Goal: Task Accomplishment & Management: Use online tool/utility

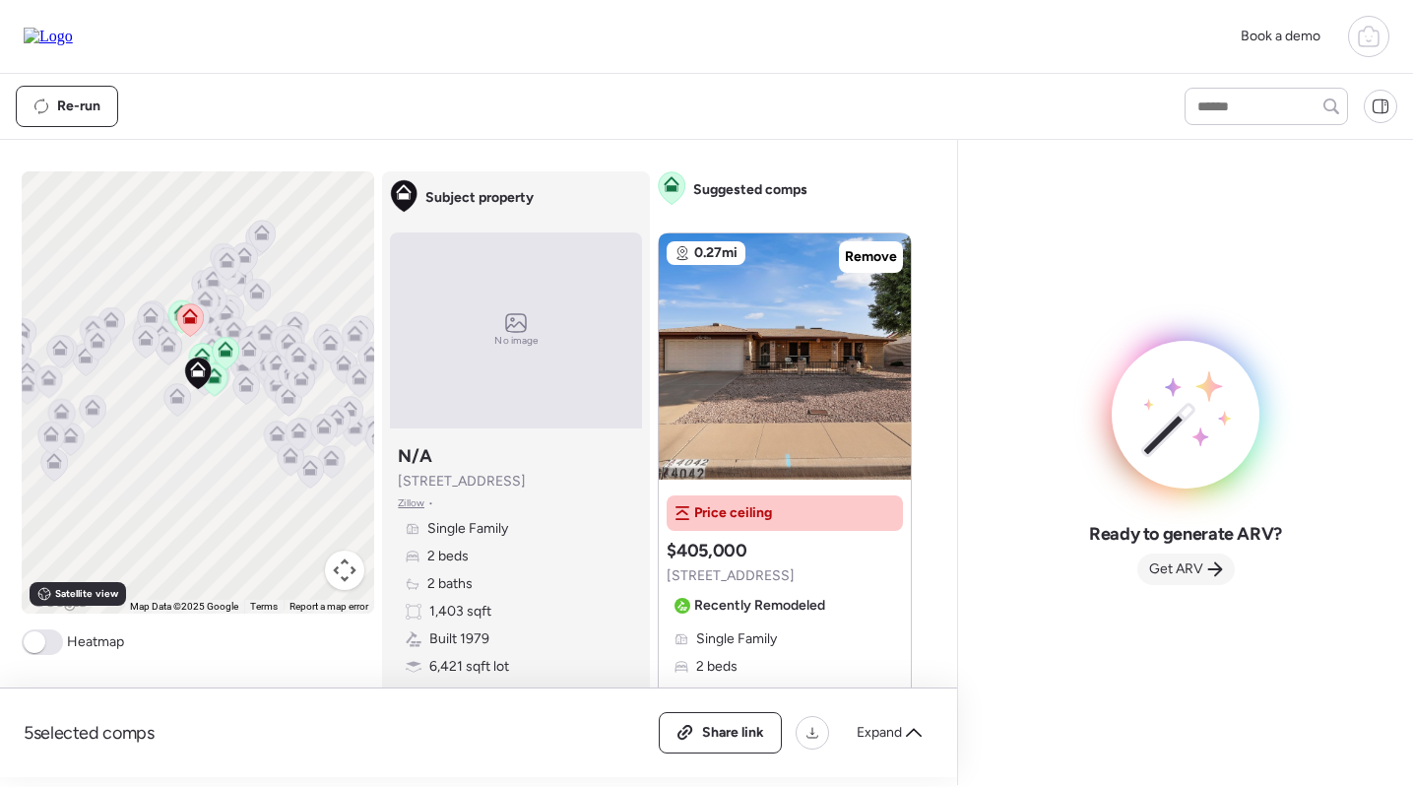
click at [1197, 569] on span "Get ARV" at bounding box center [1176, 569] width 54 height 20
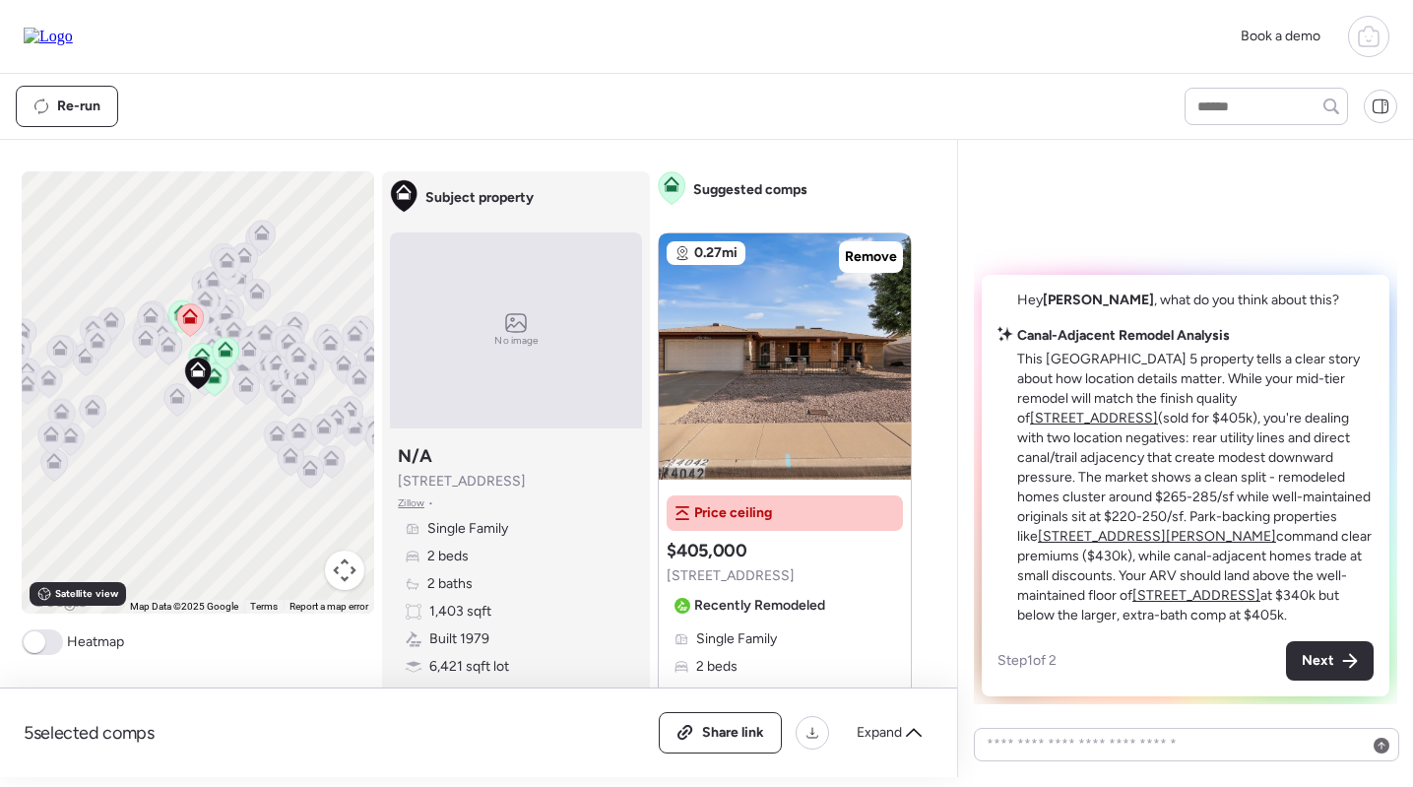
click at [1158, 422] on u "[STREET_ADDRESS]" at bounding box center [1094, 418] width 128 height 17
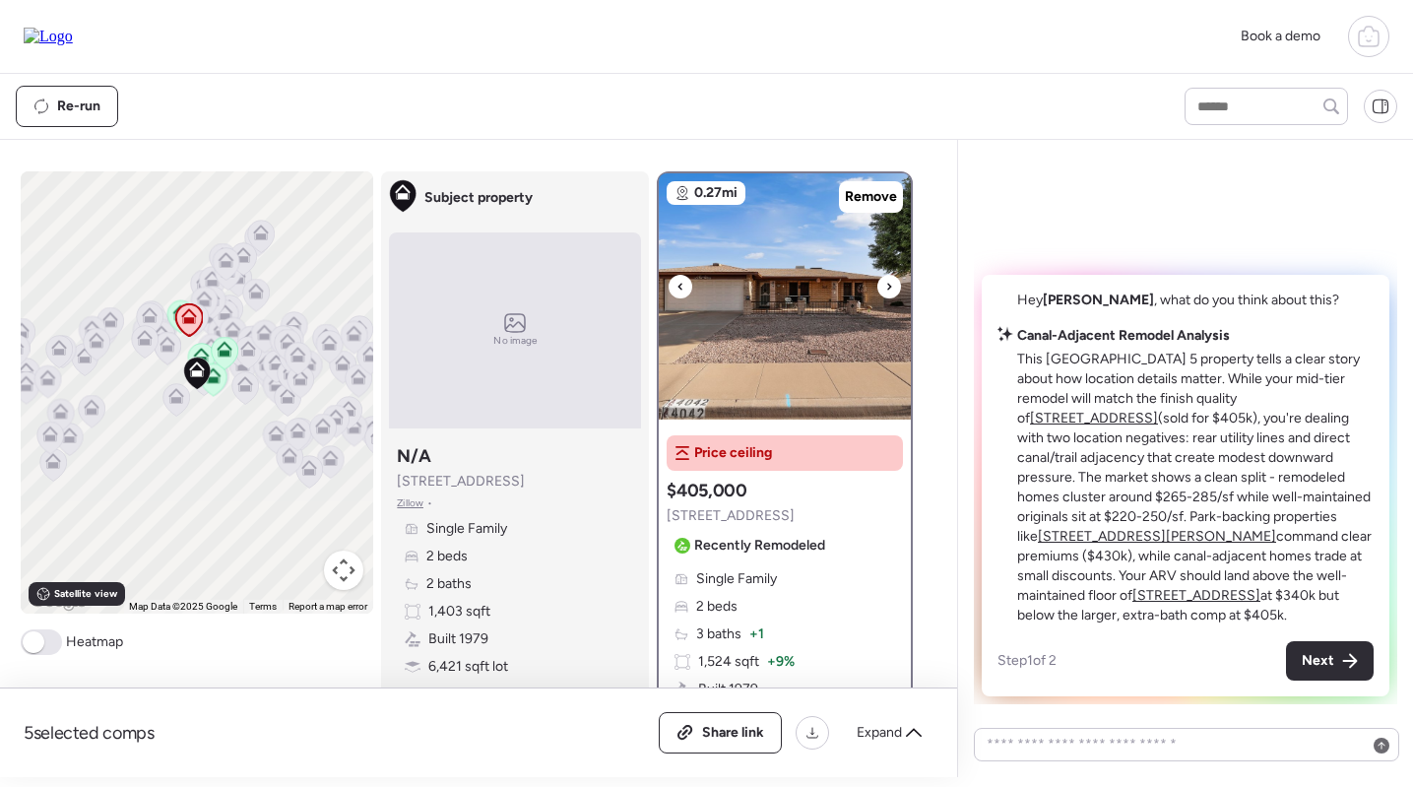
click at [789, 360] on img at bounding box center [785, 296] width 252 height 246
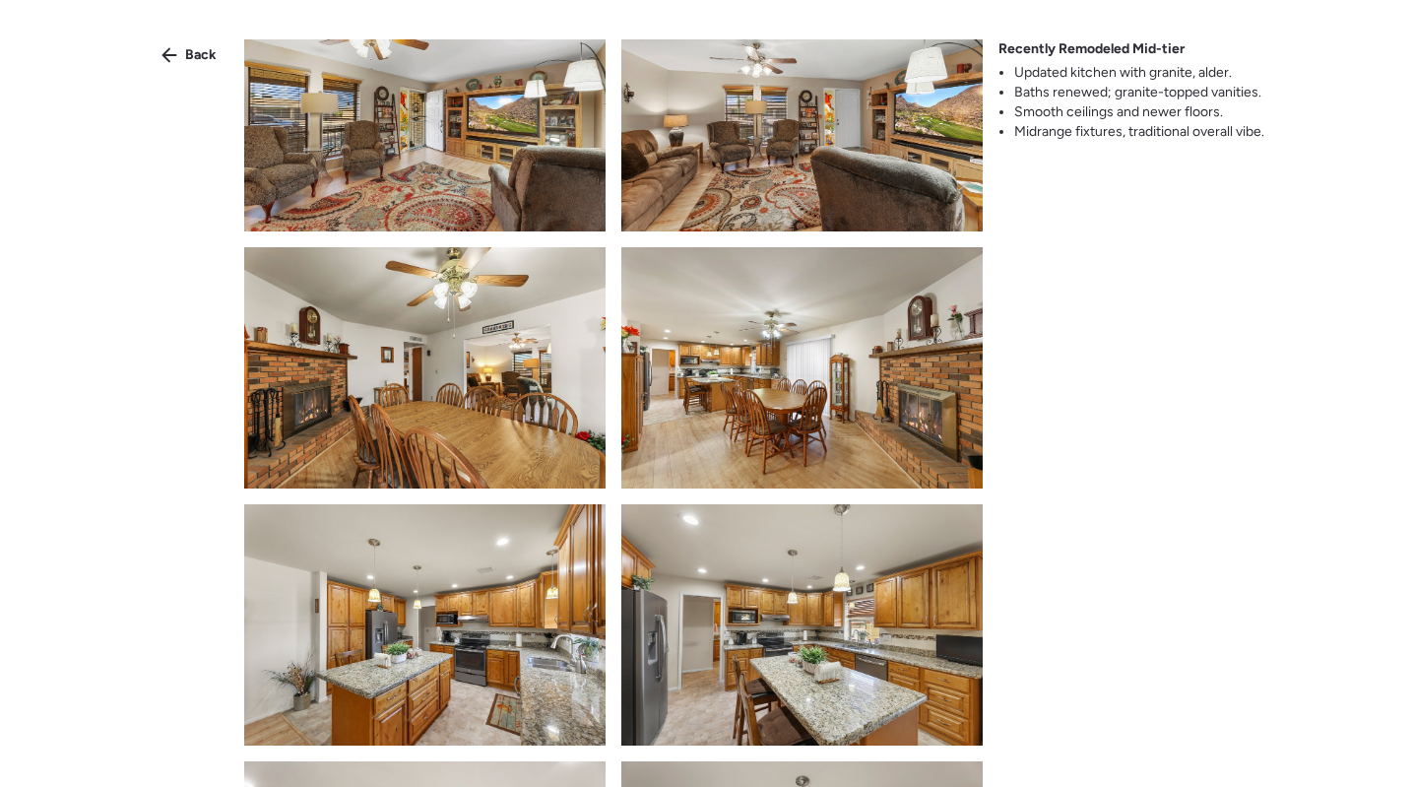
scroll to position [855, 0]
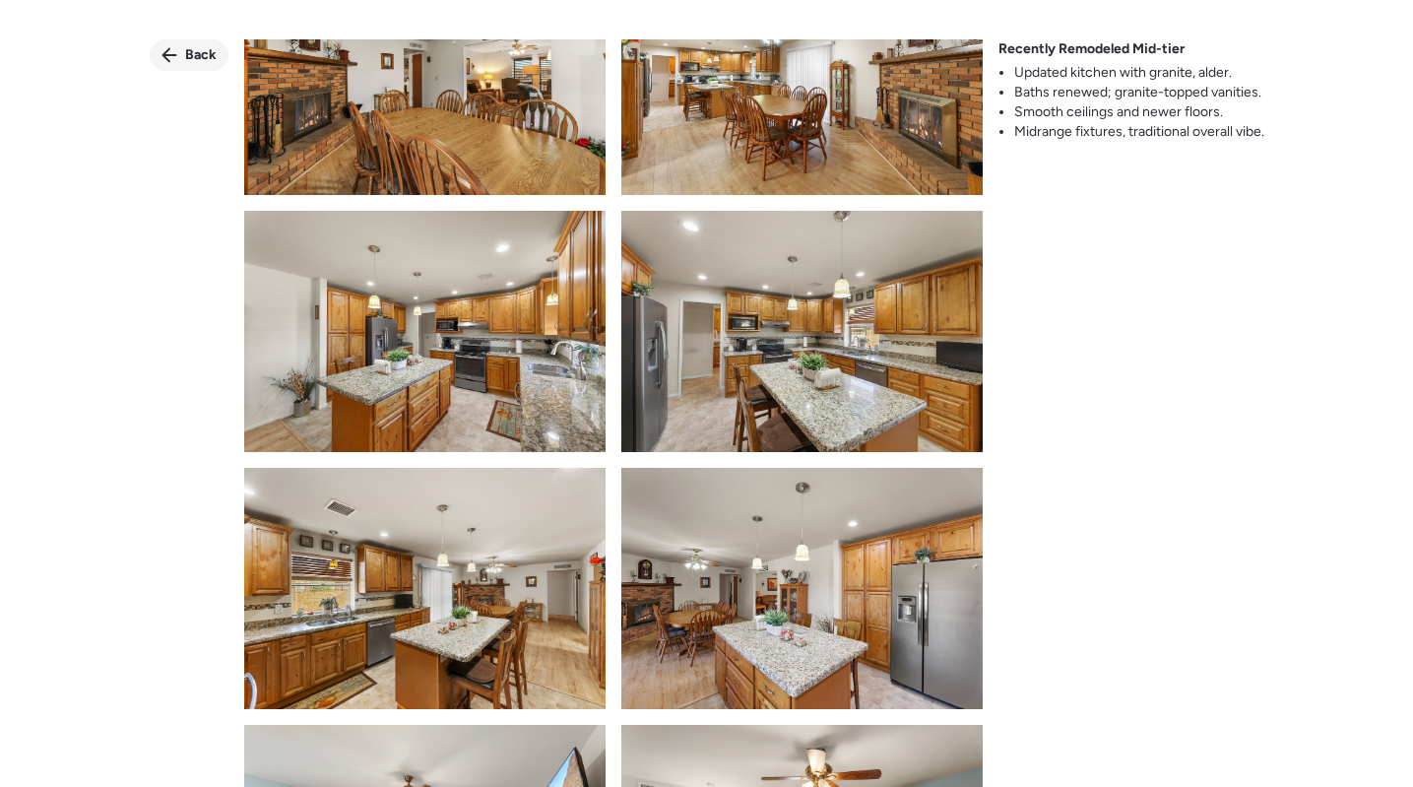
click at [185, 50] on span "Back" at bounding box center [201, 55] width 32 height 20
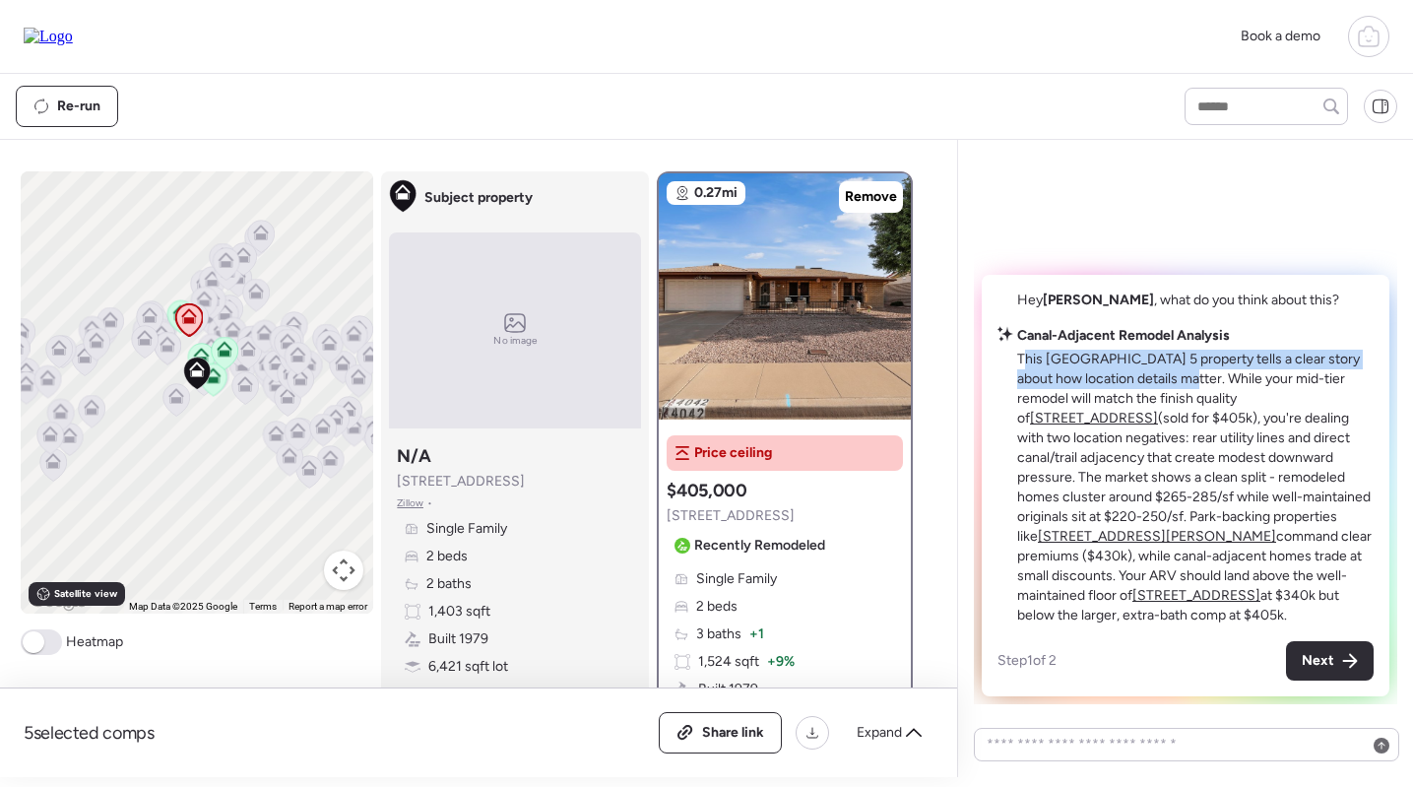
drag, startPoint x: 1021, startPoint y: 375, endPoint x: 1171, endPoint y: 395, distance: 151.9
click at [1171, 395] on p "This Sunland Village 5 property tells a clear story about how location details …" at bounding box center [1195, 487] width 356 height 276
click at [1043, 380] on p "This Sunland Village 5 property tells a clear story about how location details …" at bounding box center [1195, 487] width 356 height 276
drag, startPoint x: 1018, startPoint y: 378, endPoint x: 1125, endPoint y: 383, distance: 107.4
click at [1125, 383] on p "This Sunland Village 5 property tells a clear story about how location details …" at bounding box center [1195, 487] width 356 height 276
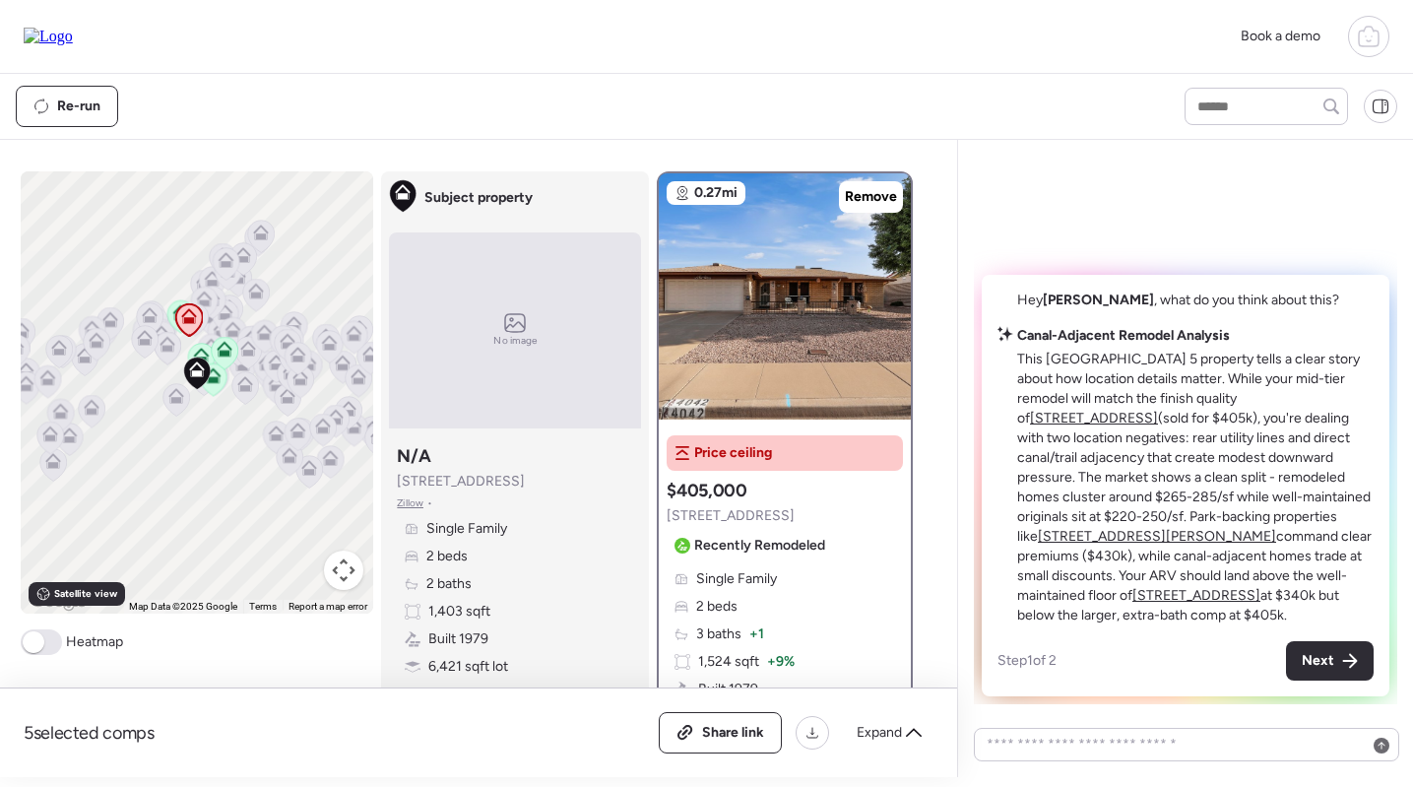
click at [1130, 386] on p "This Sunland Village 5 property tells a clear story about how location details …" at bounding box center [1195, 487] width 356 height 276
drag, startPoint x: 1012, startPoint y: 371, endPoint x: 1276, endPoint y: 380, distance: 264.0
click at [1277, 381] on div "Canal-Adjacent Remodel Analysis This Sunland Village 5 property tells a clear s…" at bounding box center [1185, 475] width 376 height 299
click at [1120, 396] on p "This Sunland Village 5 property tells a clear story about how location details …" at bounding box center [1195, 487] width 356 height 276
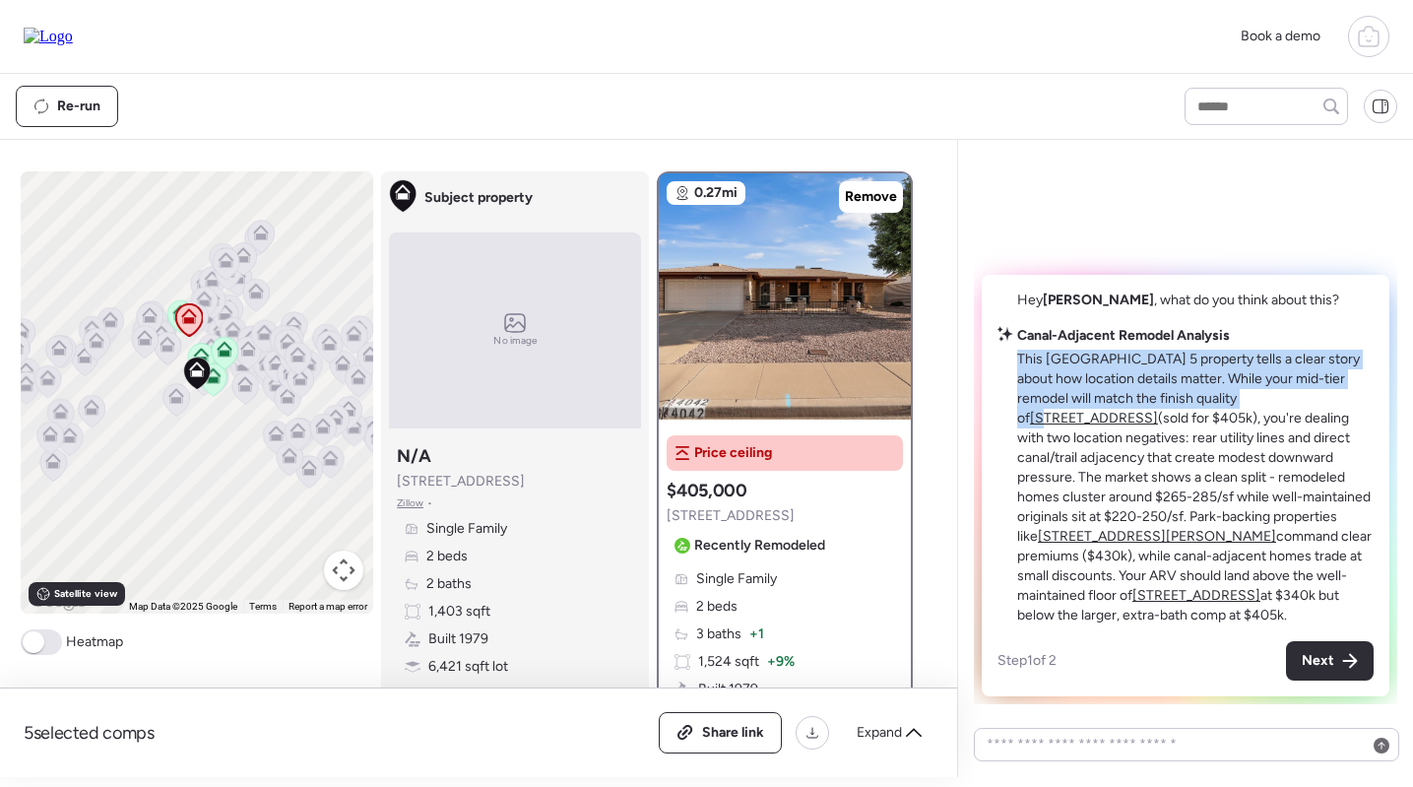
drag, startPoint x: 1008, startPoint y: 383, endPoint x: 1216, endPoint y: 414, distance: 210.1
click at [1218, 415] on div "Canal-Adjacent Remodel Analysis This Sunland Village 5 property tells a clear s…" at bounding box center [1185, 475] width 376 height 299
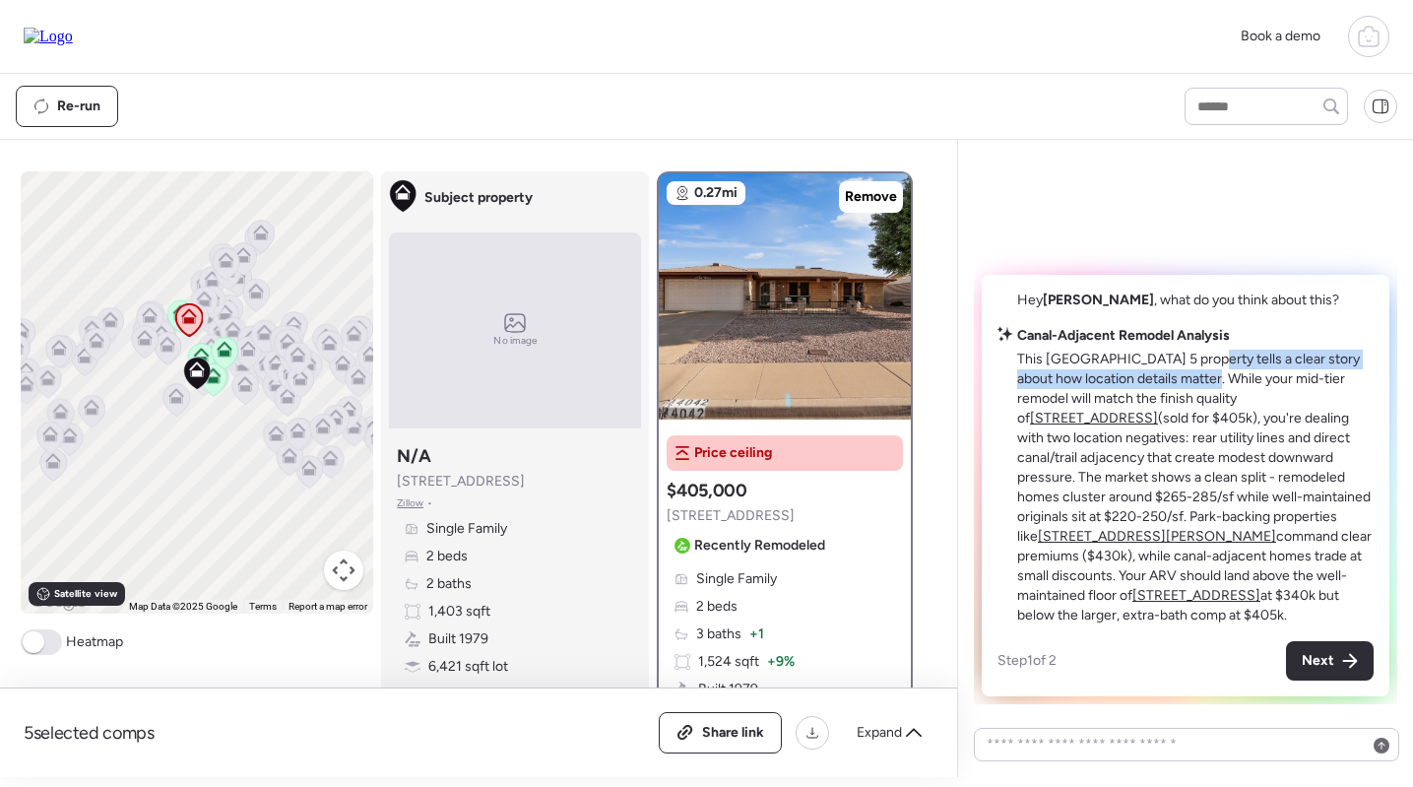
click at [1197, 388] on p "This Sunland Village 5 property tells a clear story about how location details …" at bounding box center [1195, 487] width 356 height 276
click at [1130, 414] on p "This Sunland Village 5 property tells a clear story about how location details …" at bounding box center [1195, 487] width 356 height 276
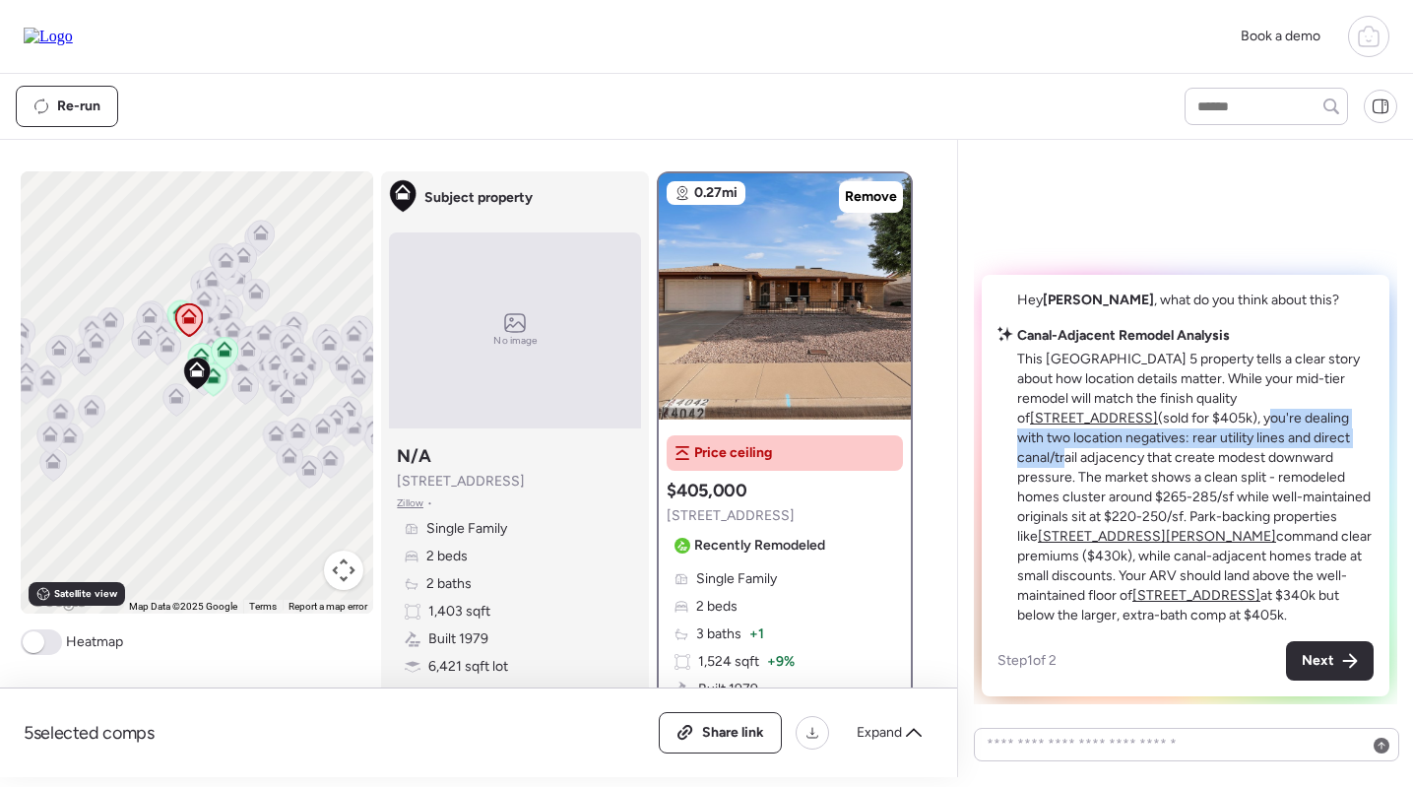
drag, startPoint x: 1092, startPoint y: 436, endPoint x: 1221, endPoint y: 458, distance: 130.8
click at [1221, 459] on p "This Sunland Village 5 property tells a clear story about how location details …" at bounding box center [1195, 487] width 356 height 276
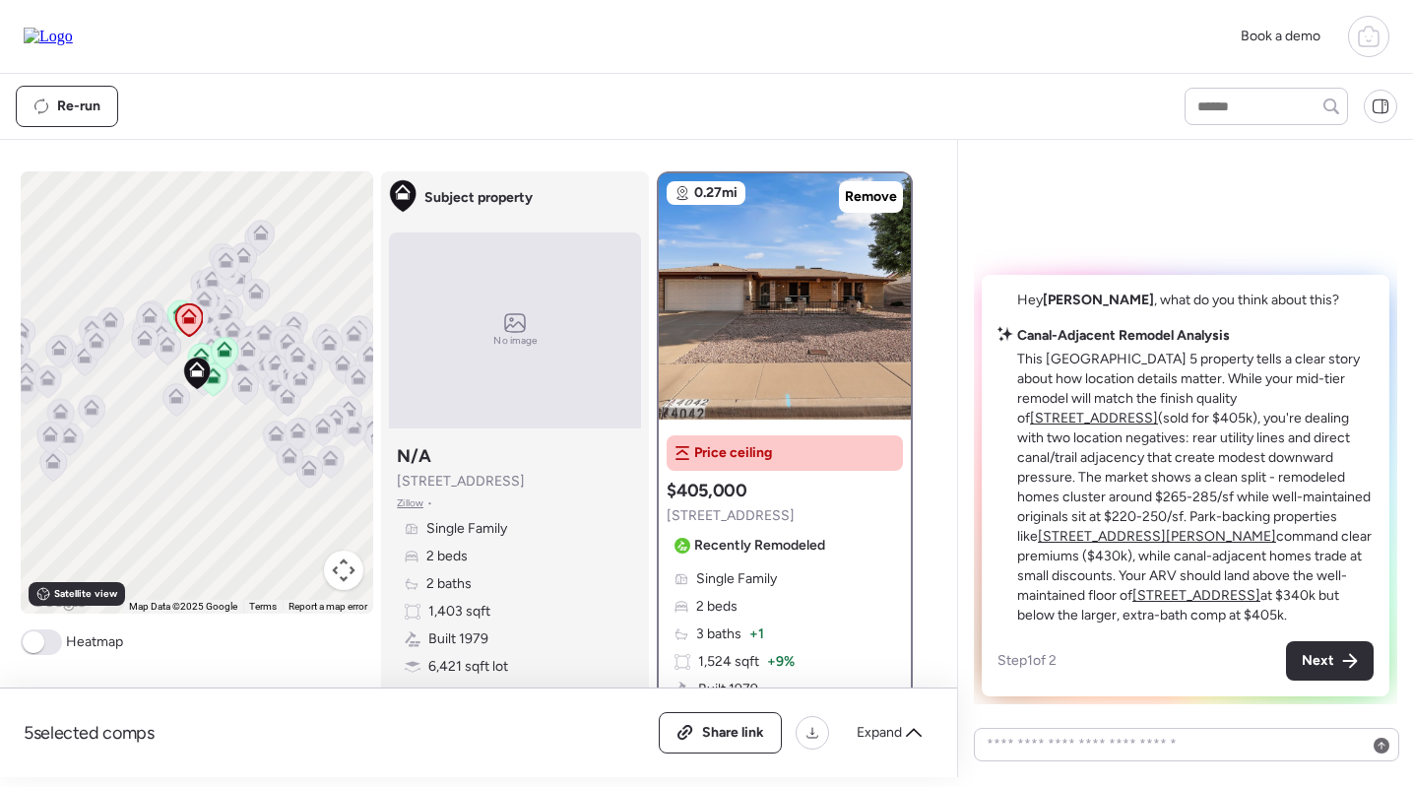
click at [1140, 463] on p "This Sunland Village 5 property tells a clear story about how location details …" at bounding box center [1195, 487] width 356 height 276
drag, startPoint x: 1128, startPoint y: 462, endPoint x: 1231, endPoint y: 473, distance: 104.0
click at [1231, 473] on p "This Sunland Village 5 property tells a clear story about how location details …" at bounding box center [1195, 487] width 356 height 276
click at [1250, 503] on p "This Sunland Village 5 property tells a clear story about how location details …" at bounding box center [1195, 487] width 356 height 276
click at [1074, 391] on p "This Sunland Village 5 property tells a clear story about how location details …" at bounding box center [1195, 487] width 356 height 276
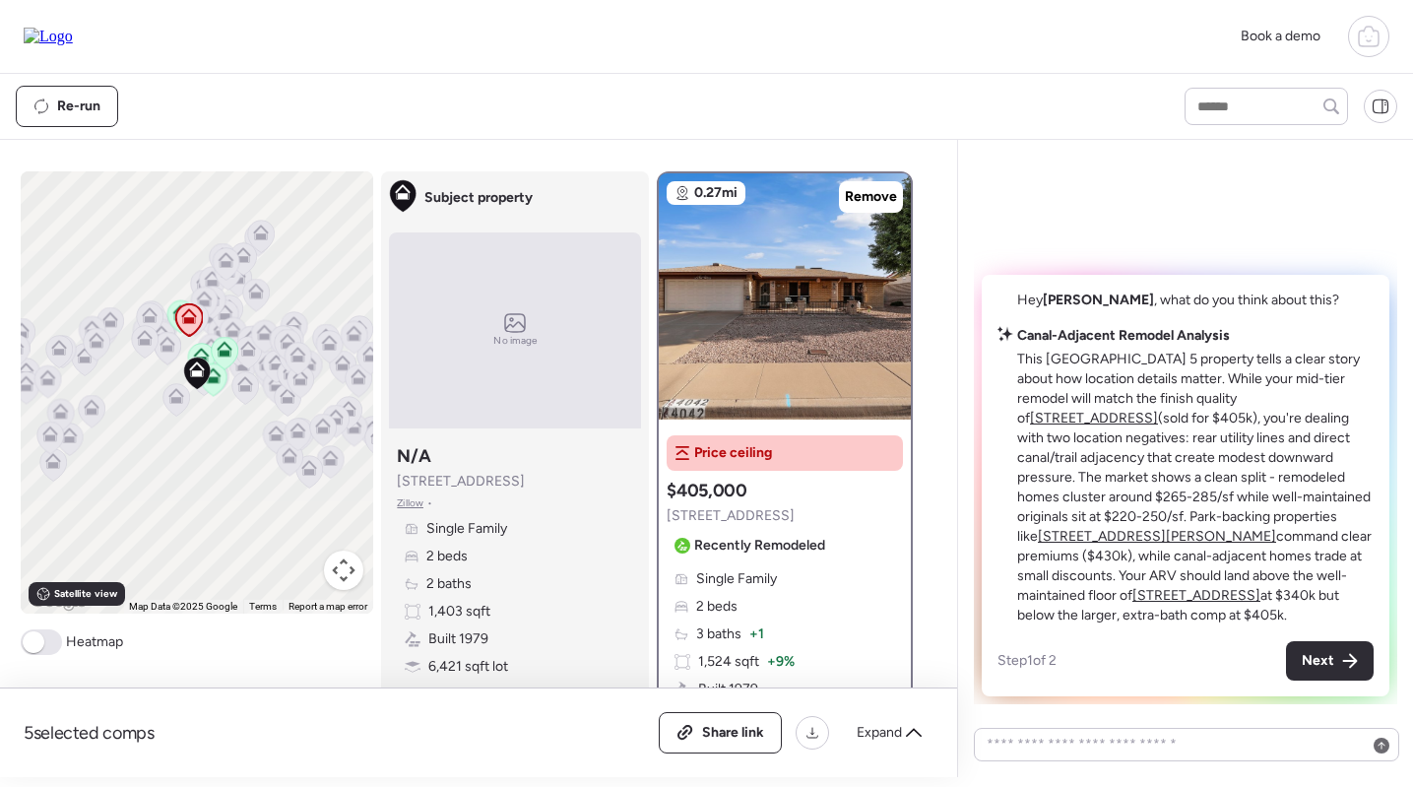
click at [1024, 344] on strong "Canal-Adjacent Remodel Analysis" at bounding box center [1123, 335] width 213 height 17
drag, startPoint x: 1018, startPoint y: 352, endPoint x: 1369, endPoint y: 615, distance: 438.8
click at [1369, 615] on div "Canal-Adjacent Remodel Analysis This Sunland Village 5 property tells a clear s…" at bounding box center [1195, 475] width 356 height 299
copy div "Canal-Adjacent Remodel Analysis This Sunland Village 5 property tells a clear s…"
click at [1195, 579] on p "This Sunland Village 5 property tells a clear story about how location details …" at bounding box center [1195, 487] width 356 height 276
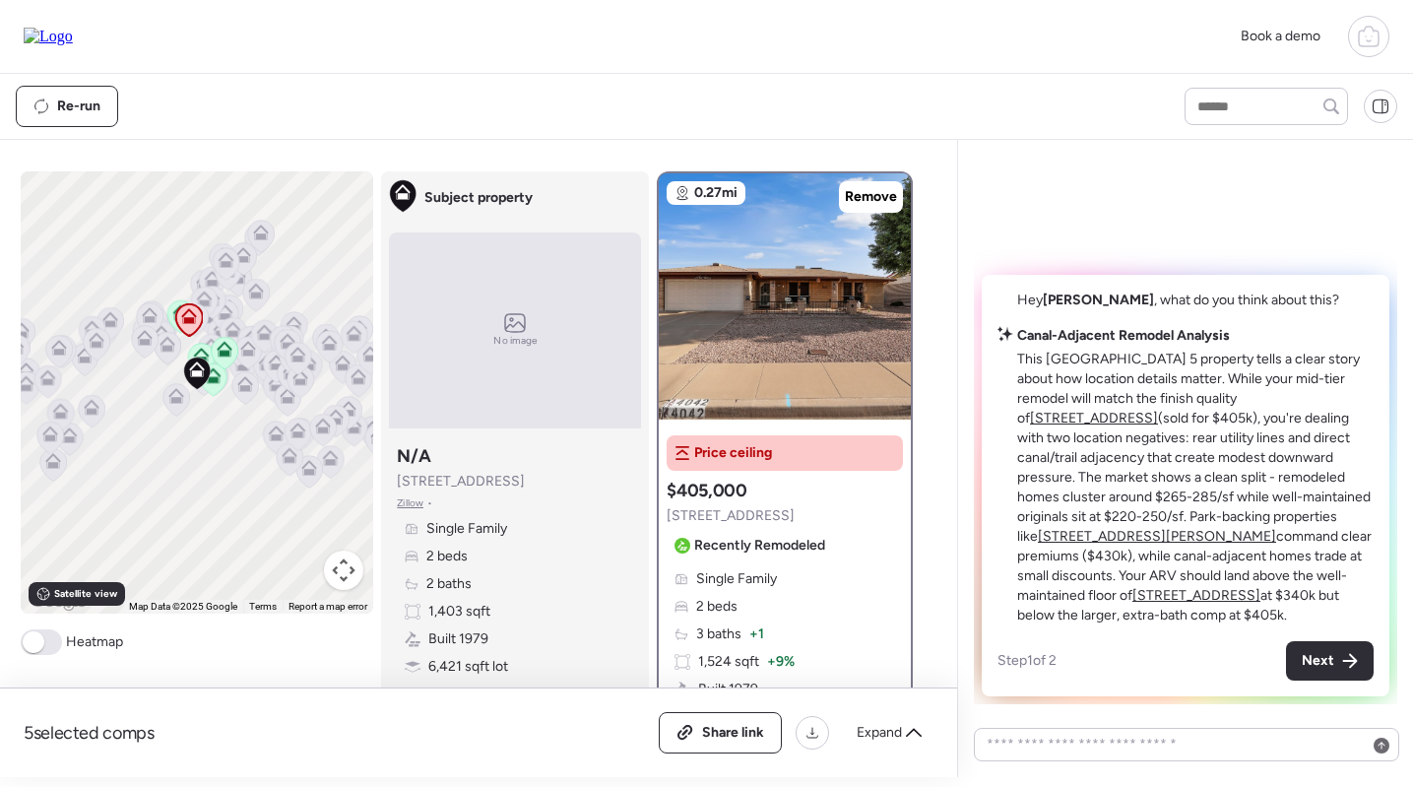
scroll to position [0, 0]
click at [1260, 595] on u "4019 E Calypso Ave" at bounding box center [1196, 595] width 128 height 17
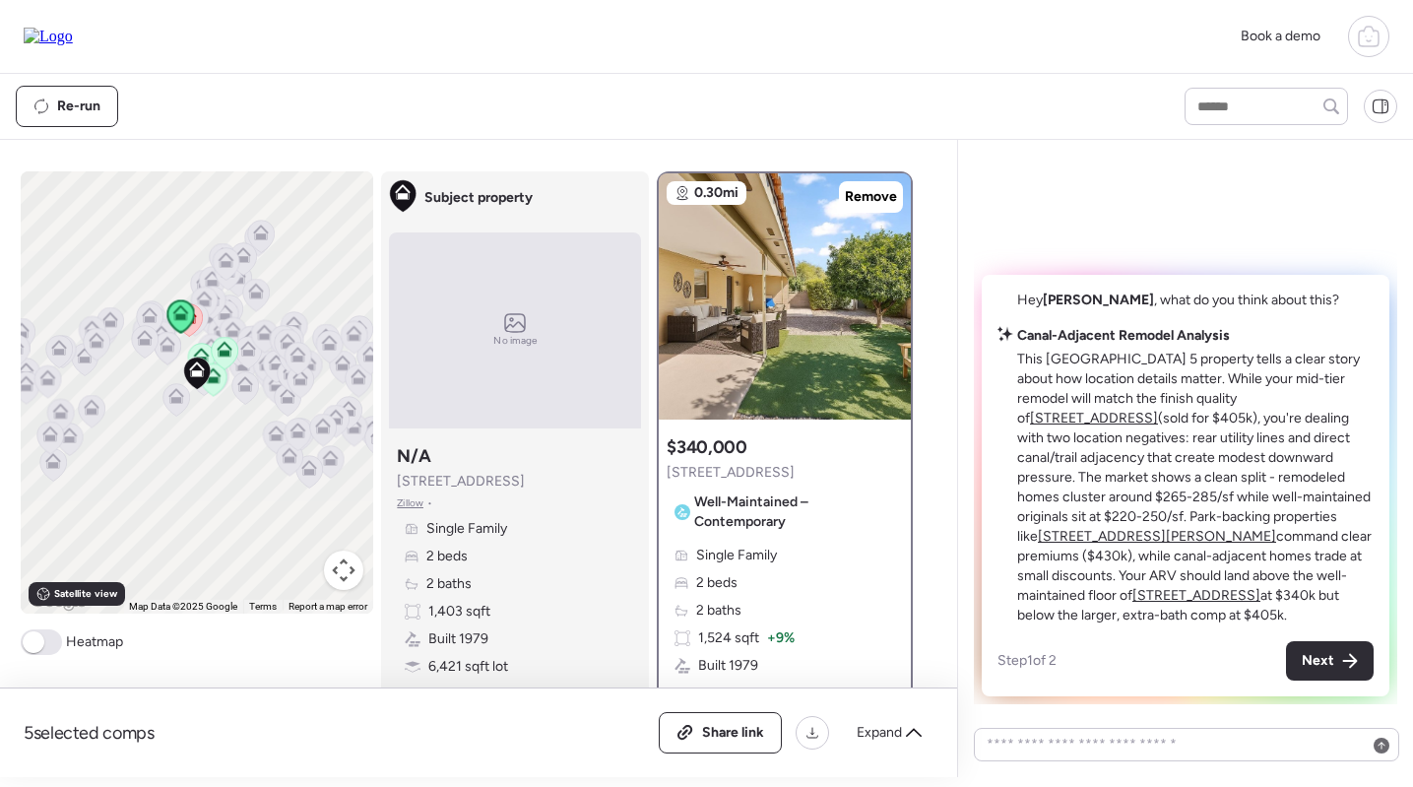
click at [1270, 538] on u "4047 E Catalina Cir" at bounding box center [1157, 536] width 238 height 17
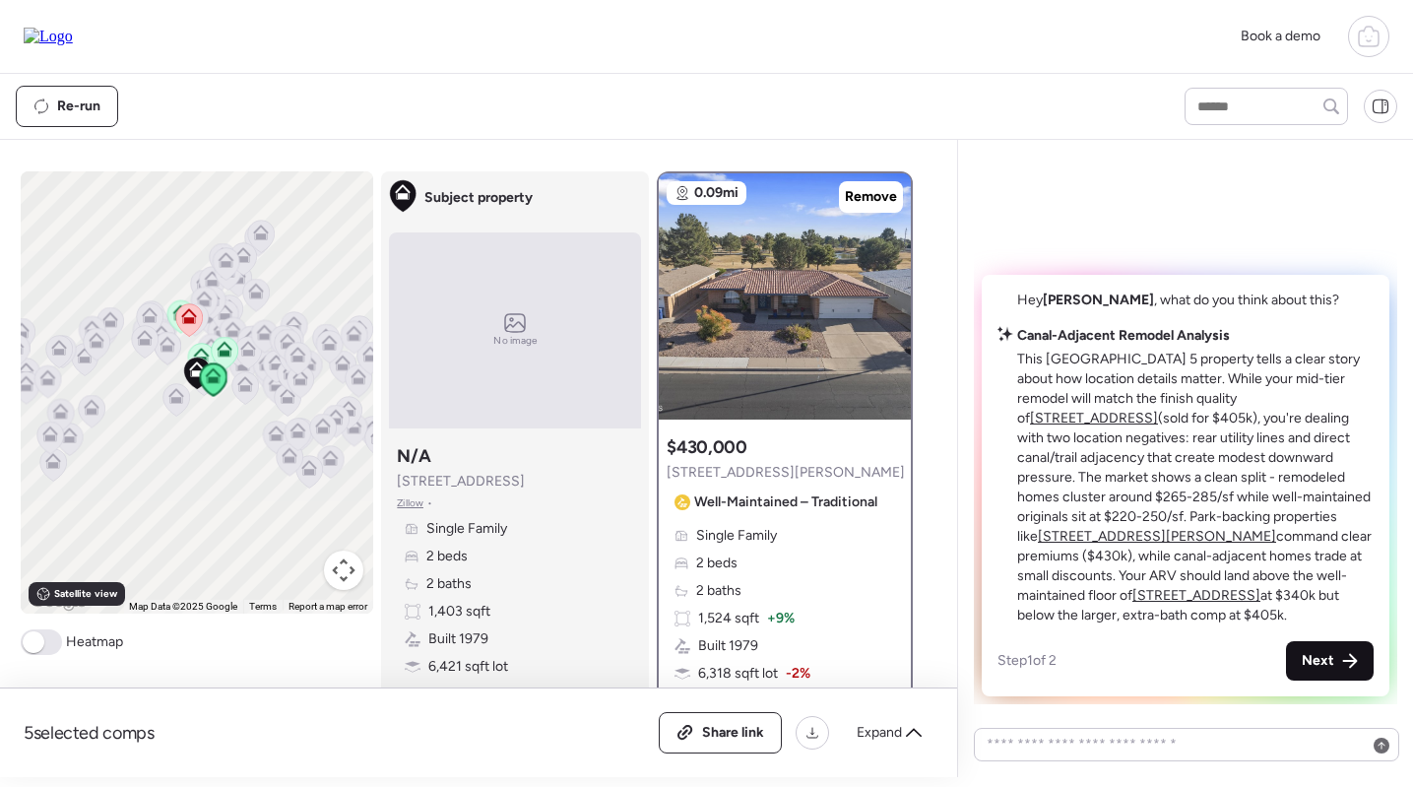
click at [1337, 665] on div "Next" at bounding box center [1330, 660] width 88 height 39
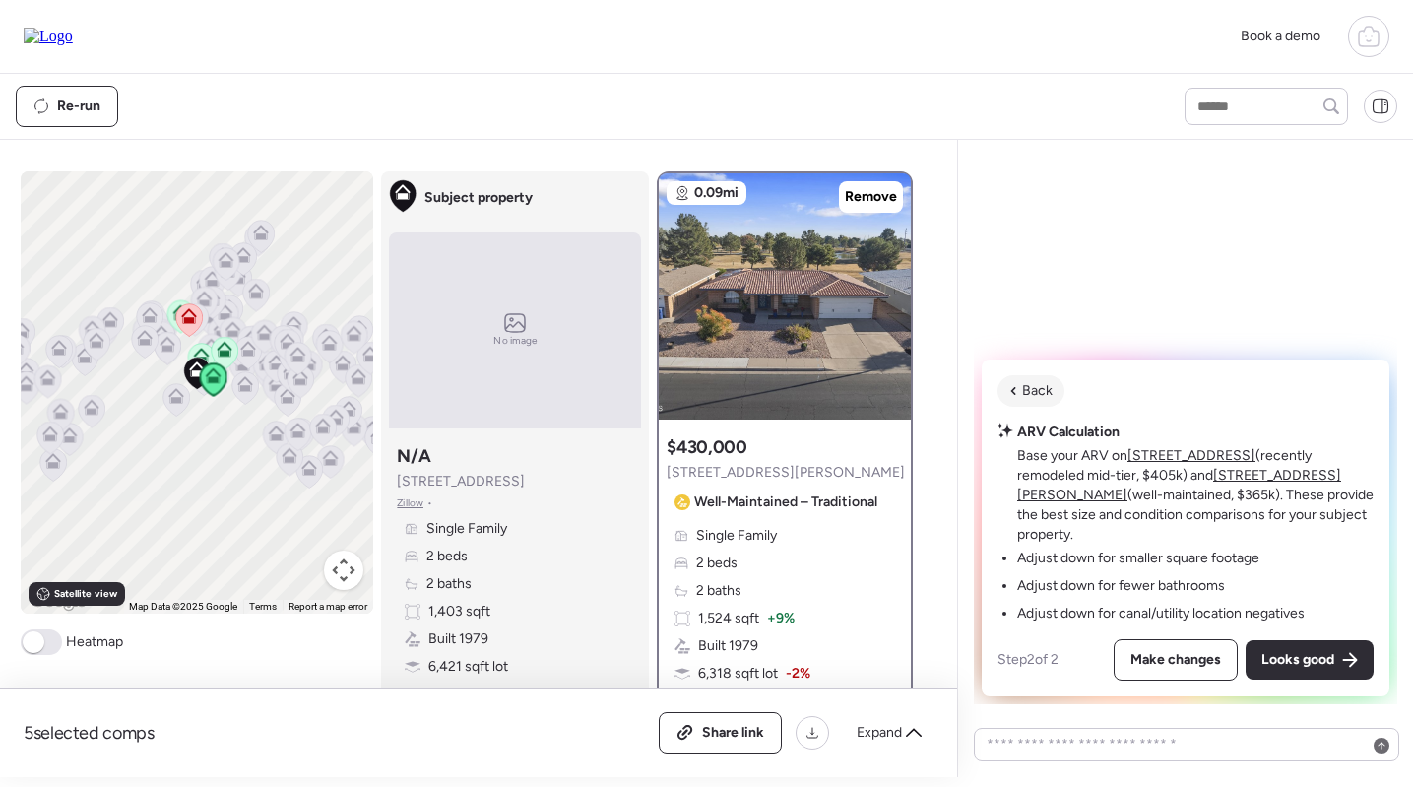
click at [1032, 401] on span "Back" at bounding box center [1037, 391] width 31 height 20
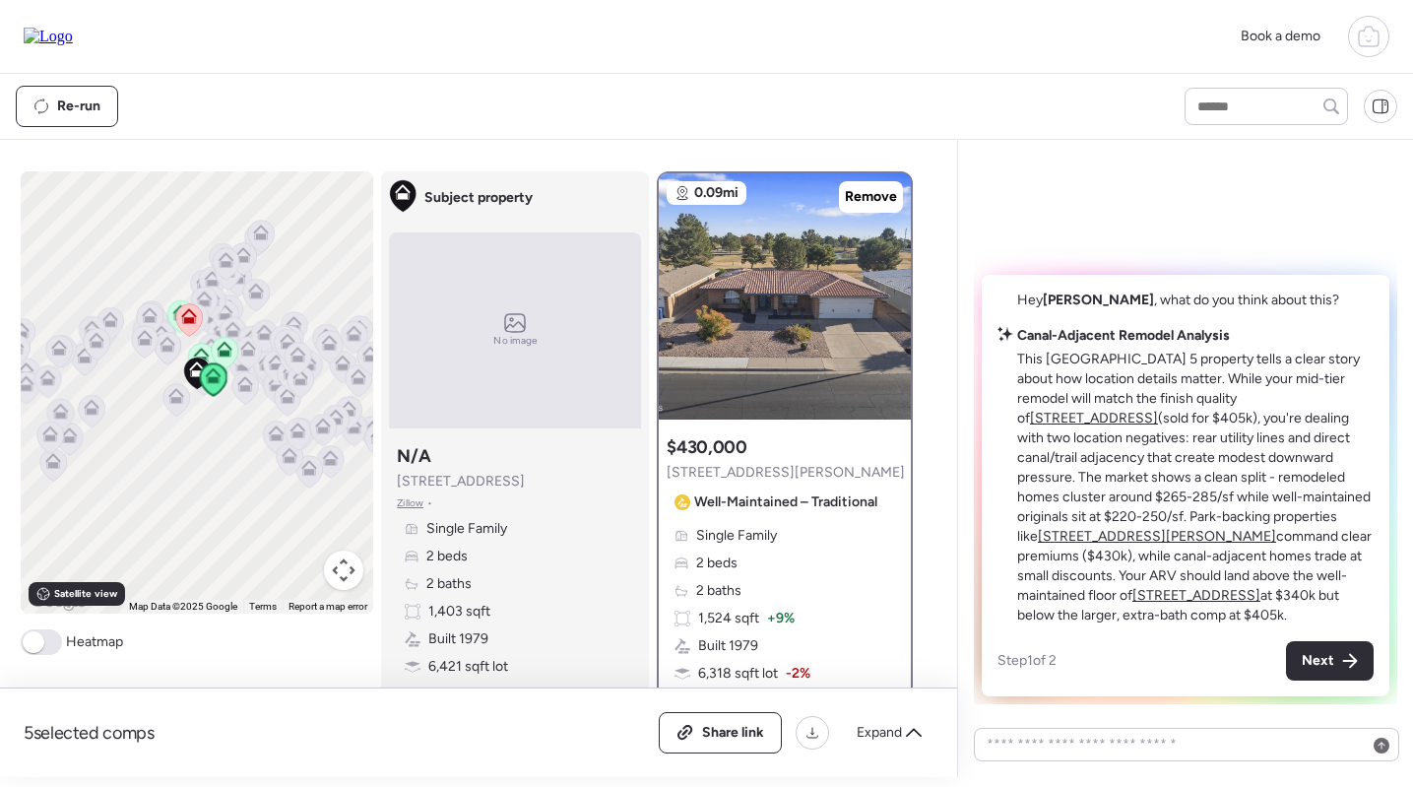
click at [1260, 593] on u "4019 E Calypso Ave" at bounding box center [1196, 595] width 128 height 17
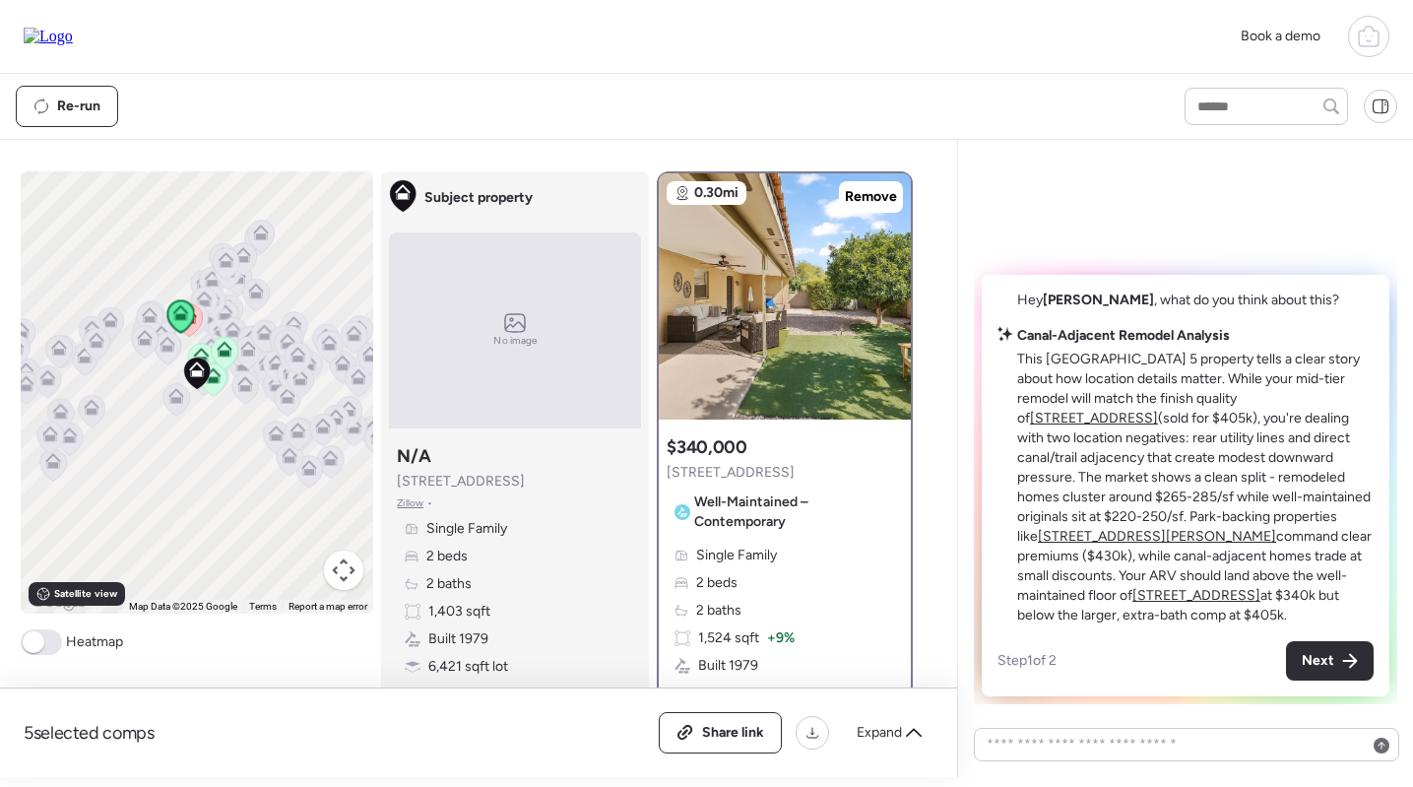
scroll to position [122, 0]
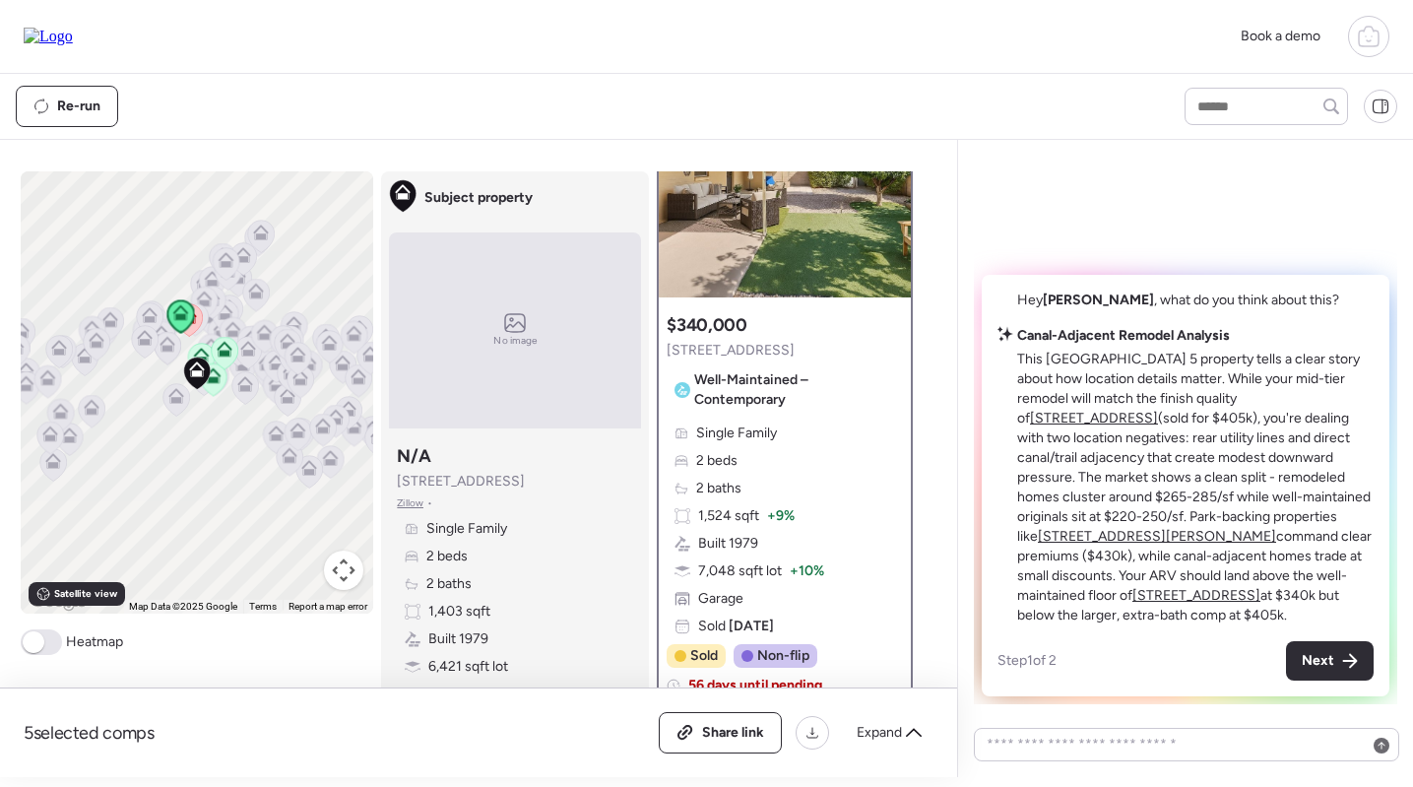
click at [1158, 413] on u "4042 E Crescent Ave" at bounding box center [1094, 418] width 128 height 17
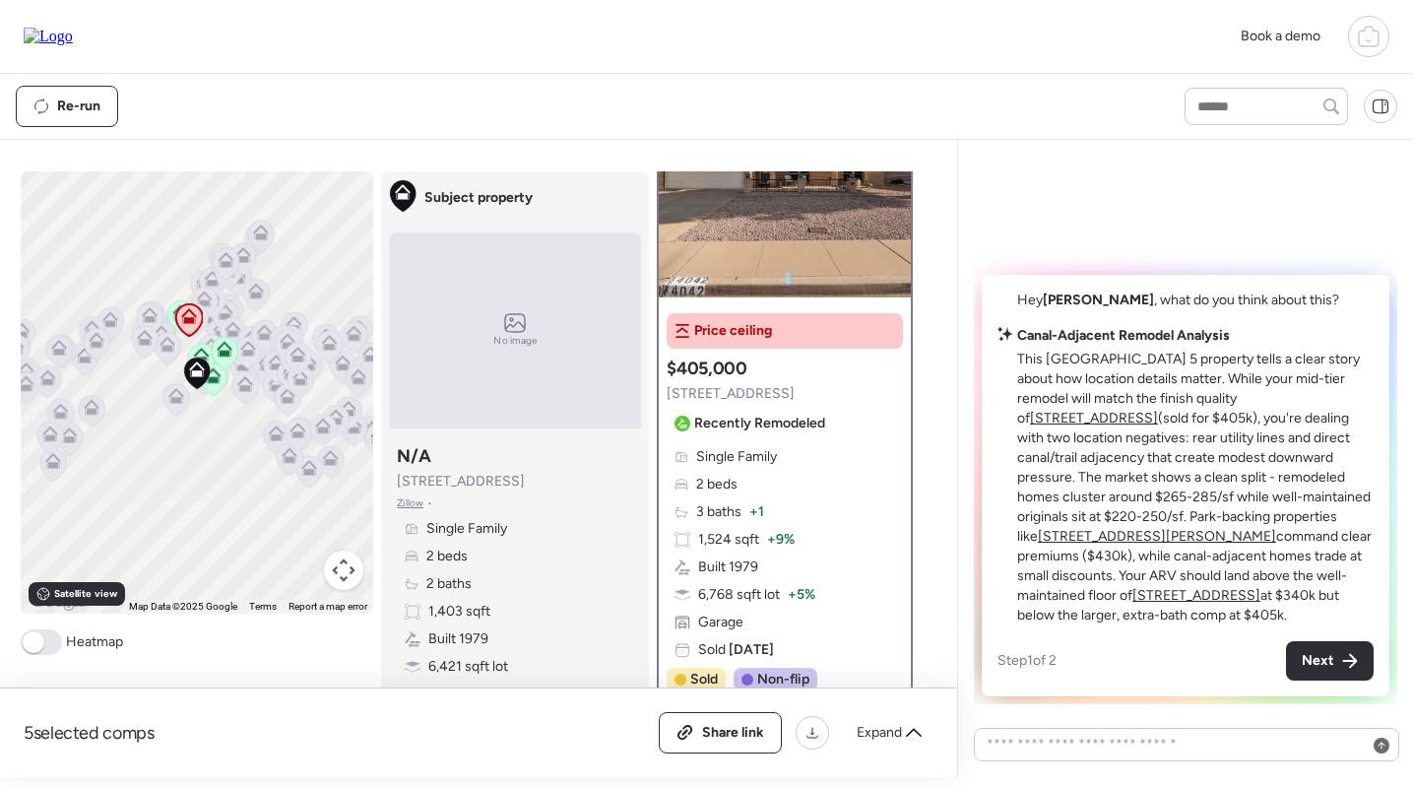
scroll to position [0, 0]
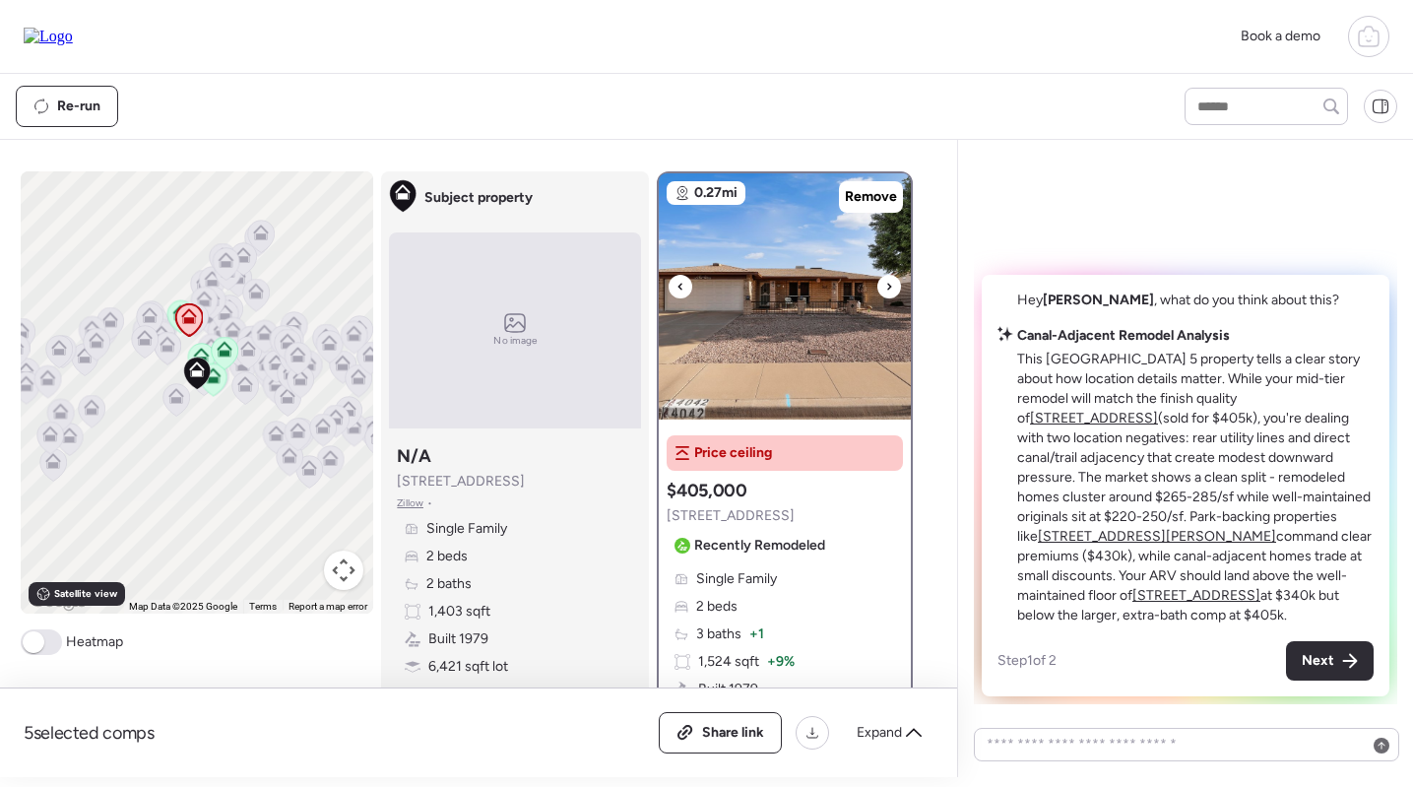
click at [816, 354] on img at bounding box center [785, 296] width 252 height 246
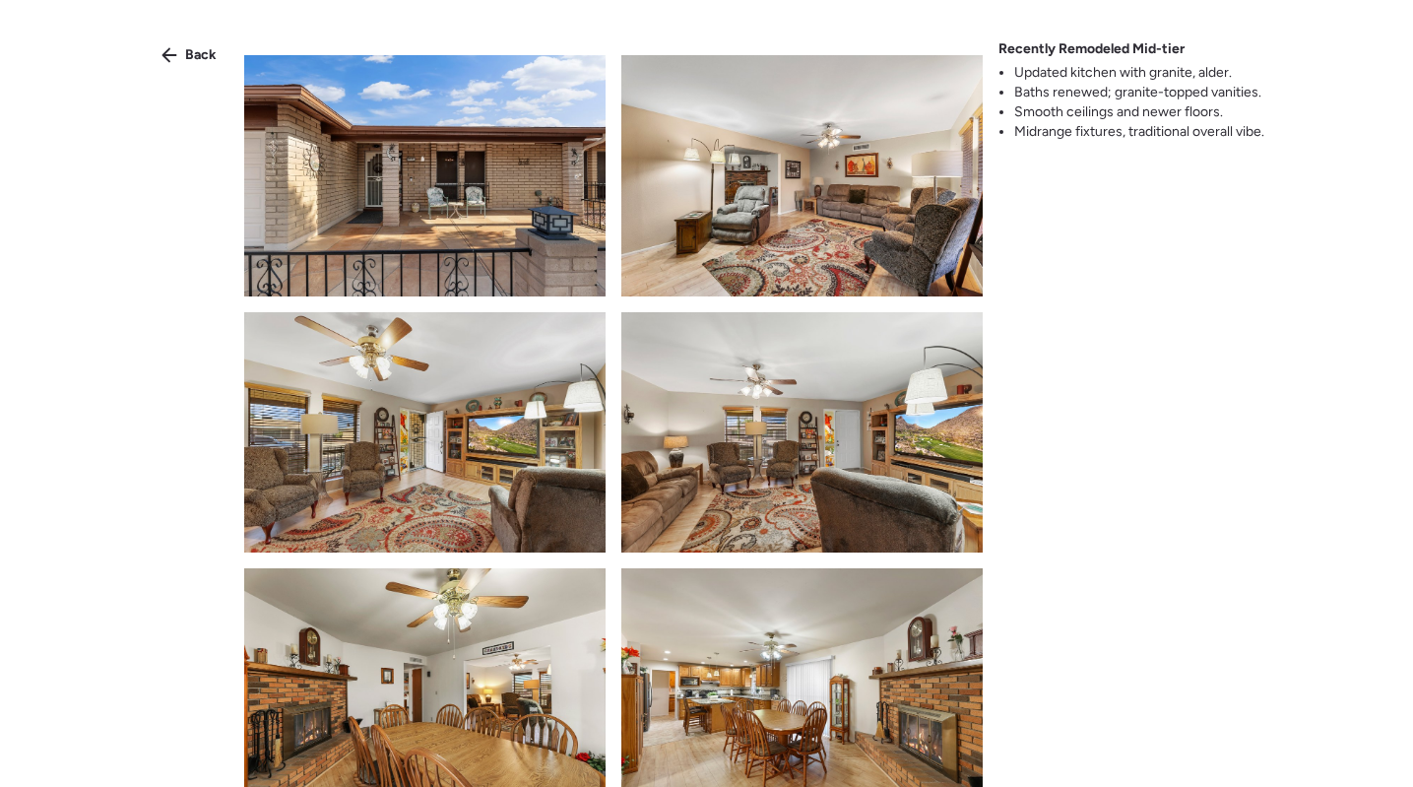
scroll to position [341, 0]
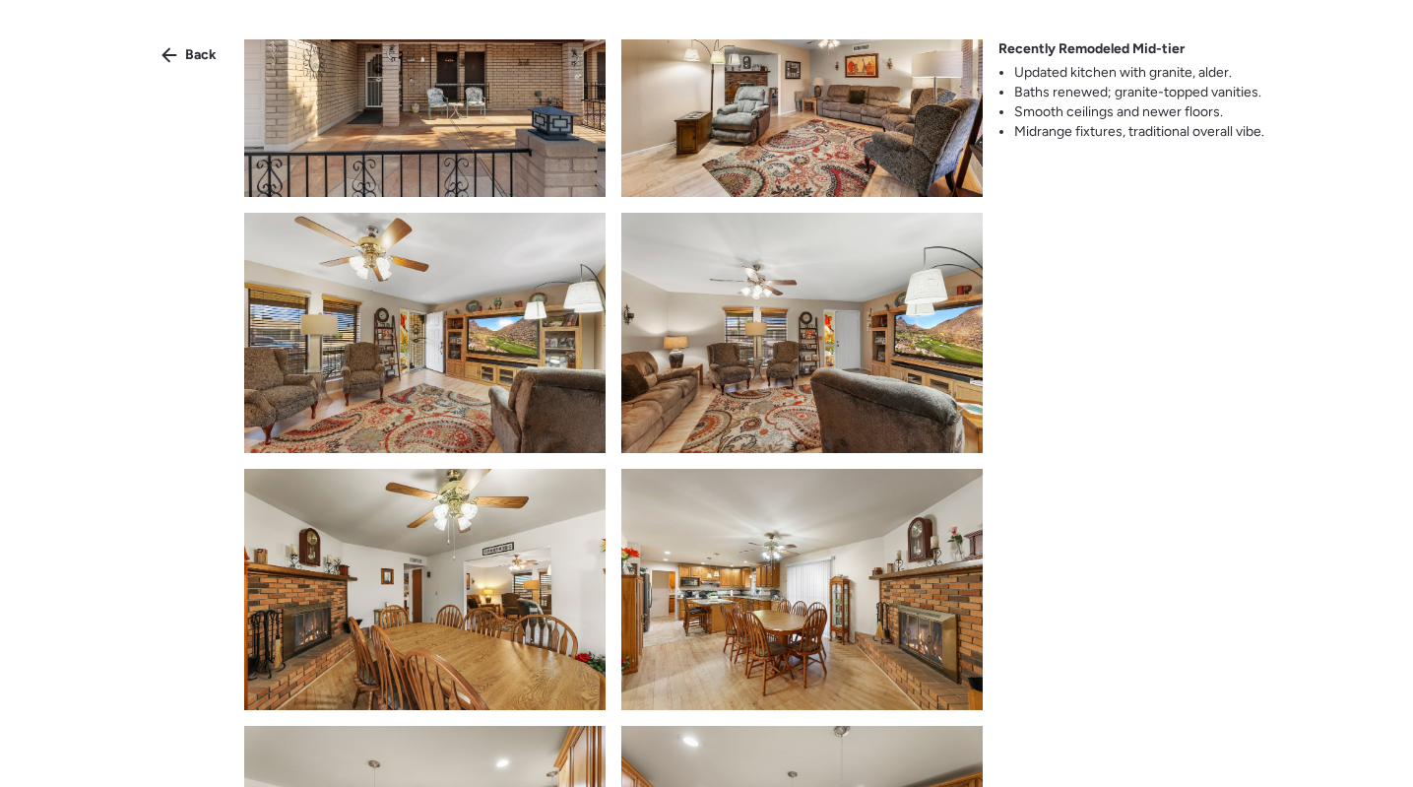
click at [811, 358] on img at bounding box center [801, 333] width 361 height 241
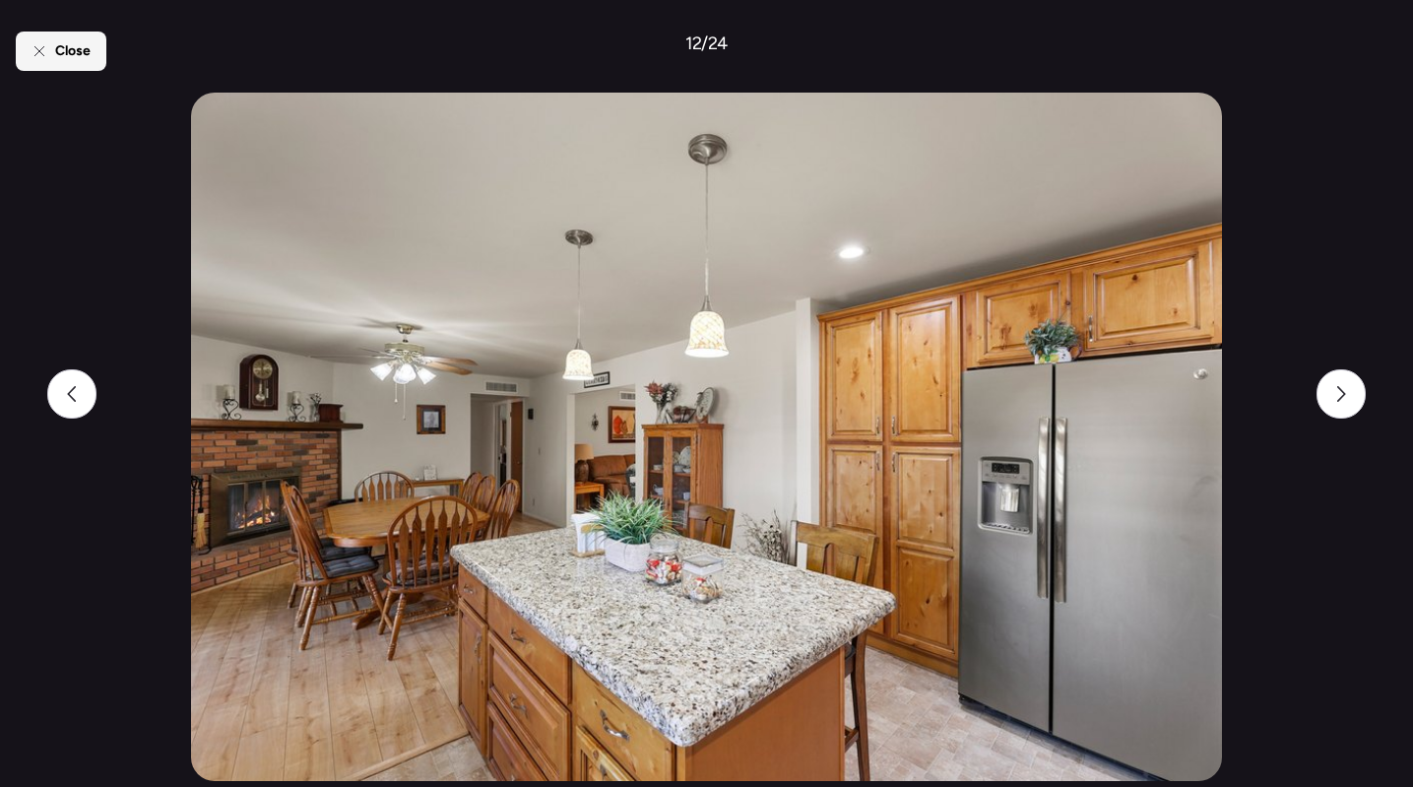
click at [70, 55] on span "Close" at bounding box center [72, 51] width 35 height 20
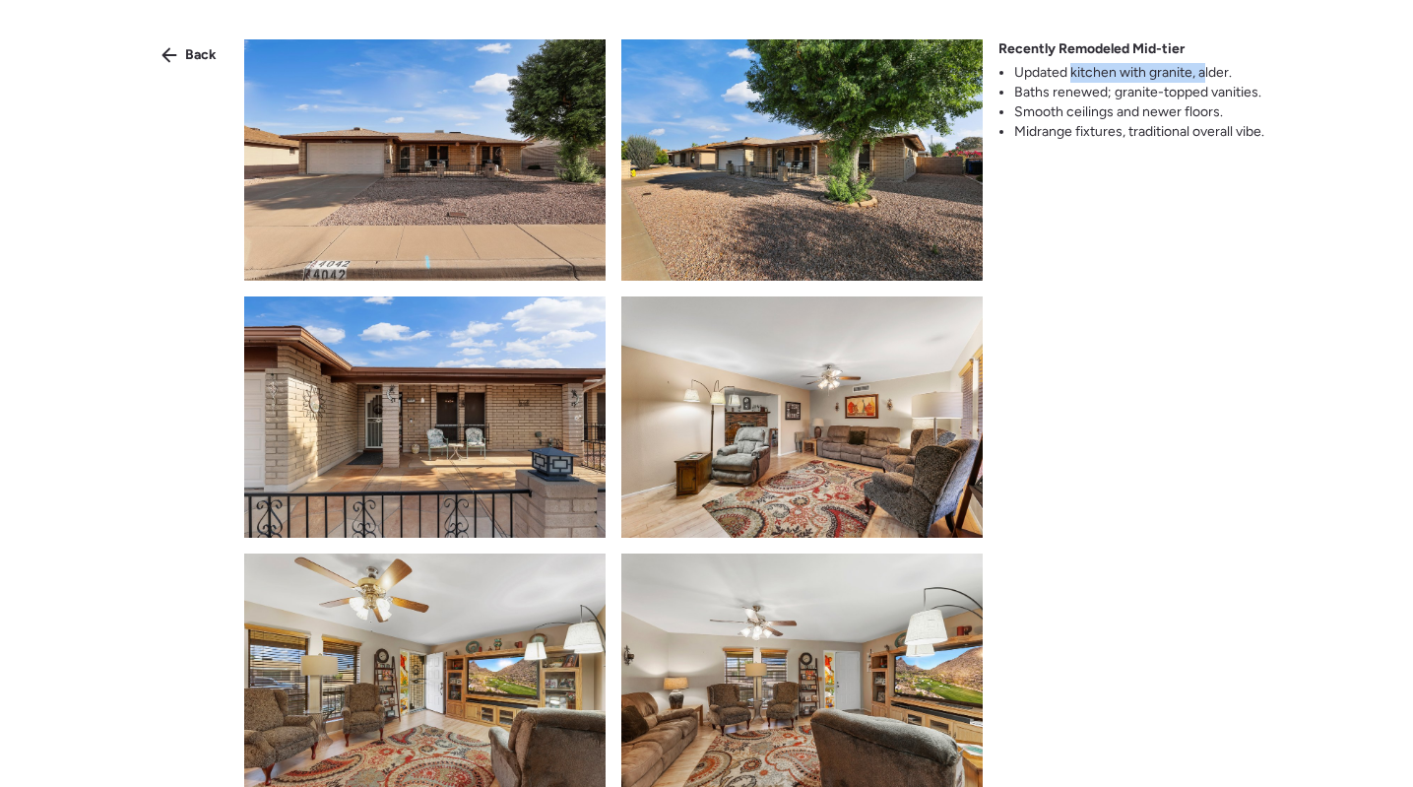
drag, startPoint x: 1102, startPoint y: 68, endPoint x: 1202, endPoint y: 68, distance: 100.4
click at [1202, 68] on li "Updated kitchen with granite, alder." at bounding box center [1139, 73] width 250 height 20
drag, startPoint x: 1015, startPoint y: 91, endPoint x: 1181, endPoint y: 91, distance: 166.4
click at [1179, 91] on li "Baths renewed; granite-topped vanities." at bounding box center [1139, 93] width 250 height 20
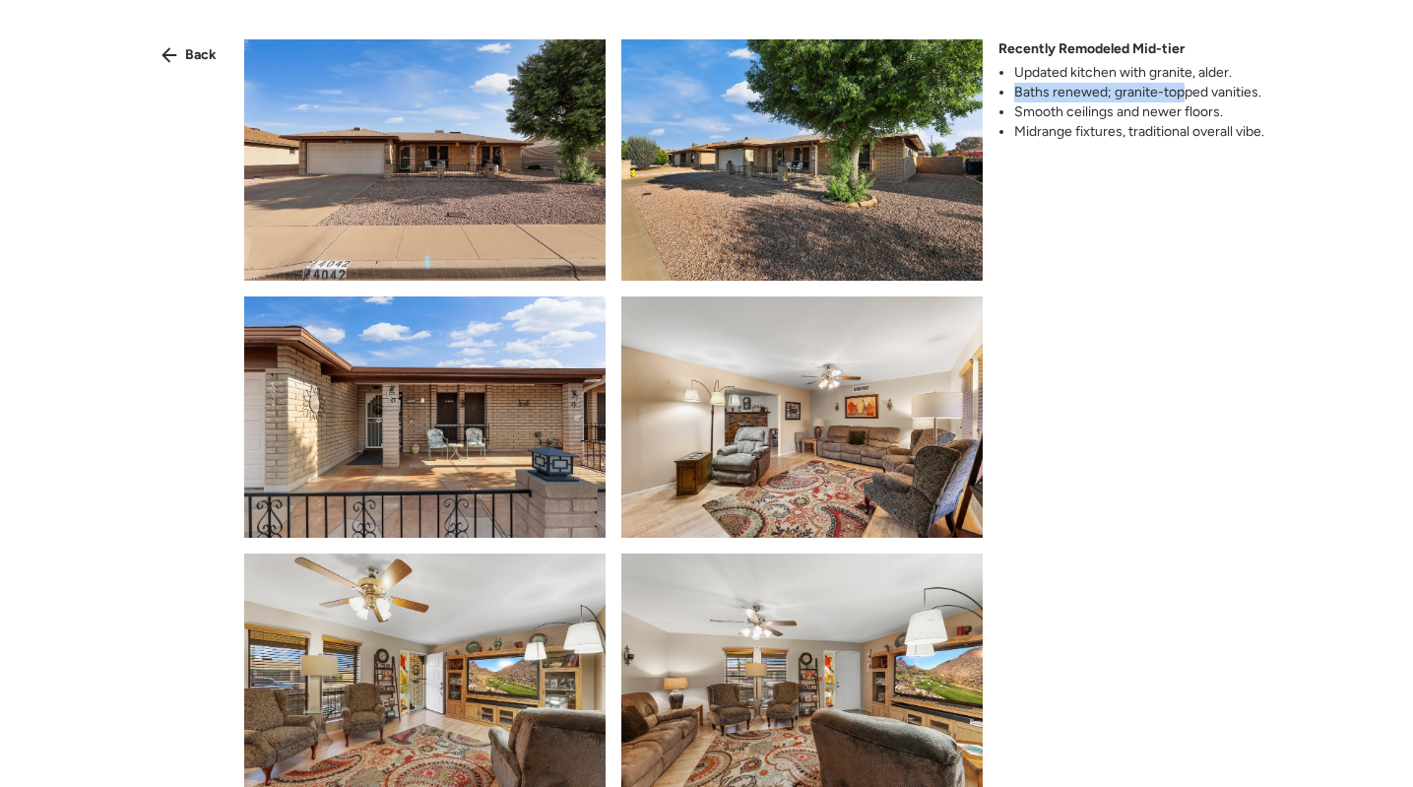
click at [1181, 91] on li "Baths renewed; granite-topped vanities." at bounding box center [1139, 93] width 250 height 20
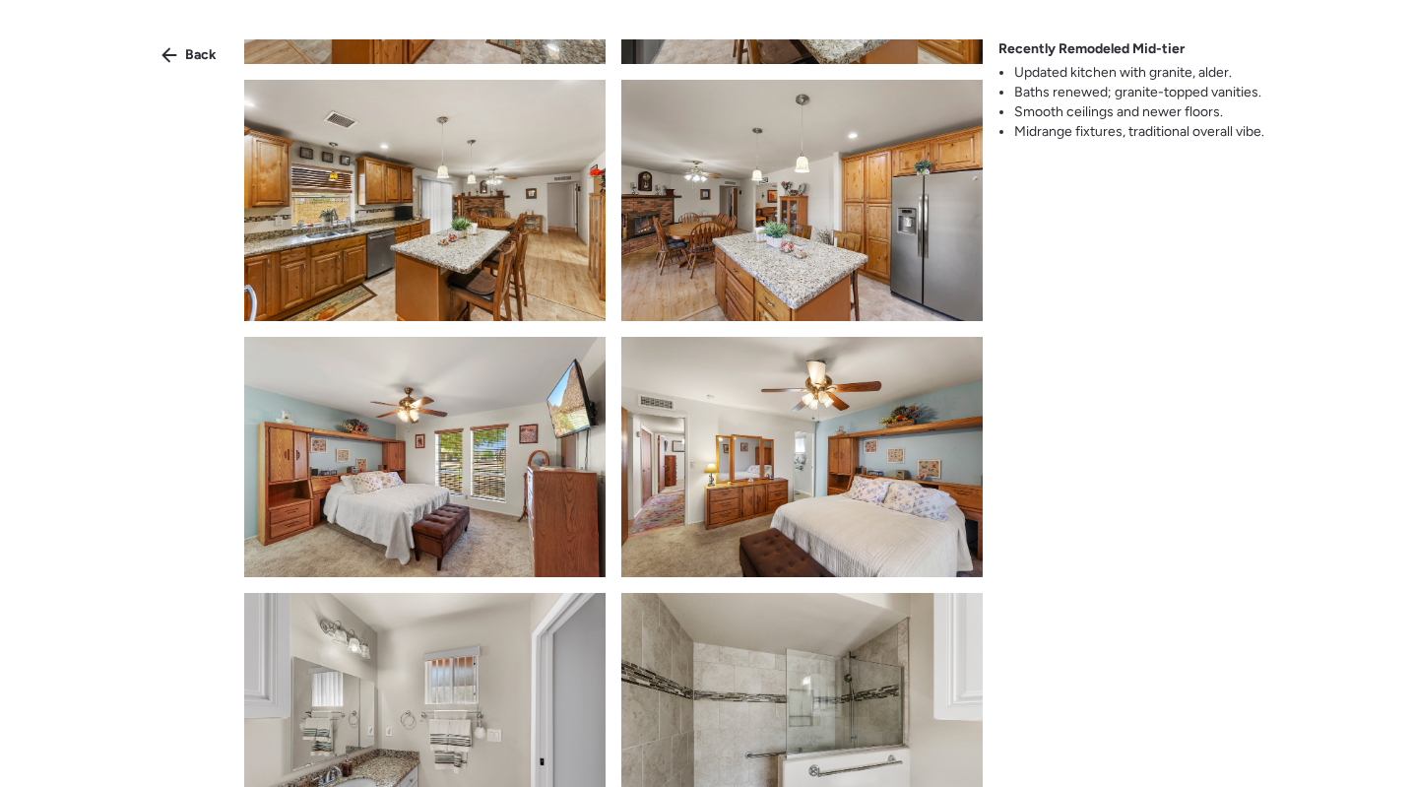
scroll to position [1004, 0]
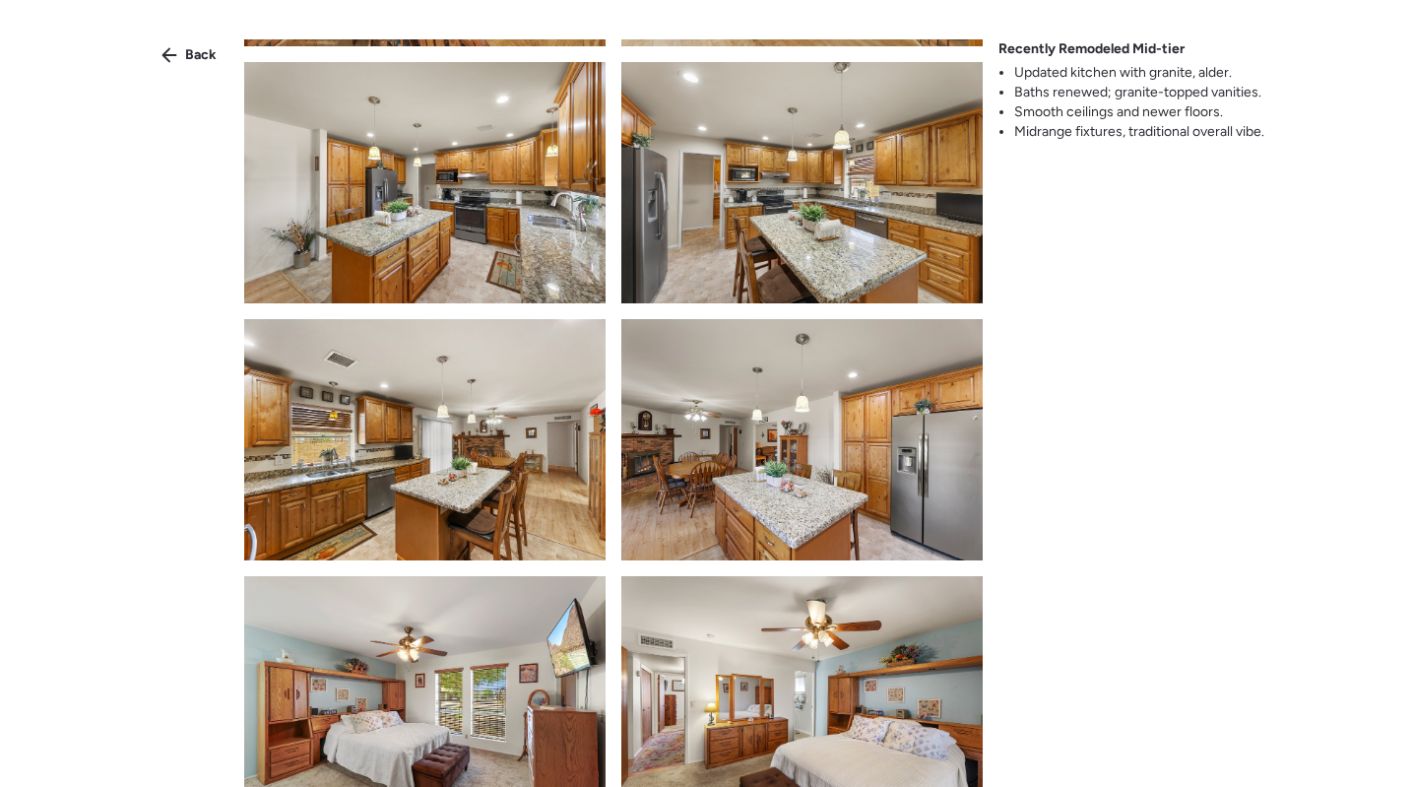
click at [859, 249] on img at bounding box center [801, 182] width 361 height 241
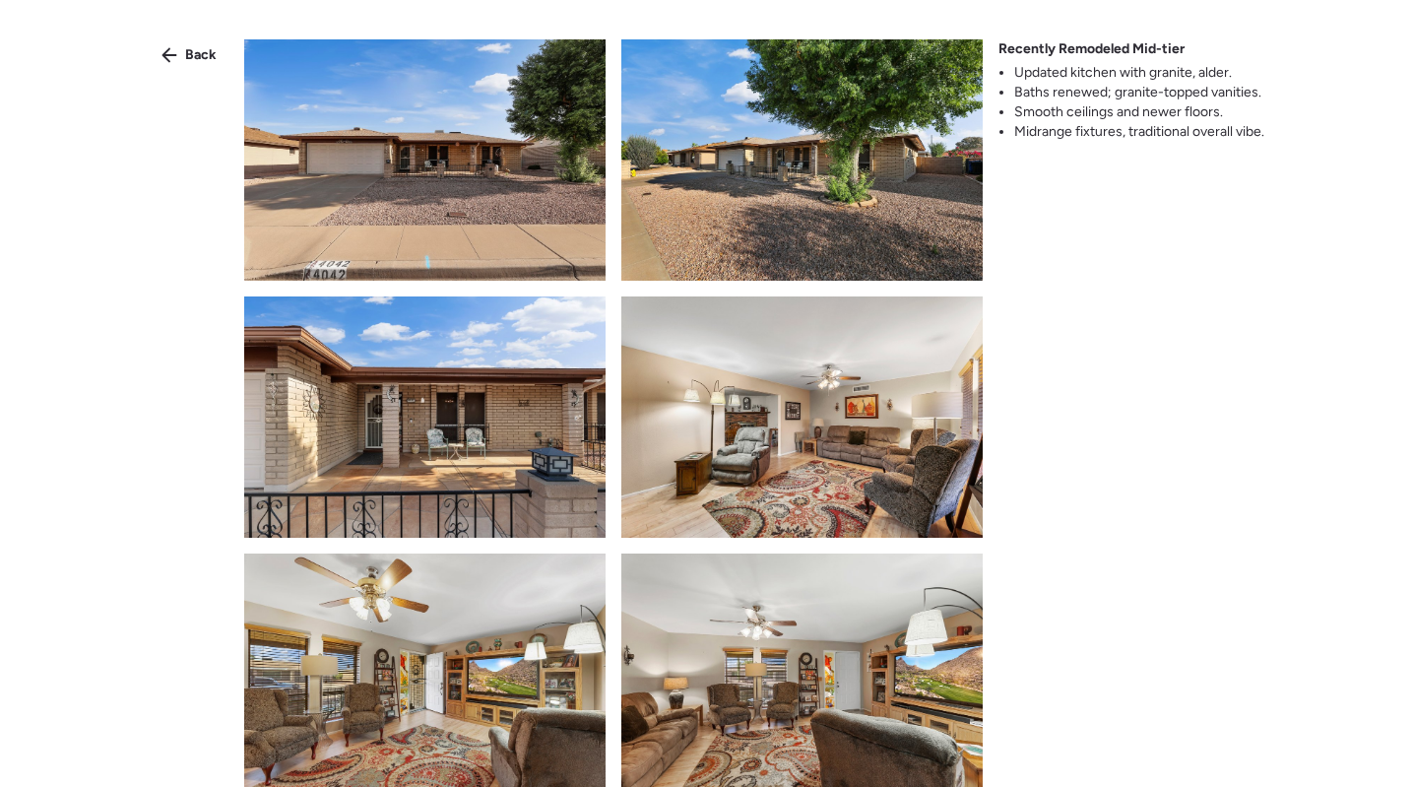
click at [758, 420] on img at bounding box center [801, 416] width 361 height 241
drag, startPoint x: 186, startPoint y: 61, endPoint x: 298, endPoint y: 105, distance: 120.6
click at [186, 61] on span "Back" at bounding box center [201, 55] width 32 height 20
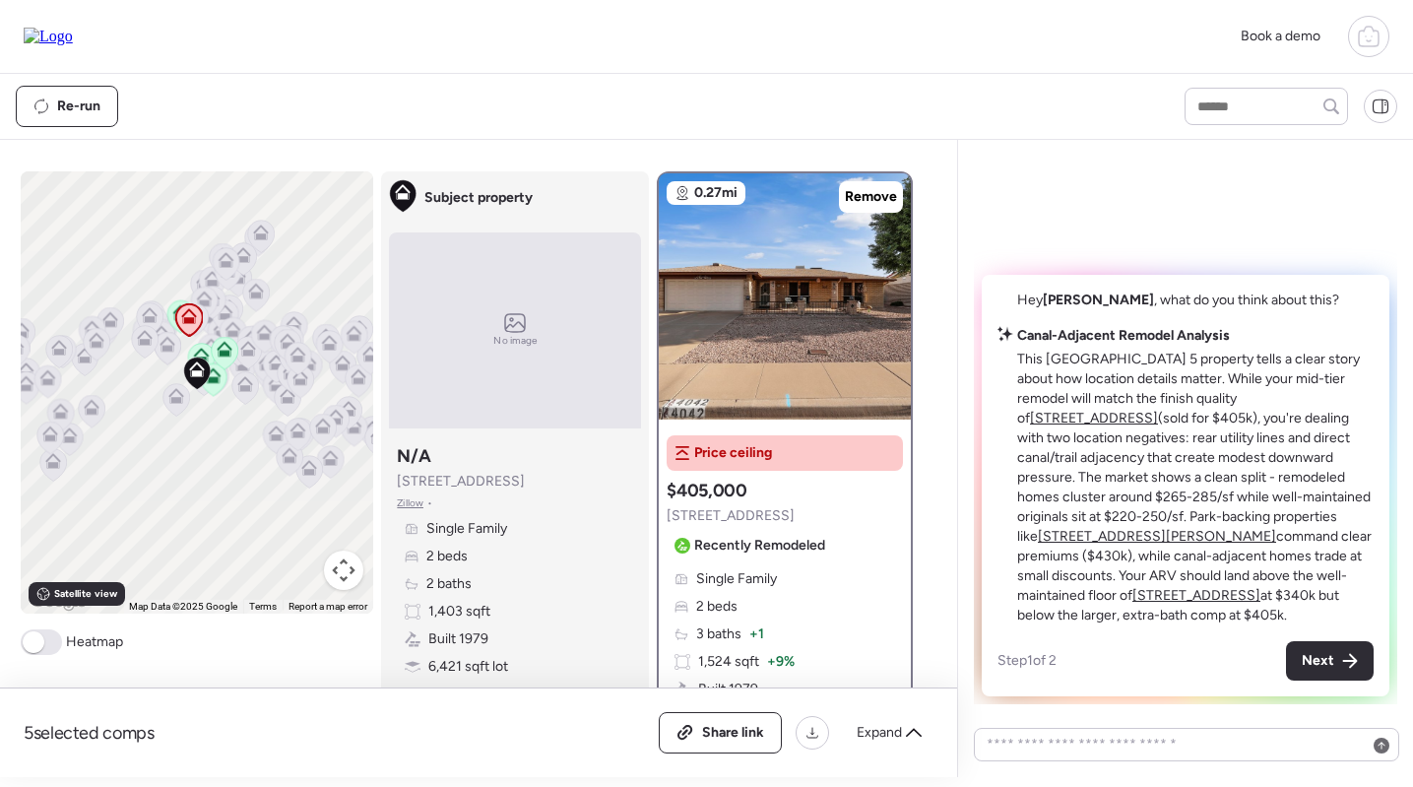
click at [805, 579] on div "Single Family 2 beds 3 baths + 1 1,524 sqft + 9% Built 1979 6,768 sqft lot + 5%…" at bounding box center [784, 675] width 236 height 213
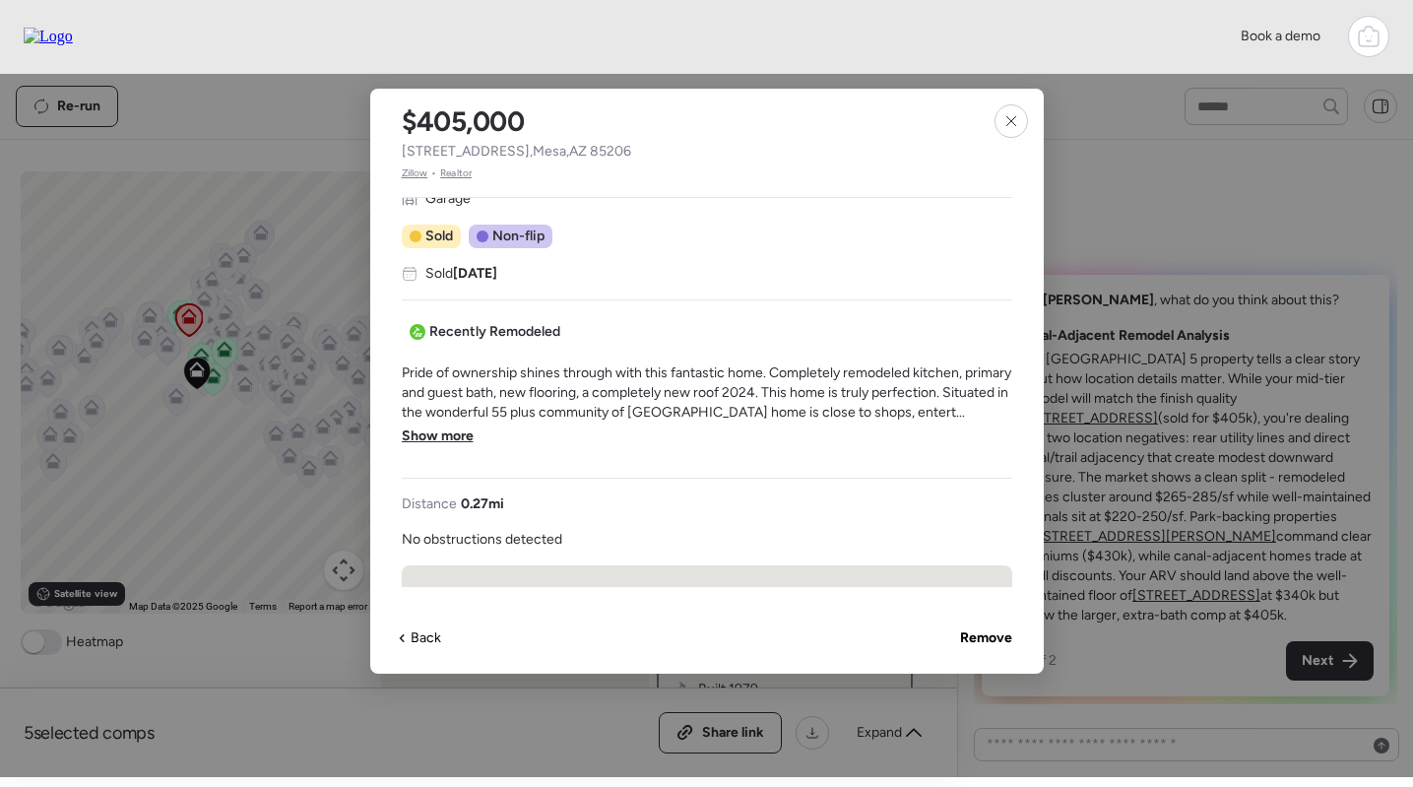
scroll to position [463, 0]
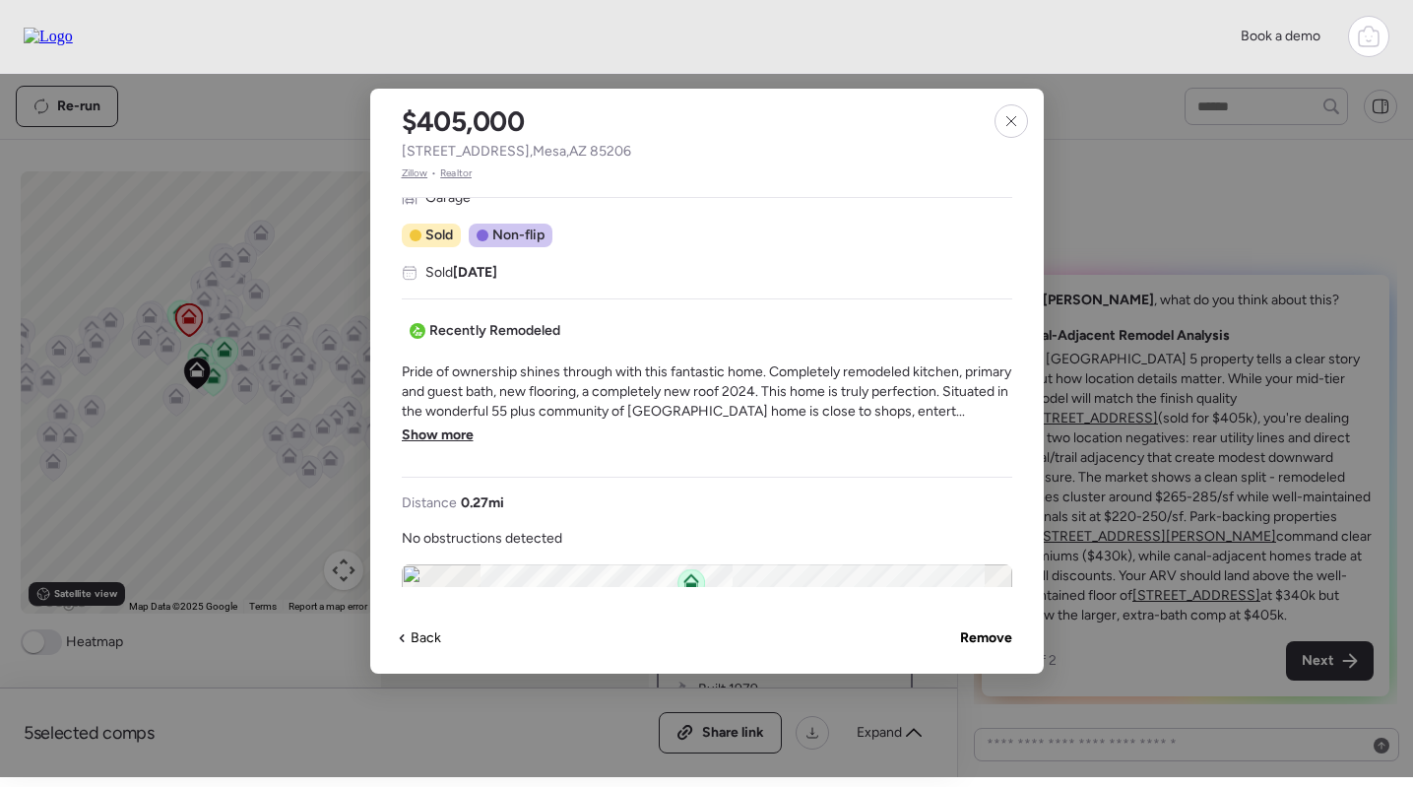
click at [441, 436] on span "Show more" at bounding box center [438, 435] width 72 height 20
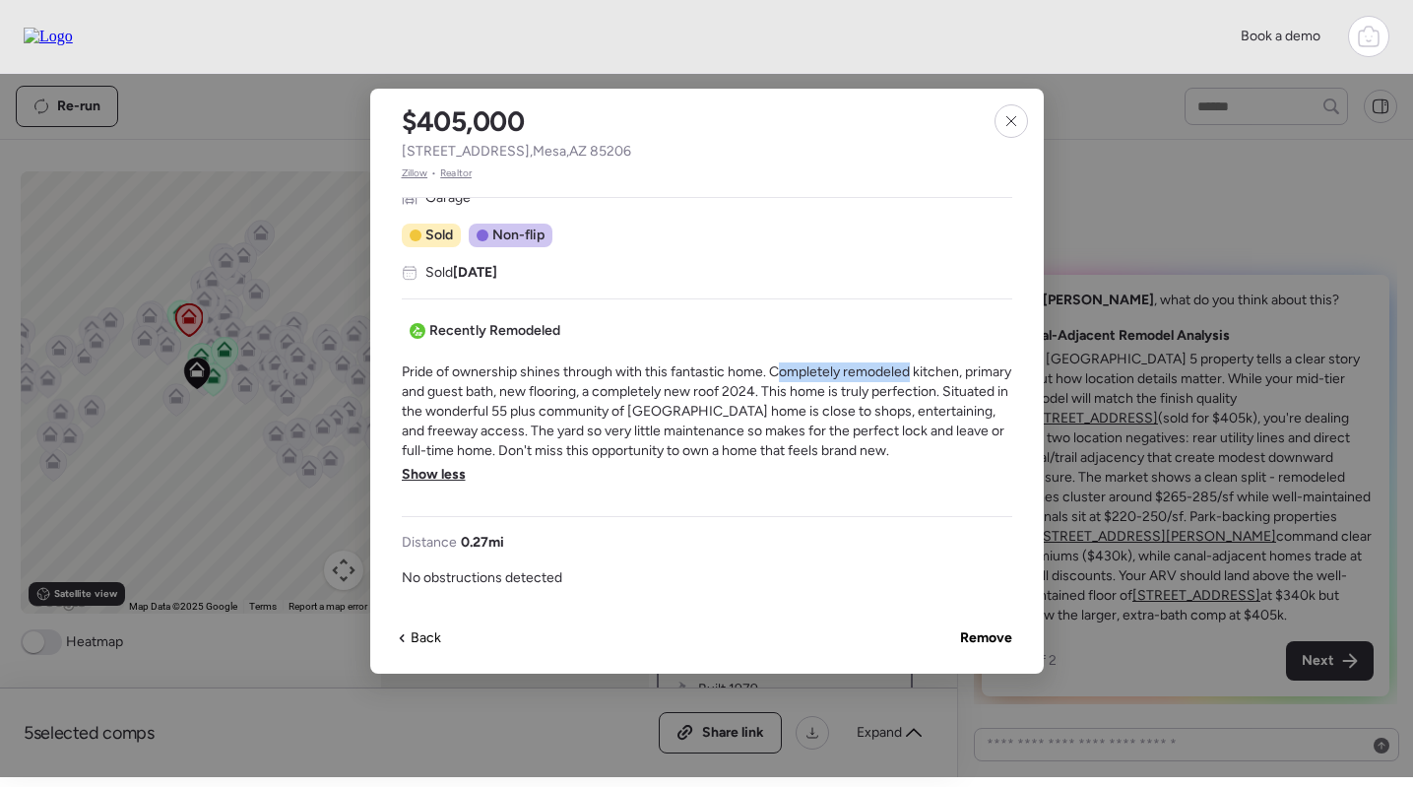
drag, startPoint x: 788, startPoint y: 371, endPoint x: 912, endPoint y: 371, distance: 124.0
click at [912, 371] on span "Pride of ownership shines through with this fantastic home. Completely remodele…" at bounding box center [707, 411] width 610 height 98
drag, startPoint x: 435, startPoint y: 393, endPoint x: 618, endPoint y: 393, distance: 183.1
click at [619, 393] on span "Pride of ownership shines through with this fantastic home. Completely remodele…" at bounding box center [707, 411] width 610 height 98
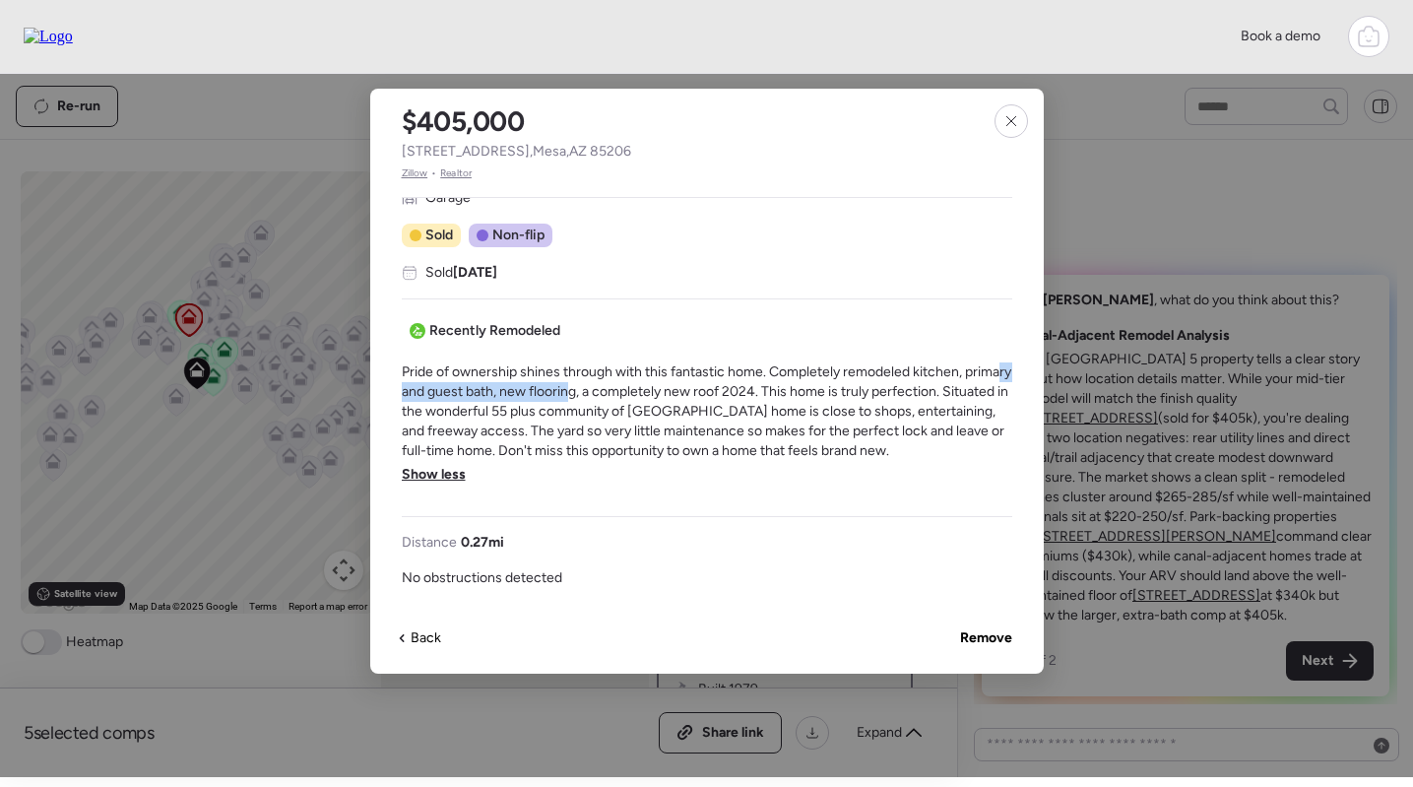
click at [618, 393] on span "Pride of ownership shines through with this fantastic home. Completely remodele…" at bounding box center [707, 411] width 610 height 98
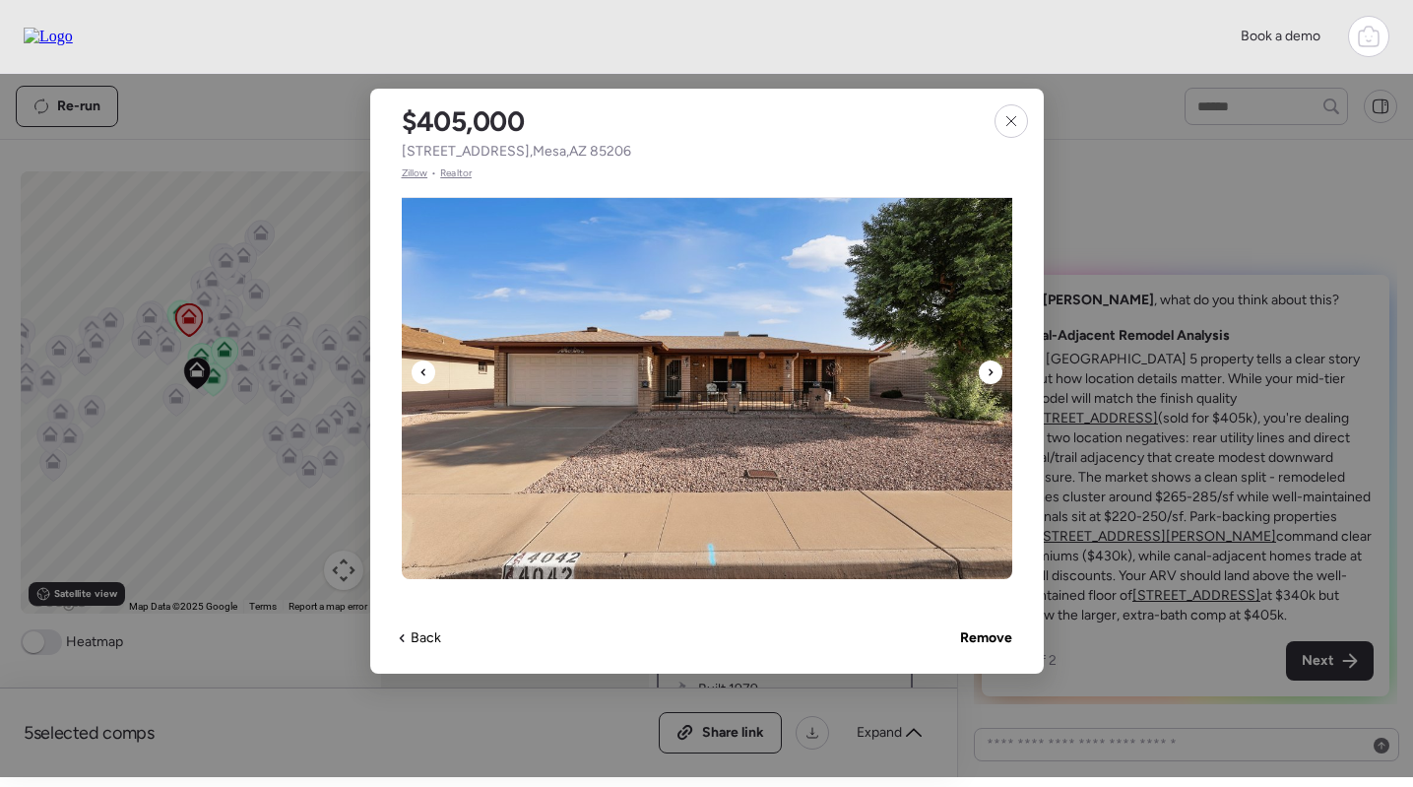
click at [698, 316] on img at bounding box center [707, 382] width 610 height 394
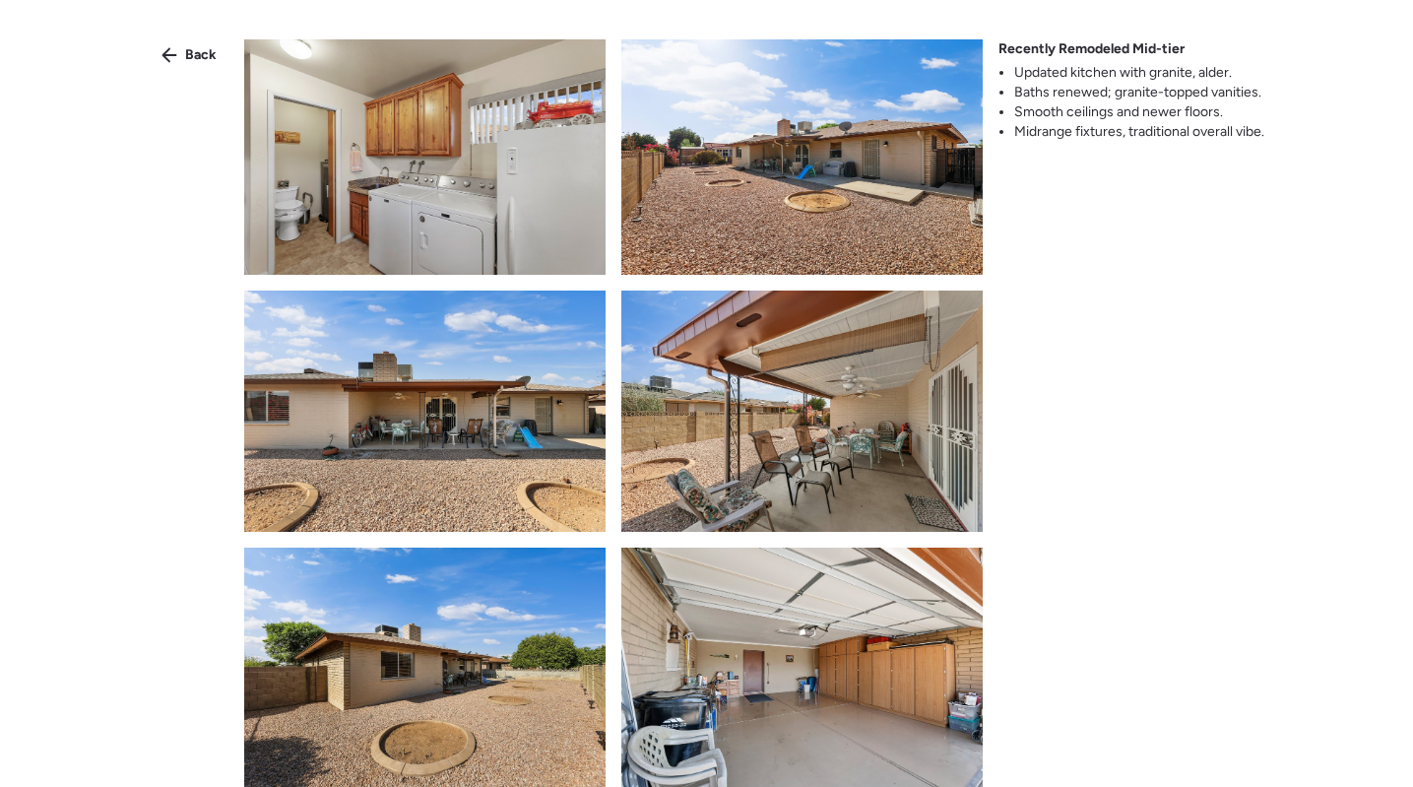
scroll to position [1702, 0]
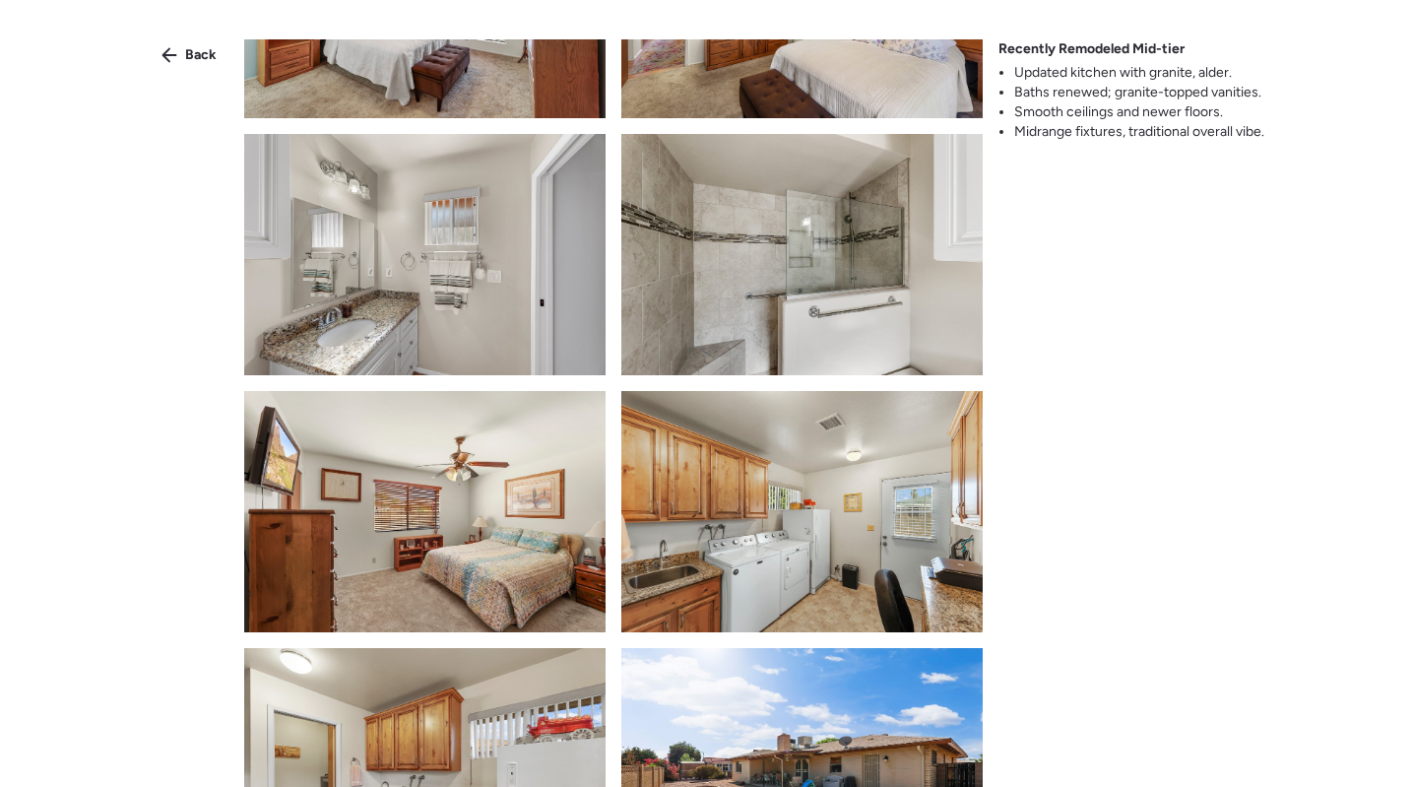
click at [698, 322] on img at bounding box center [801, 254] width 361 height 241
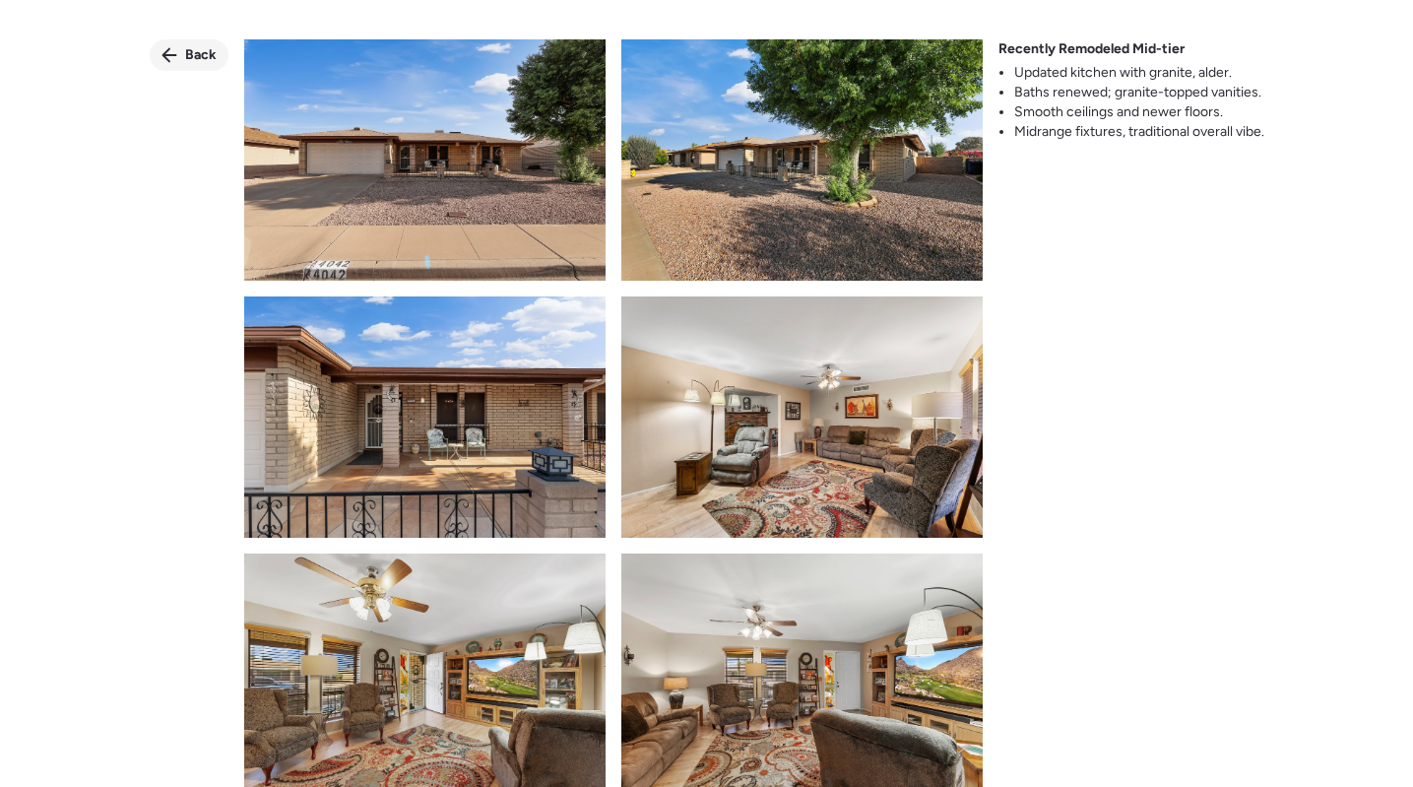
click at [185, 56] on span "Back" at bounding box center [201, 55] width 32 height 20
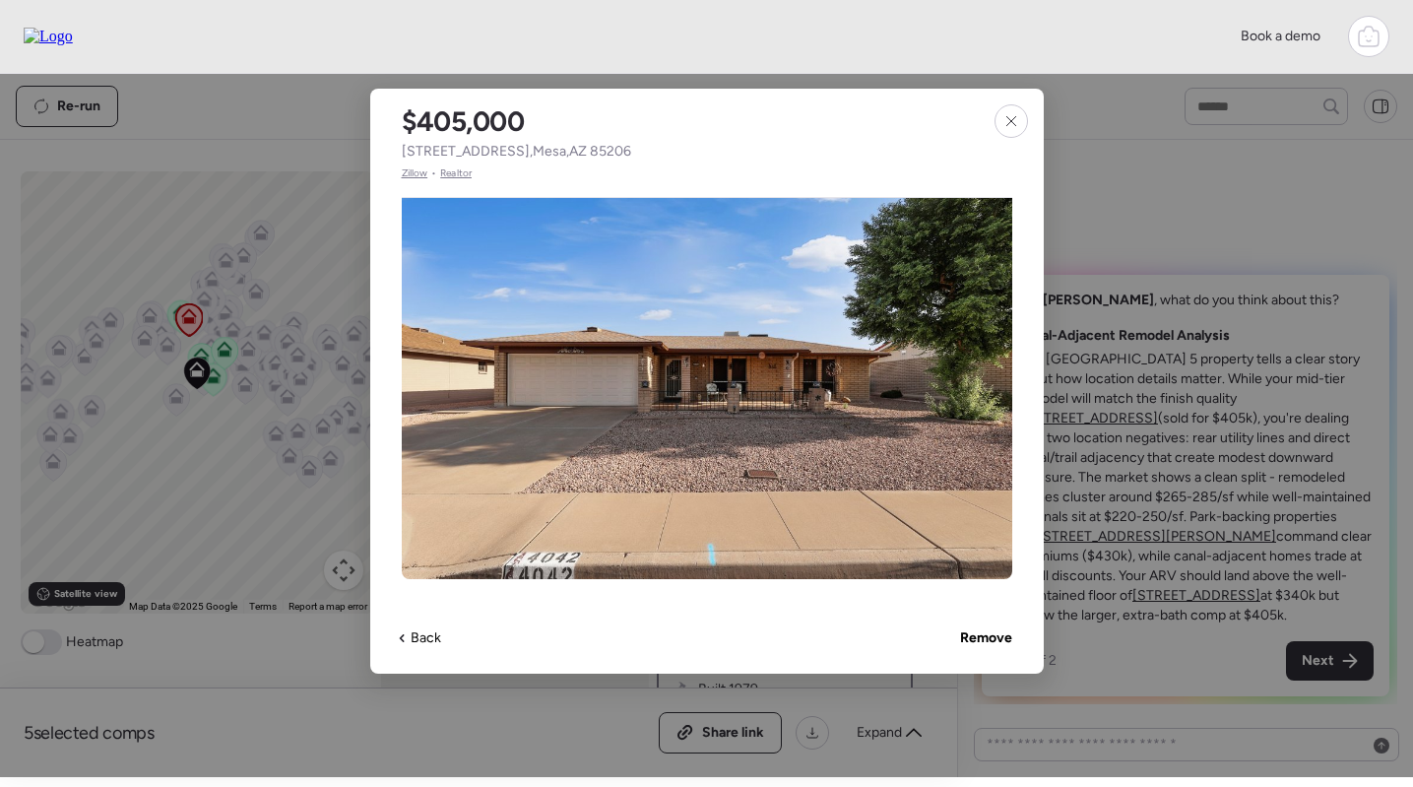
click at [446, 169] on span "Realtor" at bounding box center [456, 173] width 32 height 16
click at [1020, 115] on div at bounding box center [1010, 120] width 33 height 33
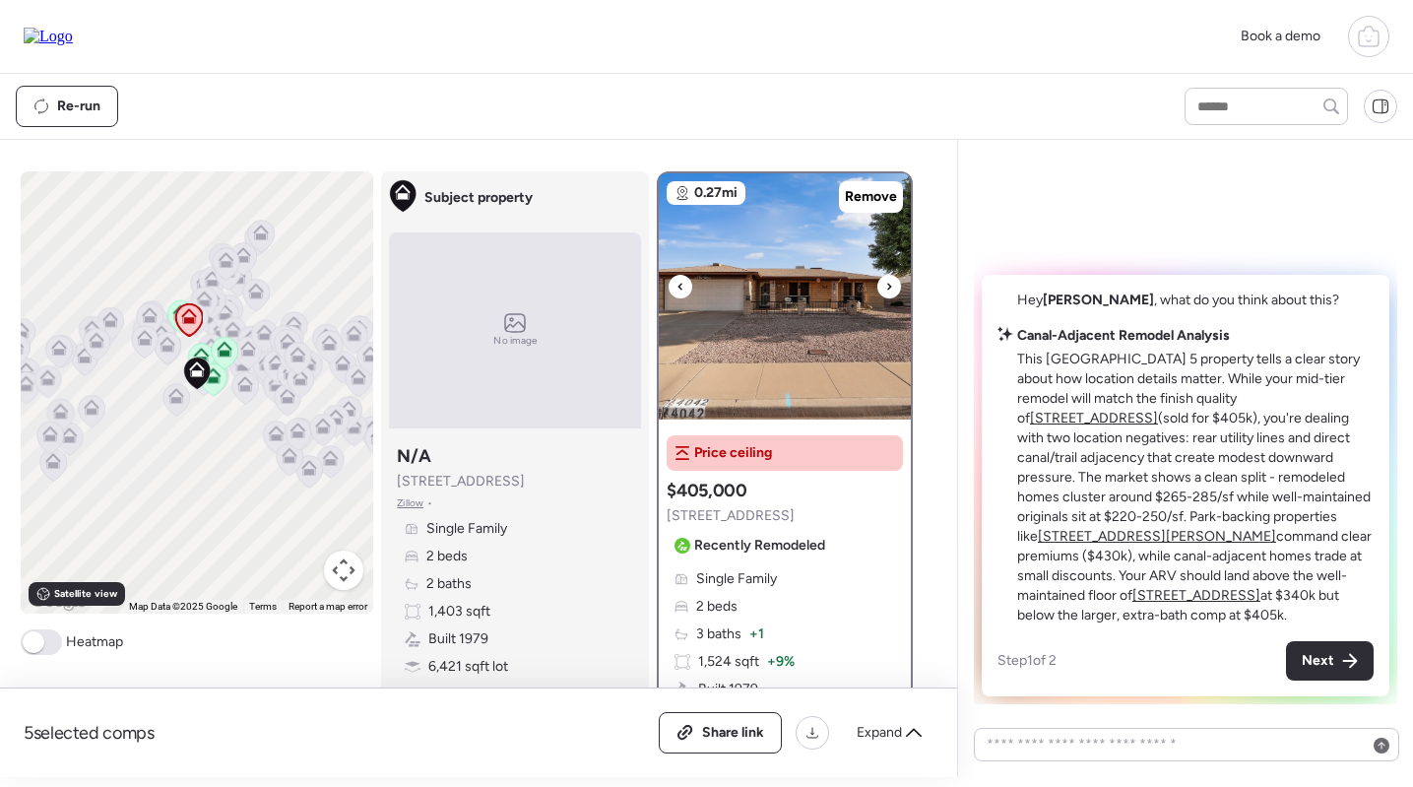
click at [749, 298] on img at bounding box center [785, 296] width 252 height 246
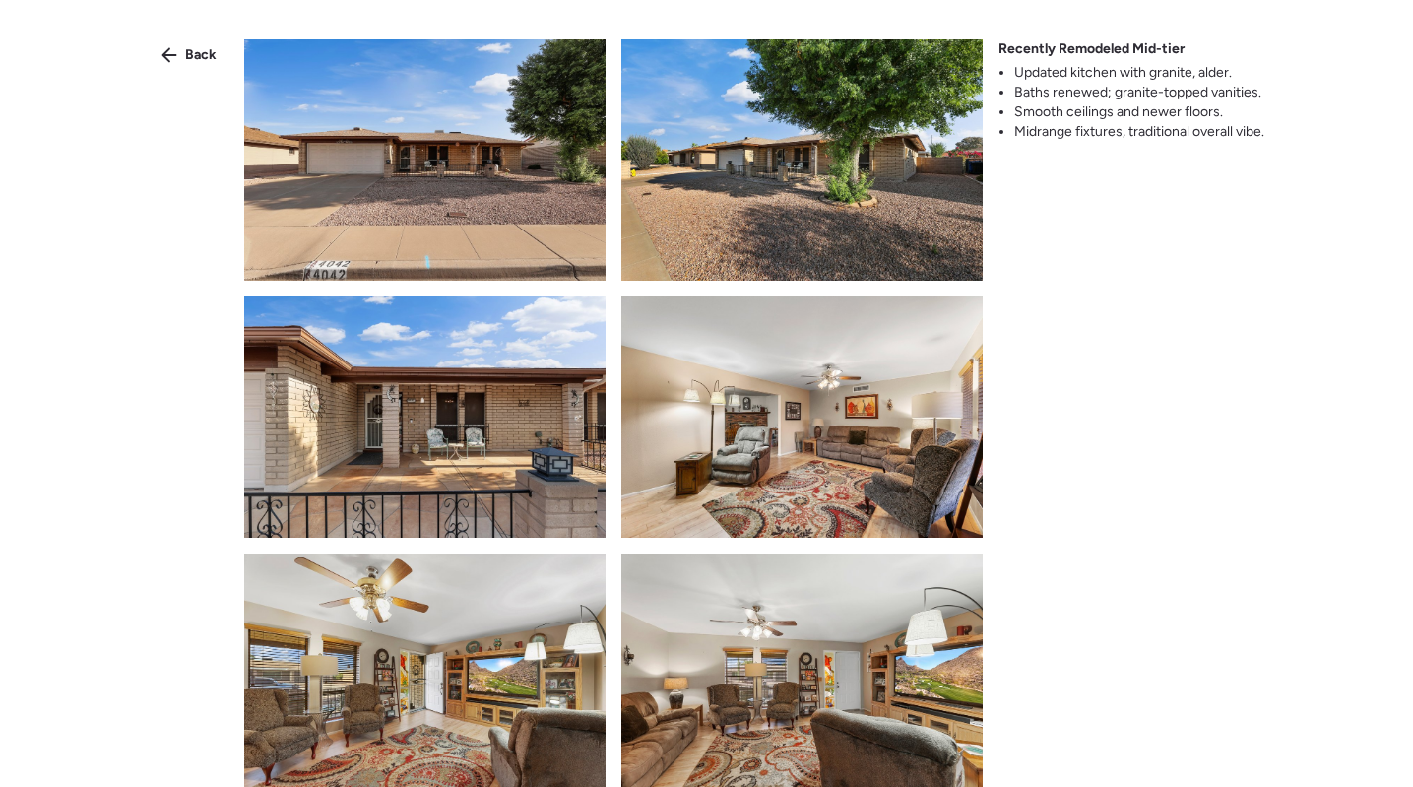
scroll to position [540, 0]
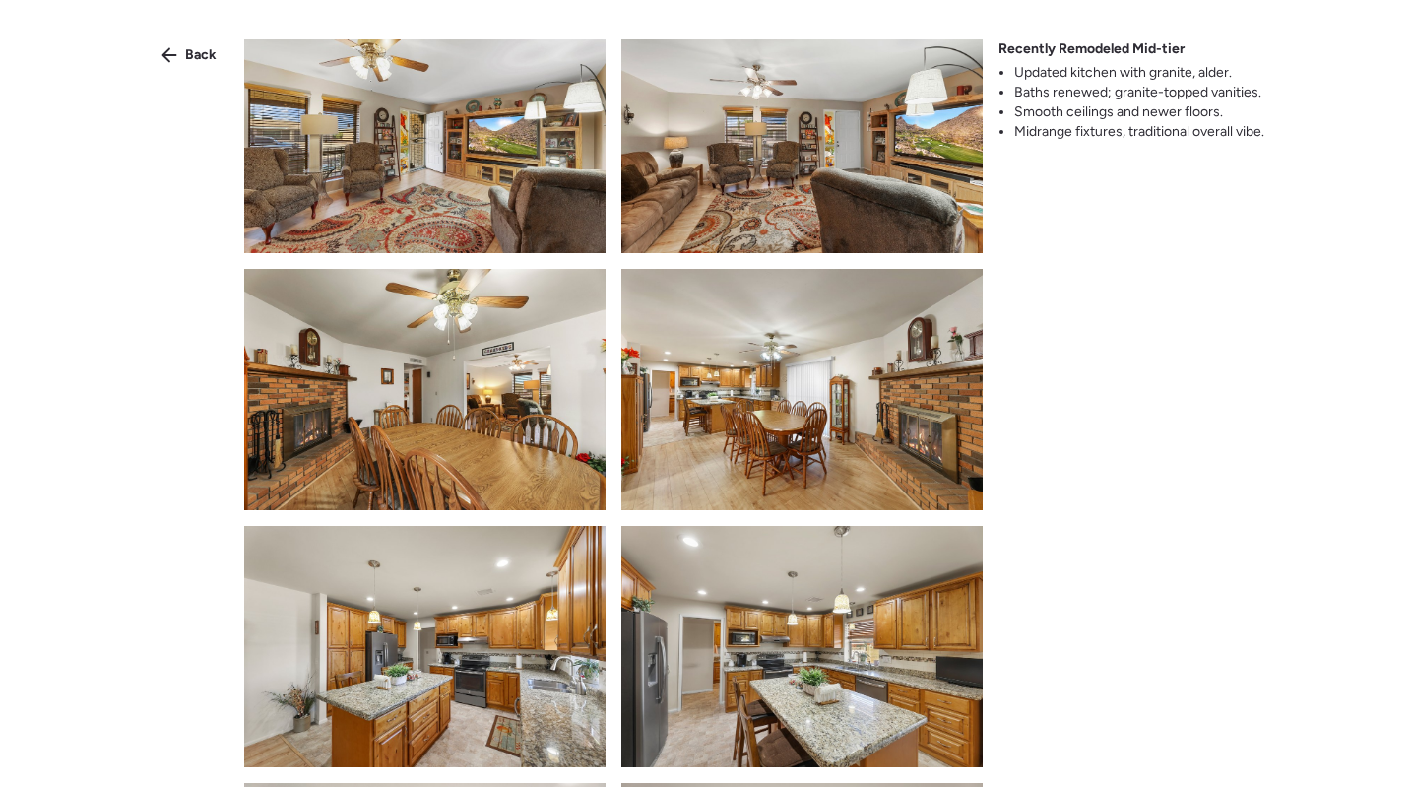
click at [788, 365] on img at bounding box center [801, 389] width 361 height 241
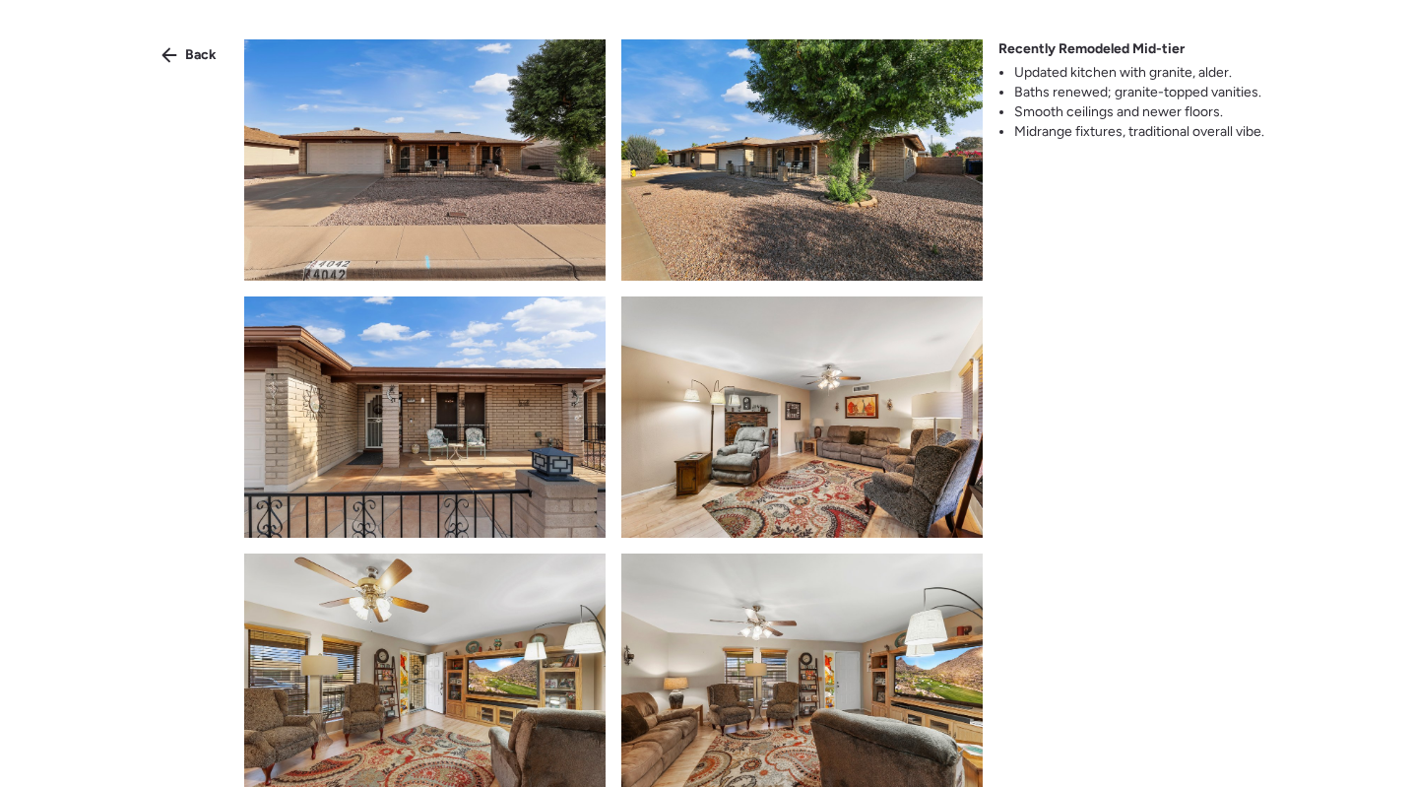
scroll to position [102, 0]
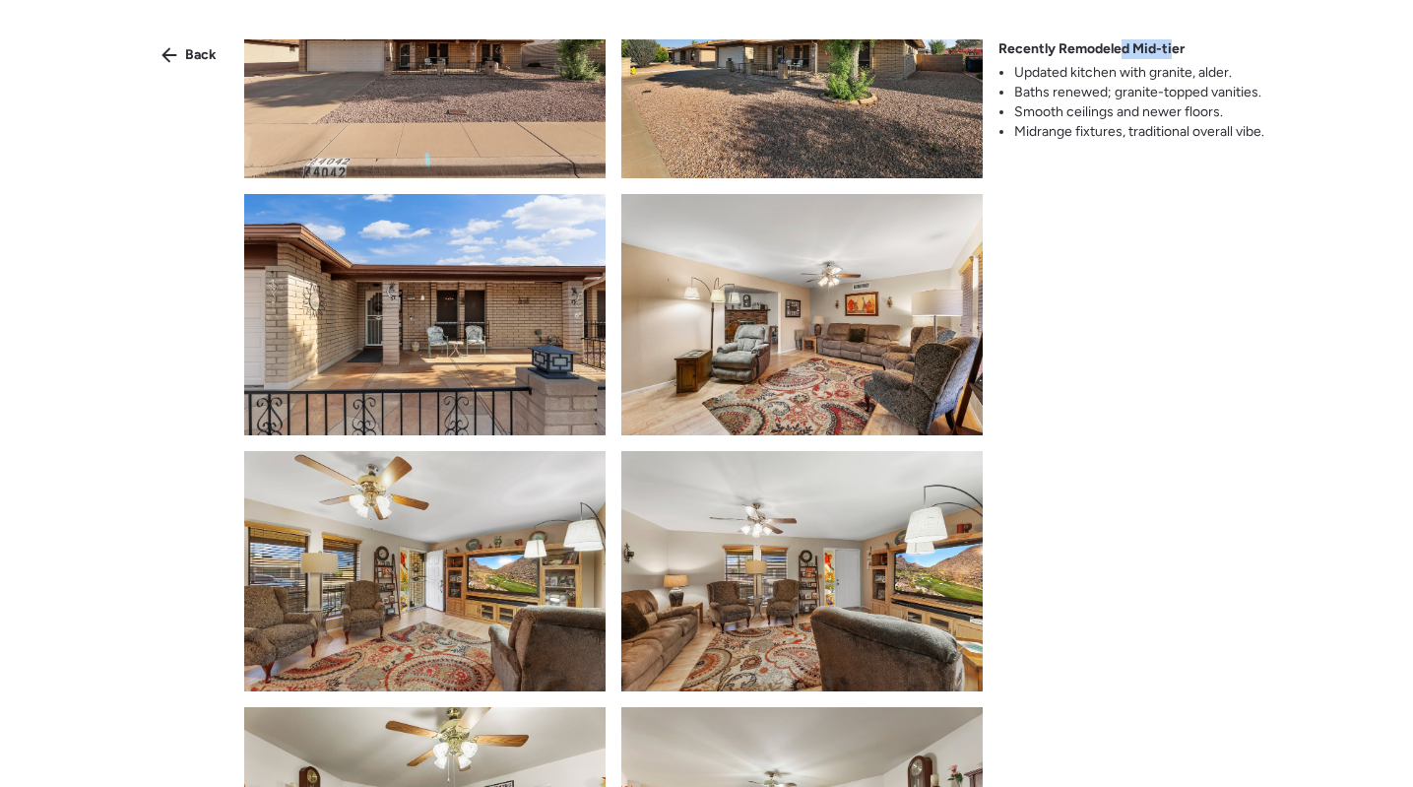
drag, startPoint x: 1122, startPoint y: 43, endPoint x: 1170, endPoint y: 40, distance: 48.3
click at [1170, 41] on span "Recently Remodeled Mid-tier" at bounding box center [1091, 49] width 186 height 20
click at [1170, 40] on span "Recently Remodeled Mid-tier" at bounding box center [1091, 49] width 186 height 20
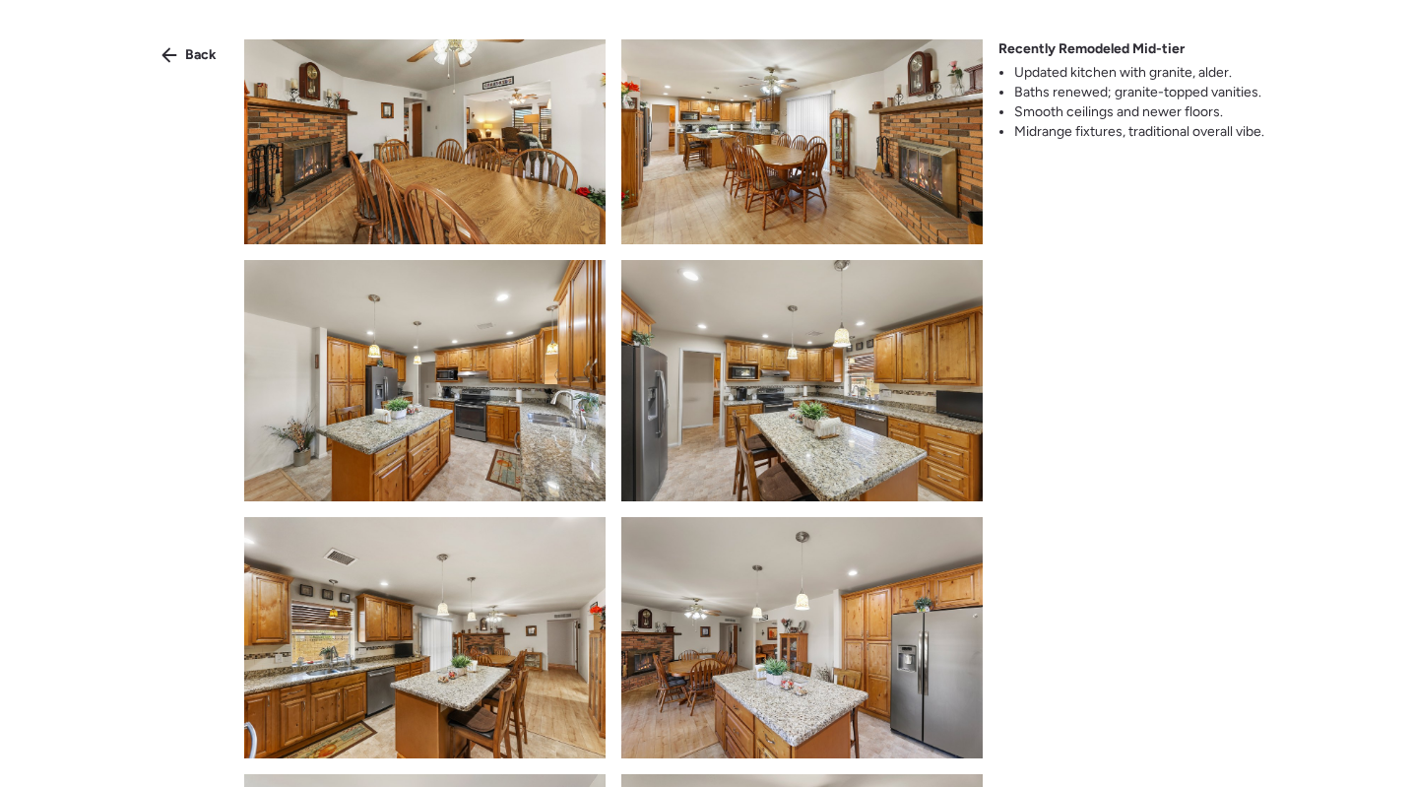
scroll to position [971, 0]
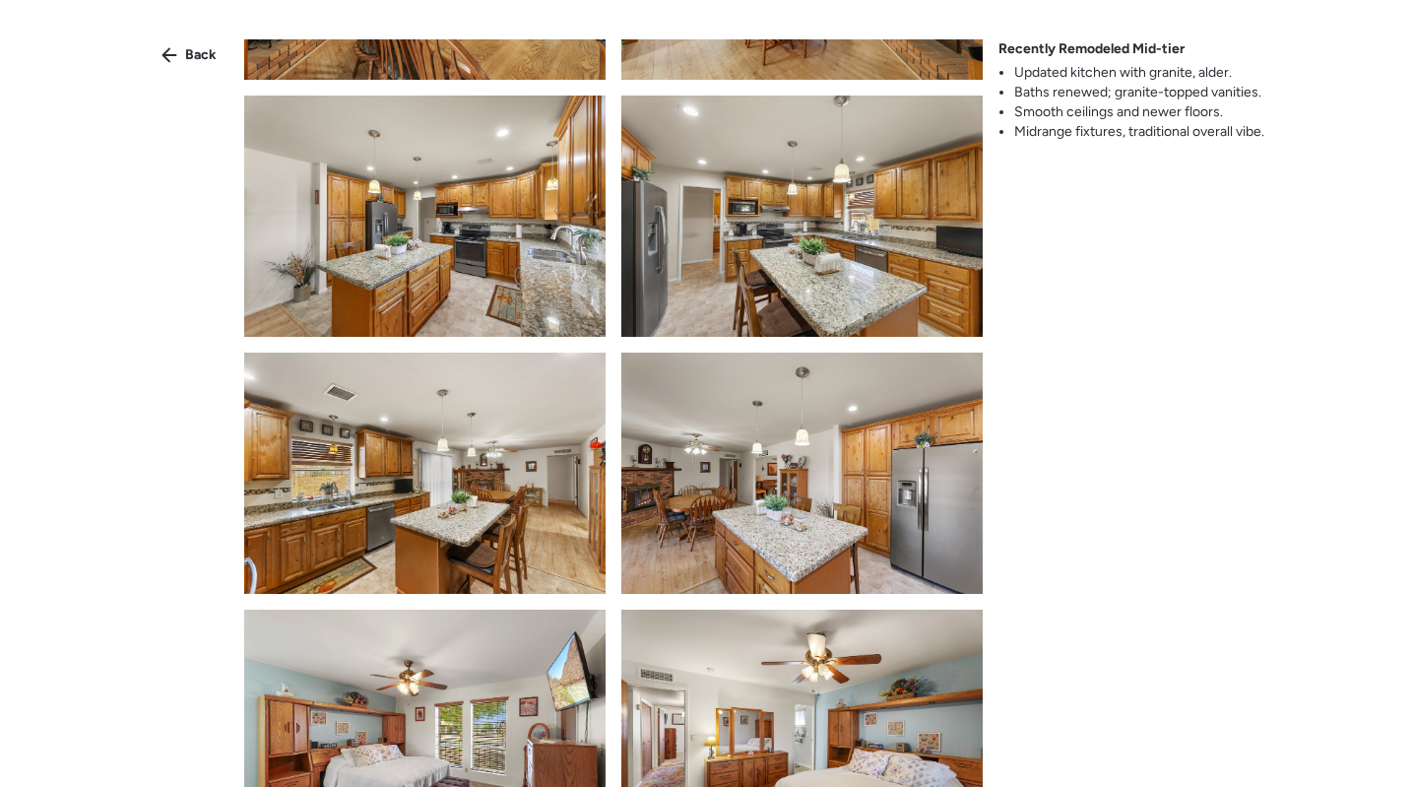
click at [799, 405] on img at bounding box center [801, 472] width 361 height 241
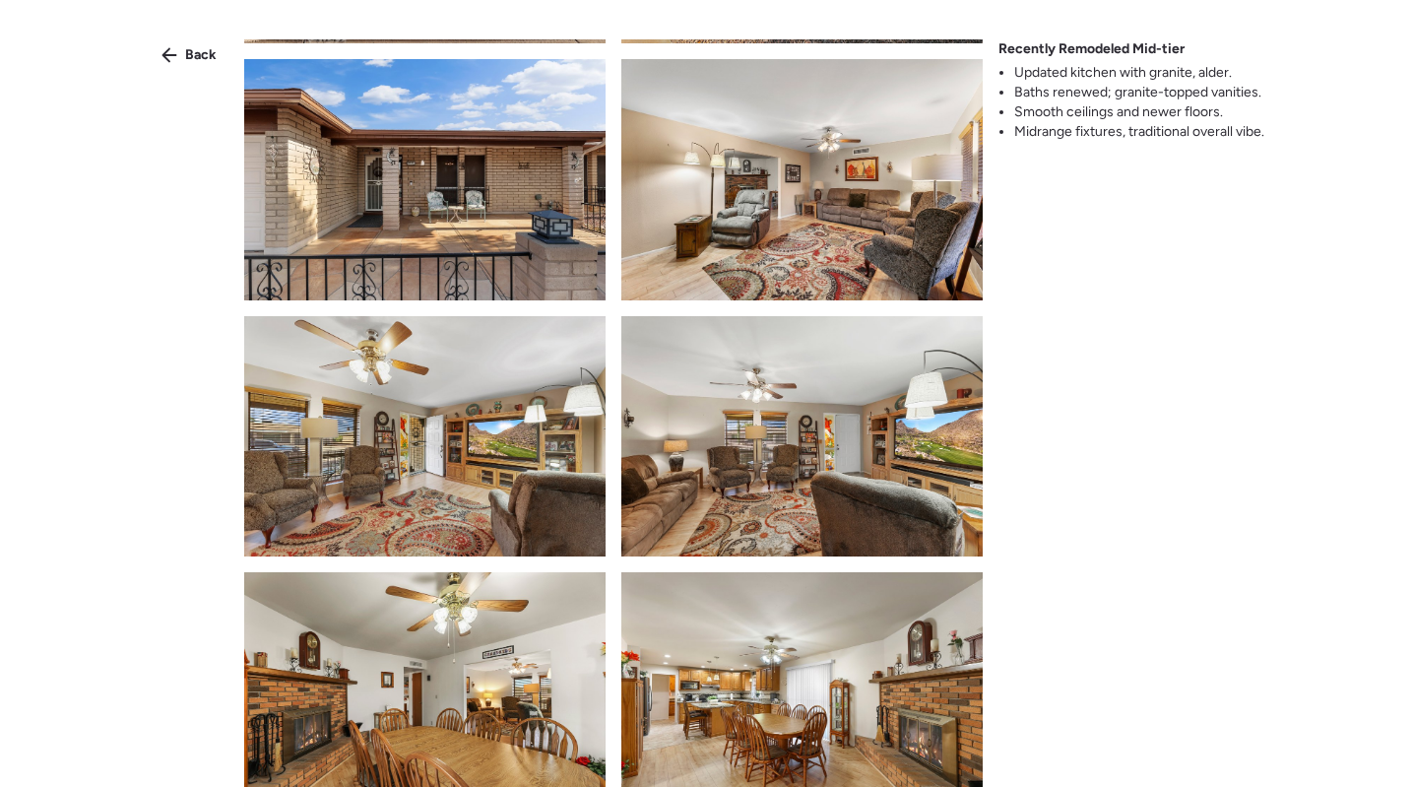
scroll to position [239, 0]
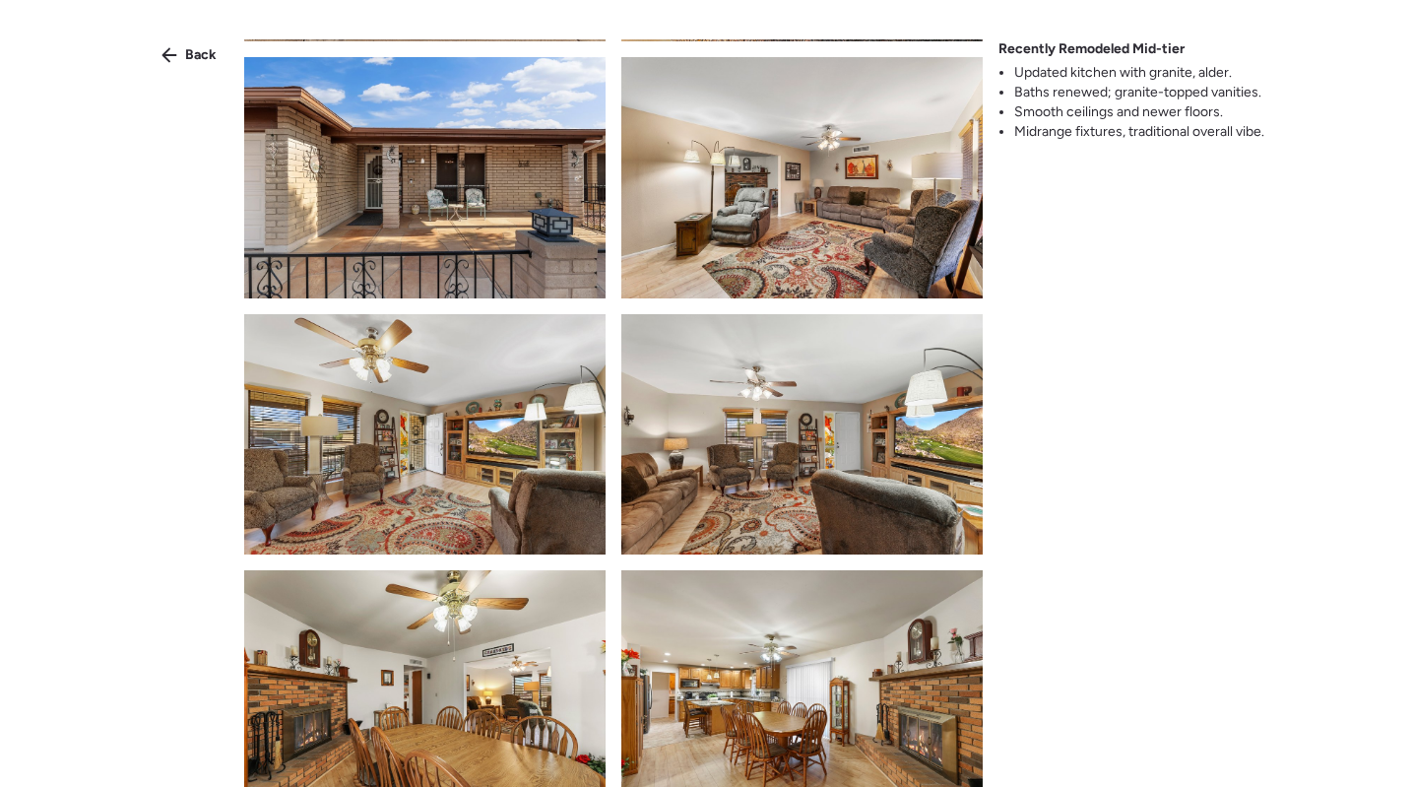
click at [831, 185] on img at bounding box center [801, 177] width 361 height 241
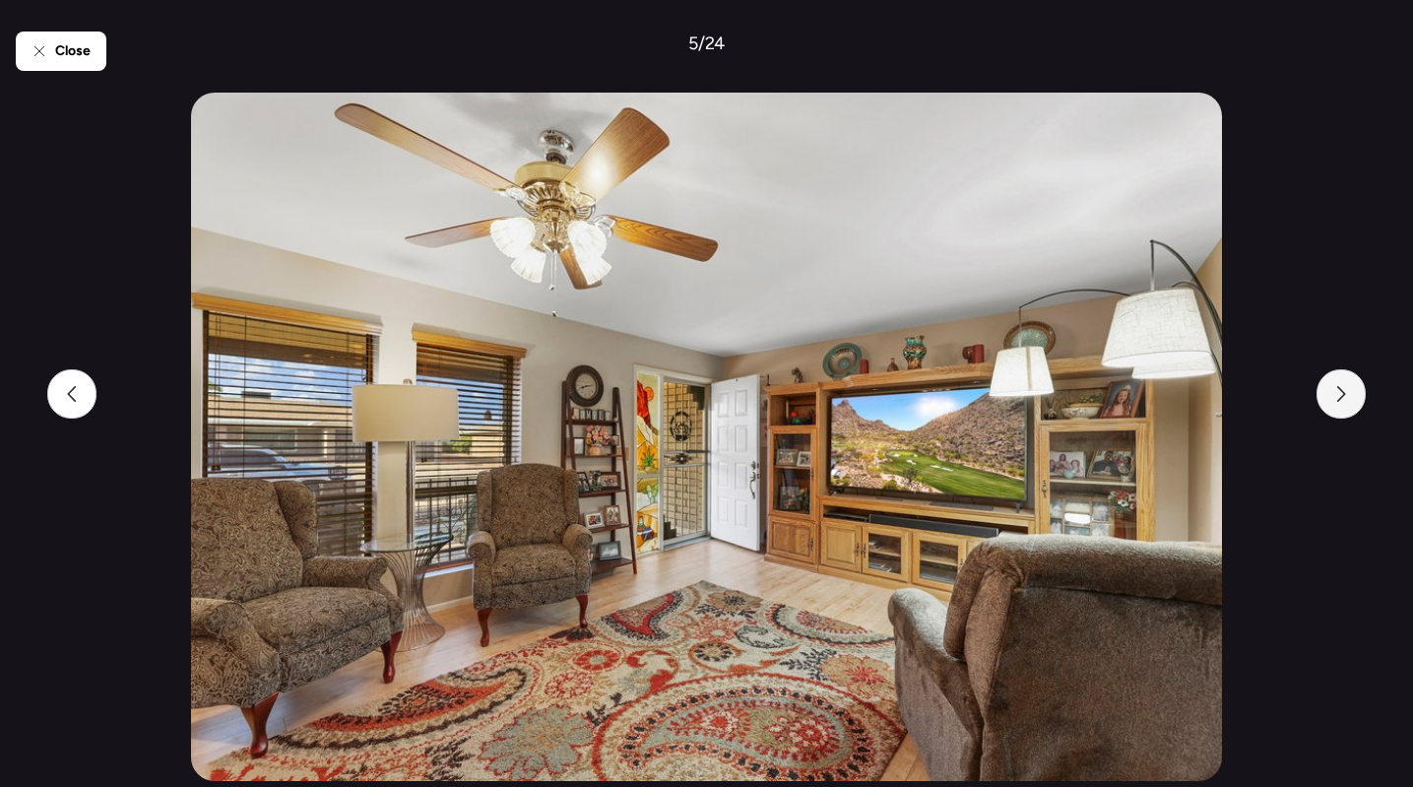
click at [1350, 407] on div at bounding box center [1340, 393] width 49 height 49
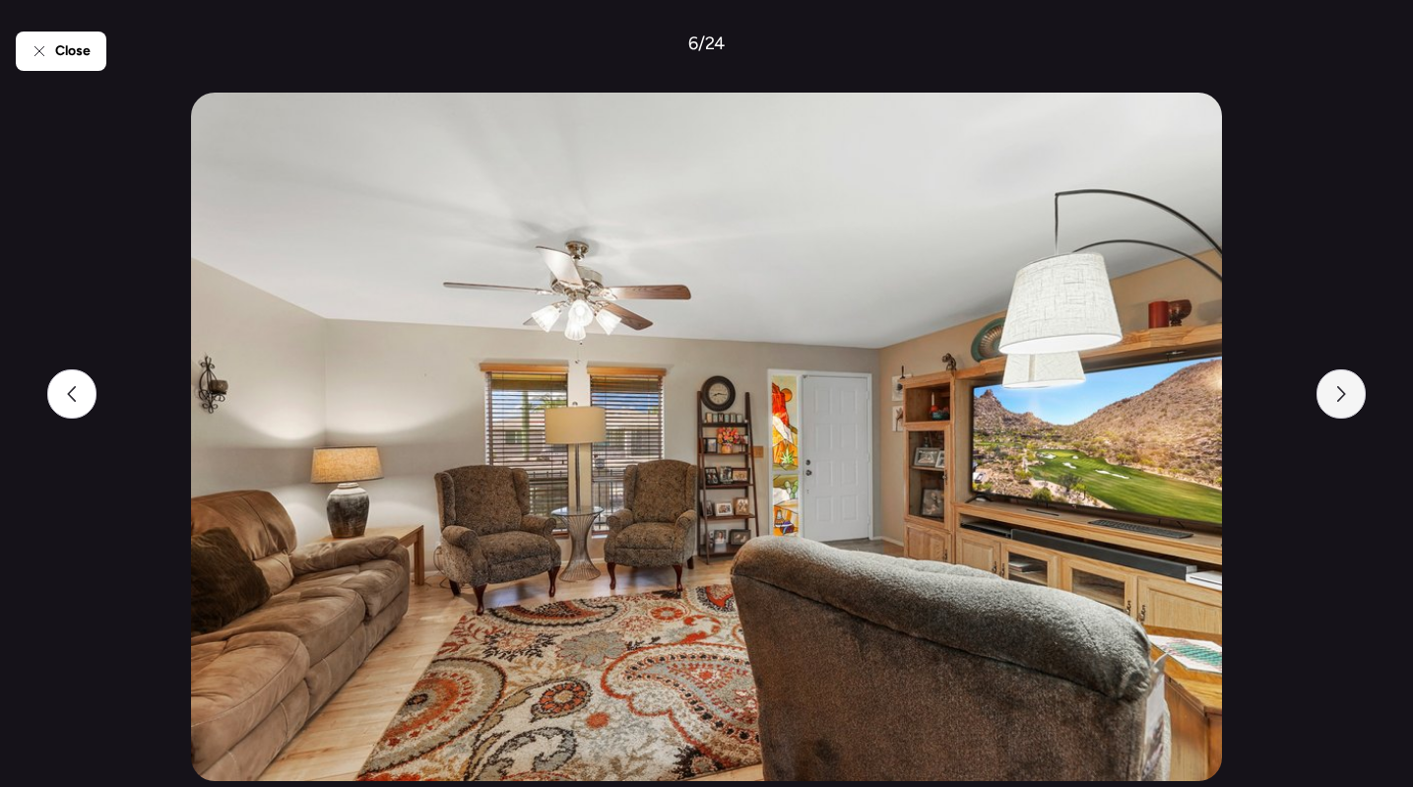
click at [1347, 407] on div at bounding box center [1340, 393] width 49 height 49
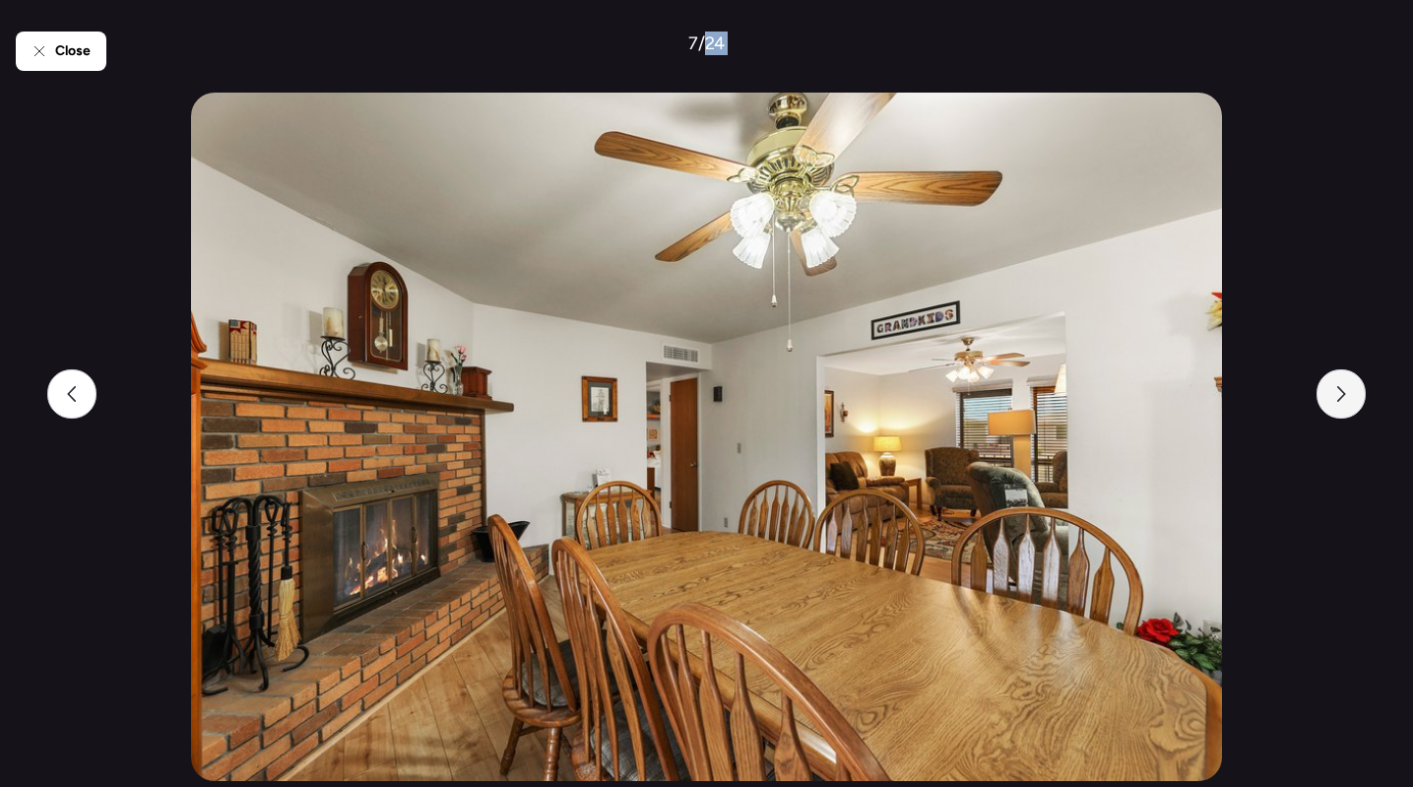
click at [1347, 407] on div at bounding box center [1340, 393] width 49 height 49
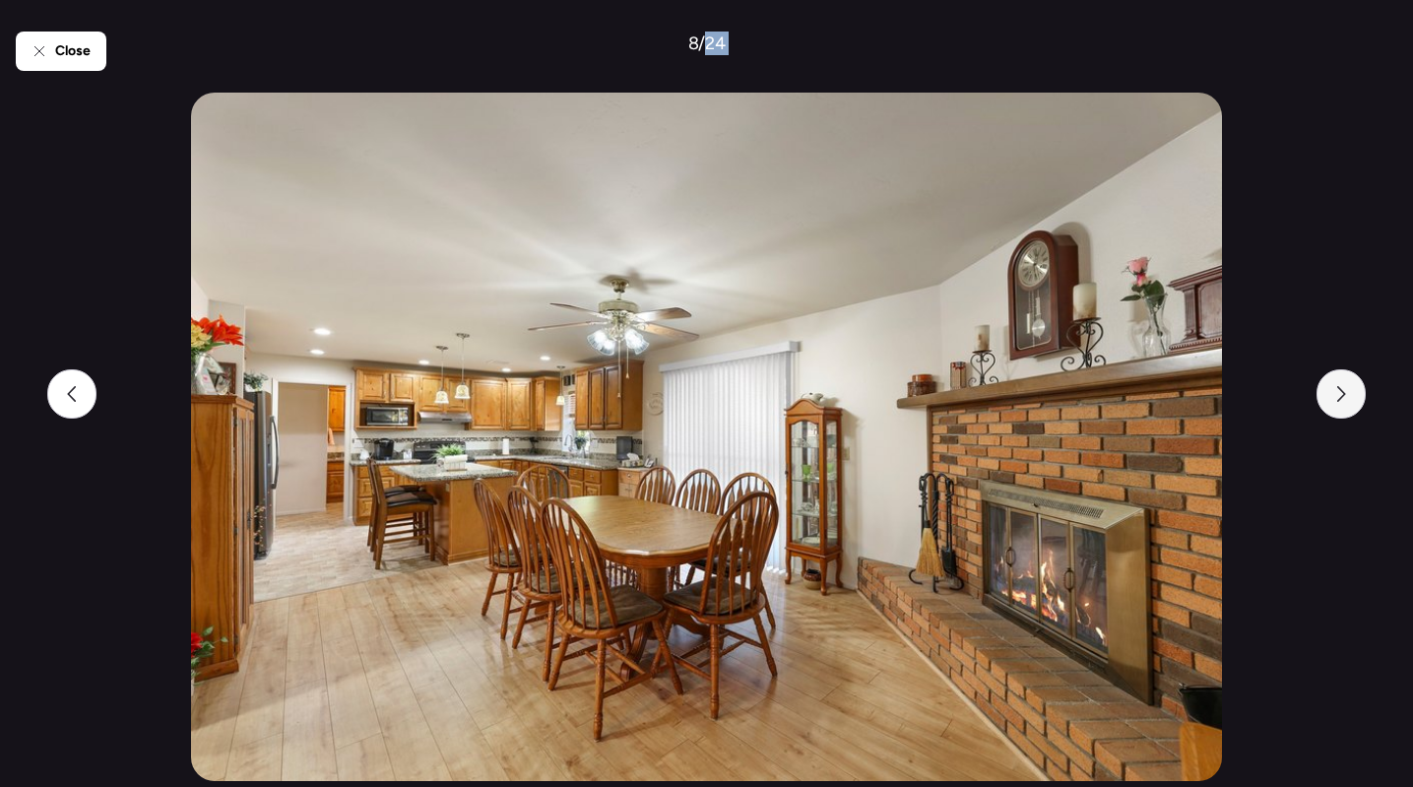
click at [1341, 400] on icon at bounding box center [1341, 394] width 16 height 16
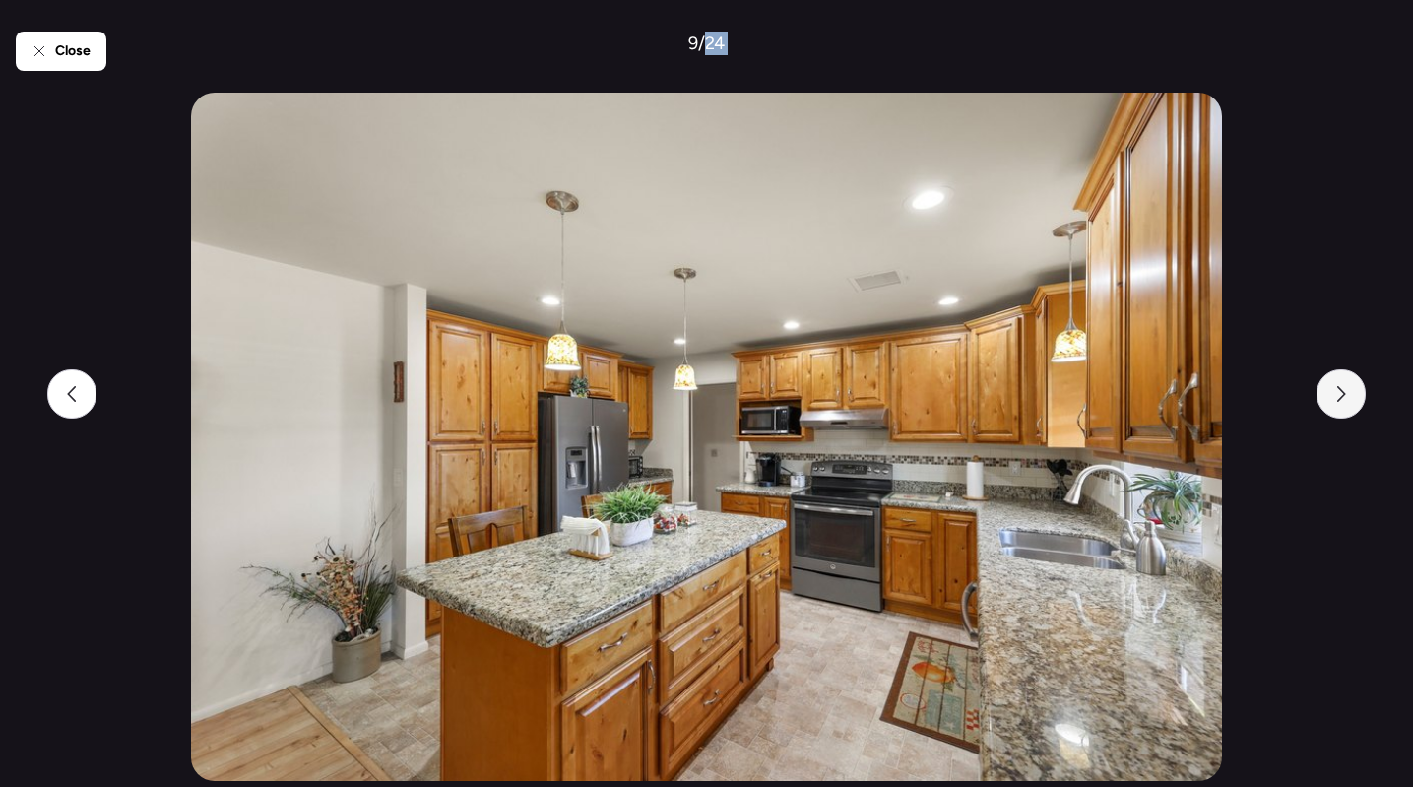
click at [1331, 402] on div at bounding box center [1340, 393] width 49 height 49
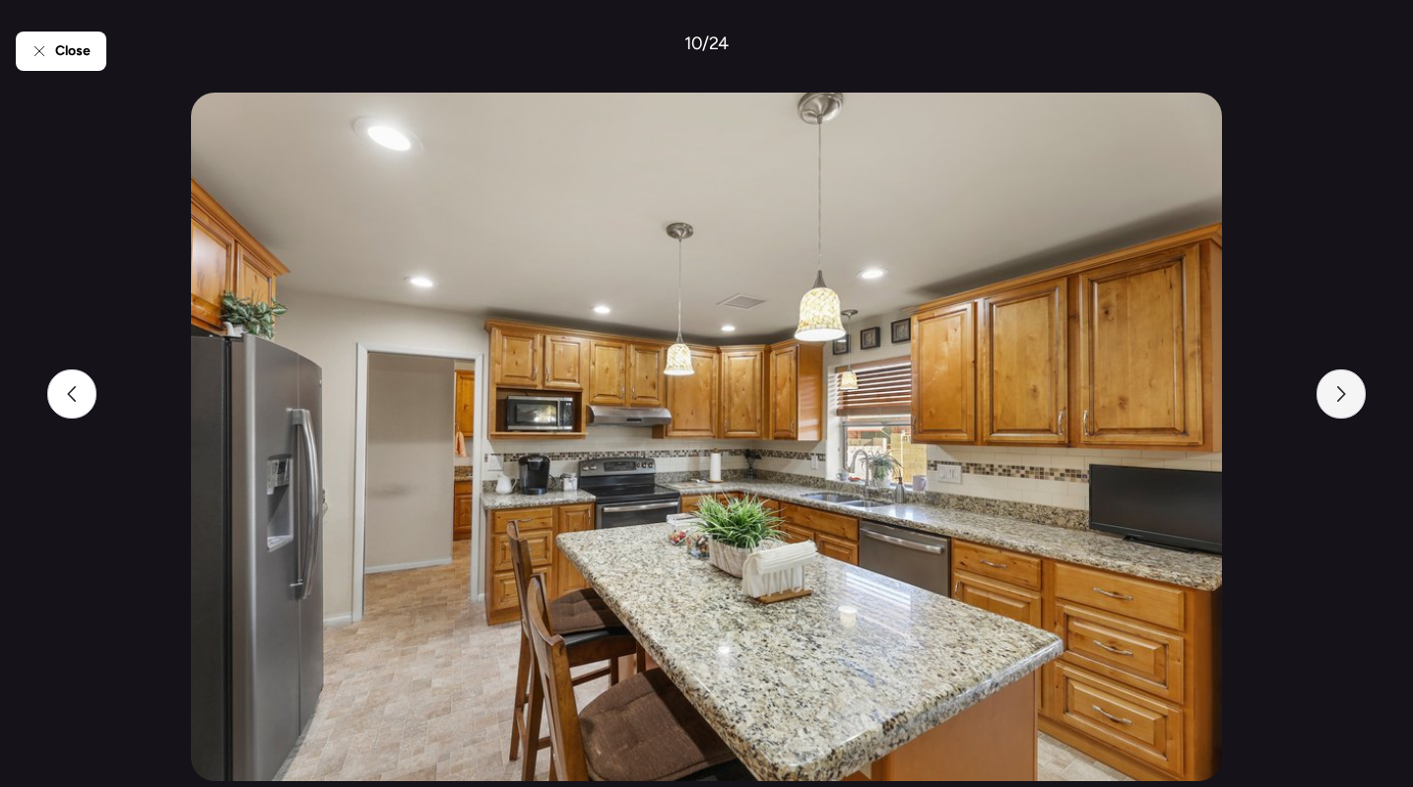
click at [1357, 397] on div at bounding box center [1340, 393] width 49 height 49
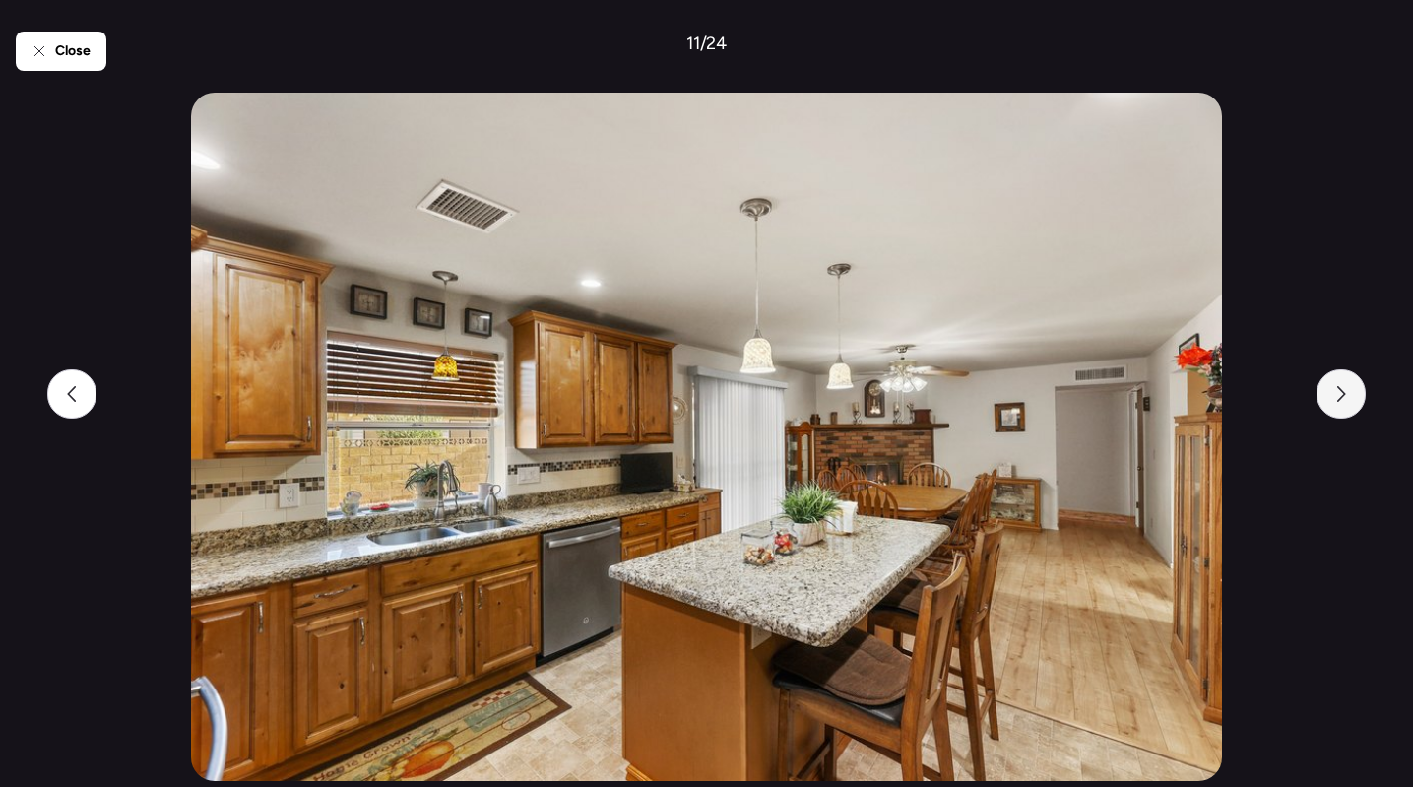
click at [1325, 383] on div at bounding box center [1340, 393] width 49 height 49
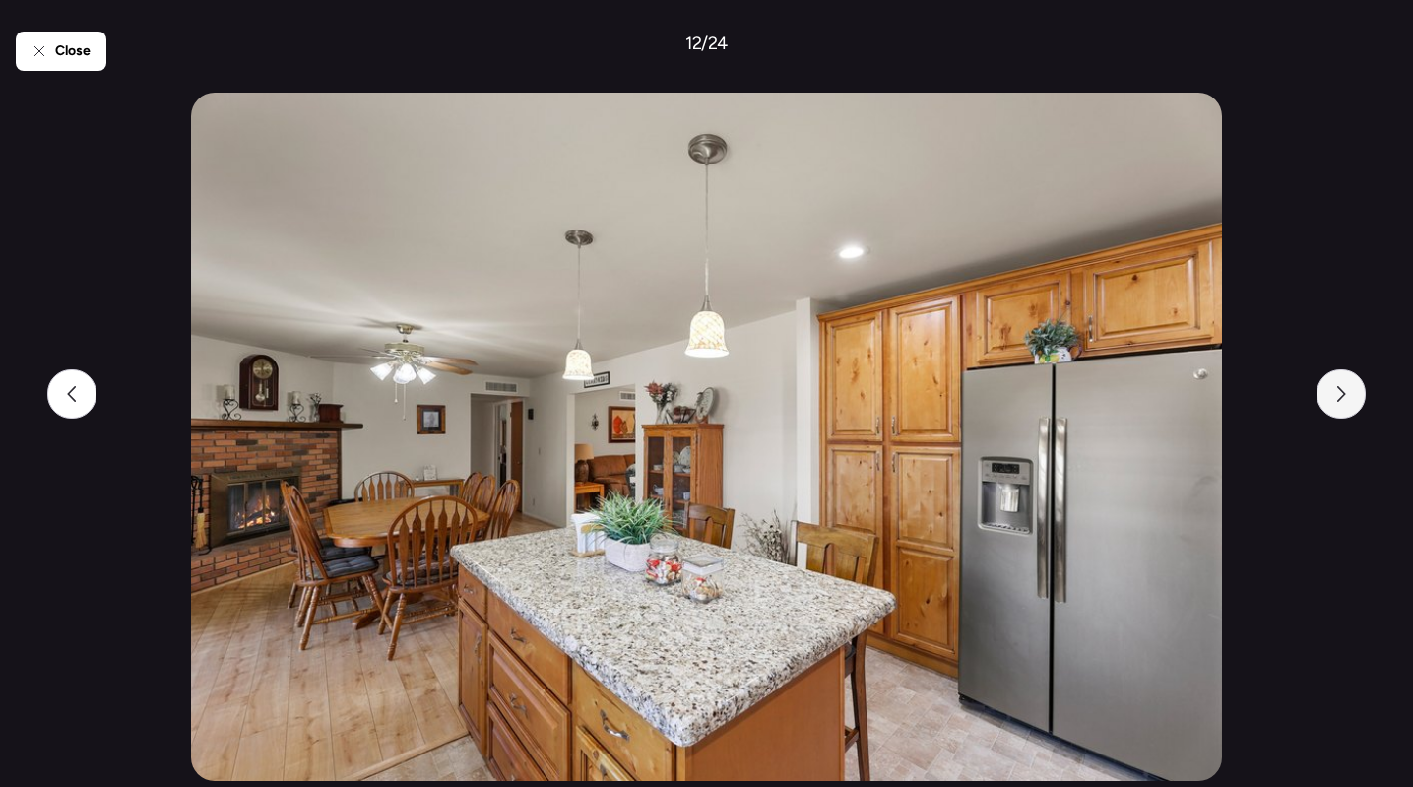
click at [1343, 389] on icon at bounding box center [1341, 394] width 16 height 16
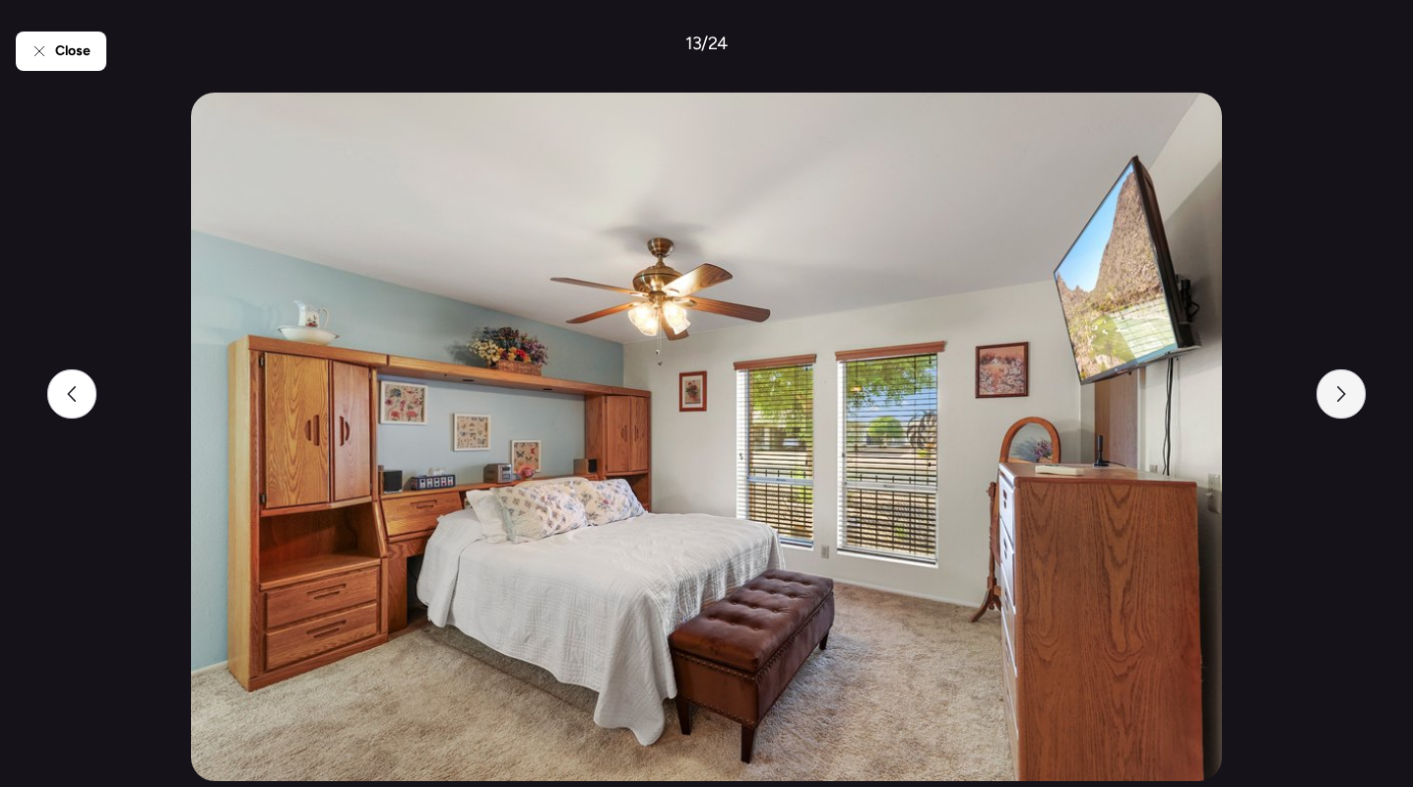
click at [1343, 389] on icon at bounding box center [1341, 394] width 16 height 16
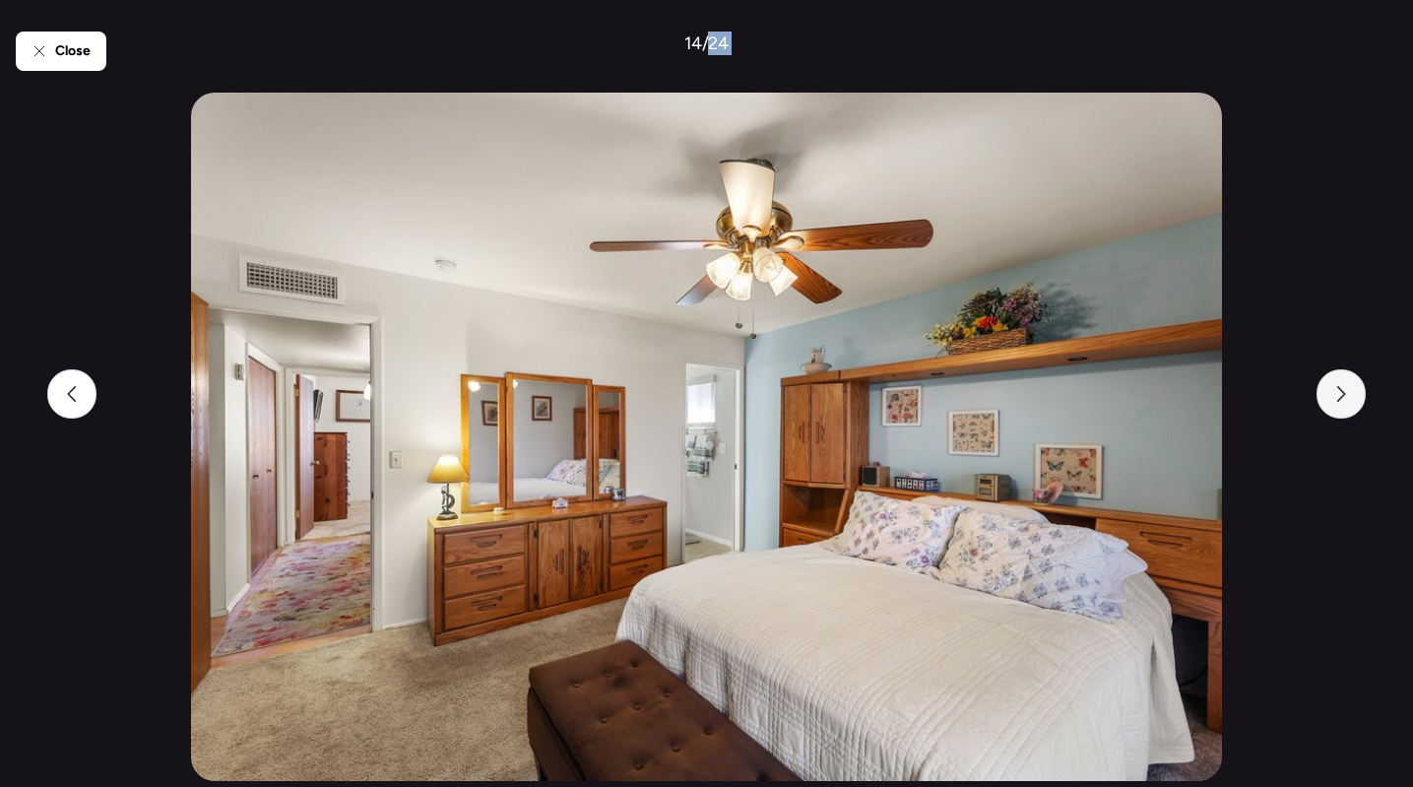
click at [1343, 389] on icon at bounding box center [1341, 394] width 16 height 16
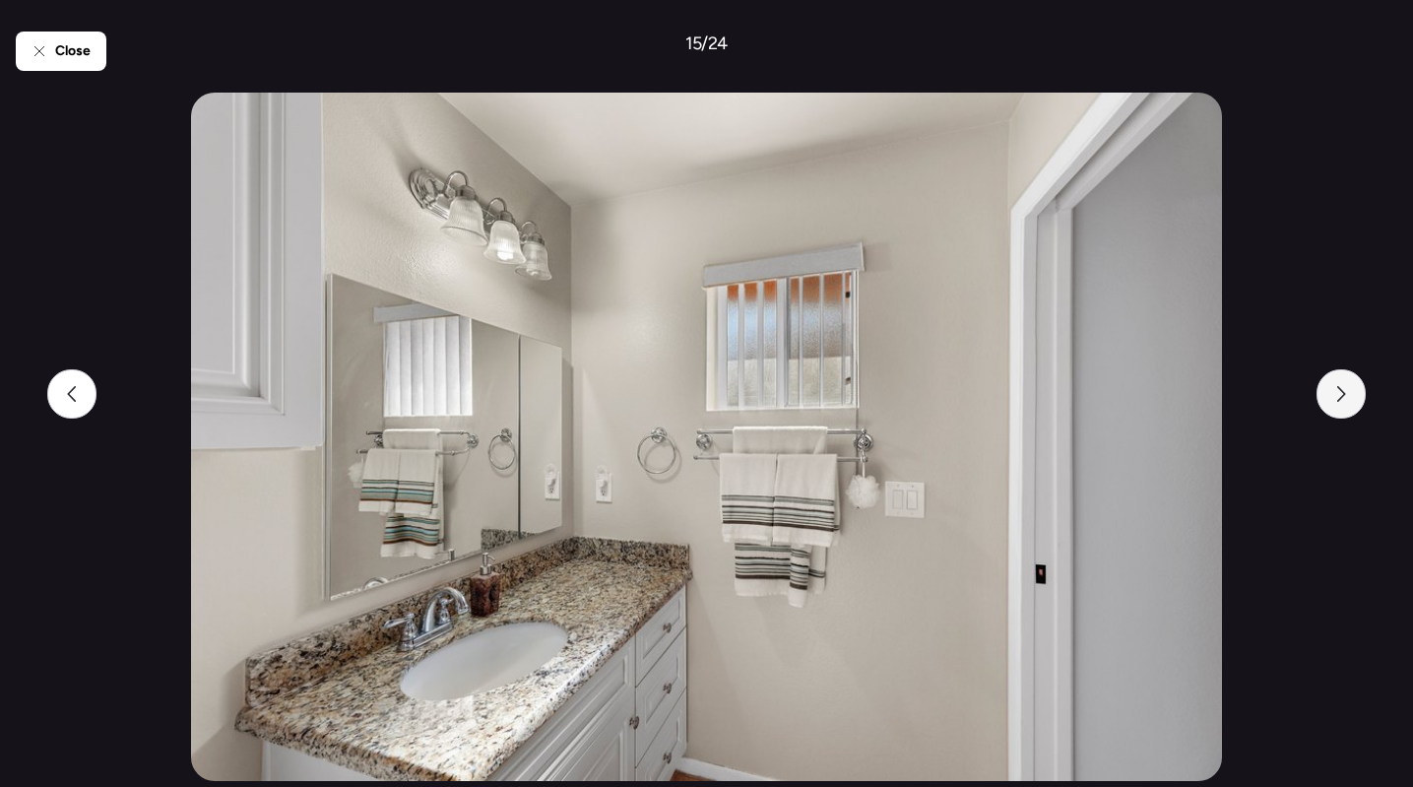
click at [1343, 389] on icon at bounding box center [1341, 394] width 16 height 16
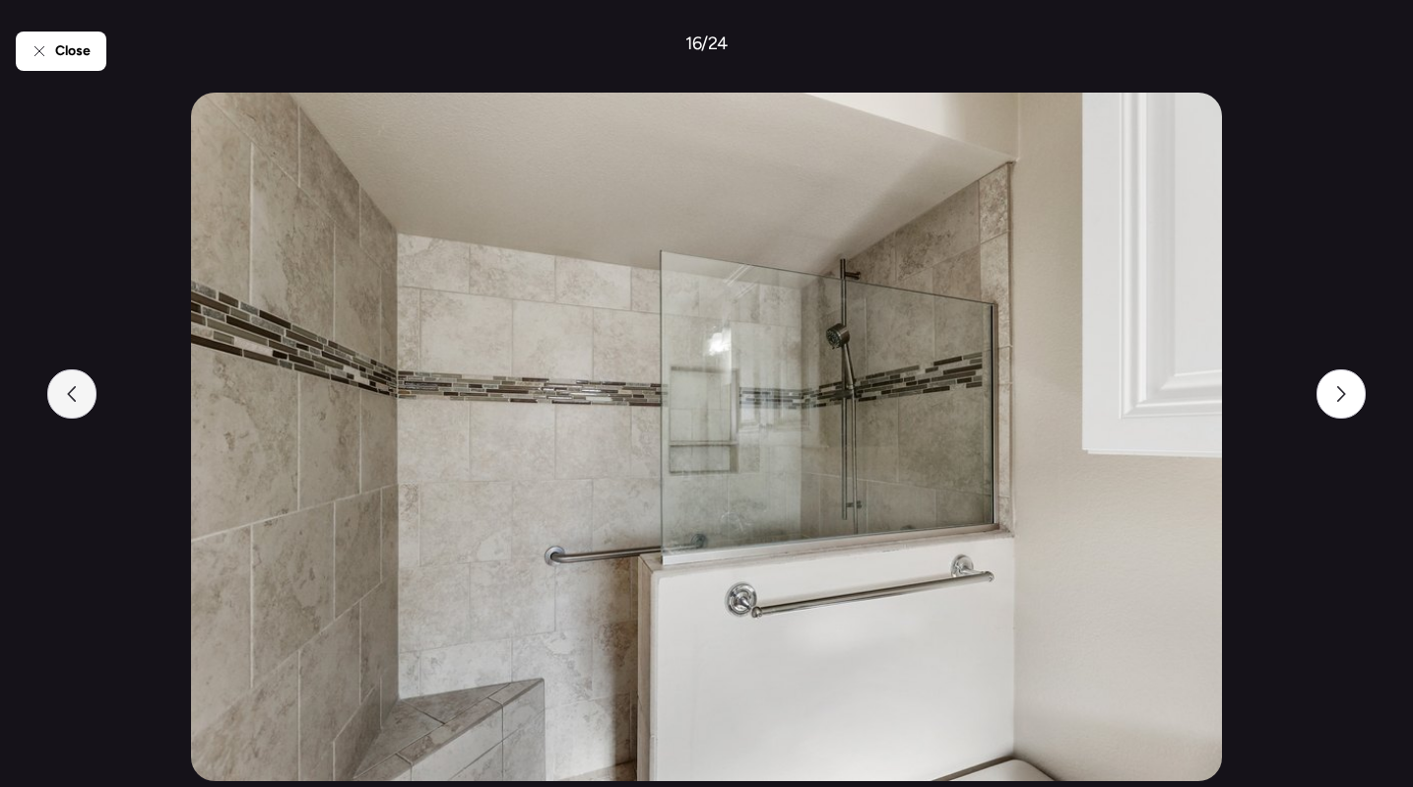
click at [72, 387] on icon at bounding box center [72, 394] width 16 height 16
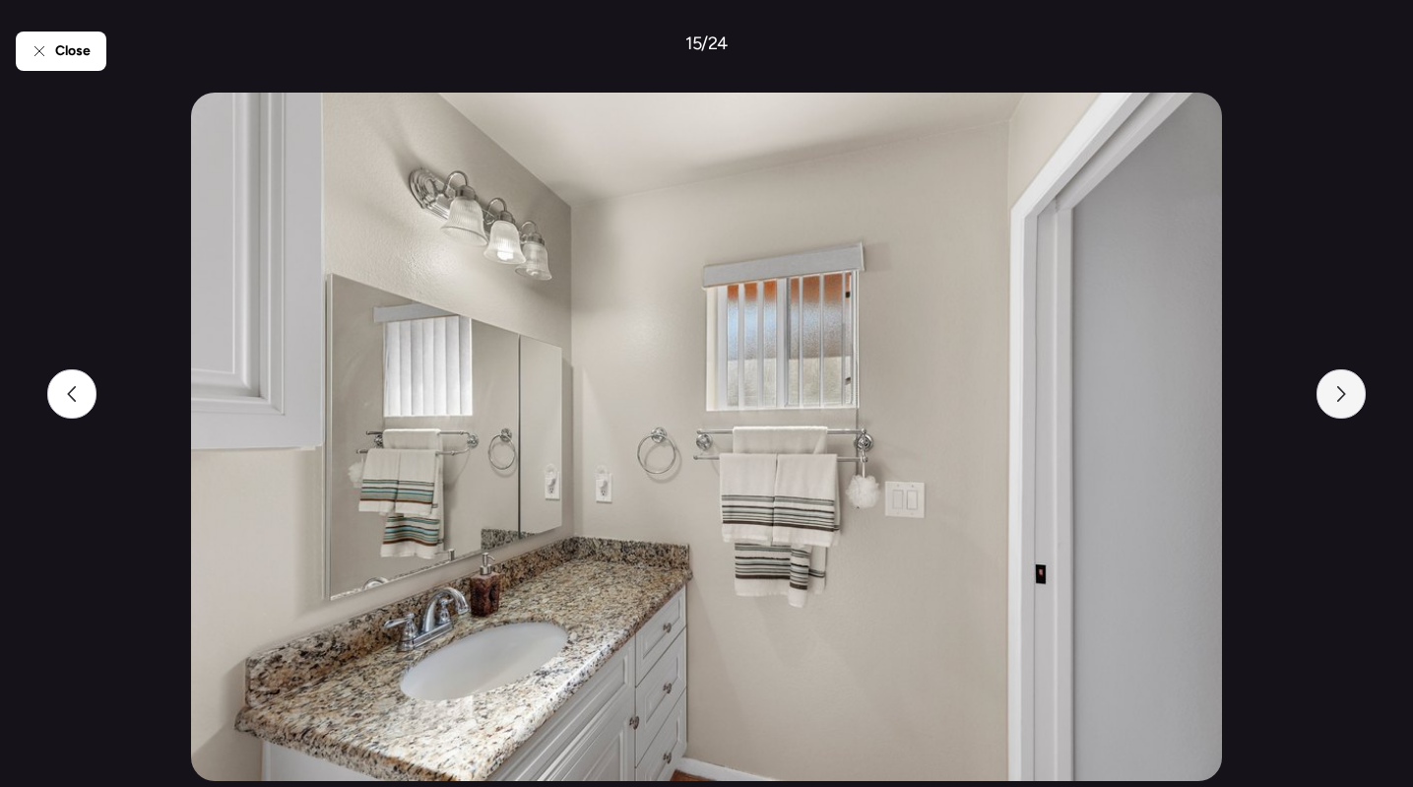
click at [1342, 395] on icon at bounding box center [1341, 394] width 16 height 16
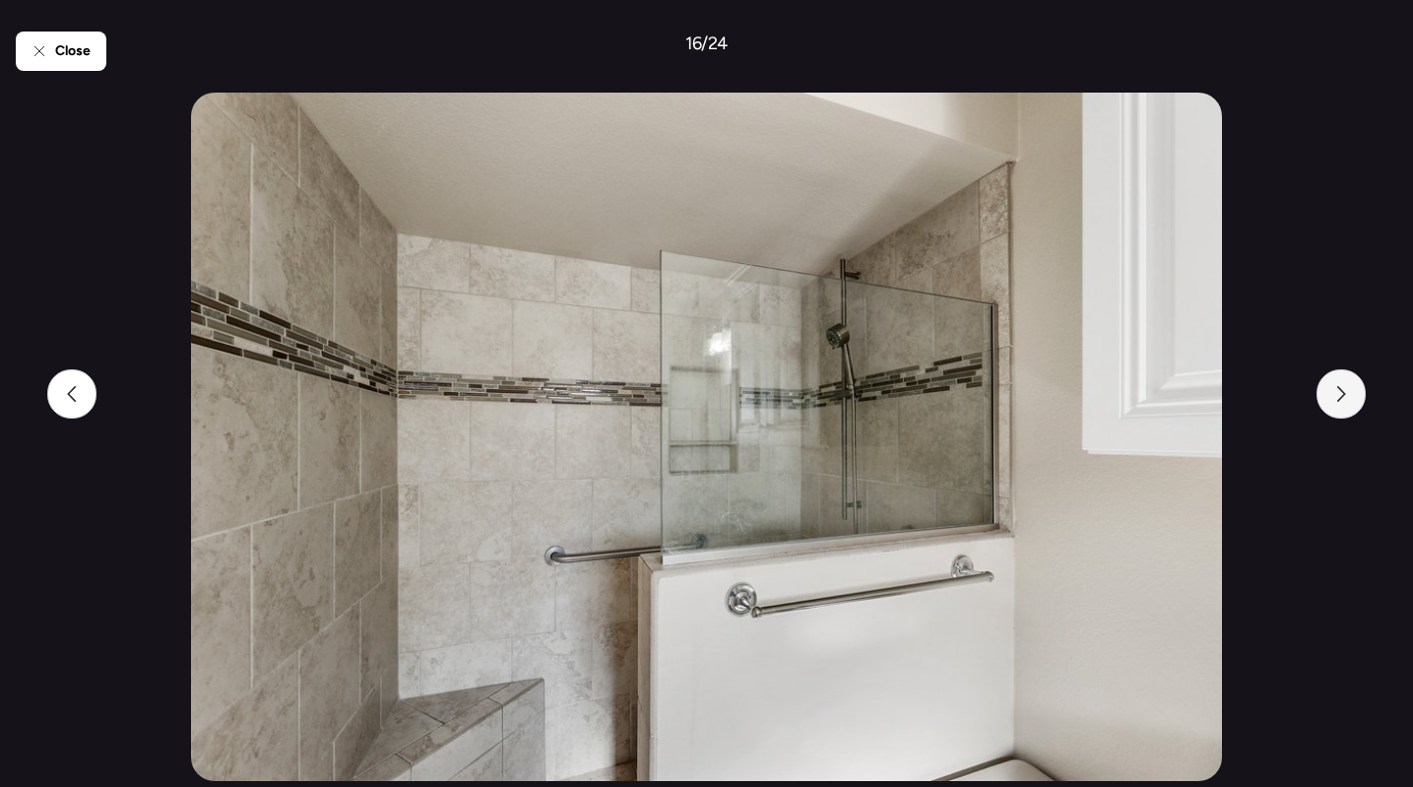
click at [1354, 378] on div at bounding box center [1340, 393] width 49 height 49
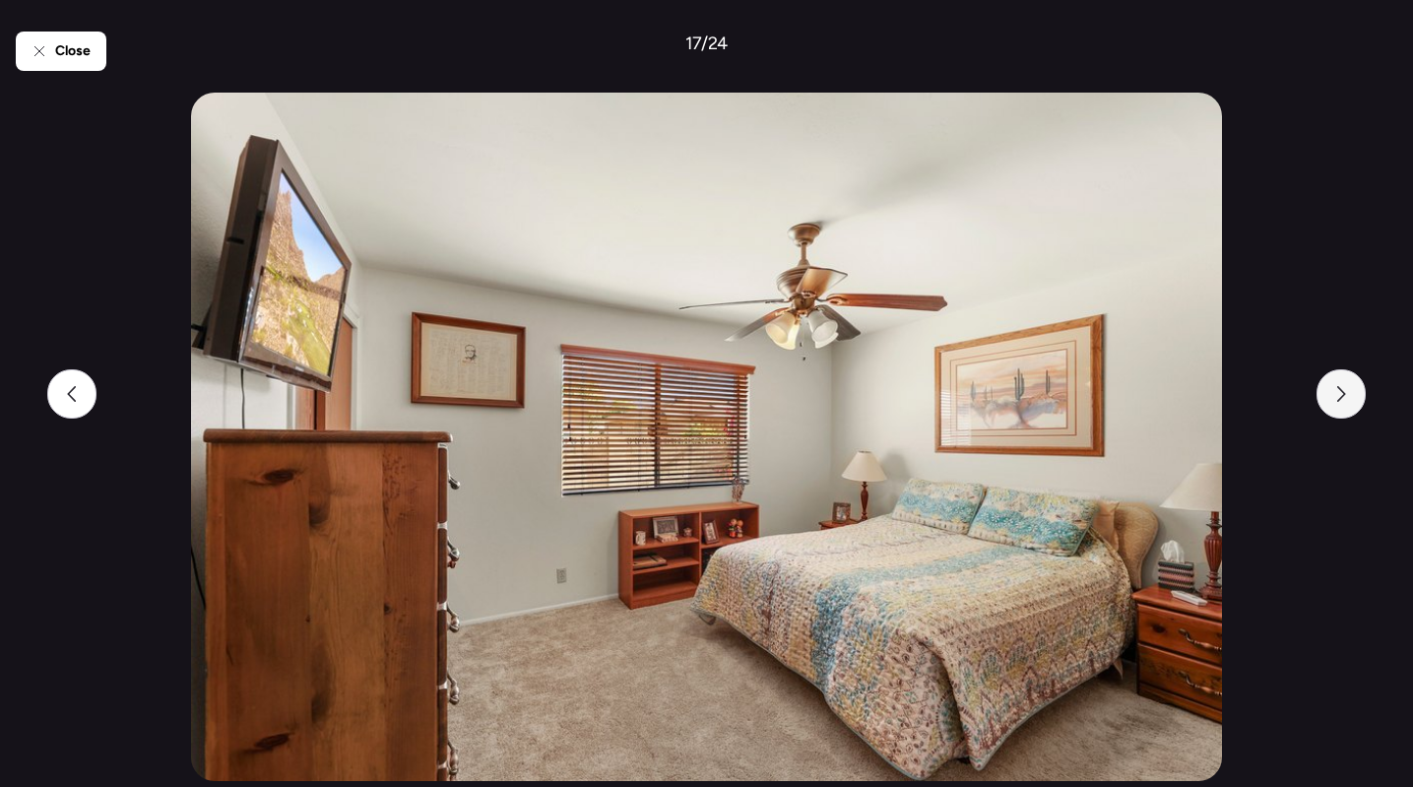
click at [1354, 378] on div at bounding box center [1340, 393] width 49 height 49
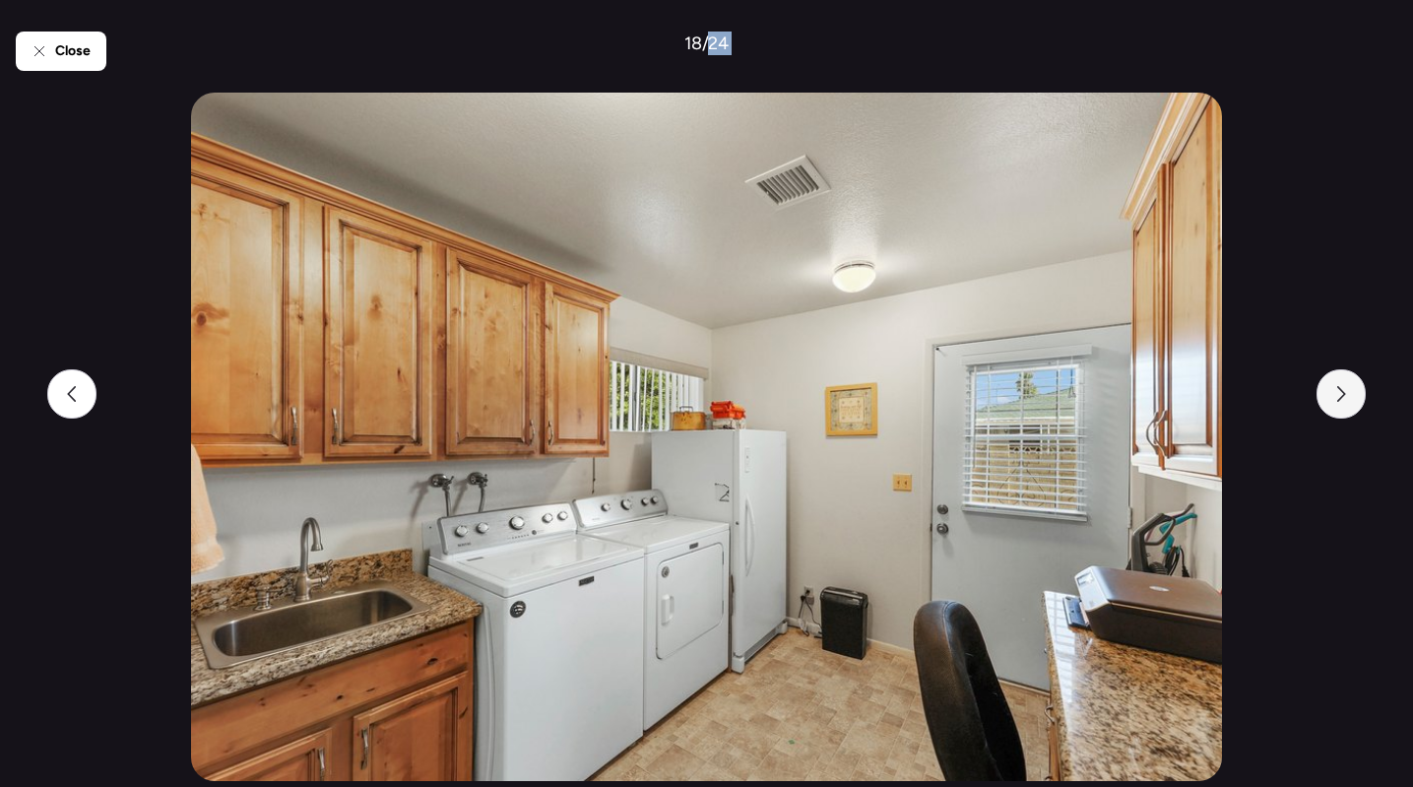
click at [1354, 378] on div at bounding box center [1340, 393] width 49 height 49
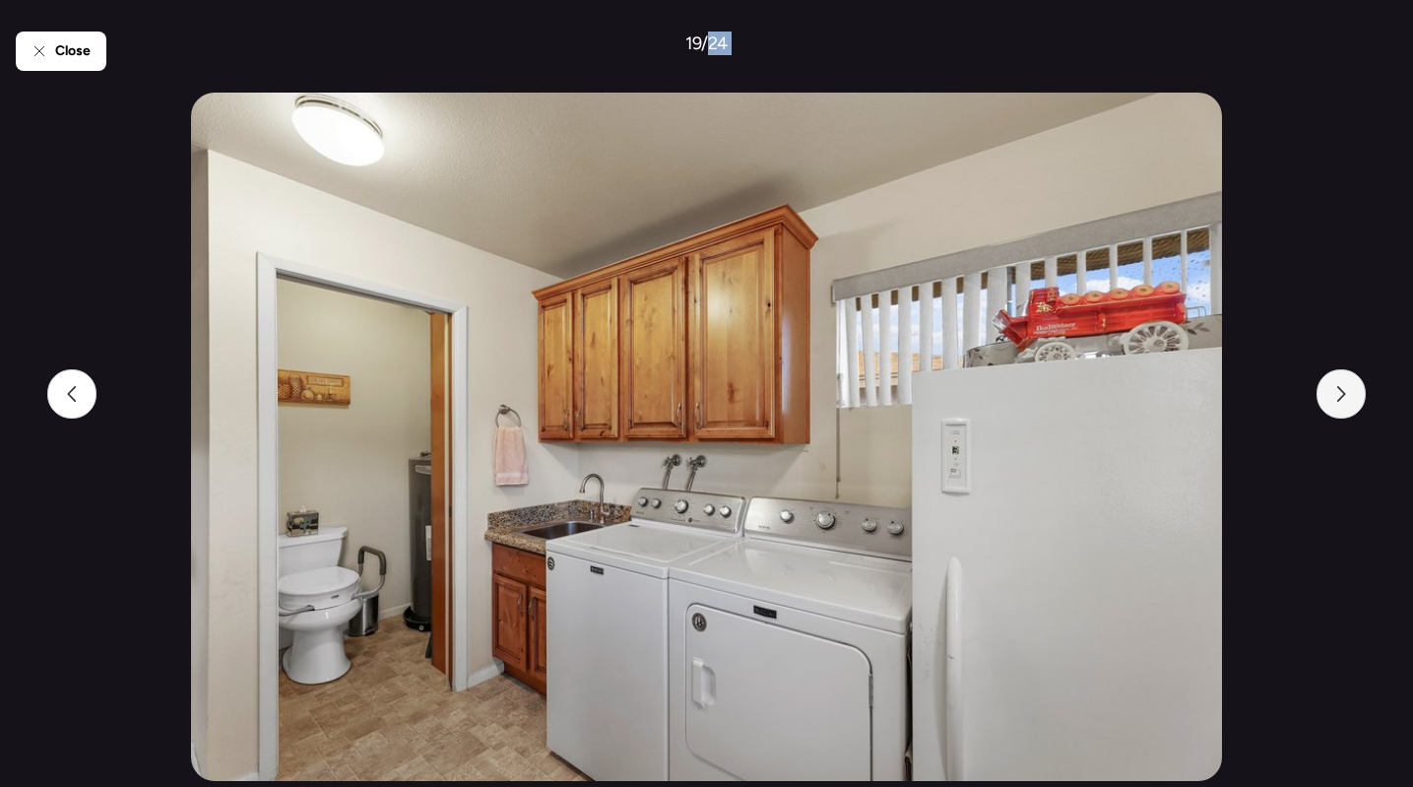
click at [1354, 378] on div at bounding box center [1340, 393] width 49 height 49
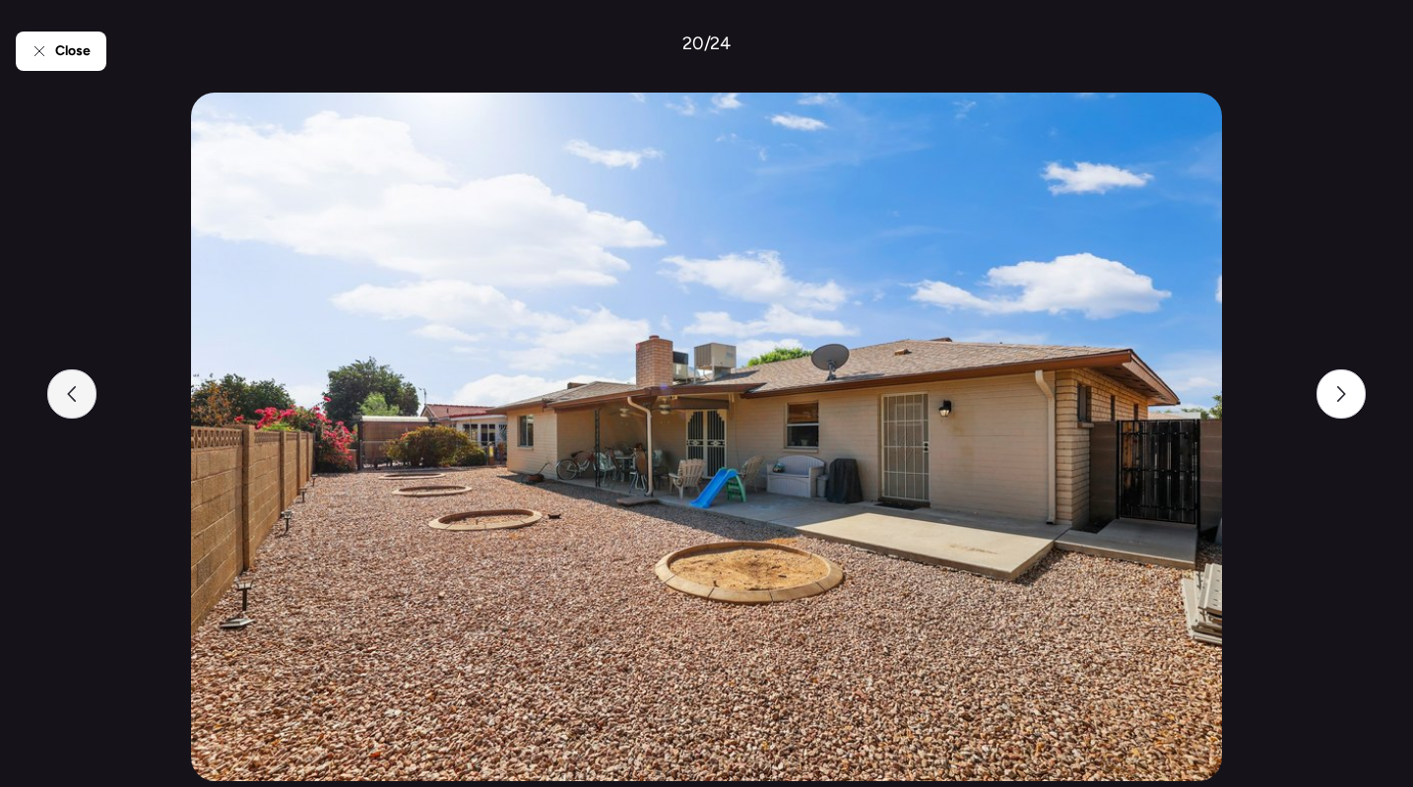
click at [68, 380] on div at bounding box center [71, 393] width 49 height 49
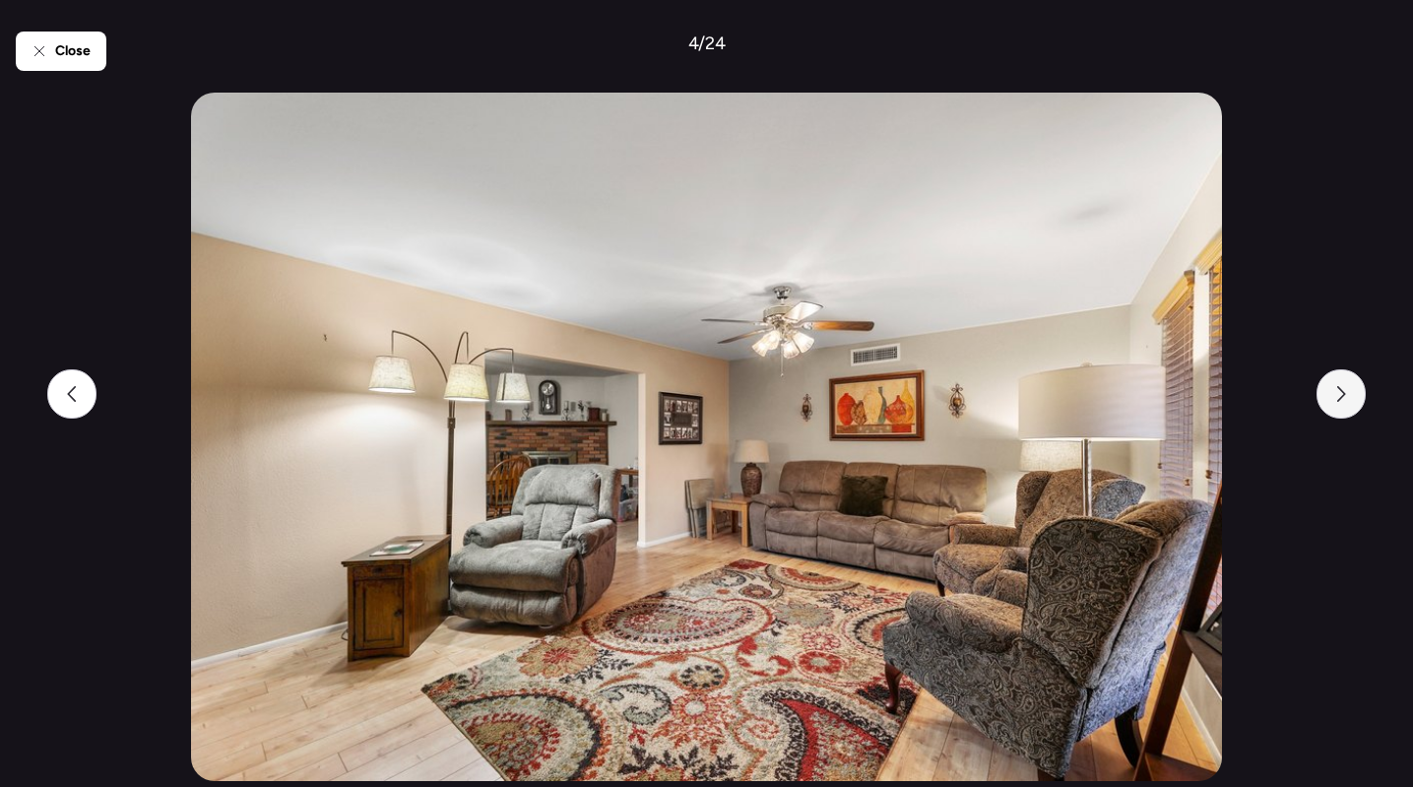
click at [1337, 391] on icon at bounding box center [1341, 394] width 16 height 16
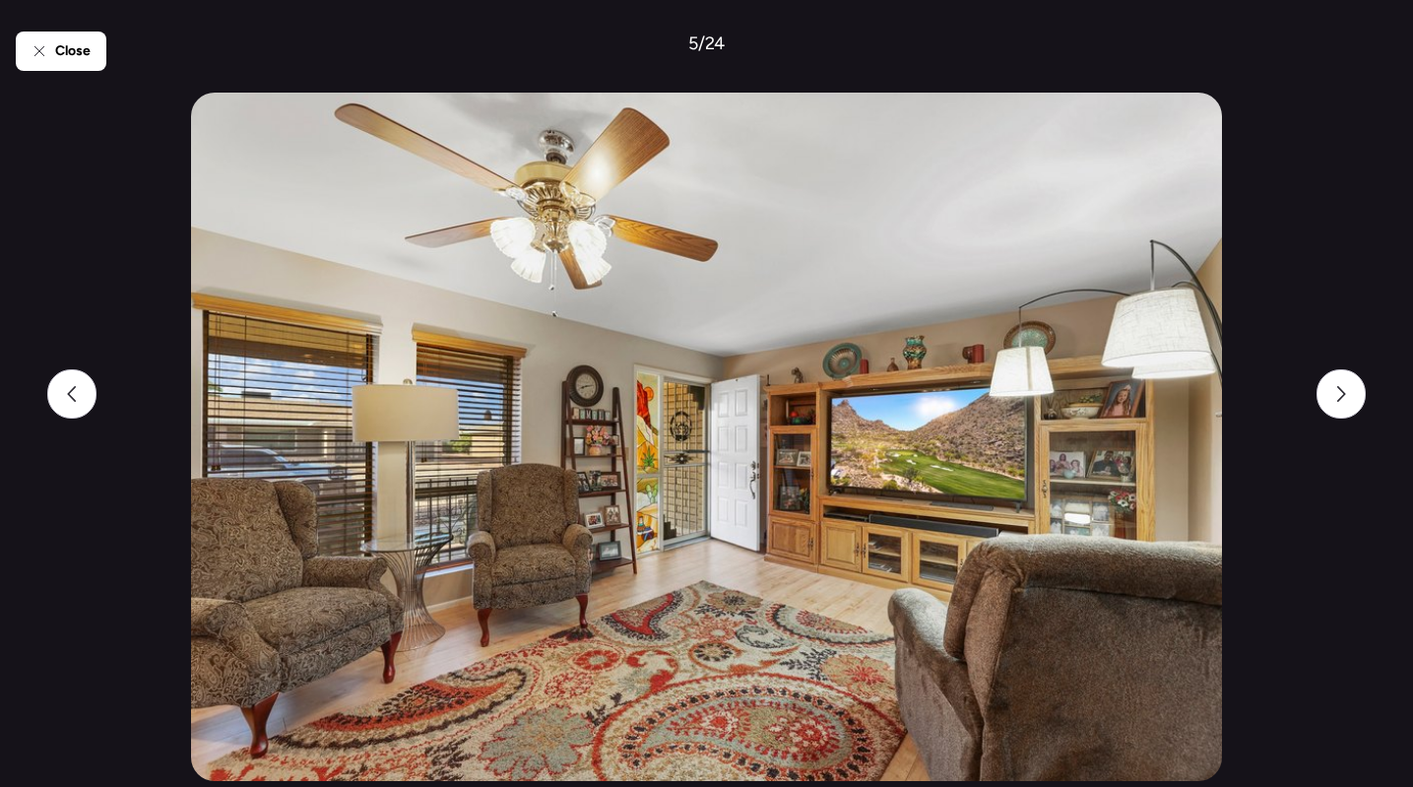
click at [1366, 377] on div "Close 5 / 24" at bounding box center [706, 393] width 1381 height 787
click at [1358, 381] on div at bounding box center [1340, 393] width 49 height 49
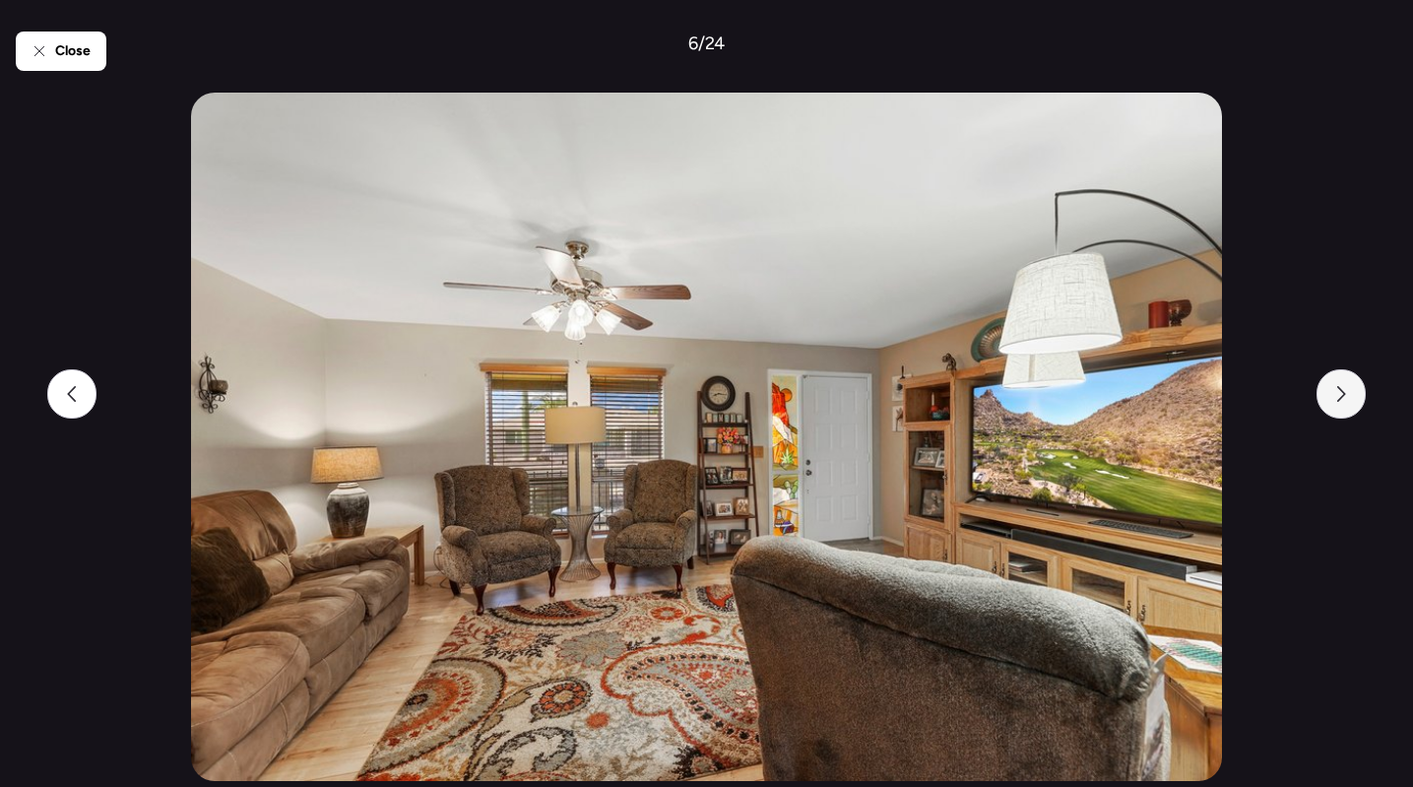
click at [1358, 381] on div at bounding box center [1340, 393] width 49 height 49
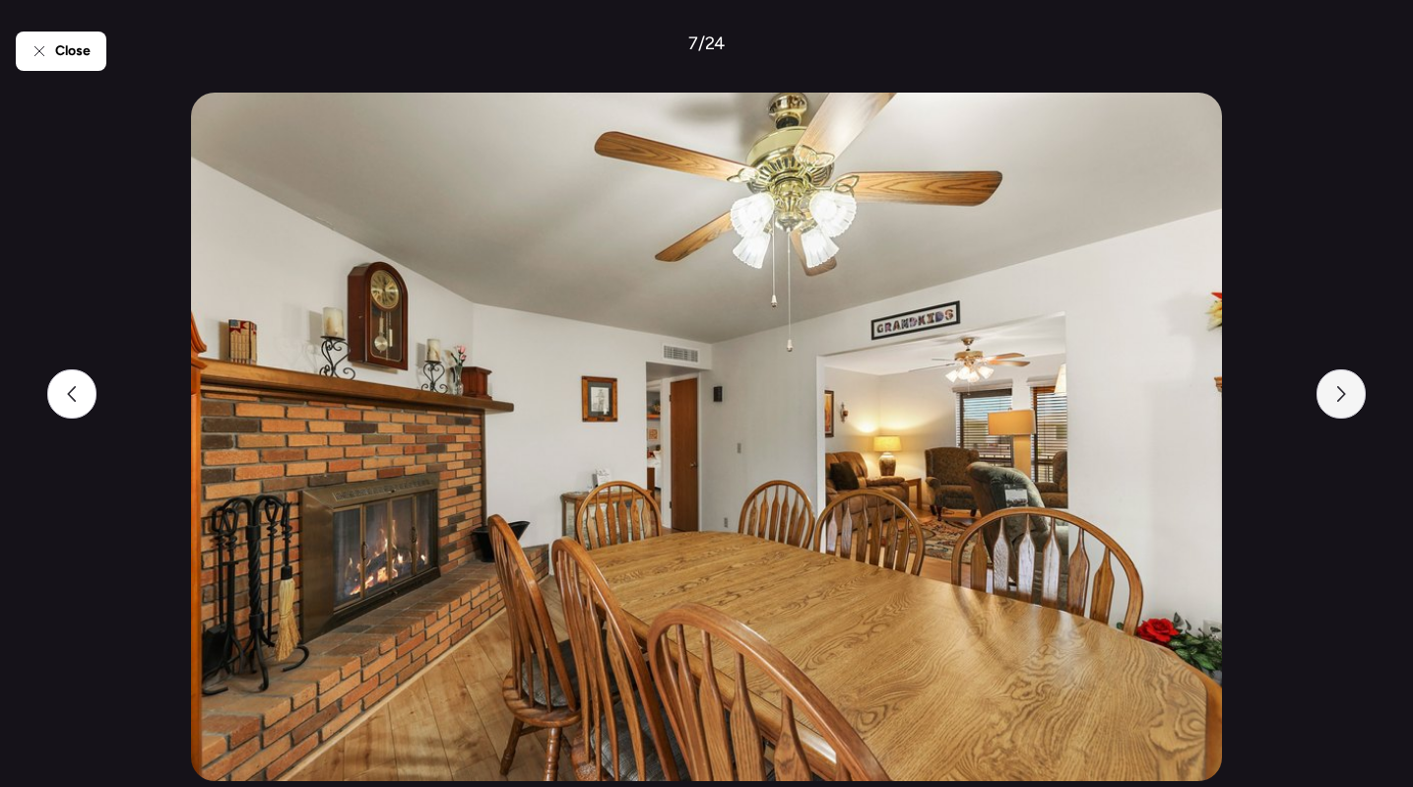
click at [1358, 381] on div at bounding box center [1340, 393] width 49 height 49
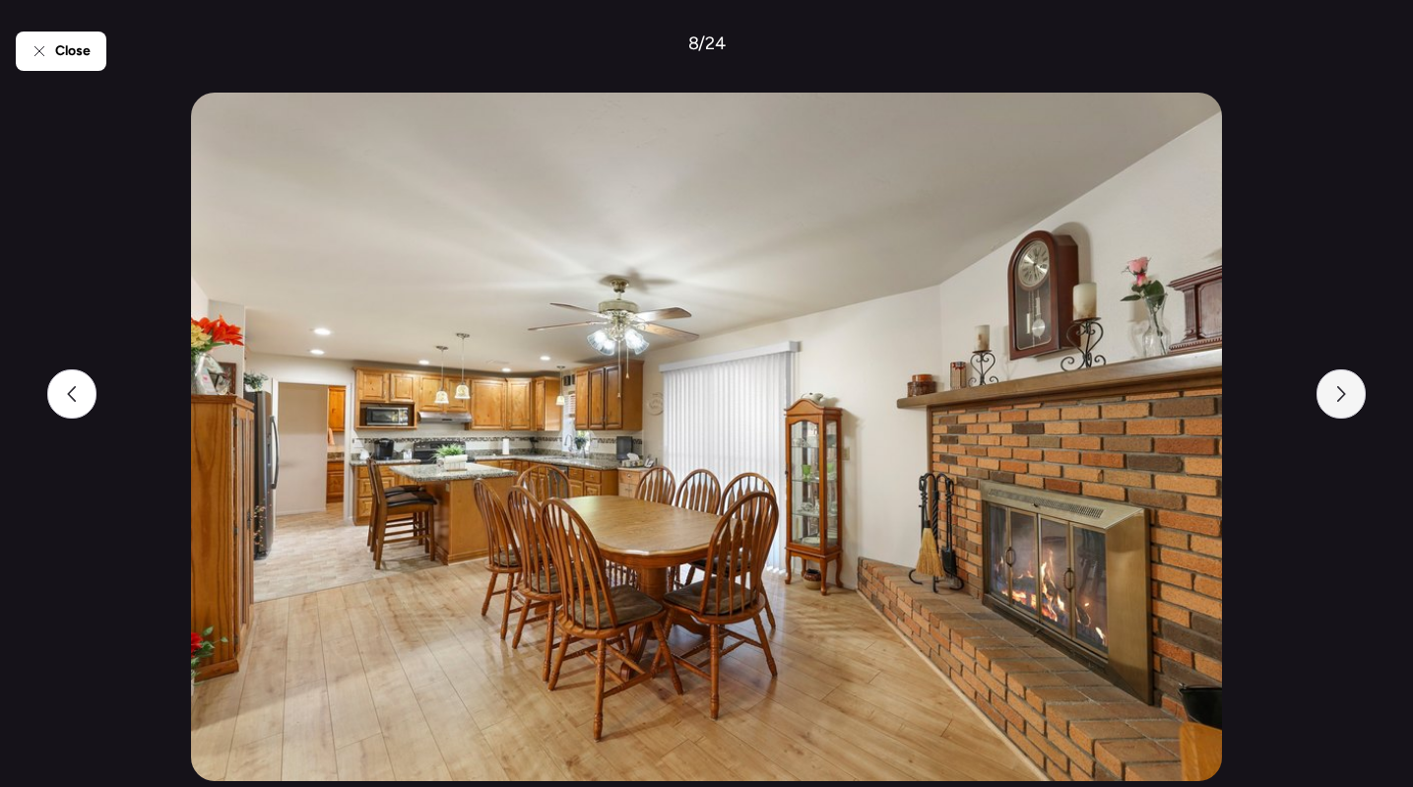
click at [1344, 370] on div at bounding box center [1340, 393] width 49 height 49
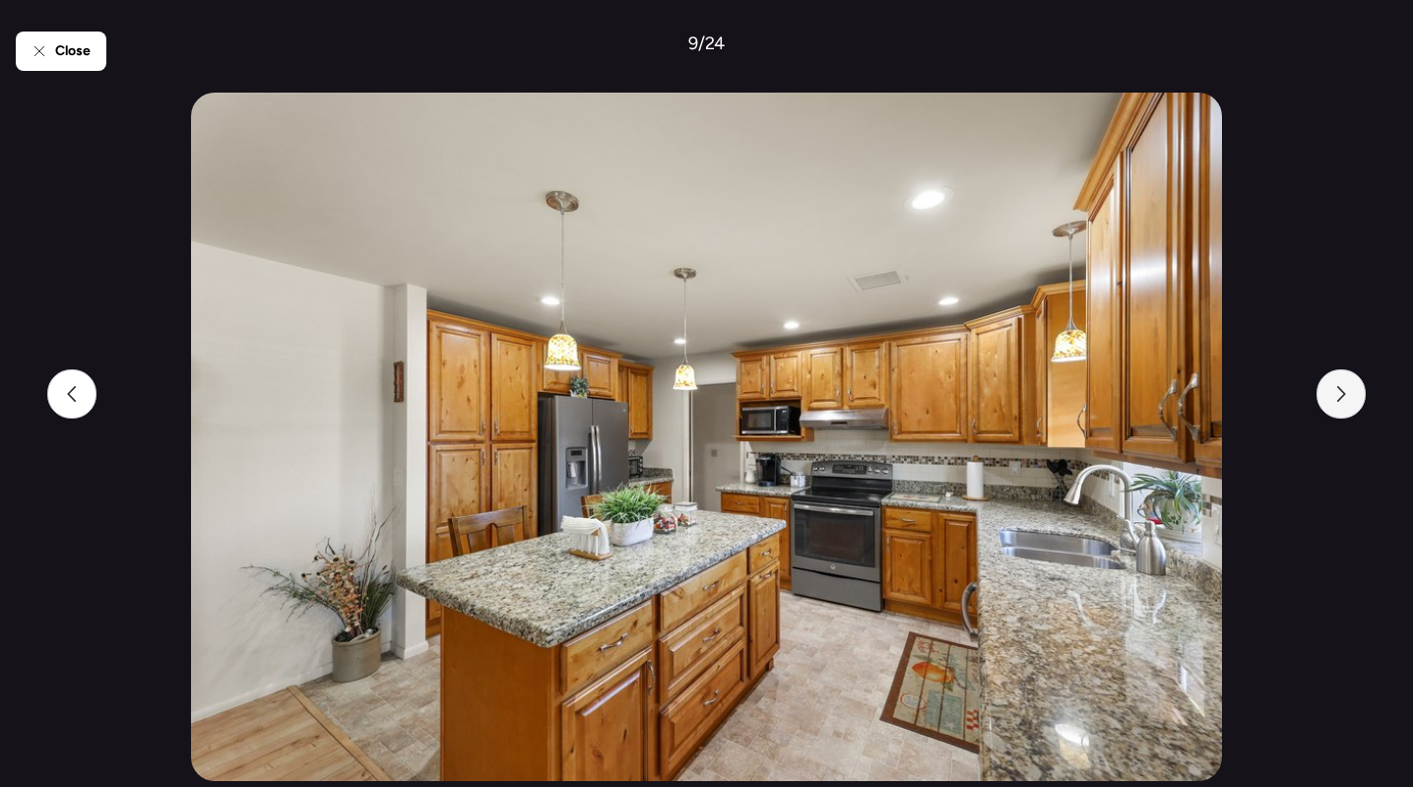
click at [1325, 390] on div at bounding box center [1340, 393] width 49 height 49
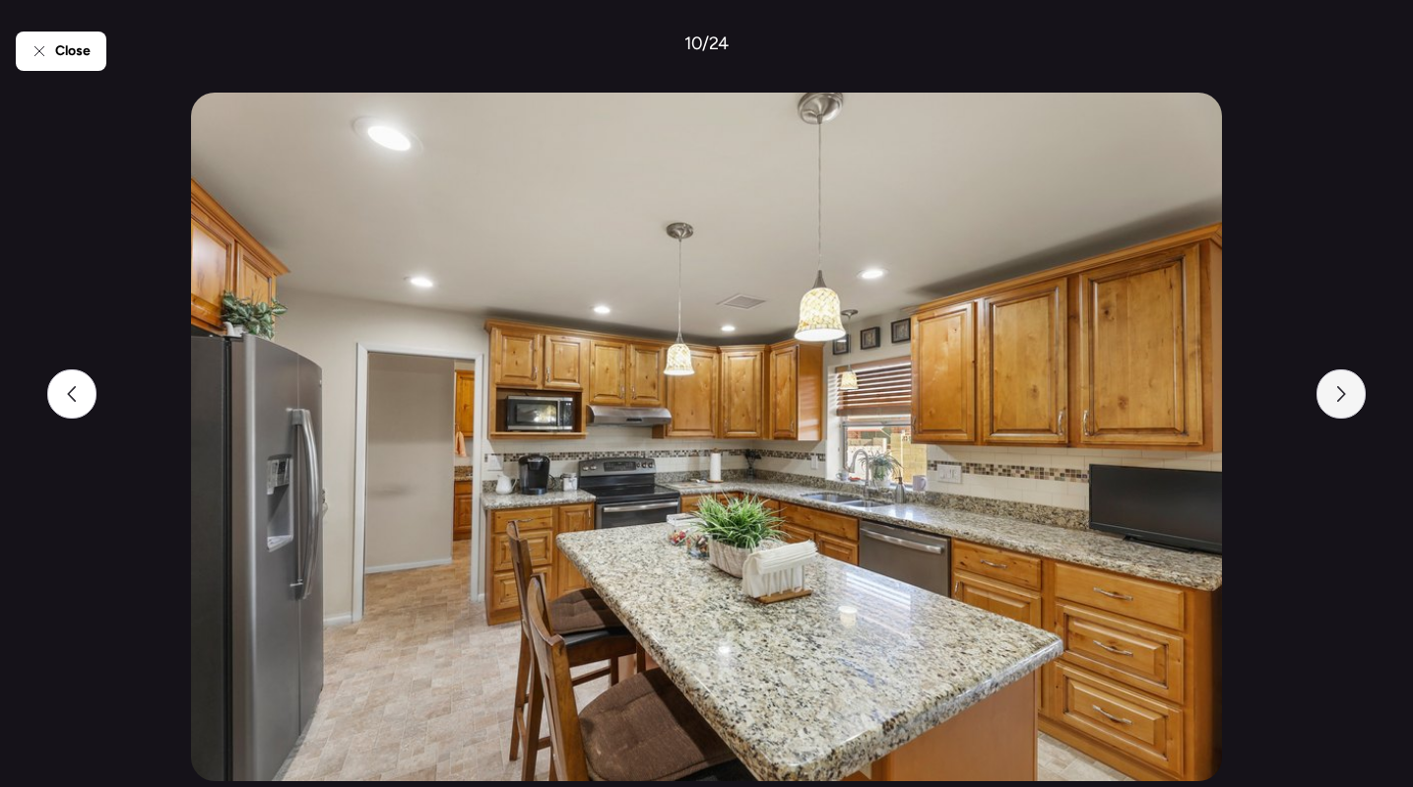
click at [1324, 391] on div at bounding box center [1340, 393] width 49 height 49
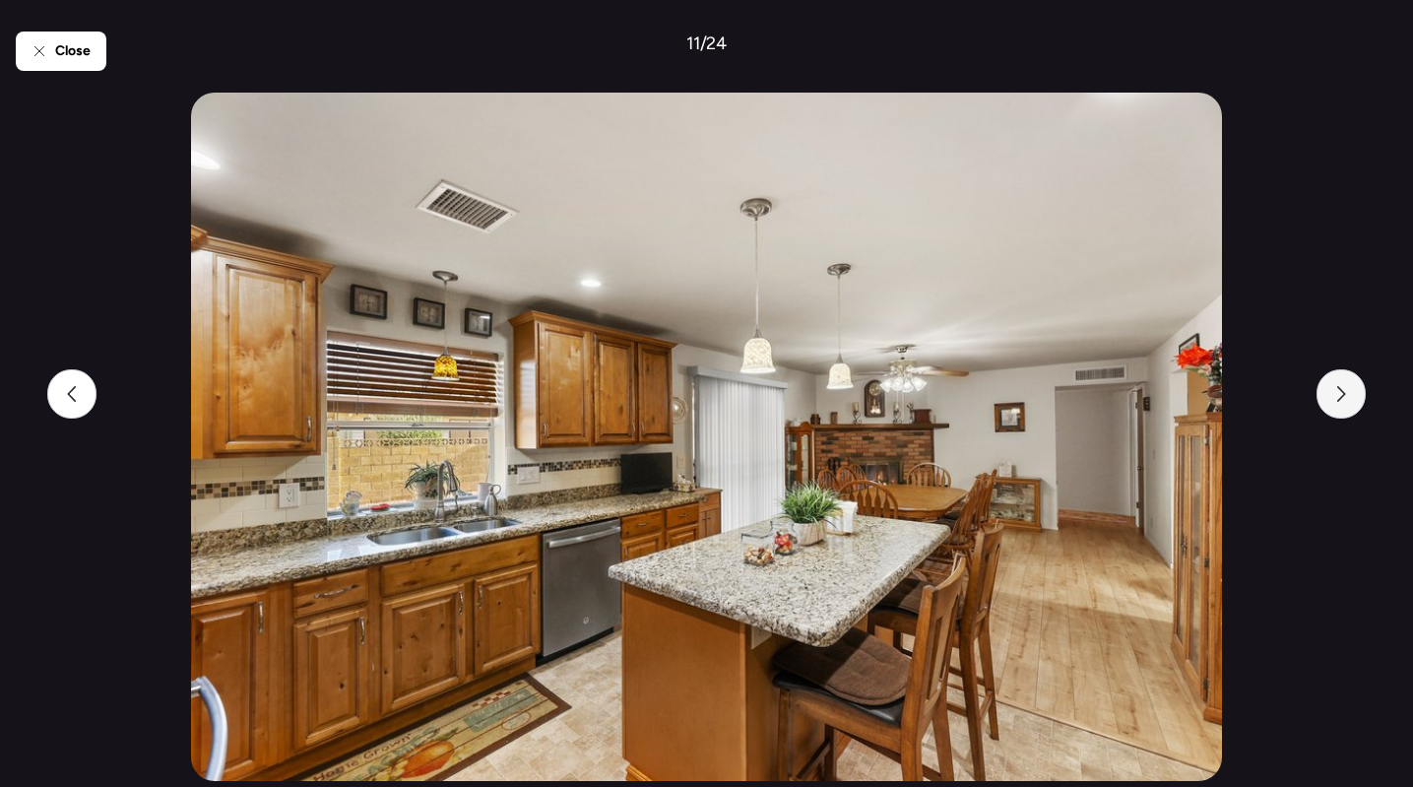
click at [1348, 400] on icon at bounding box center [1341, 394] width 16 height 16
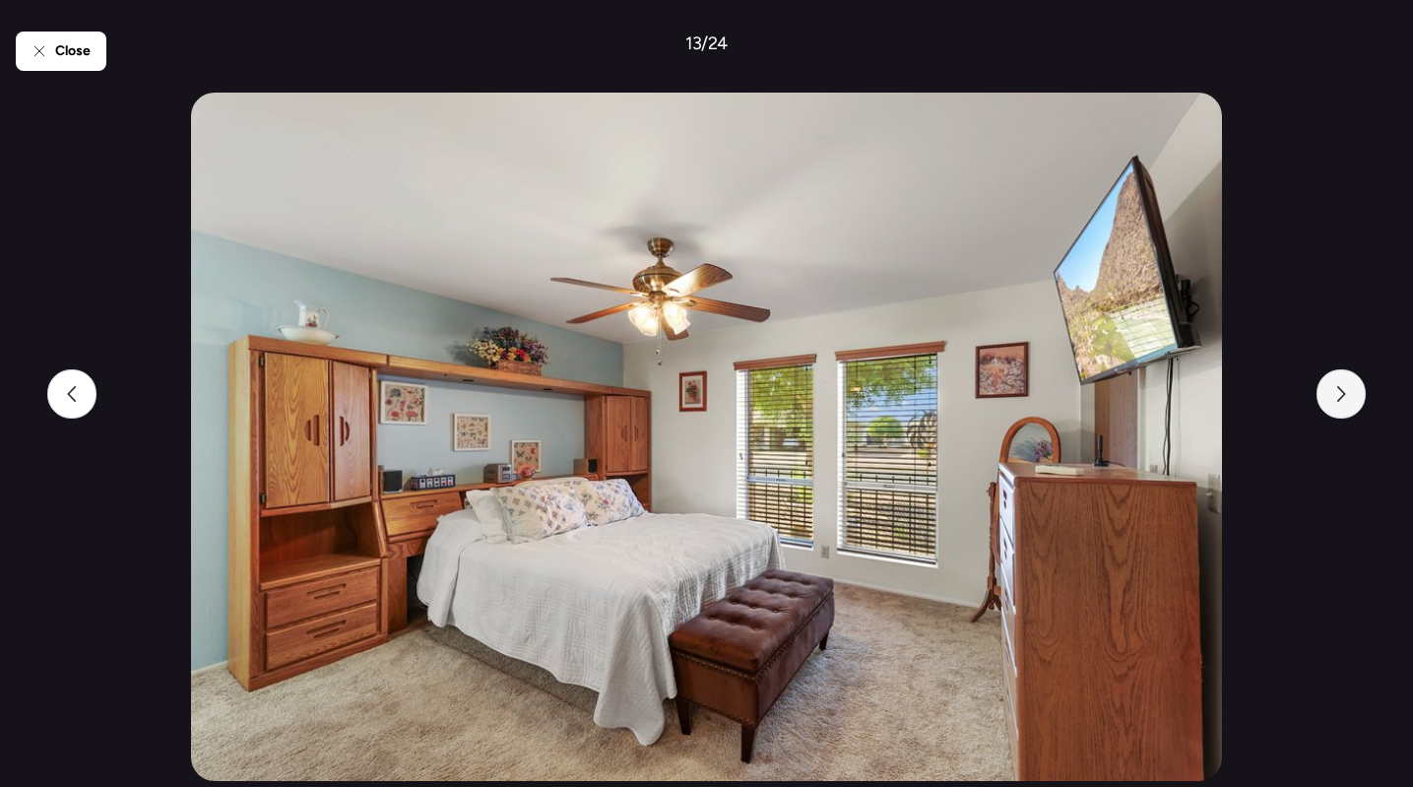
click at [1348, 400] on icon at bounding box center [1341, 394] width 16 height 16
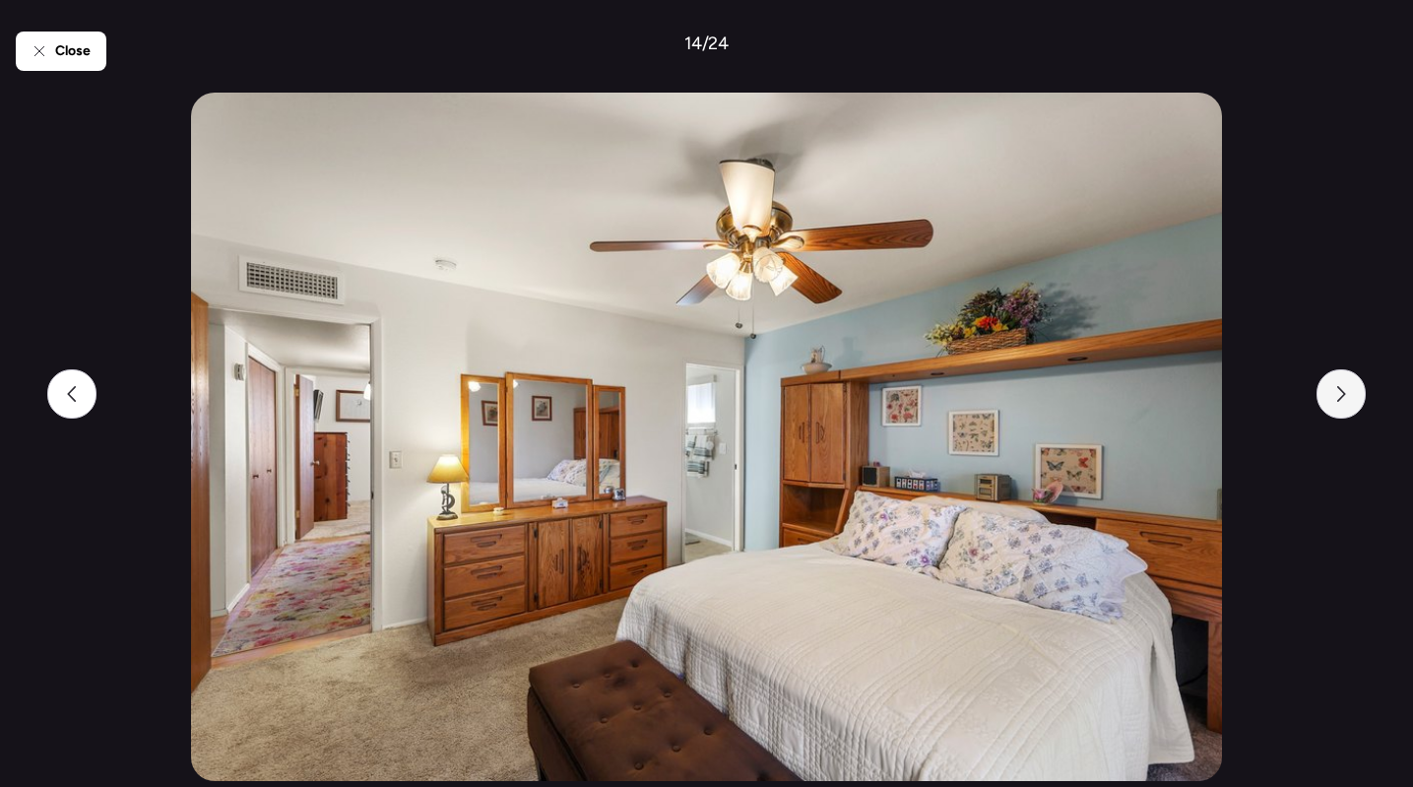
click at [1348, 400] on icon at bounding box center [1341, 394] width 16 height 16
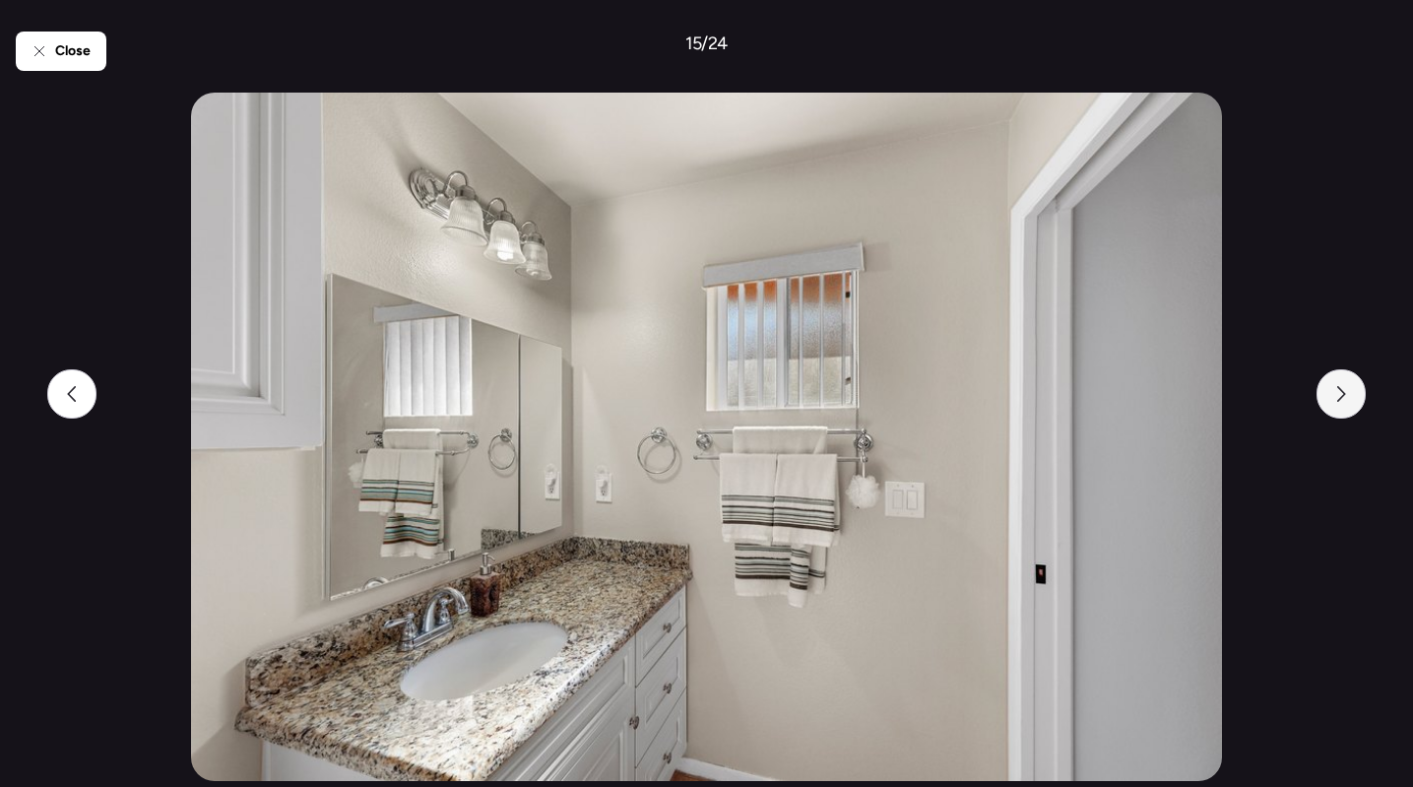
click at [1348, 400] on icon at bounding box center [1341, 394] width 16 height 16
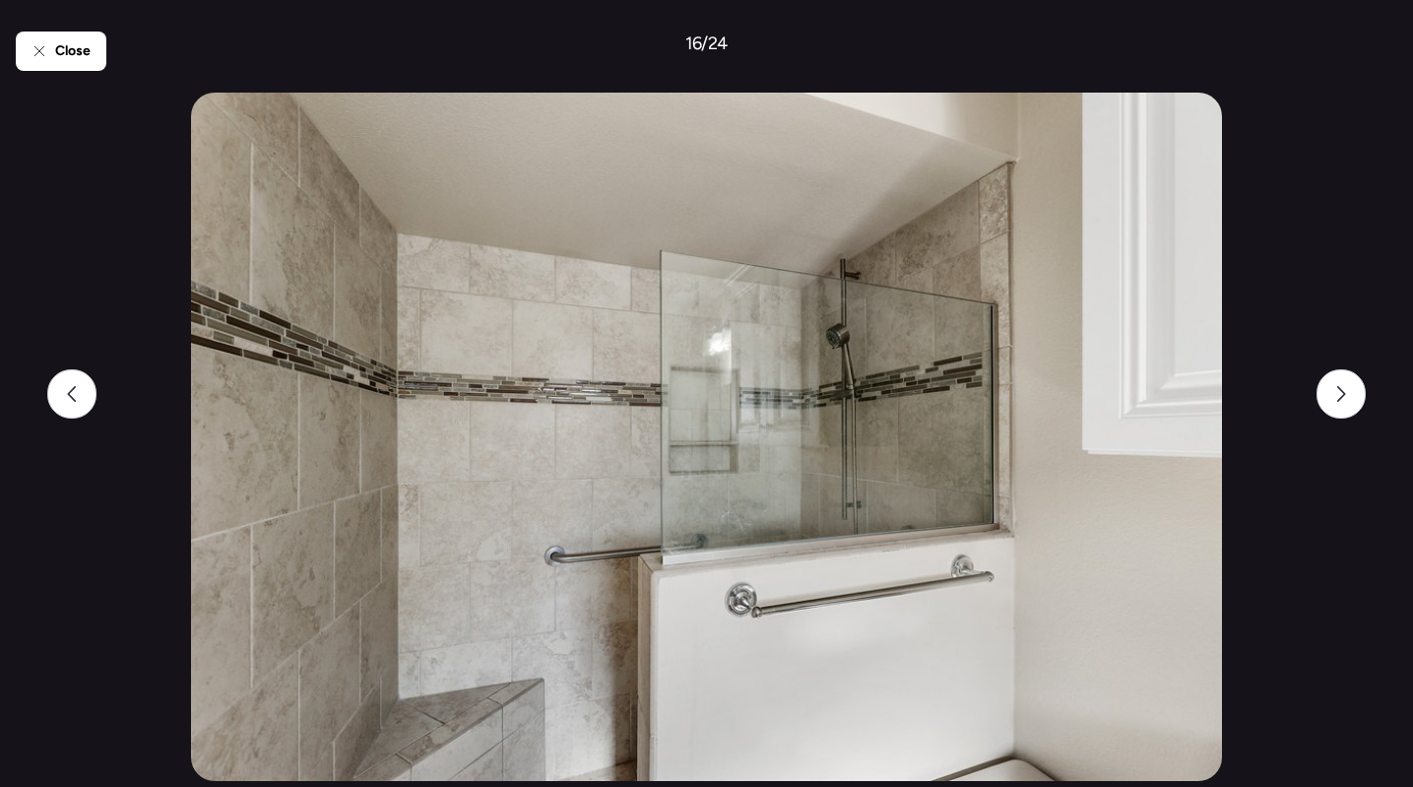
drag, startPoint x: 76, startPoint y: 390, endPoint x: 279, endPoint y: 309, distance: 218.3
click at [76, 390] on icon at bounding box center [72, 394] width 16 height 16
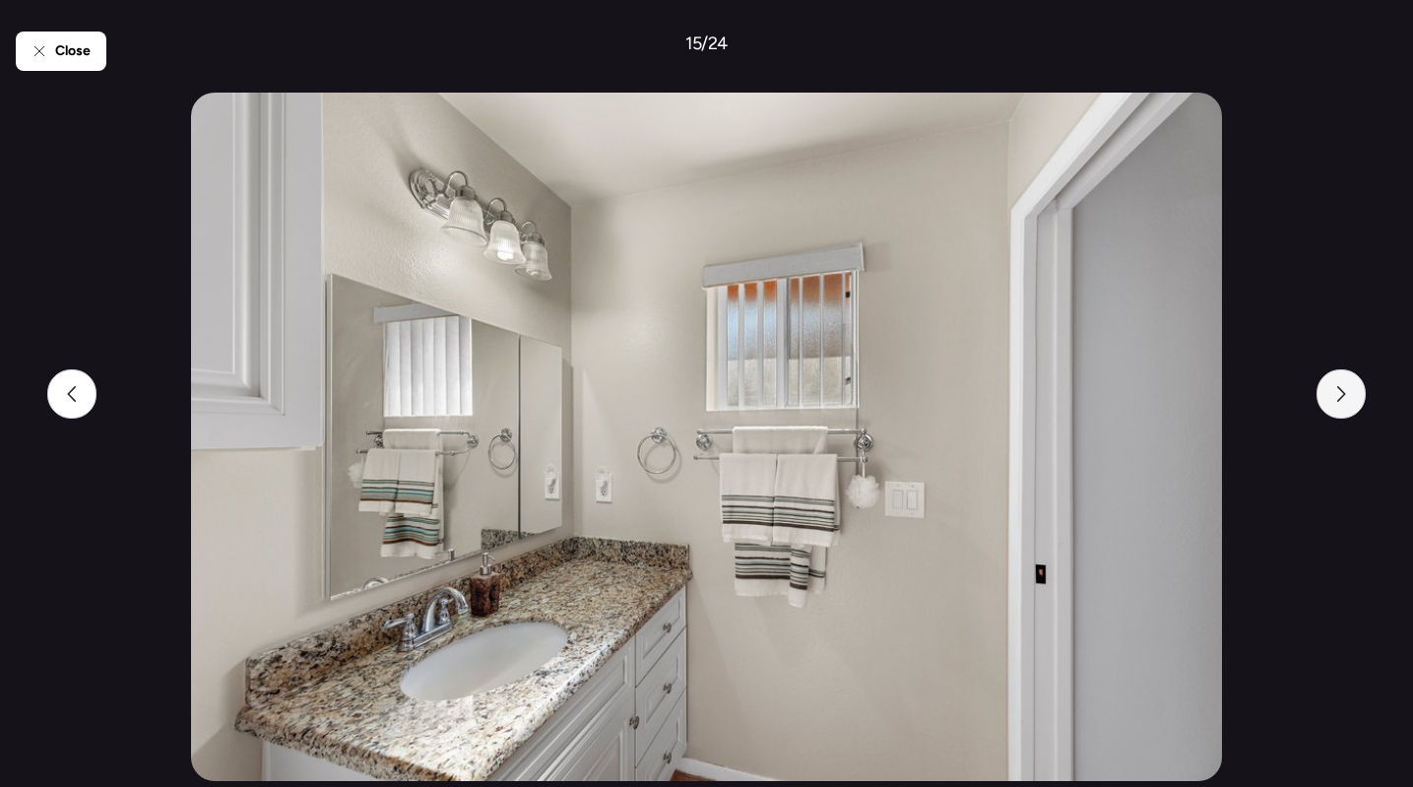
click at [1333, 401] on div at bounding box center [1340, 393] width 49 height 49
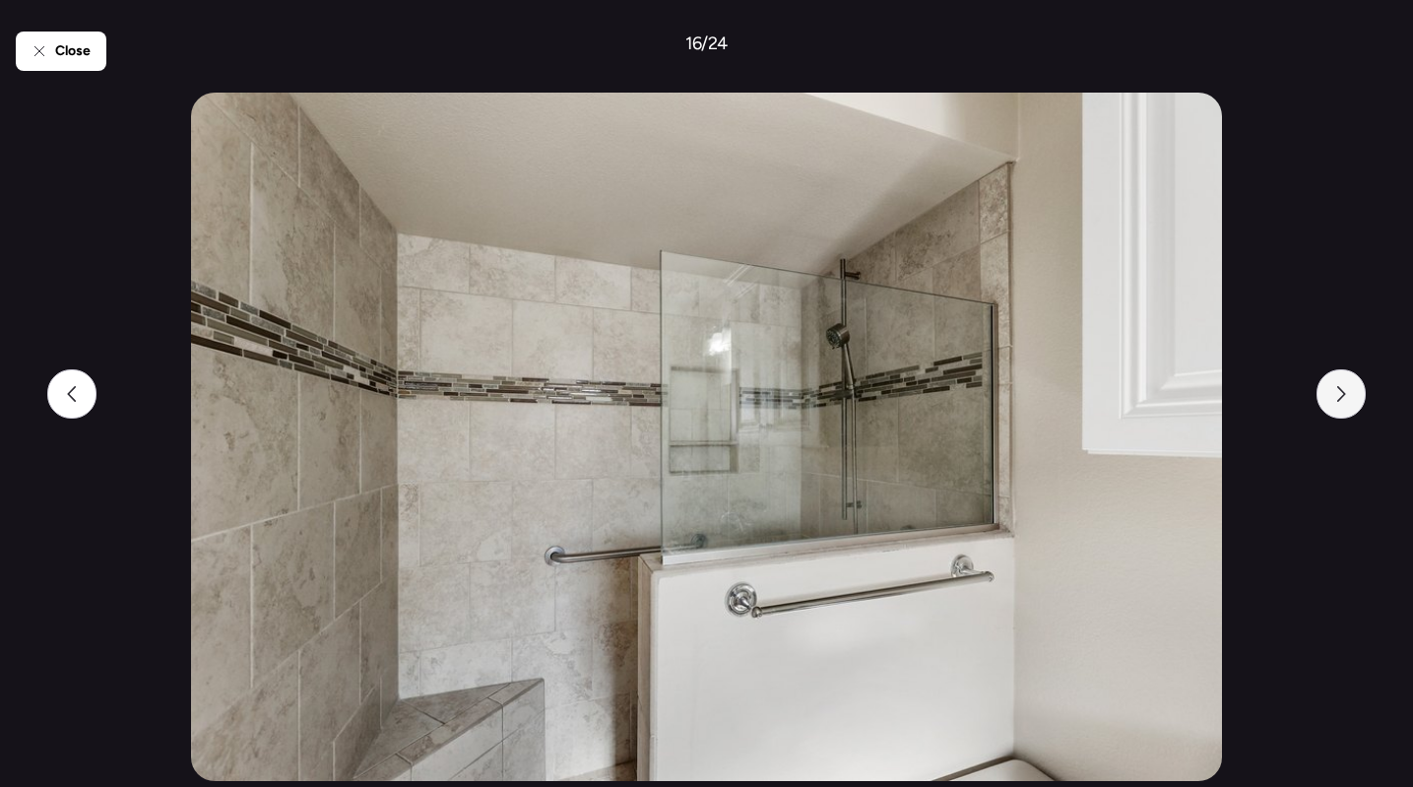
click at [1337, 384] on div at bounding box center [1340, 393] width 49 height 49
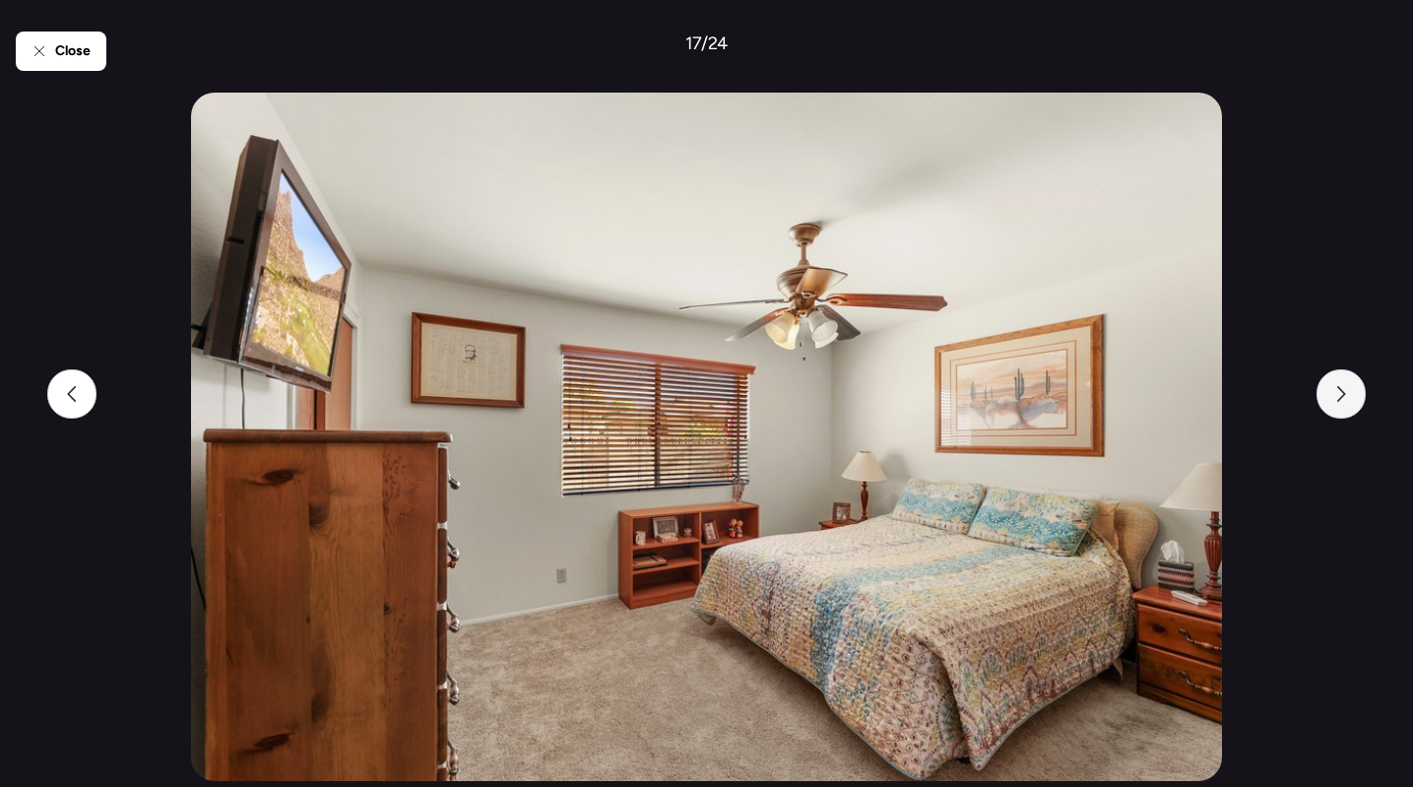
click at [1337, 384] on div at bounding box center [1340, 393] width 49 height 49
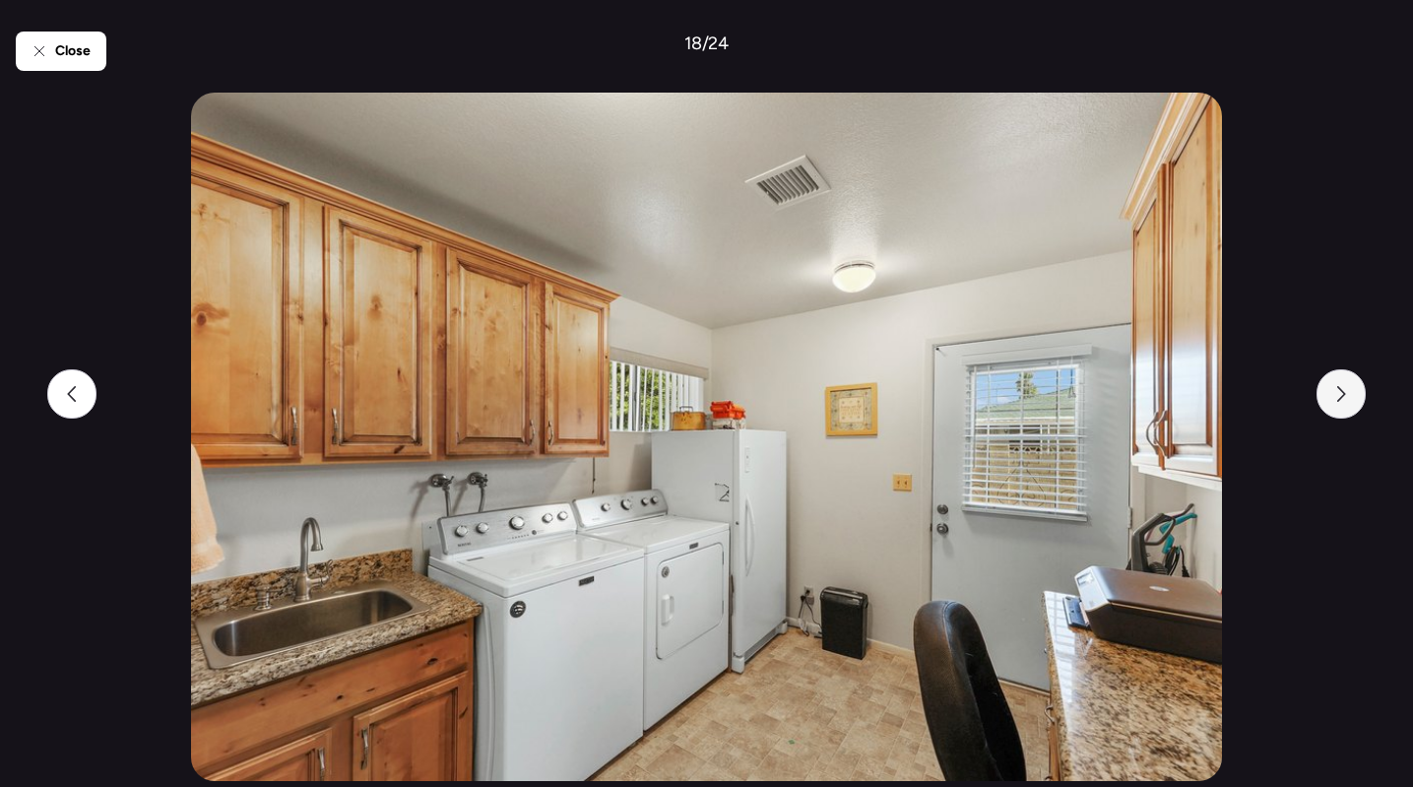
click at [1348, 392] on icon at bounding box center [1341, 394] width 16 height 16
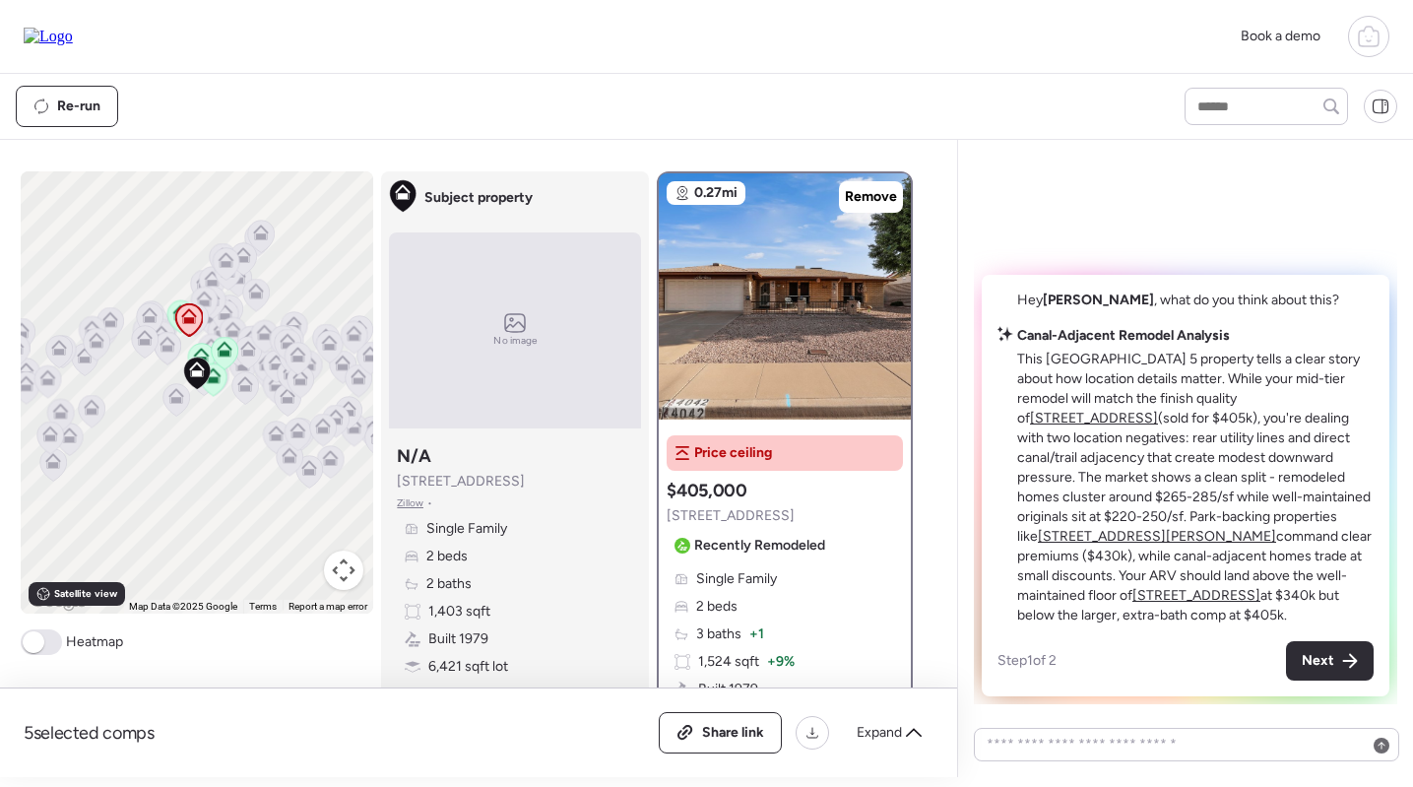
click at [737, 569] on div "Price ceiling Suggested comp $405,000 4042 E Crescent Ave Recently Remodeled Si…" at bounding box center [785, 645] width 252 height 437
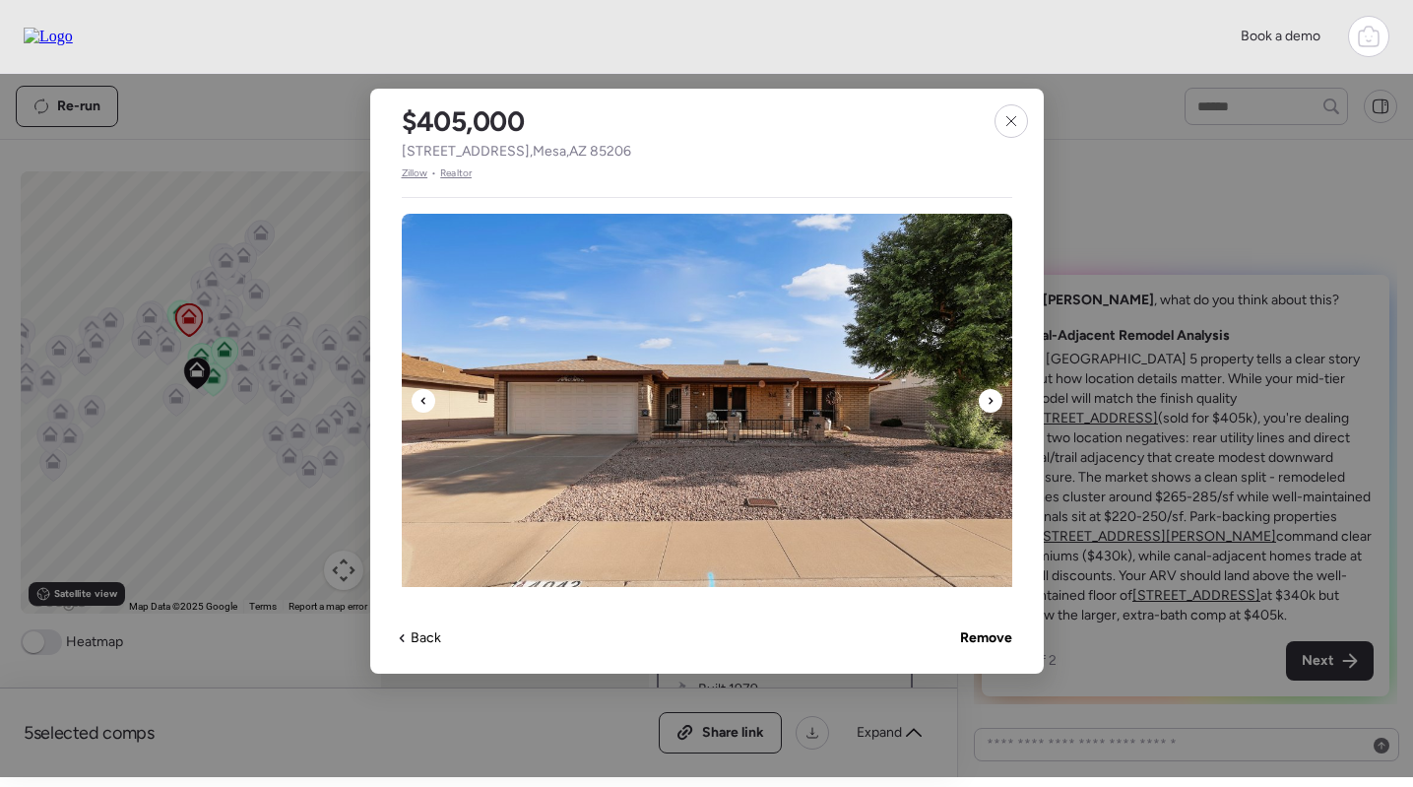
scroll to position [400, 0]
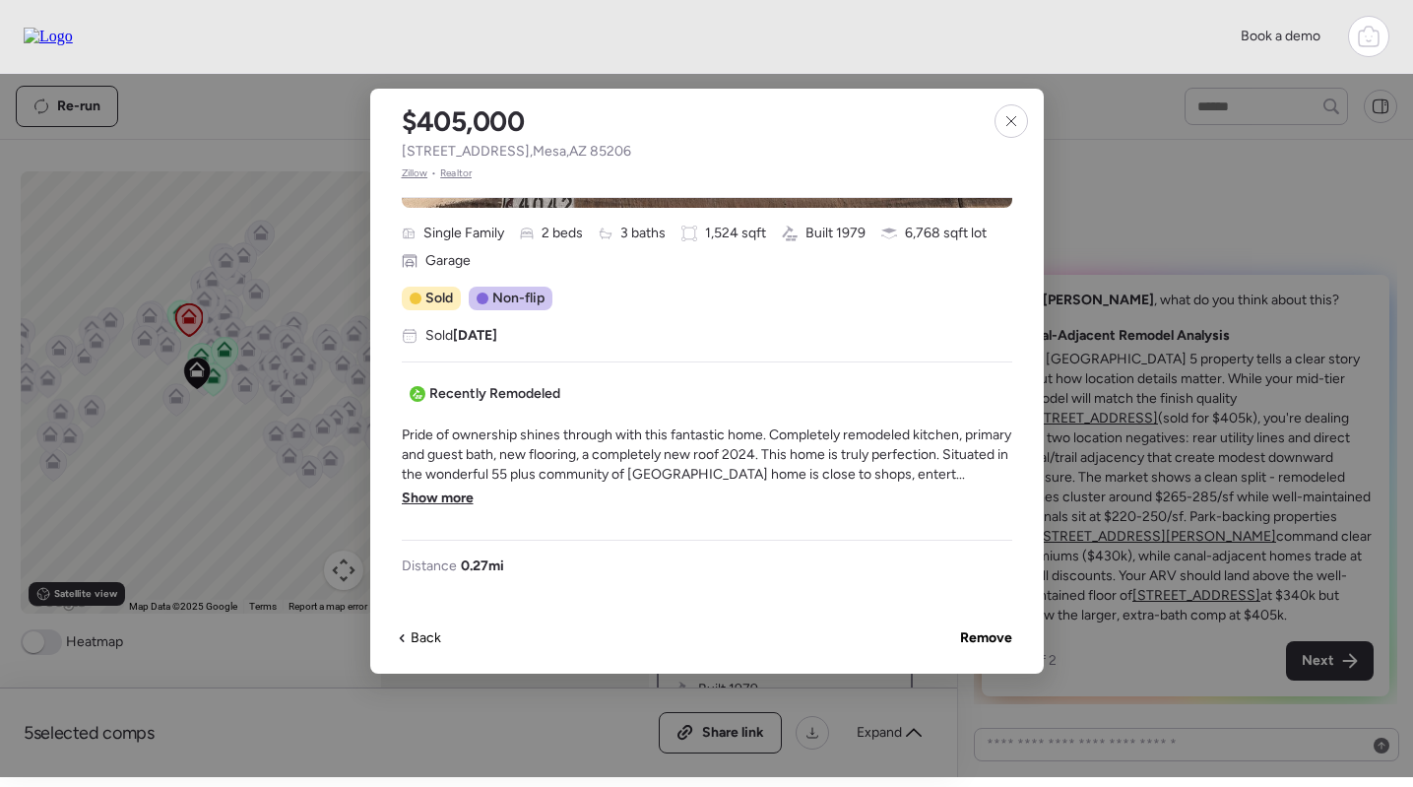
click at [442, 498] on span "Show more" at bounding box center [438, 498] width 72 height 20
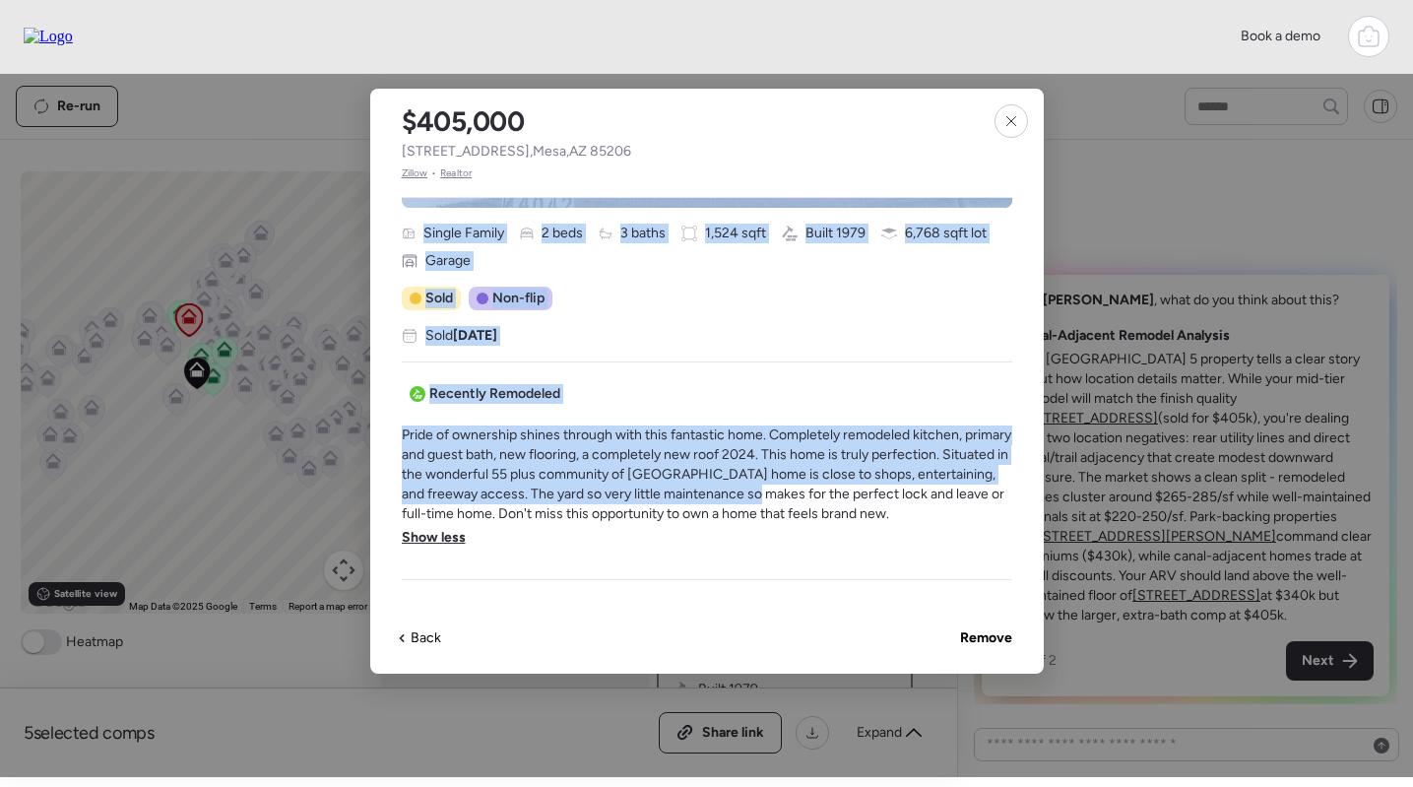
drag, startPoint x: 400, startPoint y: 431, endPoint x: 859, endPoint y: 501, distance: 465.0
click at [858, 501] on div "$405,000 4042 E Crescent Ave , Mesa , AZ 85206 Zillow • Realtor Single Family 2…" at bounding box center [706, 381] width 673 height 585
click at [859, 501] on span "Pride of ownership shines through with this fantastic home. Completely remodele…" at bounding box center [707, 474] width 610 height 98
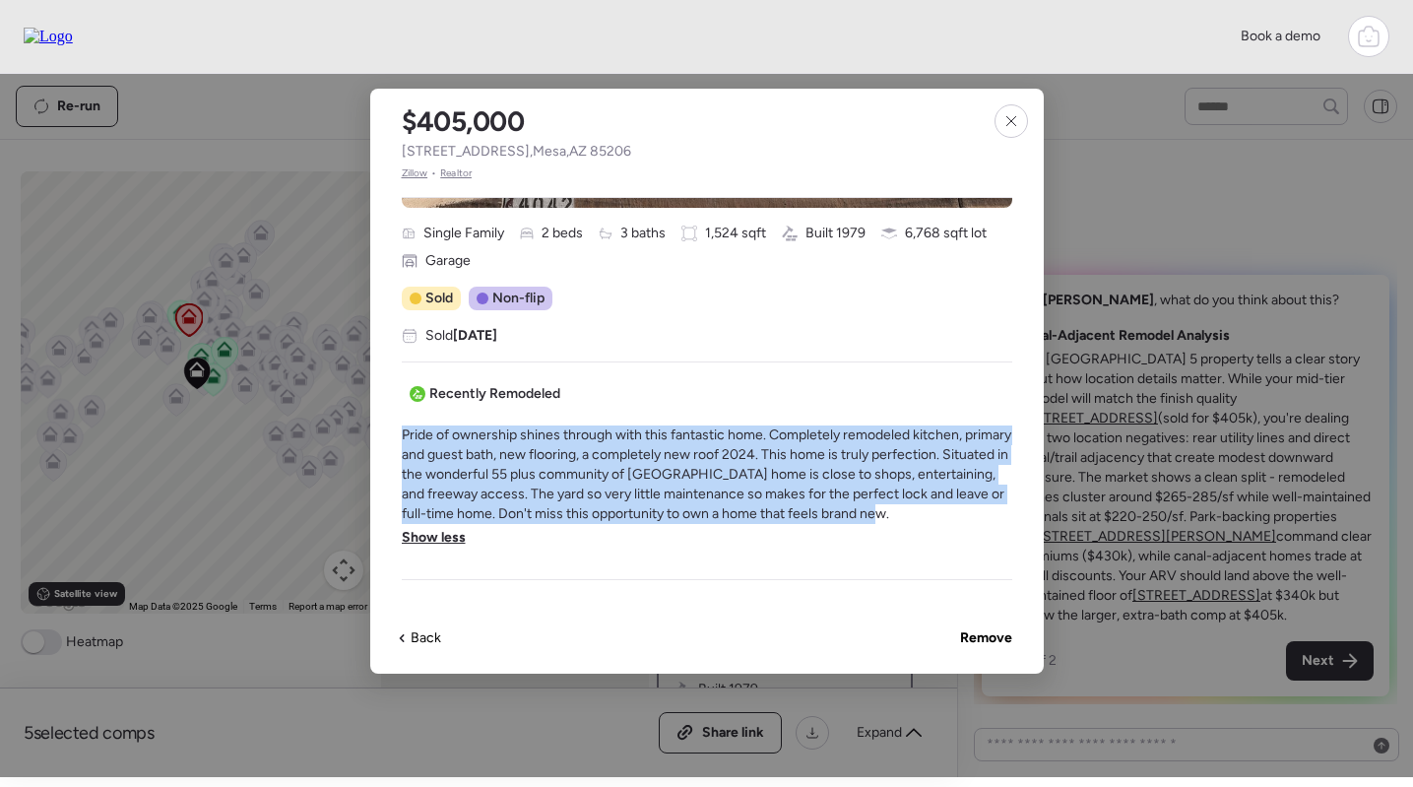
drag, startPoint x: 975, startPoint y: 510, endPoint x: 401, endPoint y: 429, distance: 579.6
click at [402, 429] on span "Pride of ownership shines through with this fantastic home. Completely remodele…" at bounding box center [707, 474] width 610 height 98
copy span "Pride of ownership shines through with this fantastic home. Completely remodele…"
click at [677, 432] on span "Pride of ownership shines through with this fantastic home. Completely remodele…" at bounding box center [707, 474] width 610 height 98
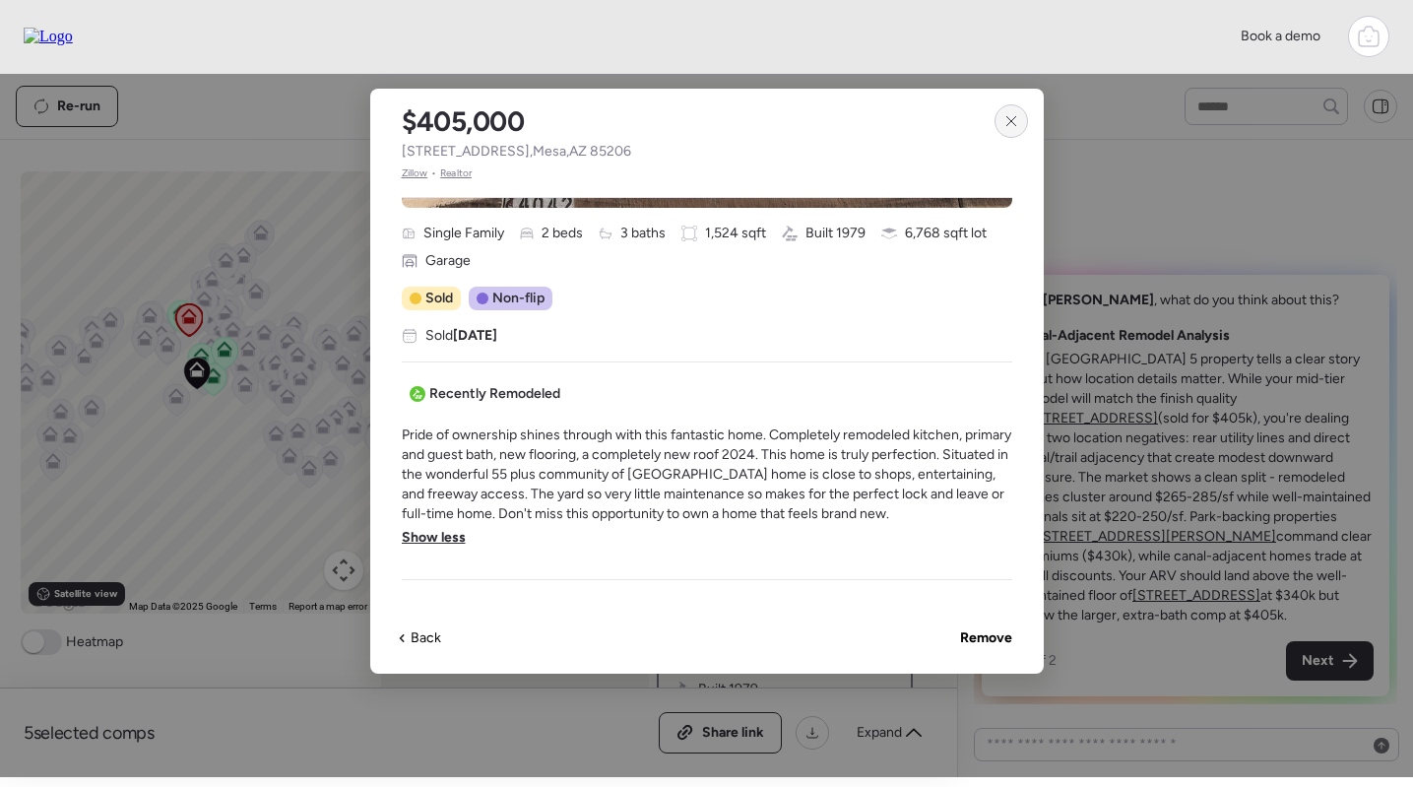
click at [1000, 112] on div at bounding box center [1010, 120] width 33 height 33
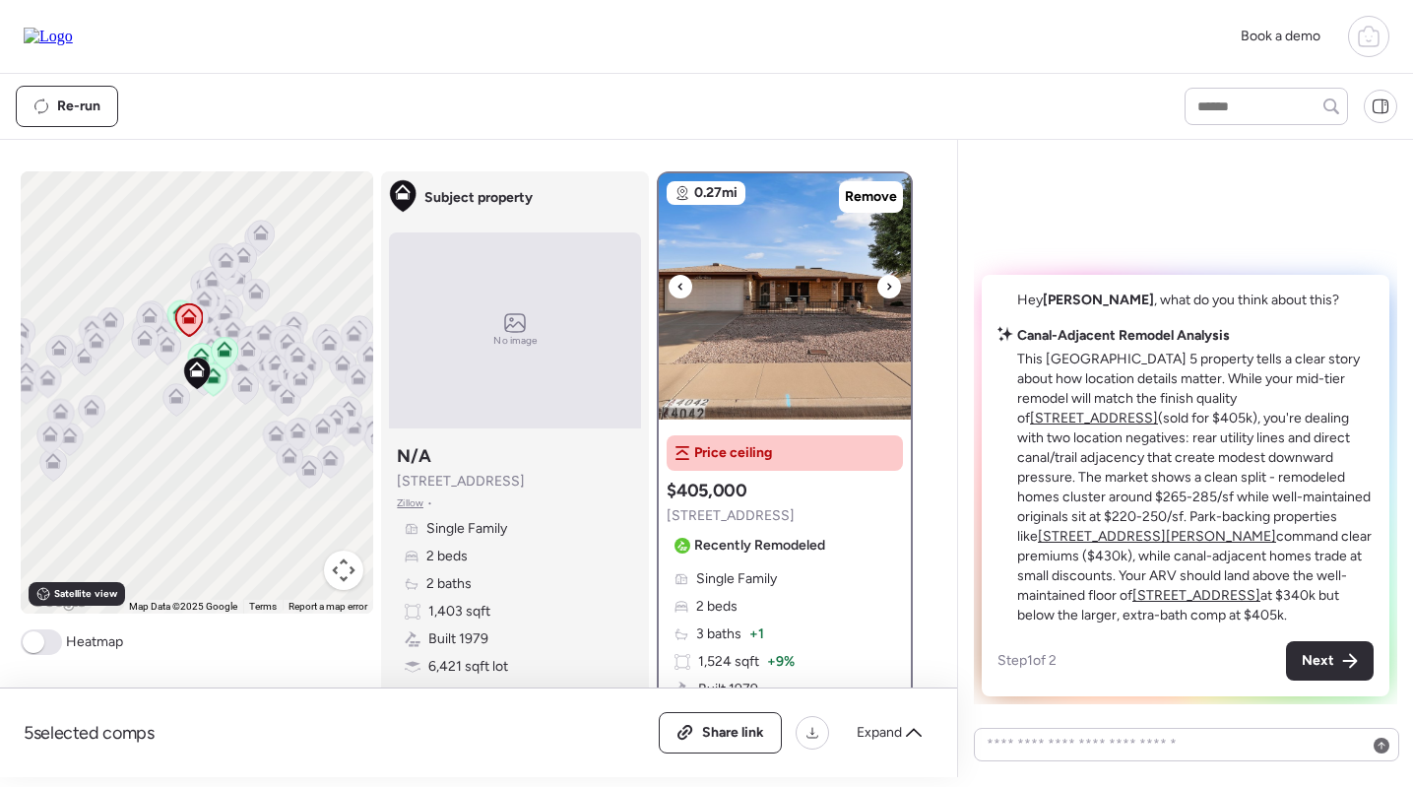
click at [753, 320] on img at bounding box center [785, 296] width 252 height 246
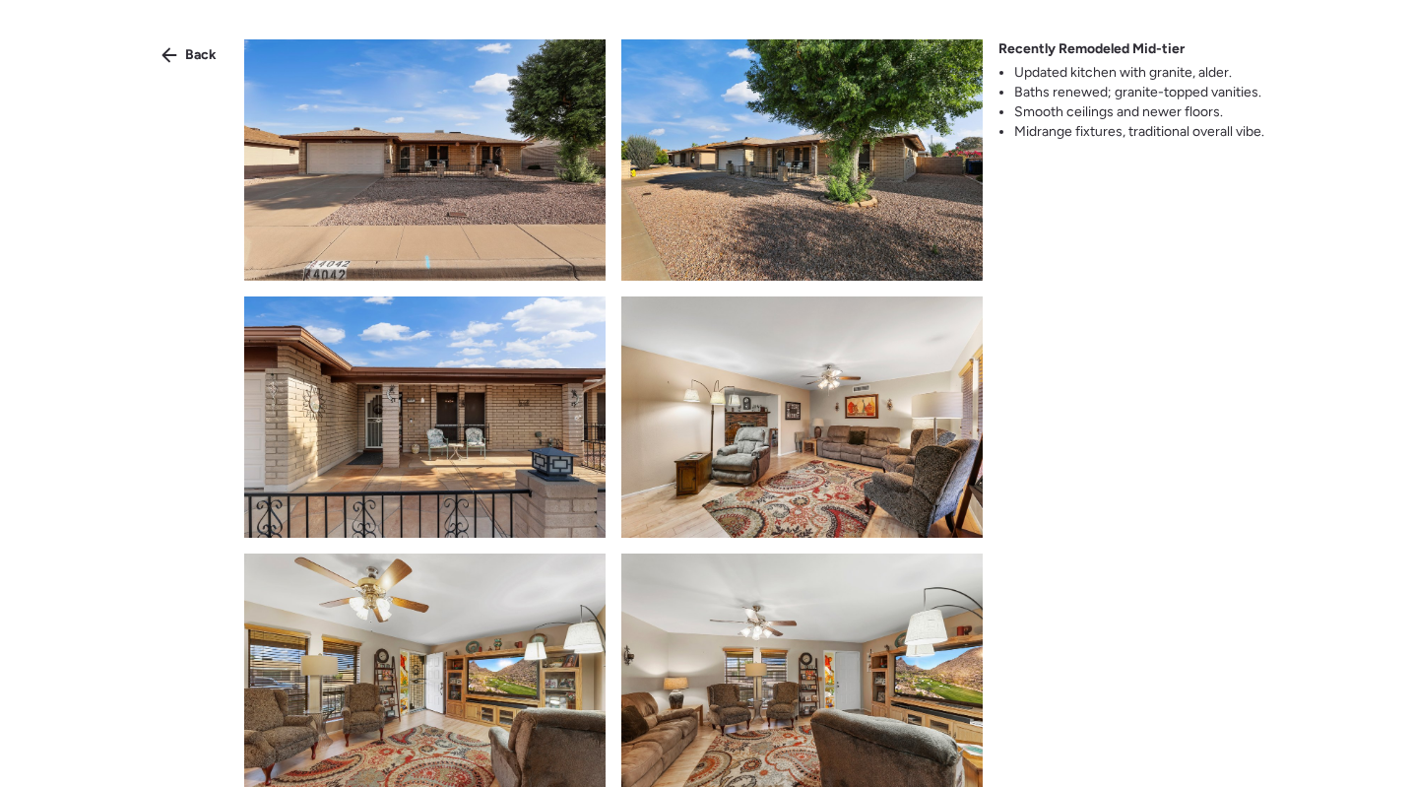
scroll to position [566, 0]
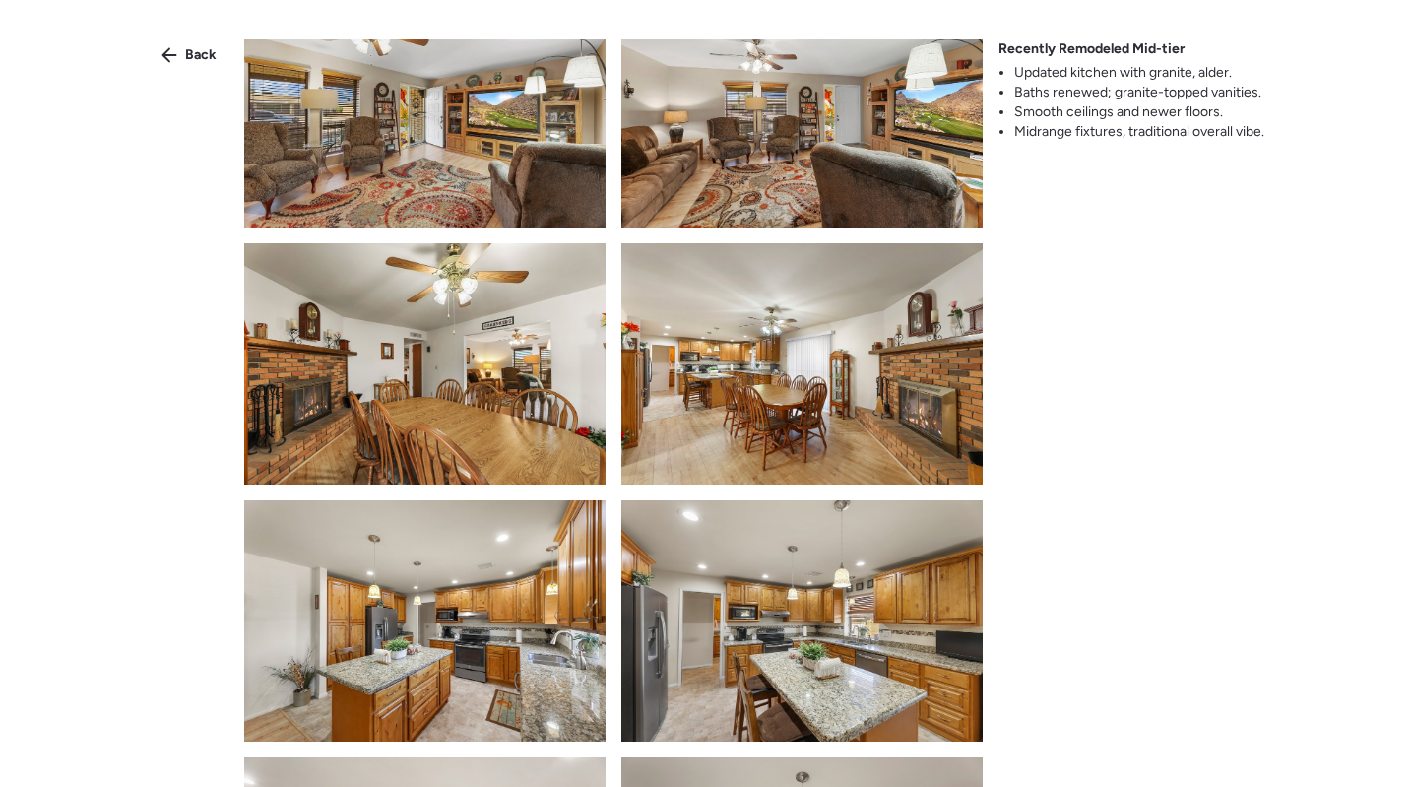
click at [1155, 71] on li "Updated kitchen with granite, alder." at bounding box center [1139, 73] width 250 height 20
click at [1140, 79] on li "Updated kitchen with granite, alder." at bounding box center [1139, 73] width 250 height 20
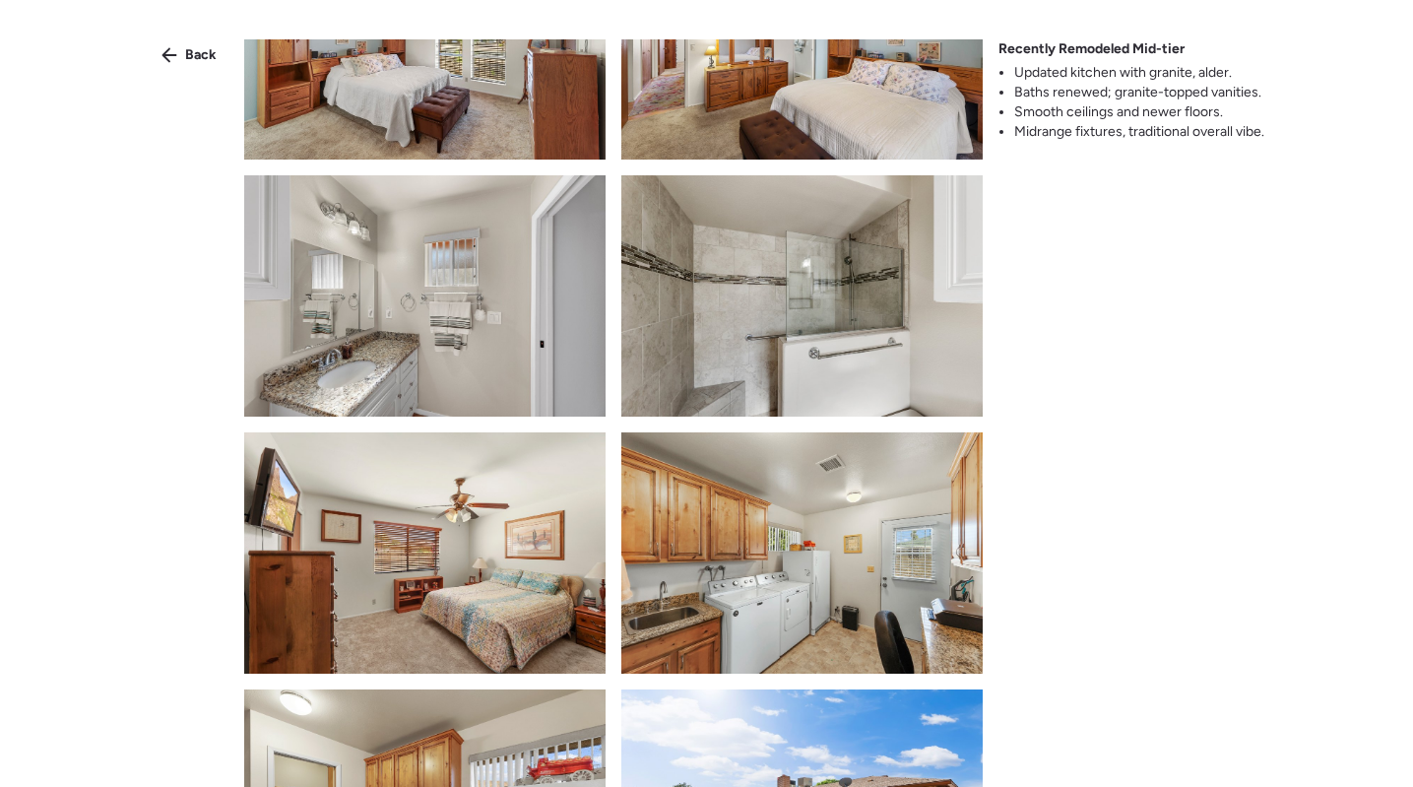
click at [429, 316] on img at bounding box center [424, 295] width 361 height 241
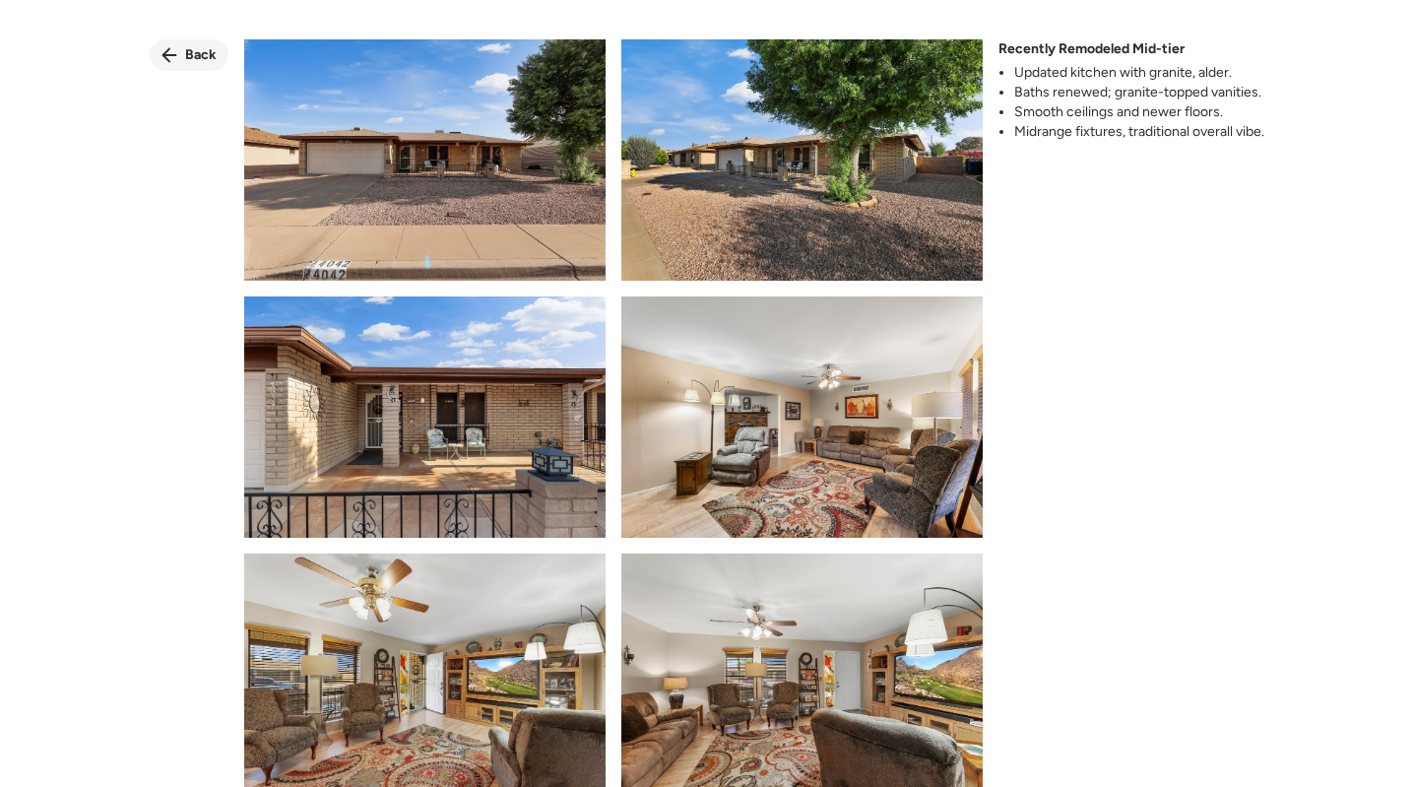
click at [185, 54] on span "Back" at bounding box center [201, 55] width 32 height 20
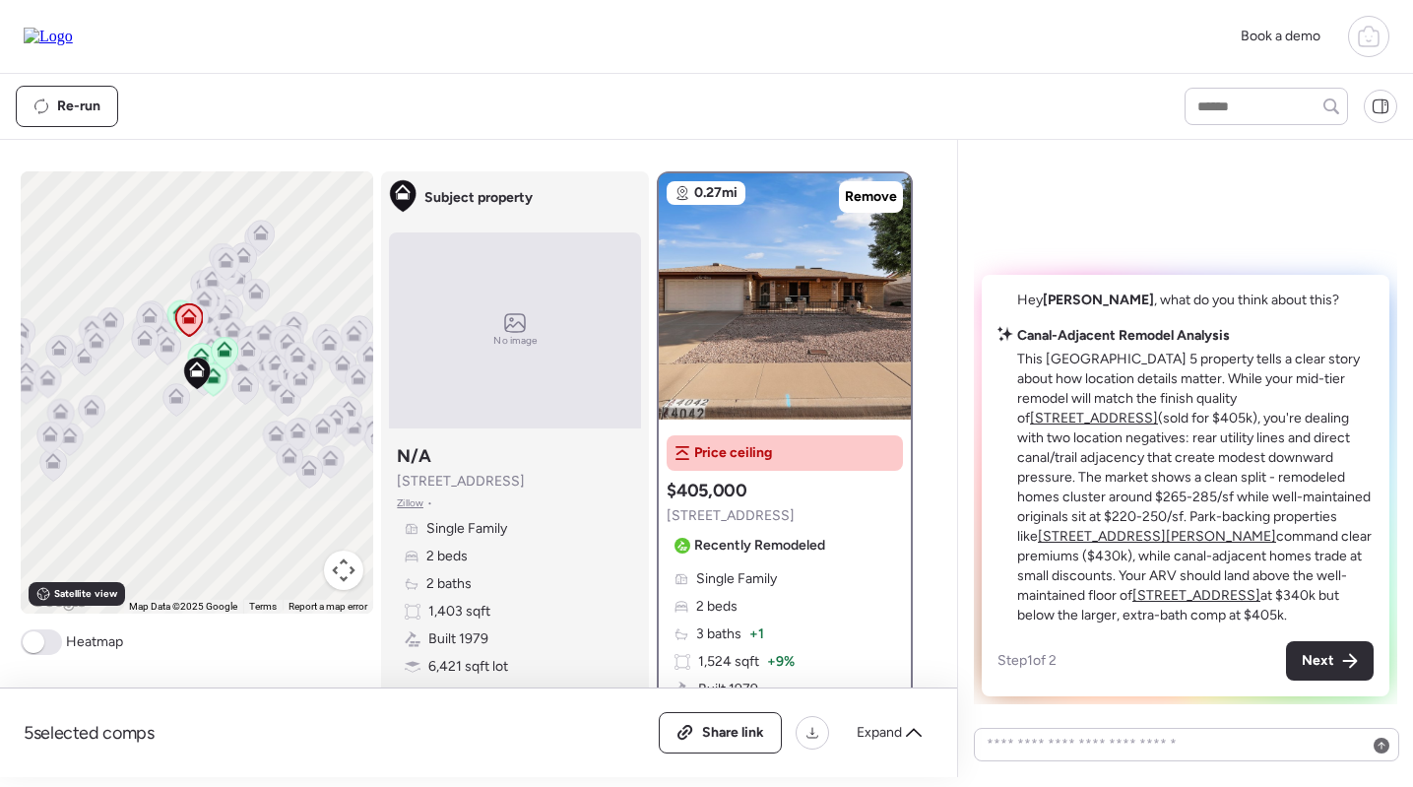
click at [774, 586] on span "Single Family" at bounding box center [736, 579] width 81 height 20
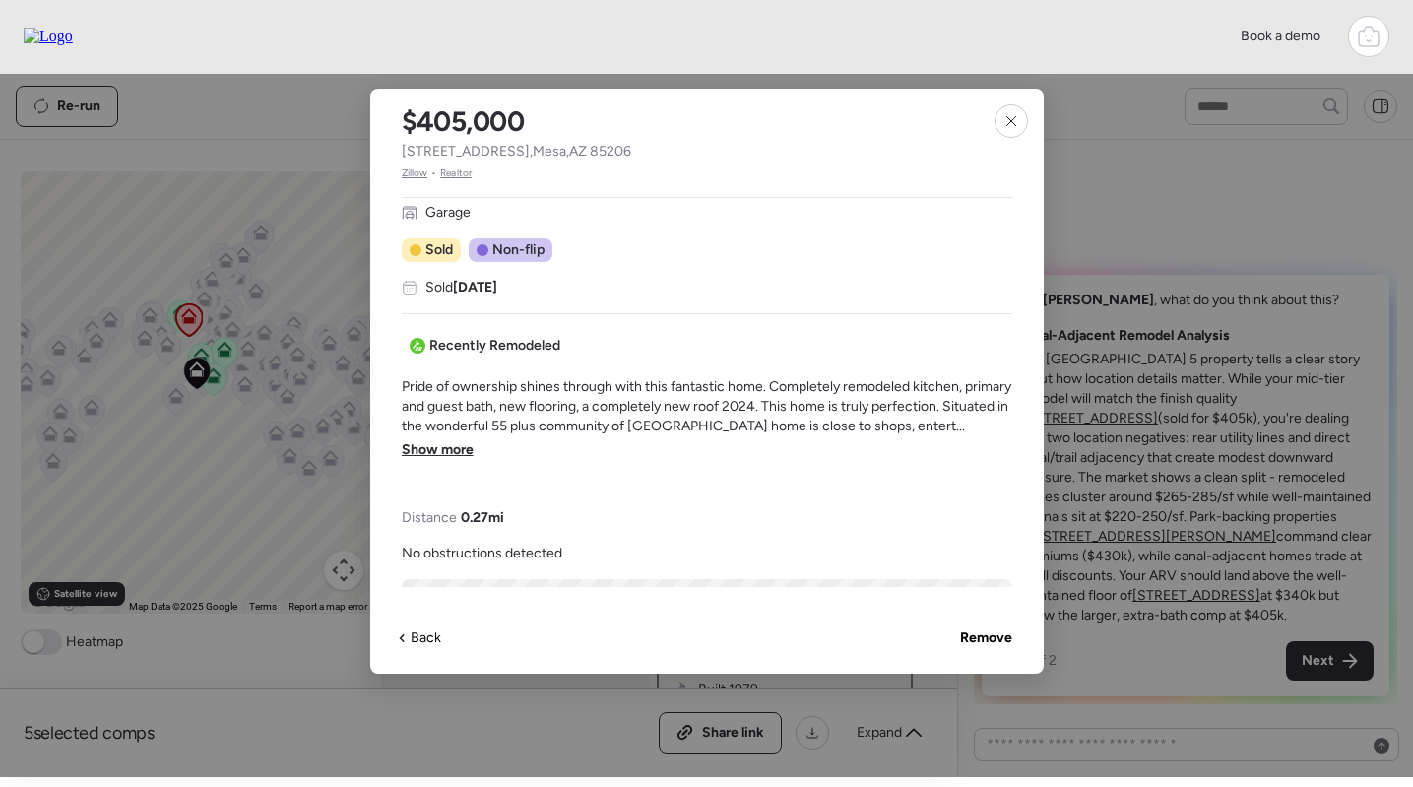
scroll to position [479, 0]
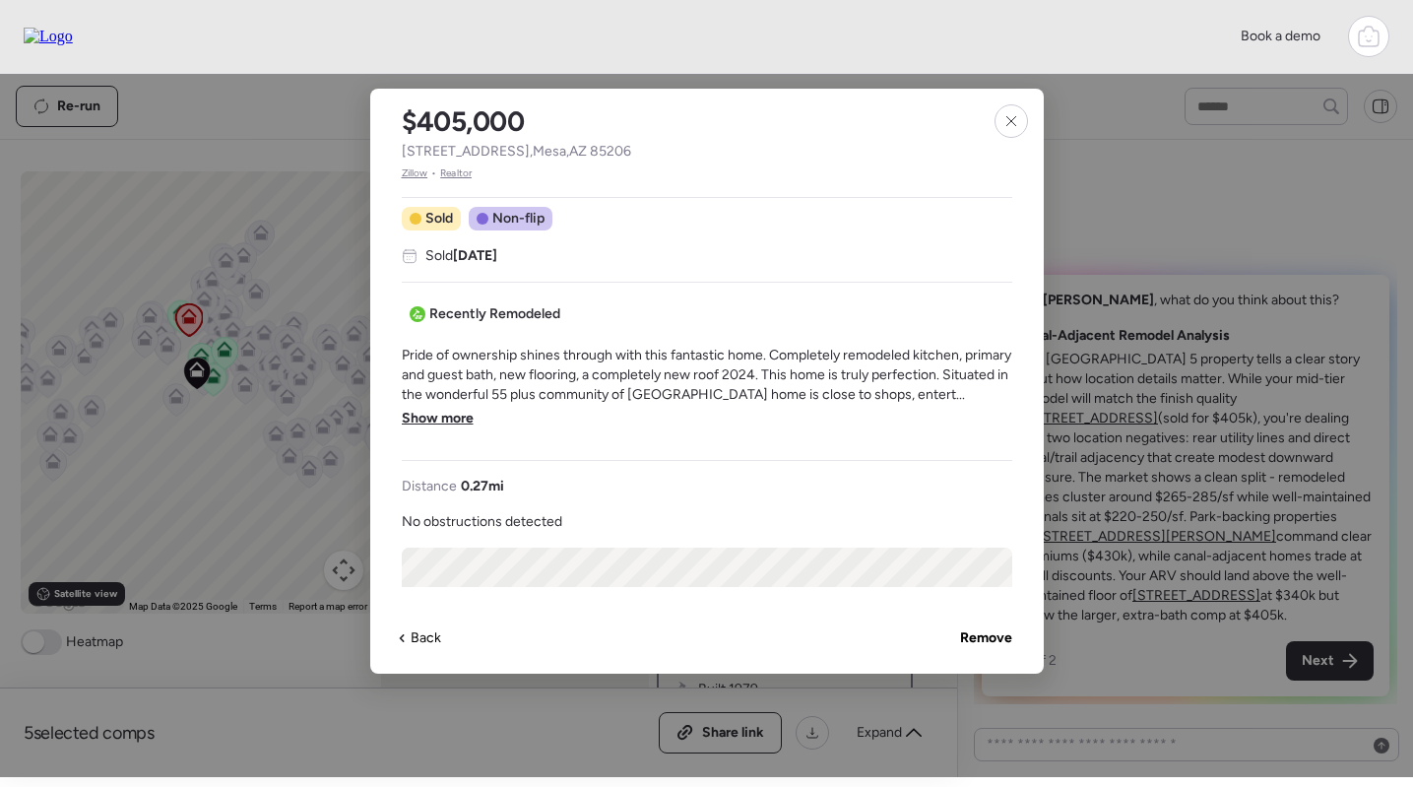
click at [439, 410] on span "Show more" at bounding box center [438, 419] width 72 height 20
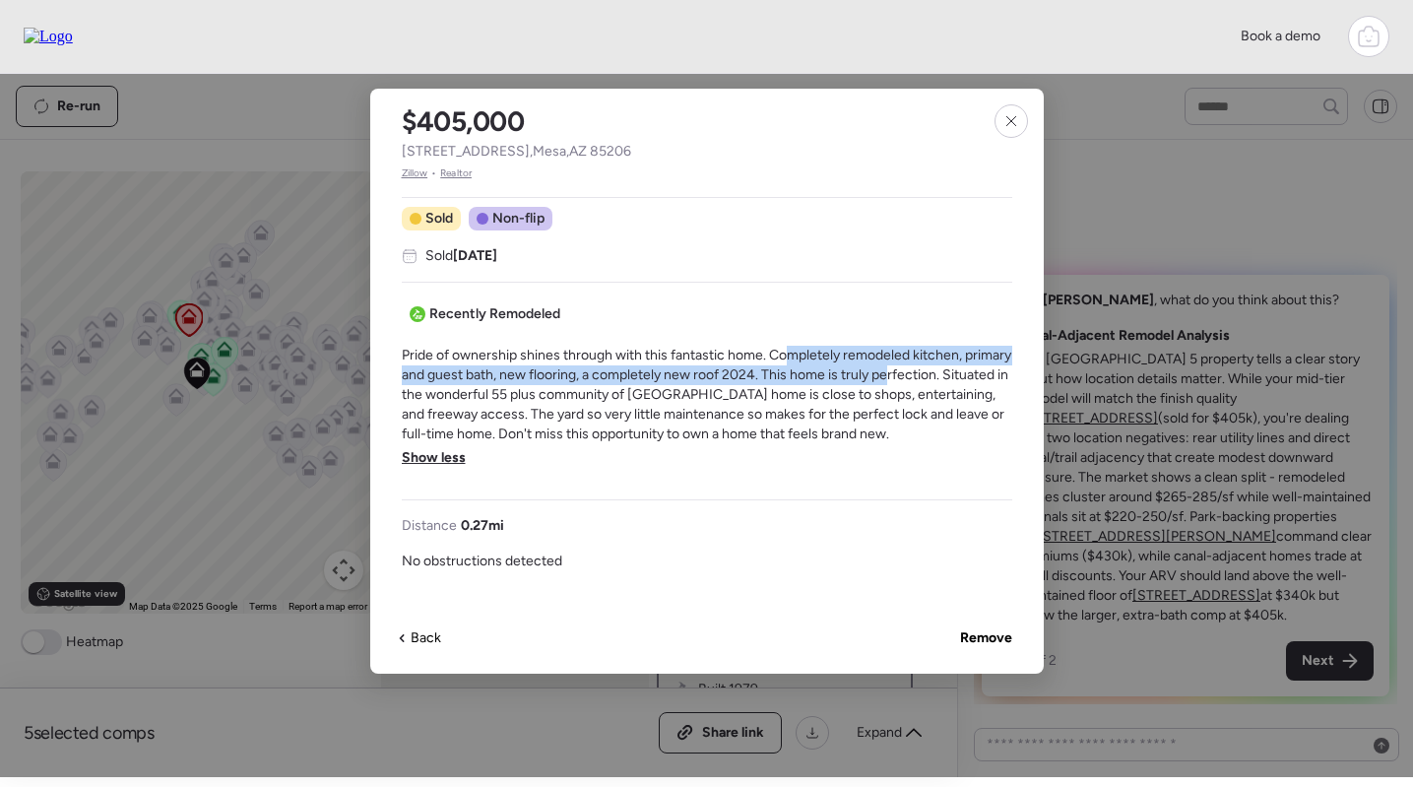
drag, startPoint x: 790, startPoint y: 350, endPoint x: 938, endPoint y: 376, distance: 149.9
click at [939, 377] on span "Pride of ownership shines through with this fantastic home. Completely remodele…" at bounding box center [707, 395] width 610 height 98
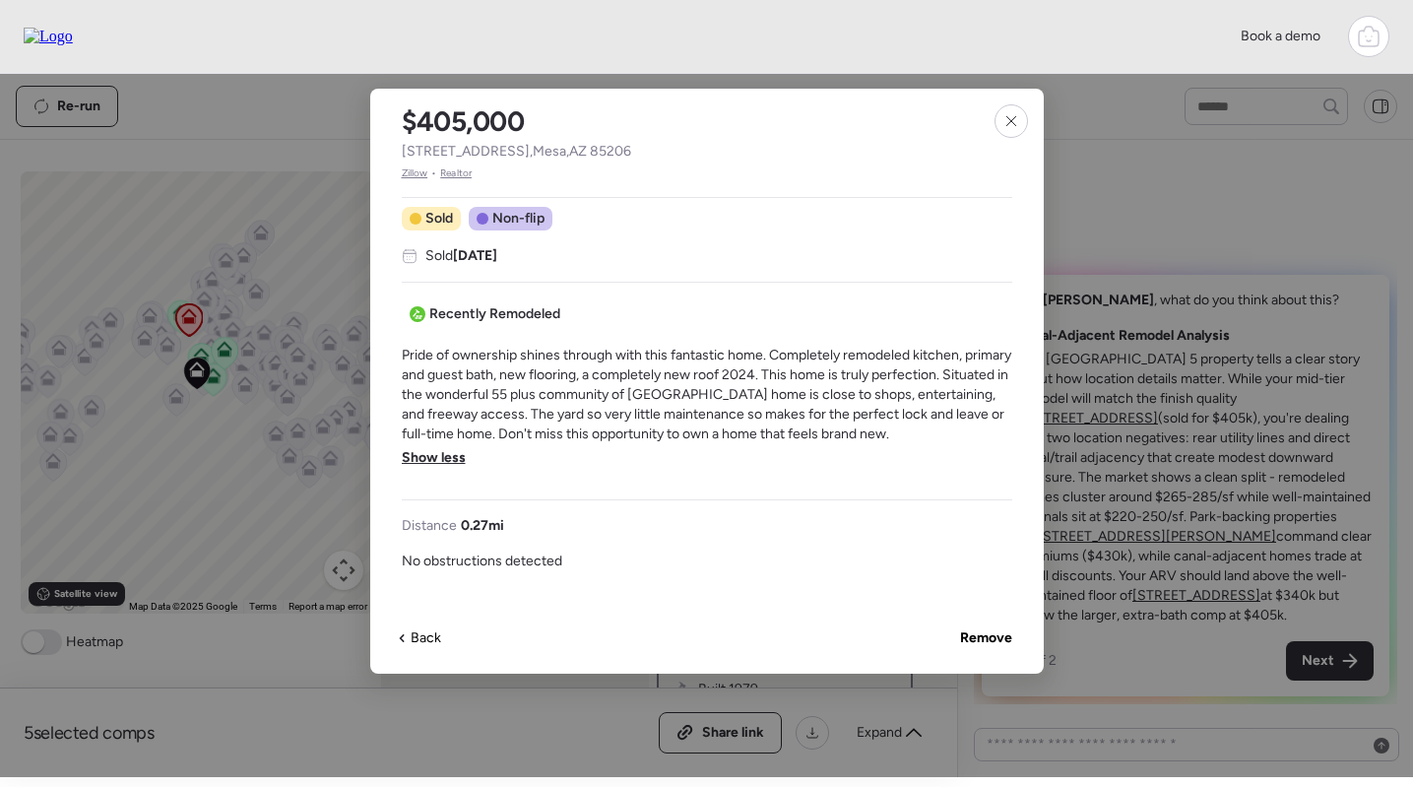
click at [886, 341] on div "Single Family 2 beds 3 baths 1,524 sqft Built 1979 6,768 sqft lot Garage Sold N…" at bounding box center [707, 392] width 610 height 390
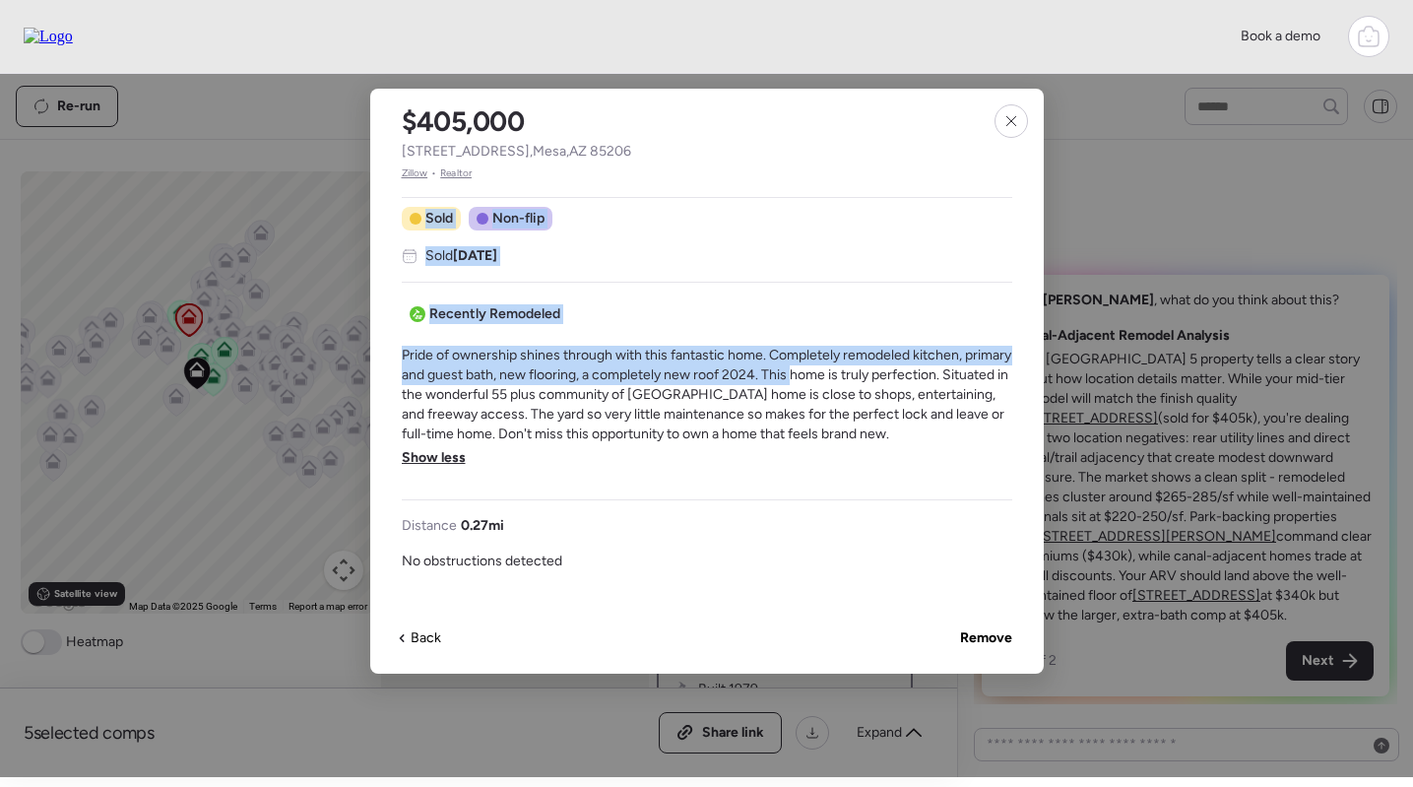
scroll to position [479, 8]
drag, startPoint x: 845, startPoint y: 363, endPoint x: 904, endPoint y: 343, distance: 62.6
click at [904, 343] on div "Single Family 2 beds 3 baths 1,524 sqft Built 1979 6,768 sqft lot Garage Sold N…" at bounding box center [707, 392] width 610 height 390
click at [845, 354] on span "Pride of ownership shines through with this fantastic home. Completely remodele…" at bounding box center [699, 395] width 610 height 98
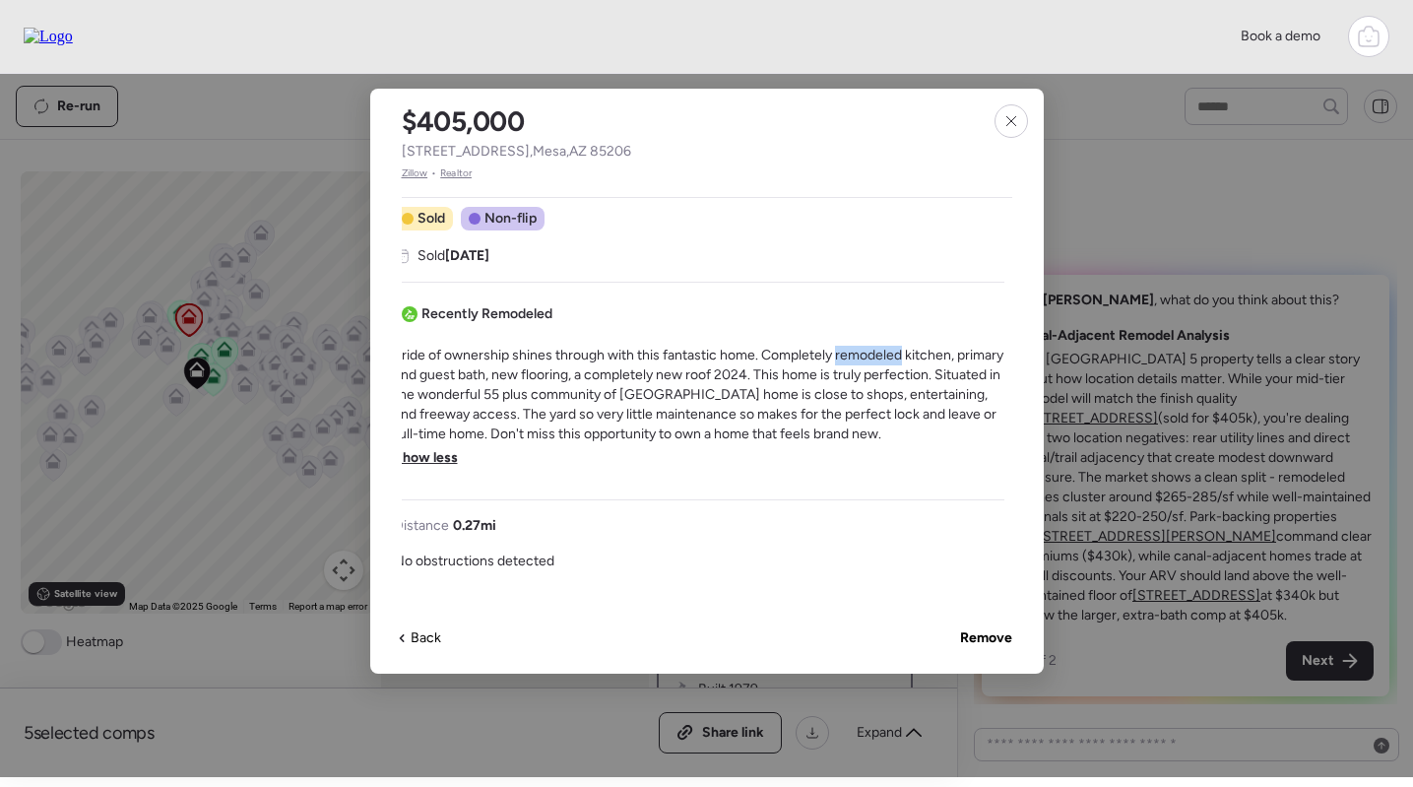
click at [844, 354] on span "Pride of ownership shines through with this fantastic home. Completely remodele…" at bounding box center [699, 395] width 610 height 98
click at [1004, 110] on div at bounding box center [1010, 120] width 33 height 33
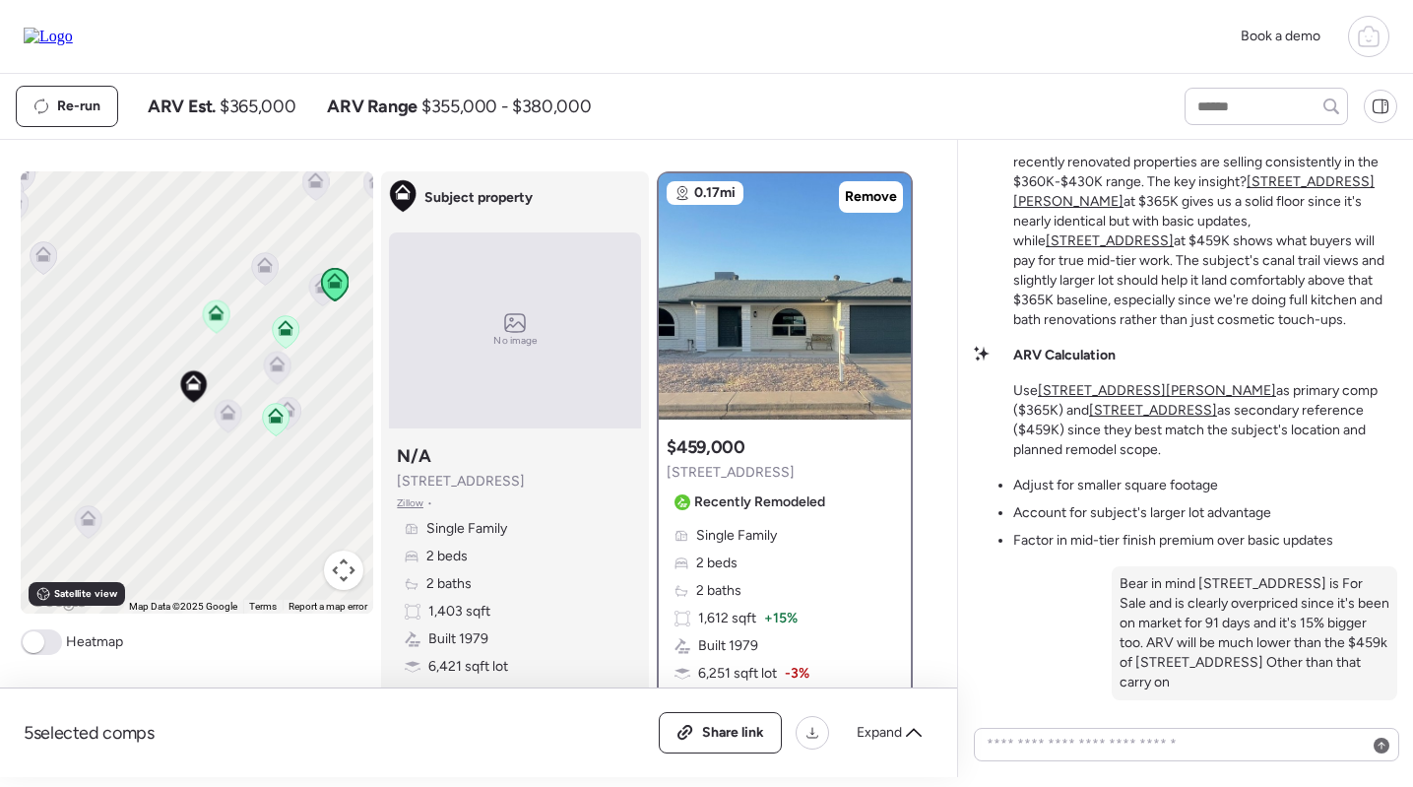
scroll to position [-398, 0]
drag, startPoint x: 1008, startPoint y: 202, endPoint x: 1168, endPoint y: 261, distance: 170.1
click at [1168, 261] on div "Solid Mid-Tier Opportunity in Sunland Village This one's pretty straightforward…" at bounding box center [1185, 203] width 423 height 252
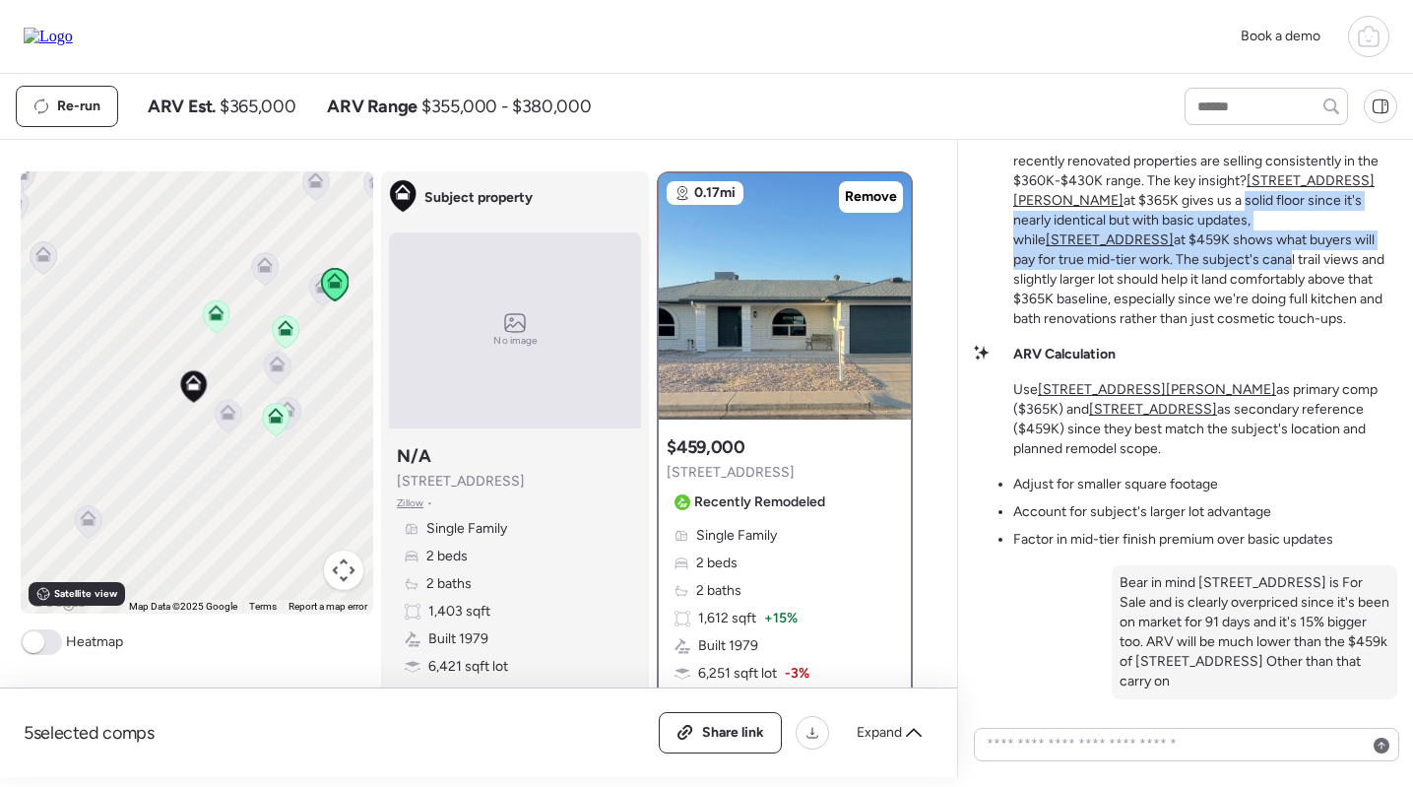
drag, startPoint x: 1117, startPoint y: 284, endPoint x: 1353, endPoint y: 315, distance: 237.4
click at [1353, 315] on p "This one's pretty straightforward - we've got a 2/2 cul-de-sac home getting a p…" at bounding box center [1205, 220] width 384 height 217
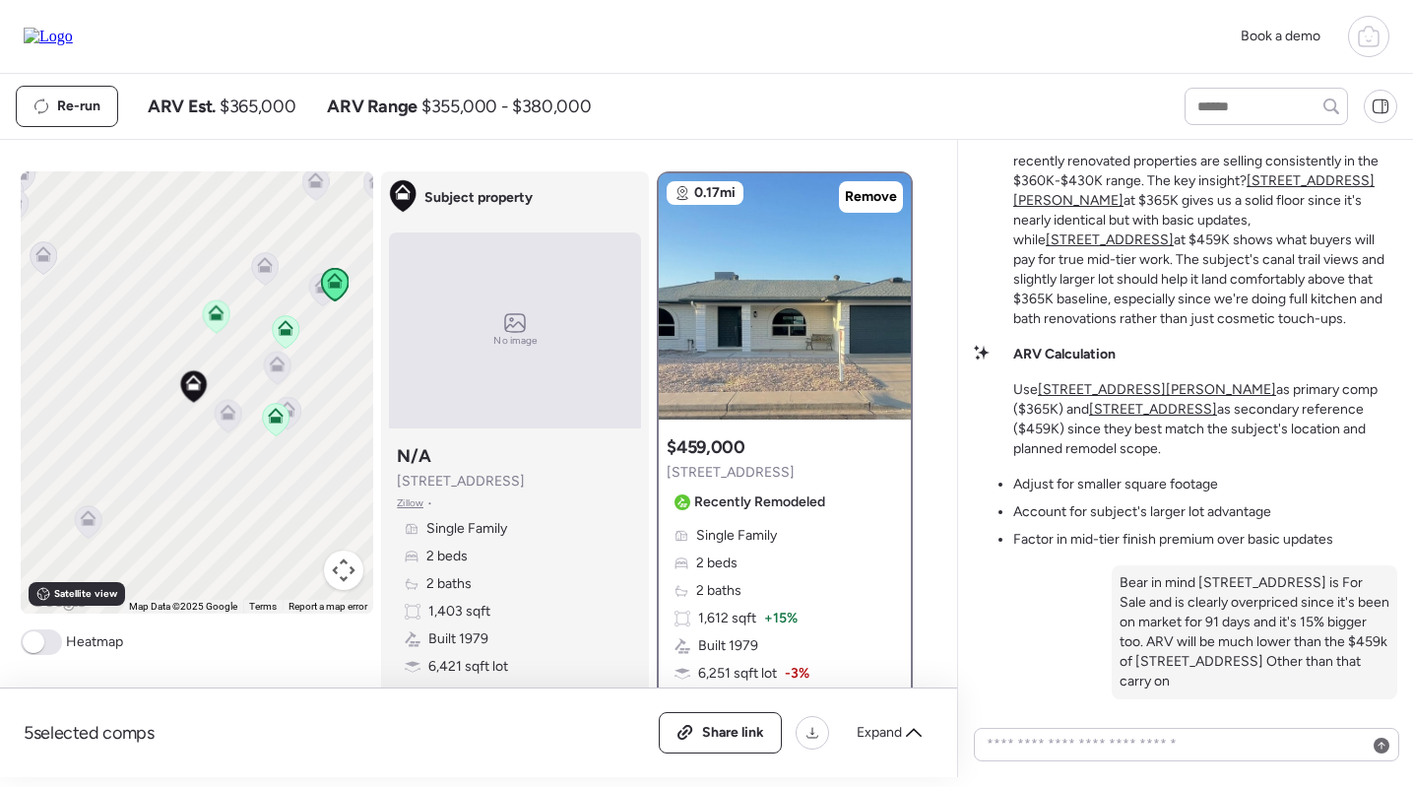
click at [1196, 324] on p "This one's pretty straightforward - we've got a 2/2 cul-de-sac home getting a p…" at bounding box center [1205, 220] width 384 height 217
drag, startPoint x: 1127, startPoint y: 322, endPoint x: 1238, endPoint y: 320, distance: 111.3
click at [1238, 320] on p "This one's pretty straightforward - we've got a 2/2 cul-de-sac home getting a p…" at bounding box center [1205, 220] width 384 height 217
drag, startPoint x: 1250, startPoint y: 319, endPoint x: 1213, endPoint y: 396, distance: 85.4
click at [1213, 329] on p "This one's pretty straightforward - we've got a 2/2 cul-de-sac home getting a p…" at bounding box center [1205, 220] width 384 height 217
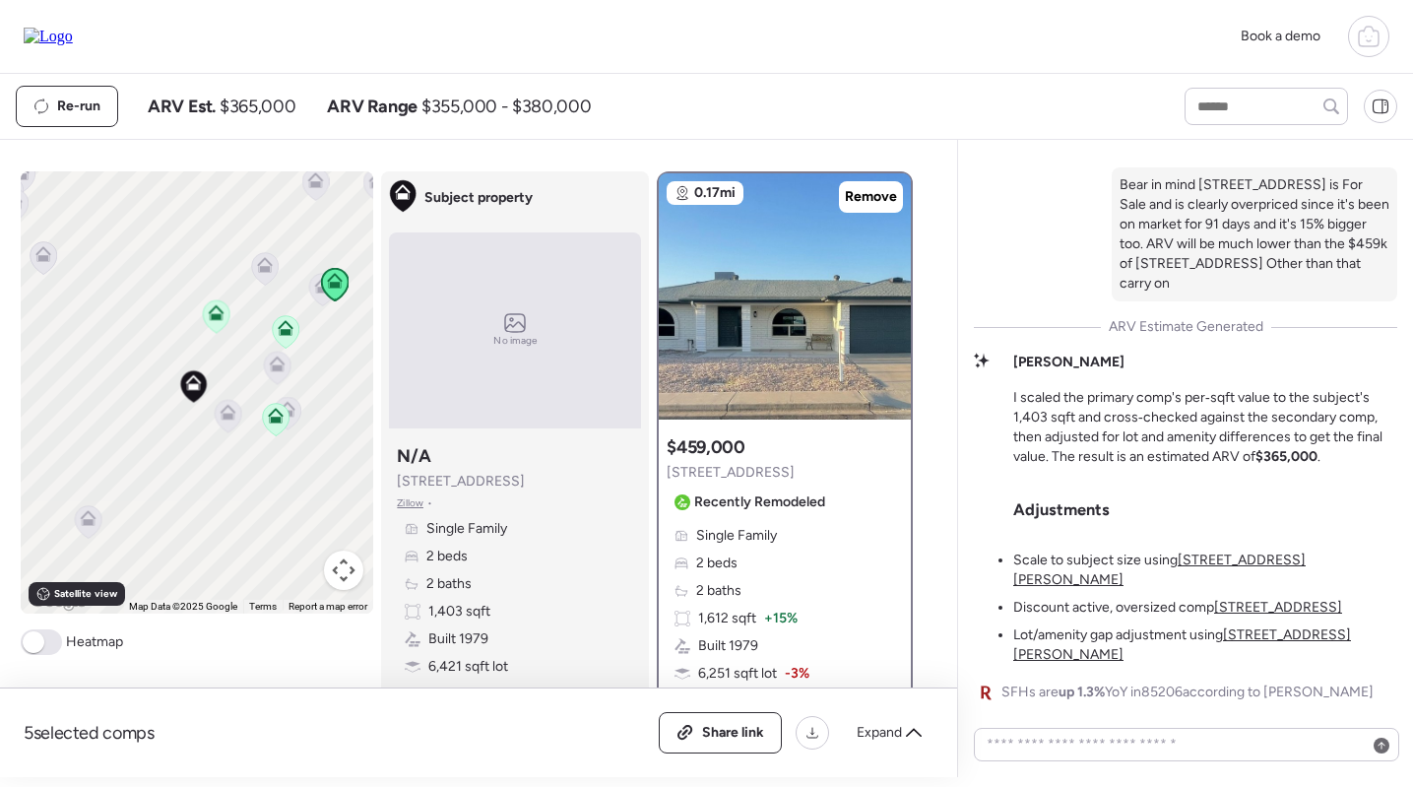
scroll to position [-398, 0]
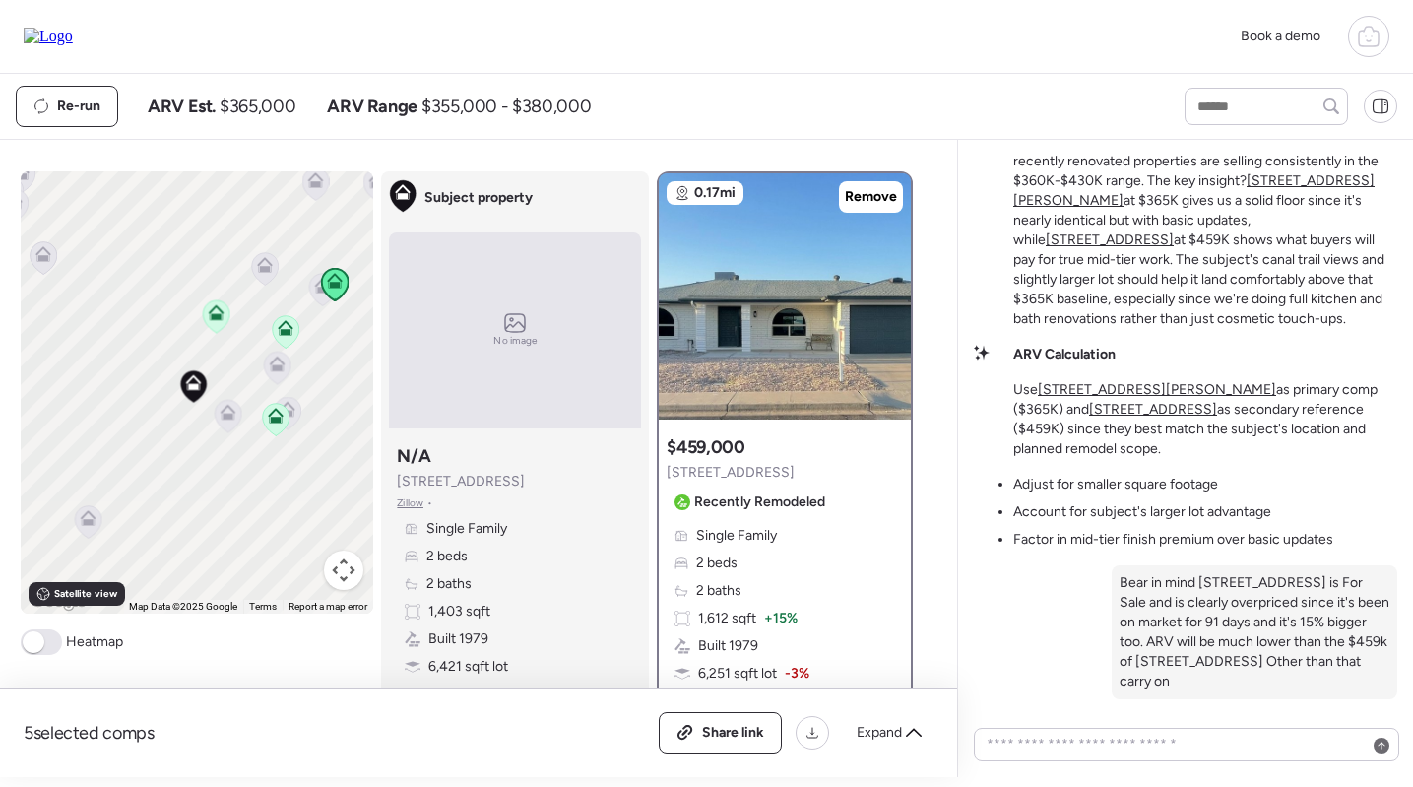
click at [840, 96] on div "Re-run ARV Est. $365,000 ARV Range $355,000 - $380,000" at bounding box center [582, 106] width 1133 height 41
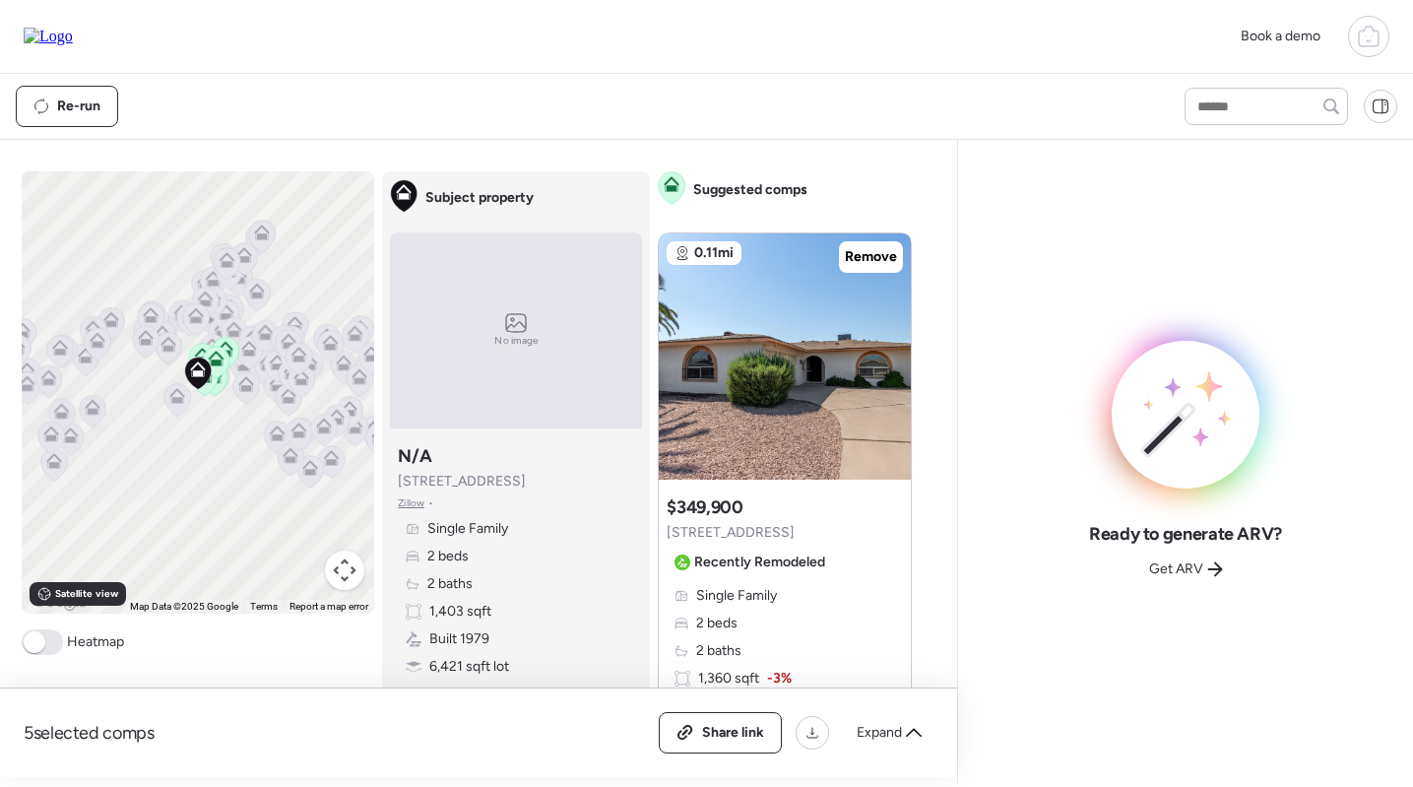
click at [1184, 548] on div "Ready to generate ARV? Get ARV" at bounding box center [1185, 553] width 193 height 63
click at [1182, 567] on span "Get ARV" at bounding box center [1176, 569] width 54 height 20
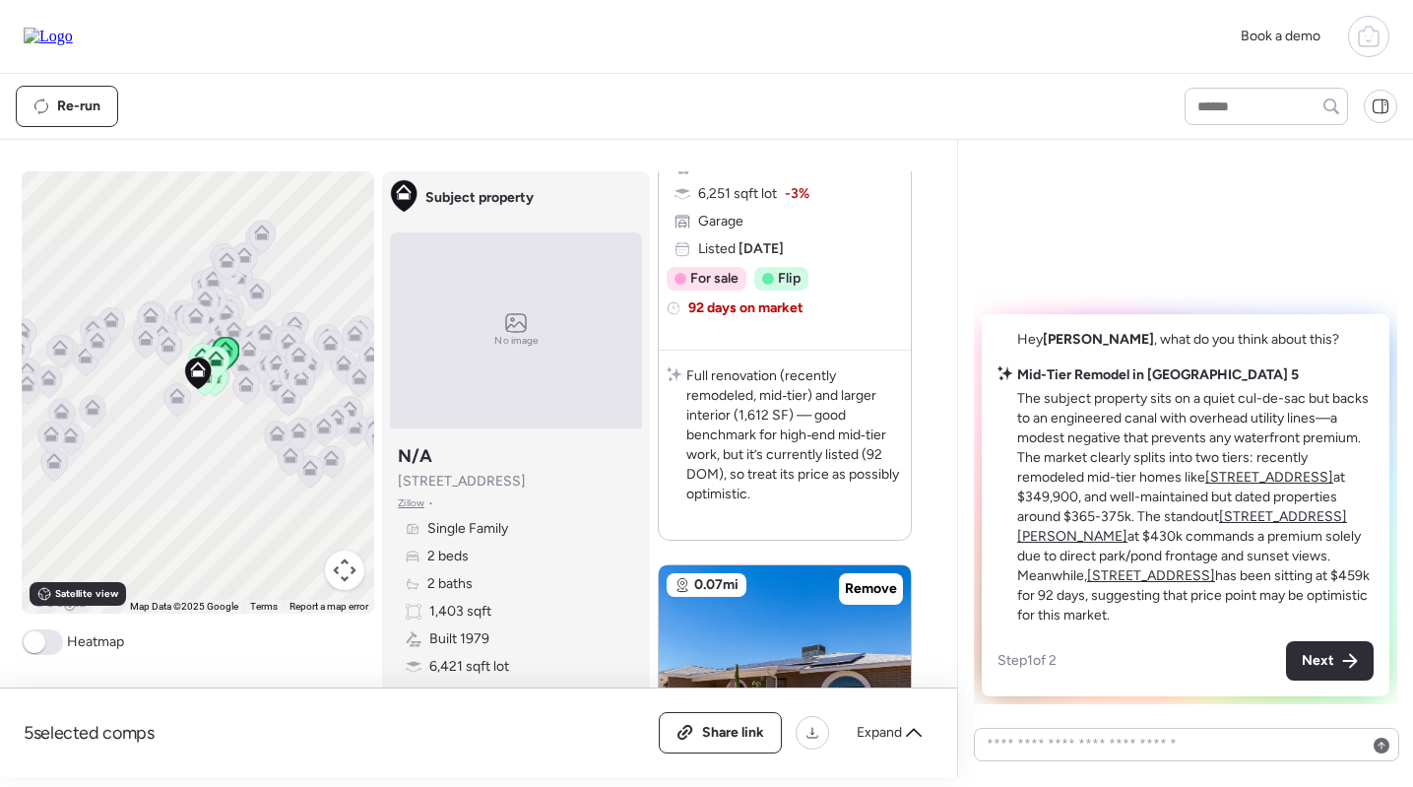
scroll to position [1062, 0]
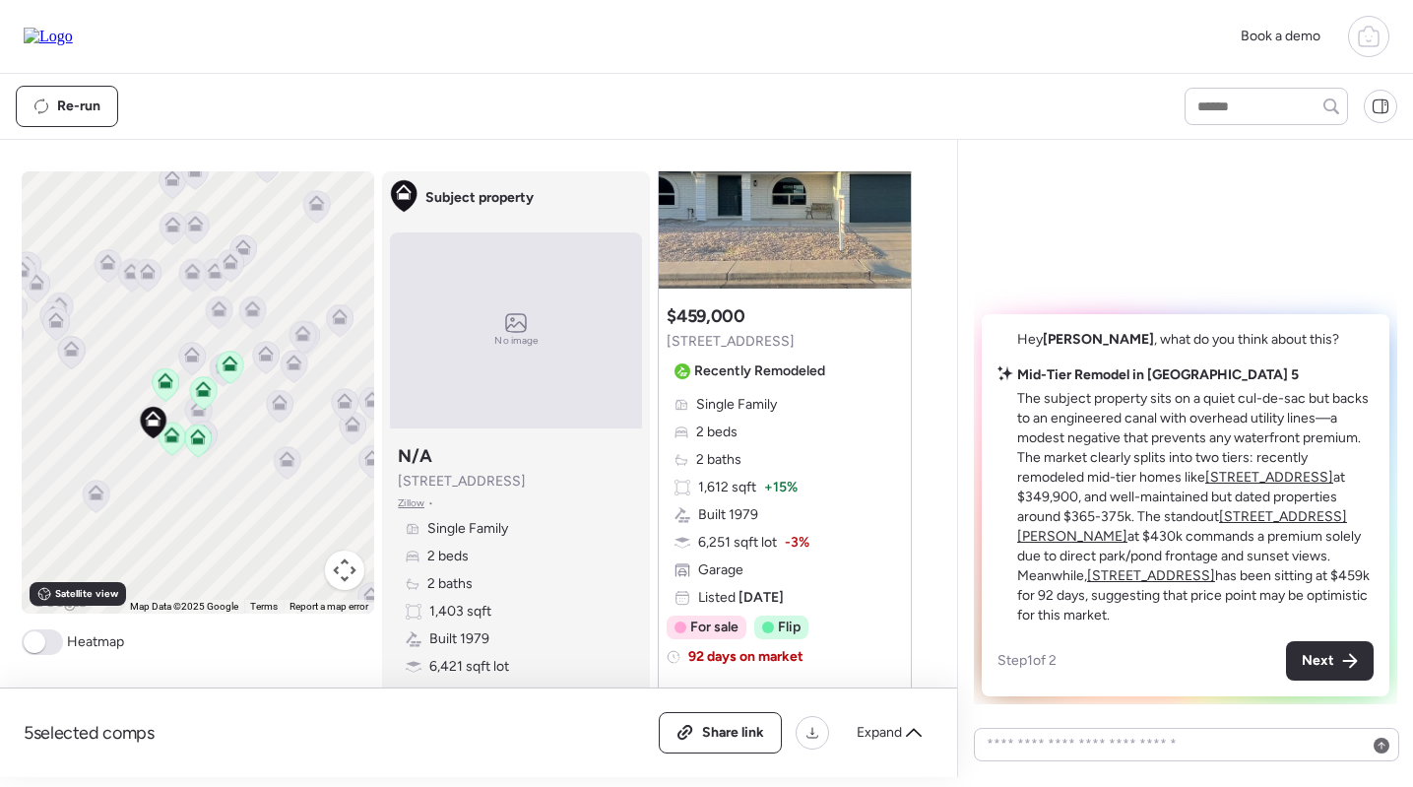
click at [201, 398] on icon at bounding box center [203, 392] width 27 height 32
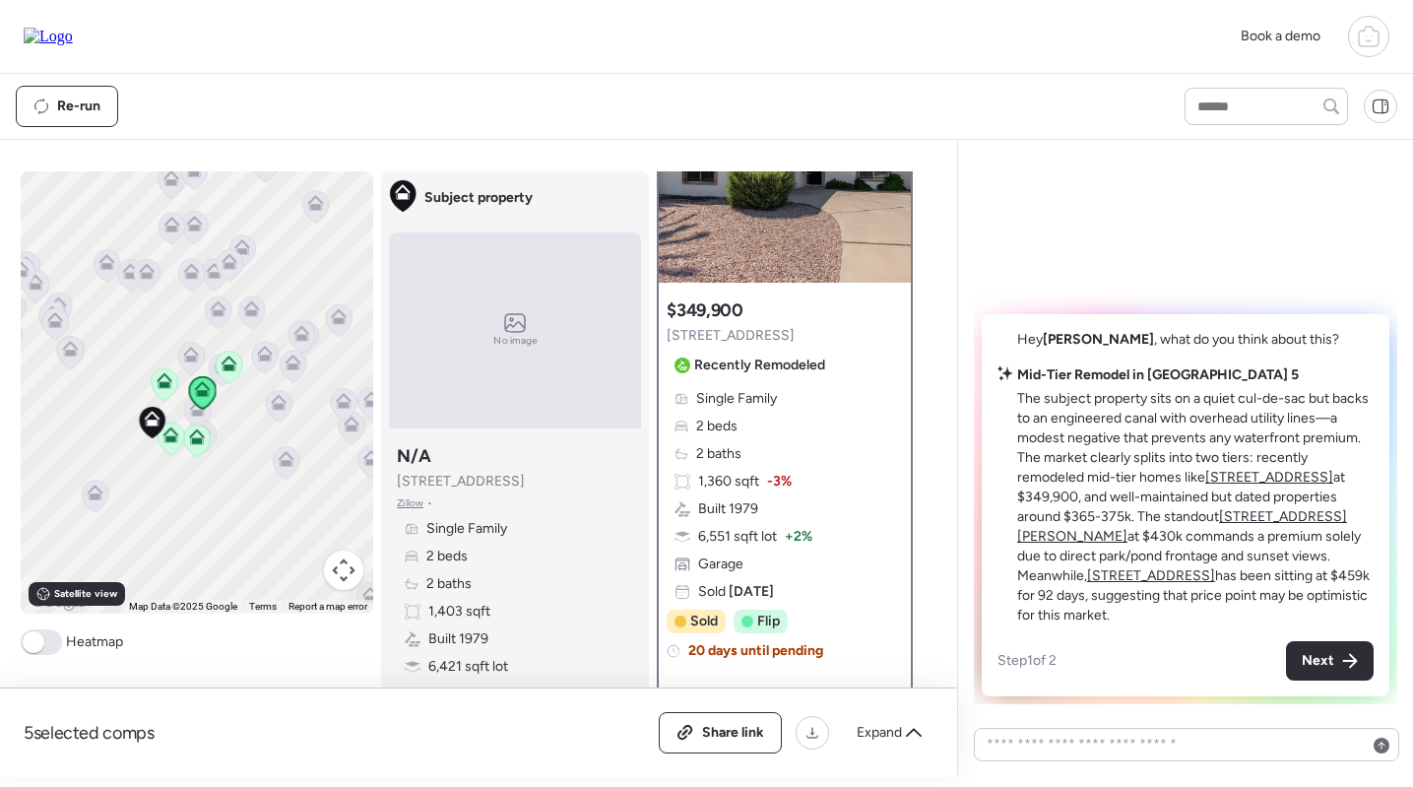
scroll to position [0, 0]
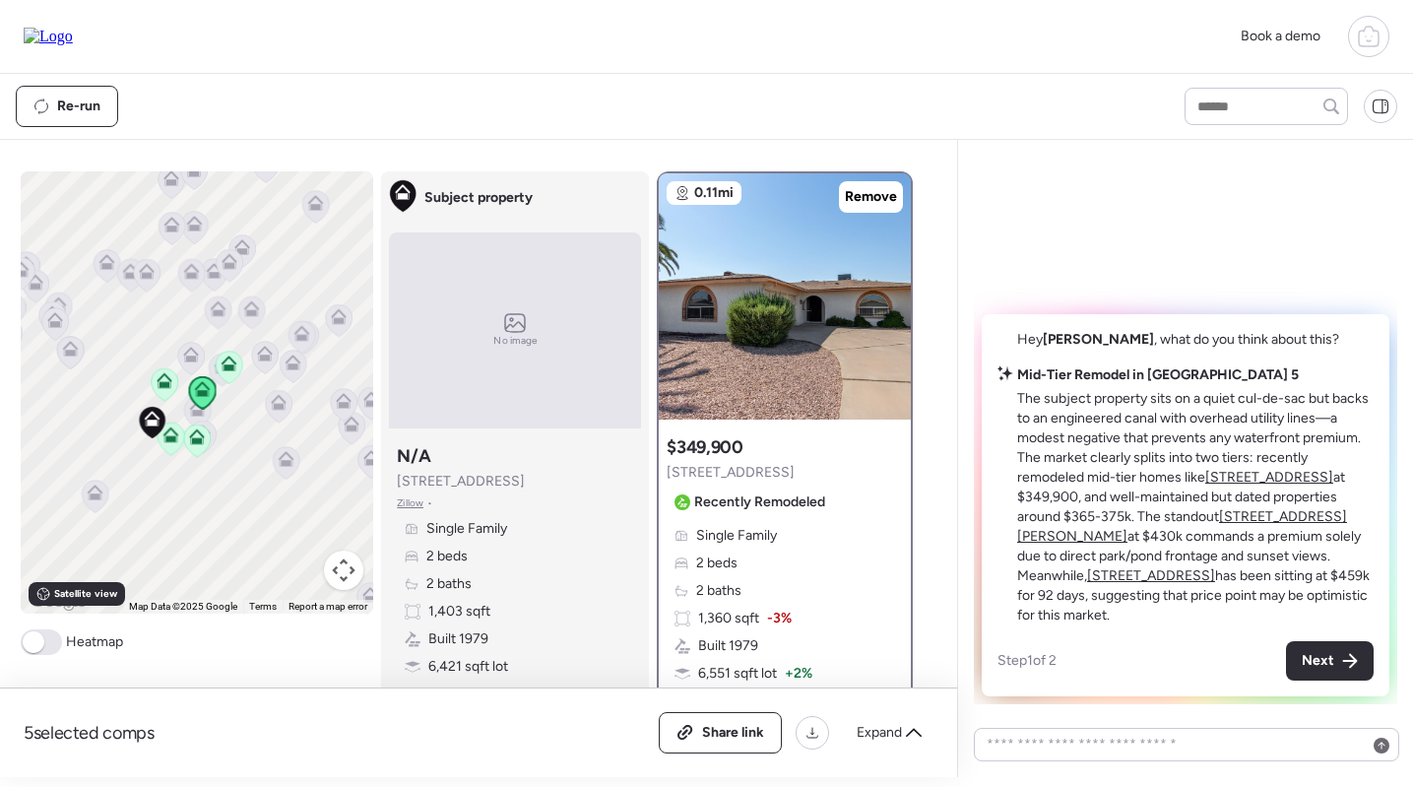
click at [194, 440] on icon at bounding box center [196, 440] width 13 height 6
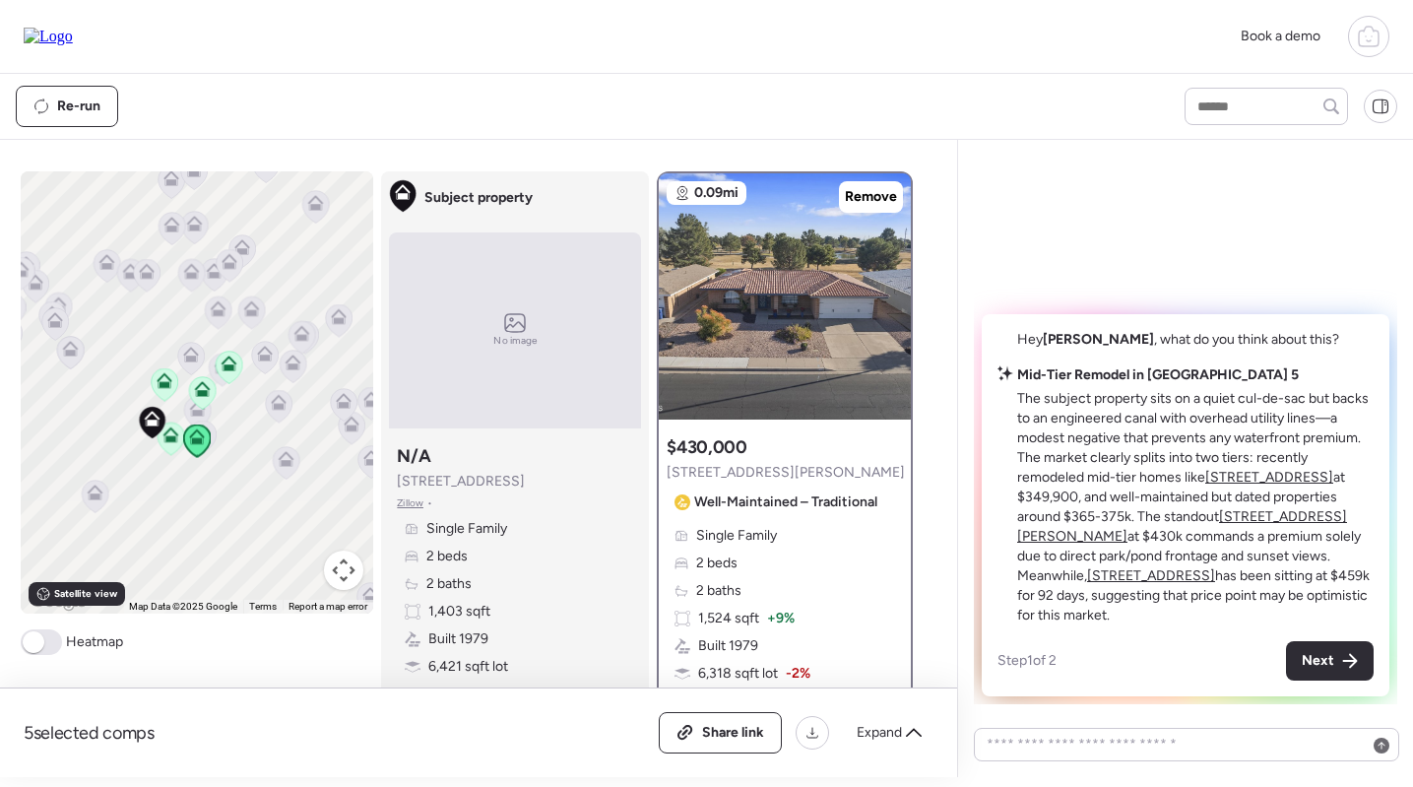
click at [159, 440] on div at bounding box center [153, 424] width 28 height 36
click at [170, 441] on icon at bounding box center [170, 438] width 13 height 6
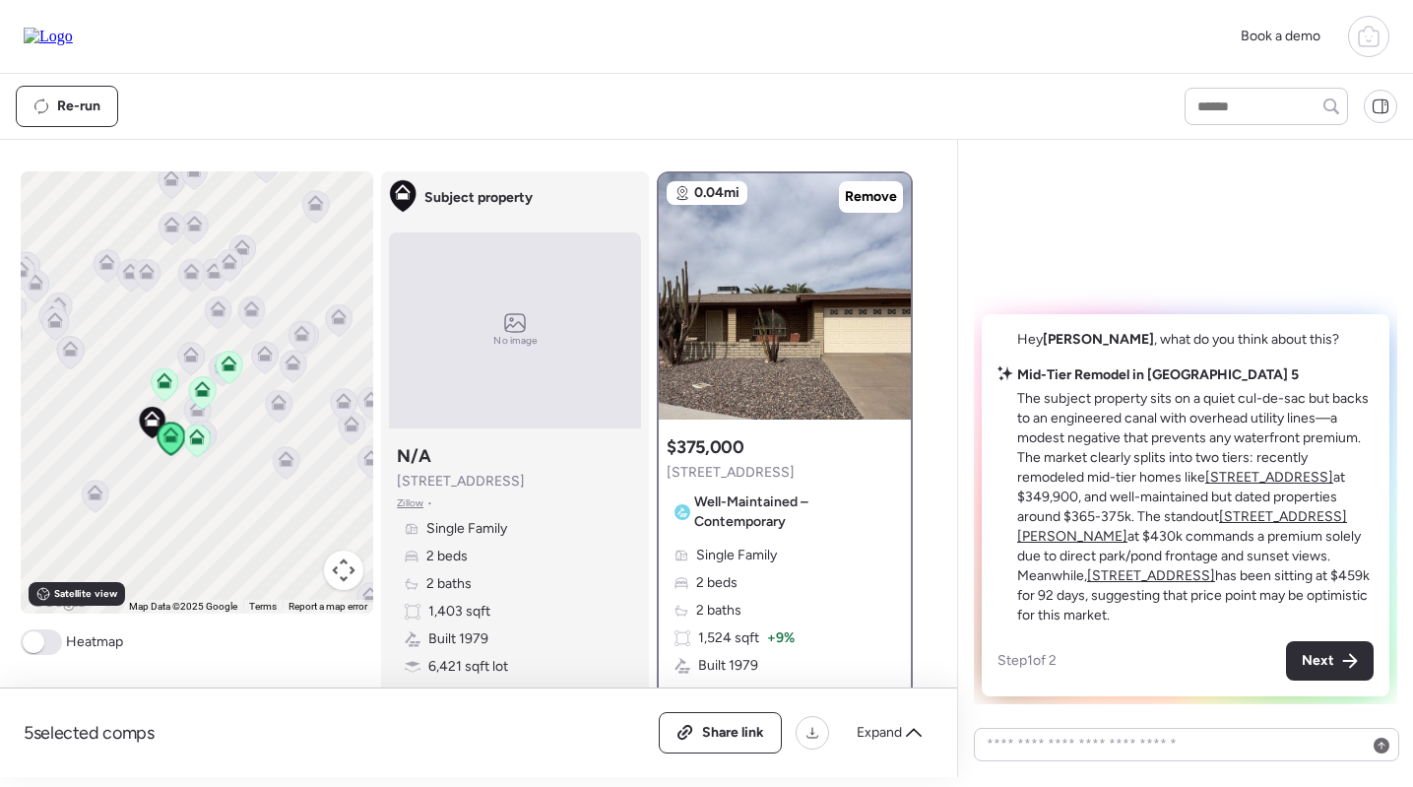
click at [207, 391] on icon at bounding box center [202, 393] width 13 height 6
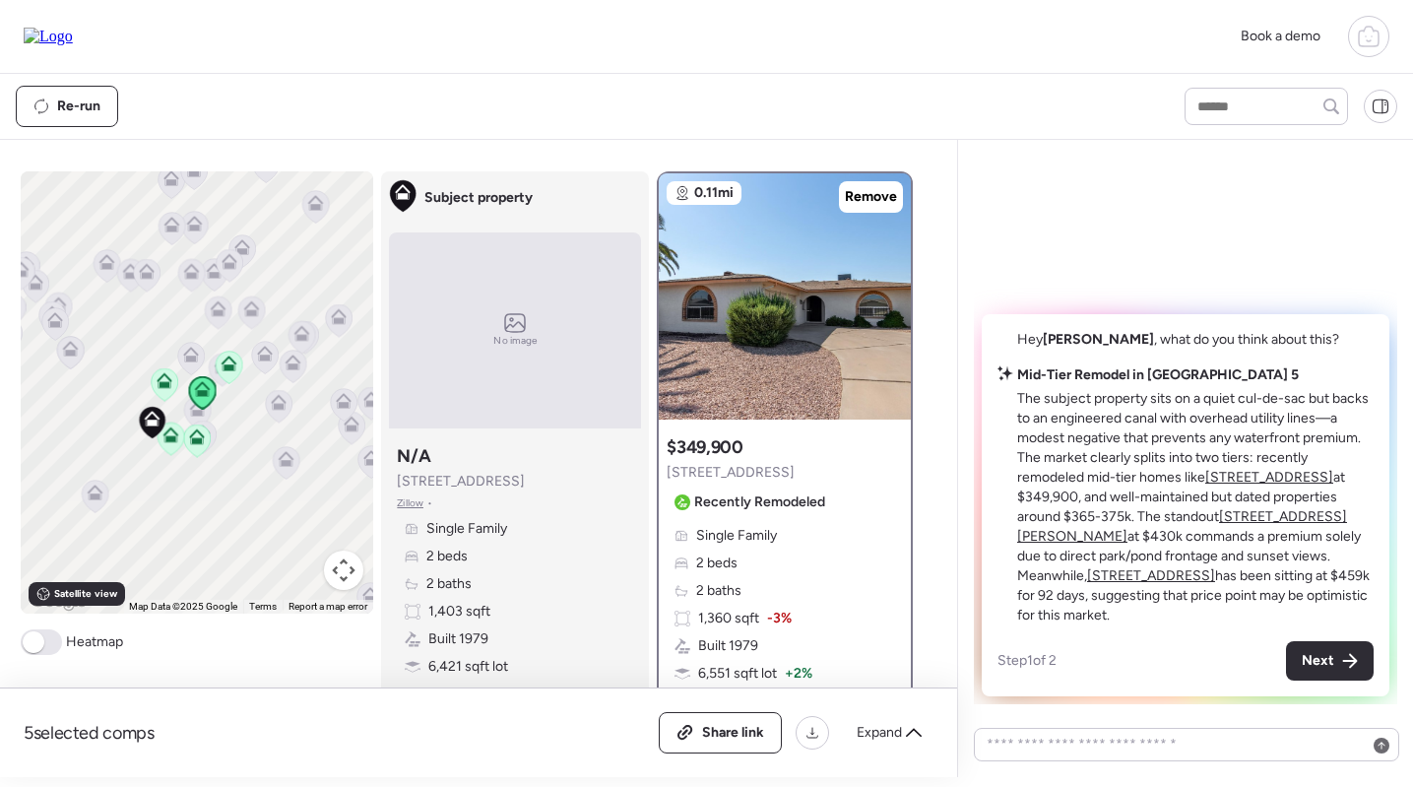
click at [169, 385] on icon at bounding box center [164, 384] width 13 height 6
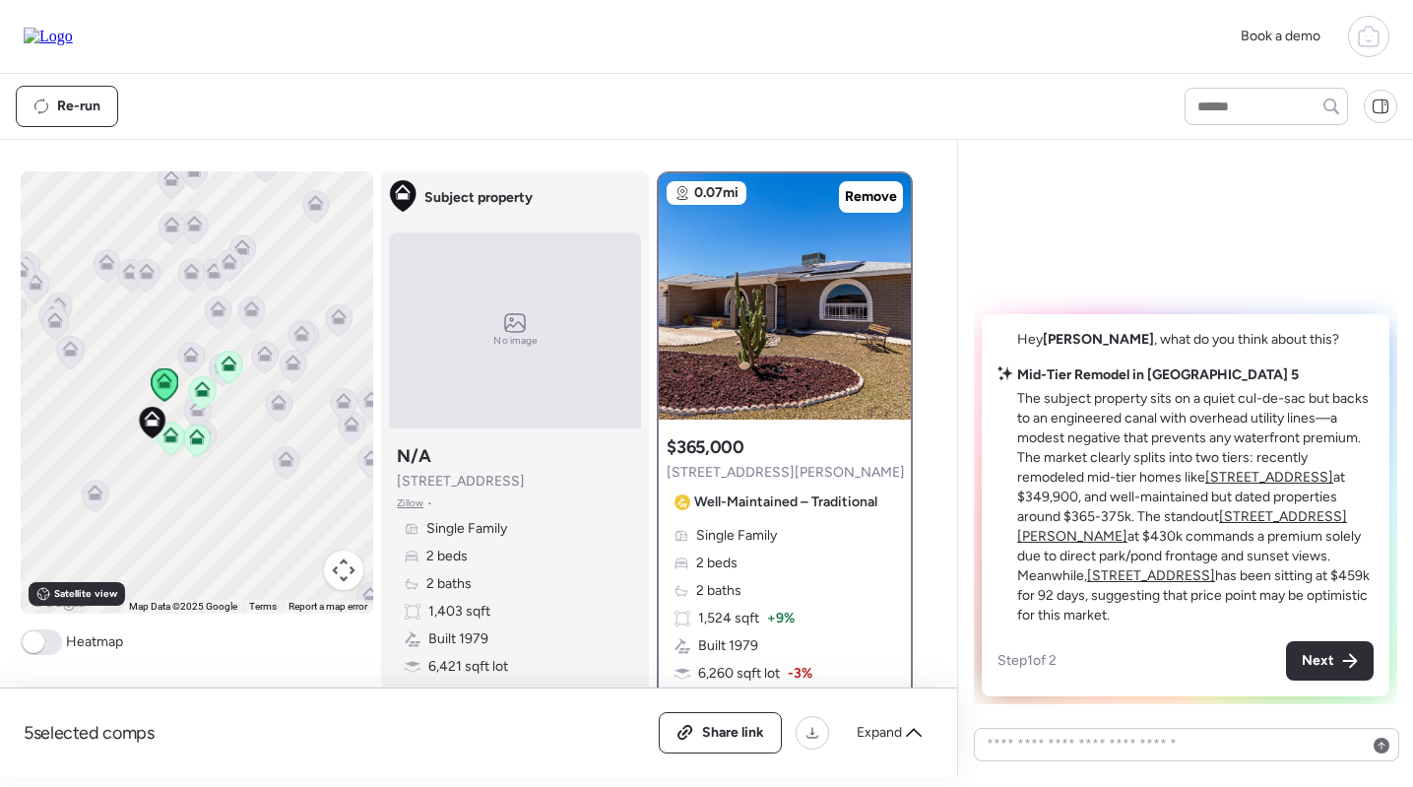
click at [198, 359] on icon at bounding box center [191, 355] width 16 height 16
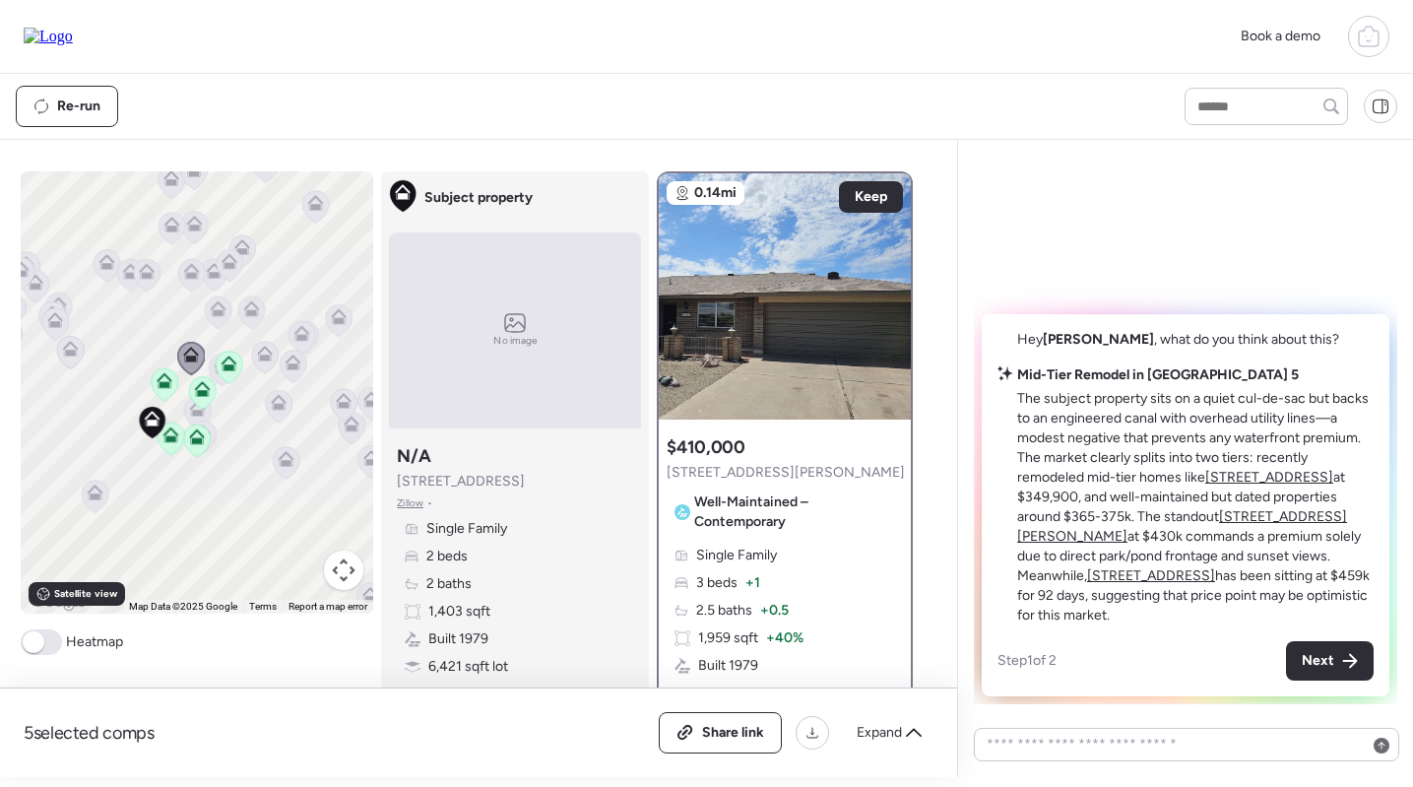
click at [262, 361] on div at bounding box center [265, 359] width 28 height 36
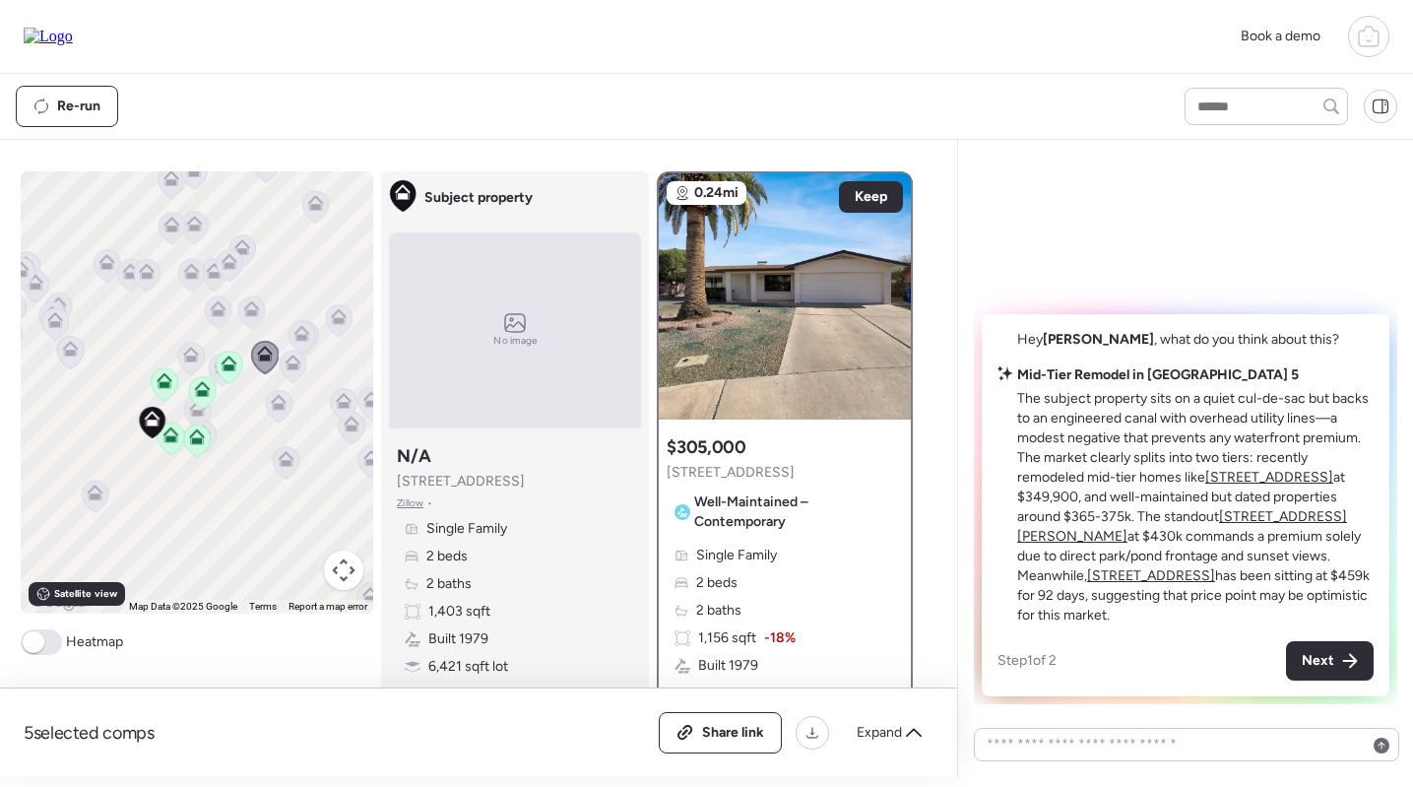
click at [228, 362] on icon at bounding box center [229, 363] width 16 height 16
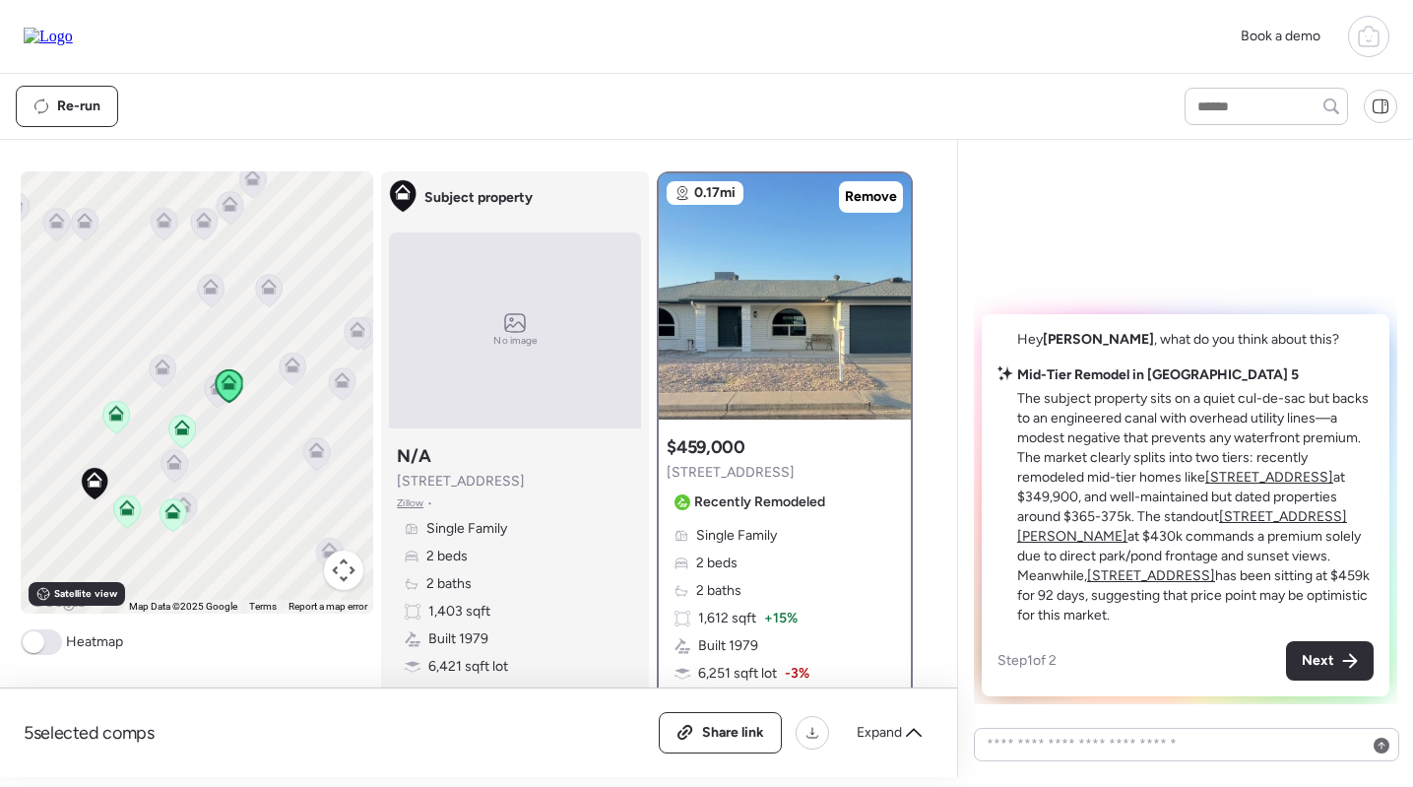
click at [208, 398] on icon at bounding box center [218, 390] width 27 height 32
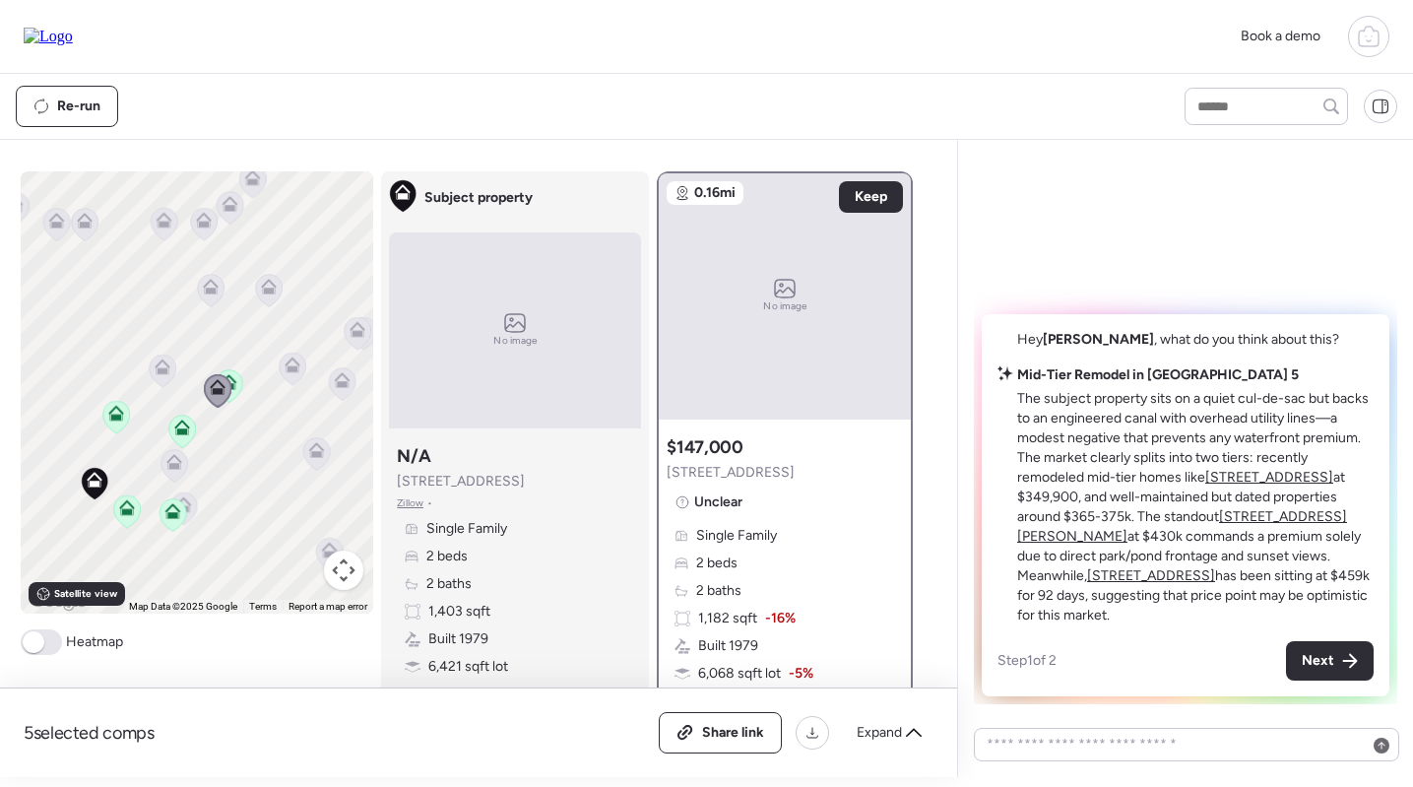
click at [175, 468] on icon at bounding box center [173, 466] width 13 height 6
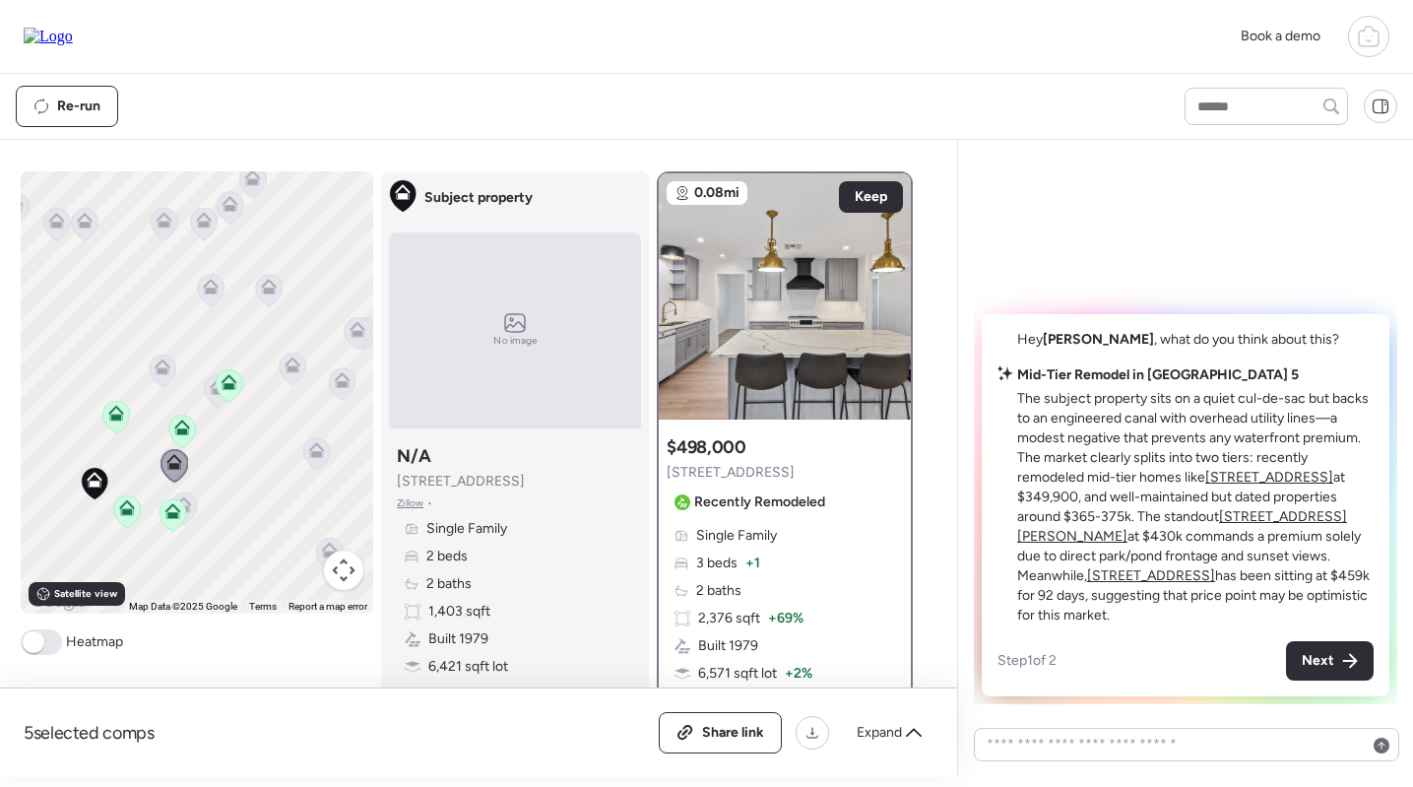
click at [320, 466] on icon at bounding box center [316, 453] width 27 height 32
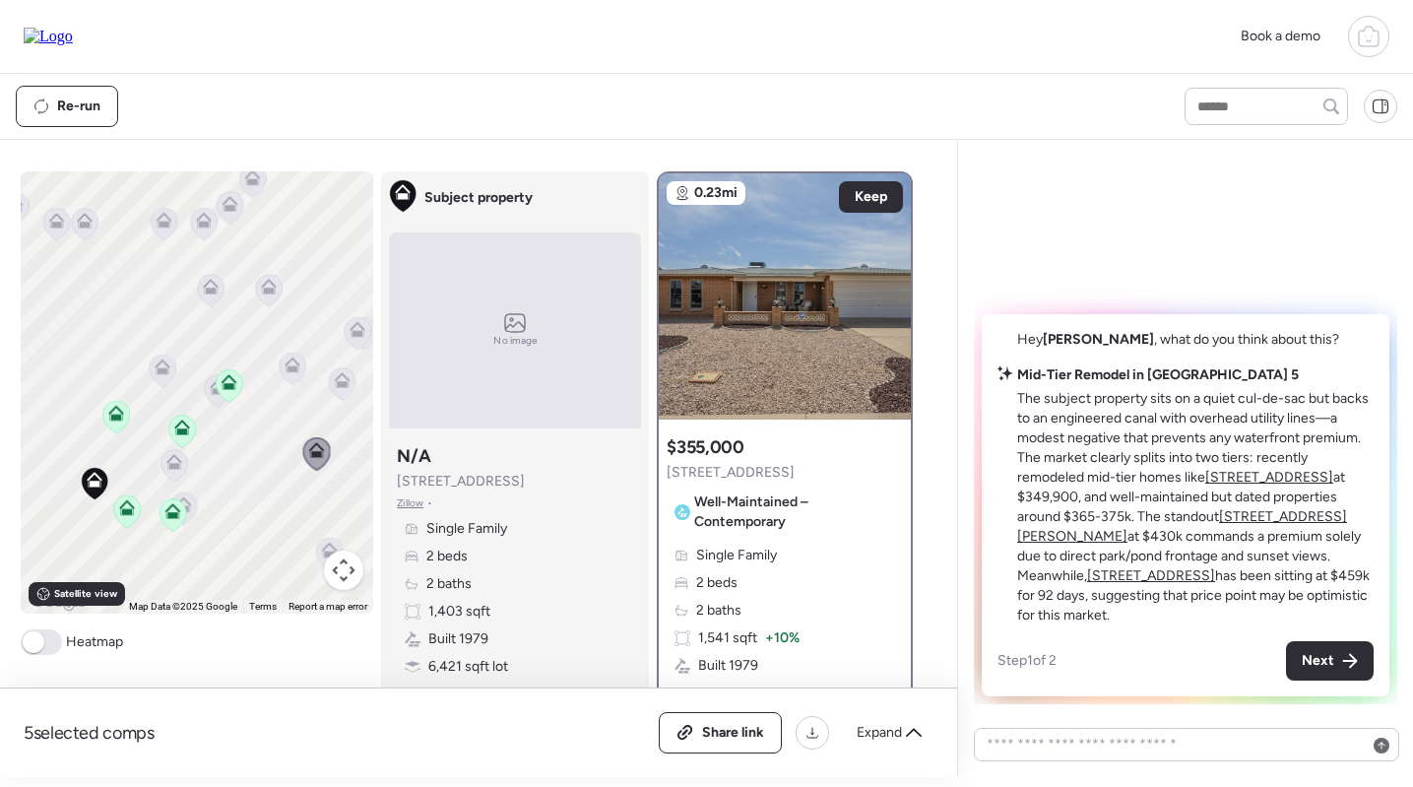
click at [292, 364] on icon at bounding box center [292, 364] width 16 height 16
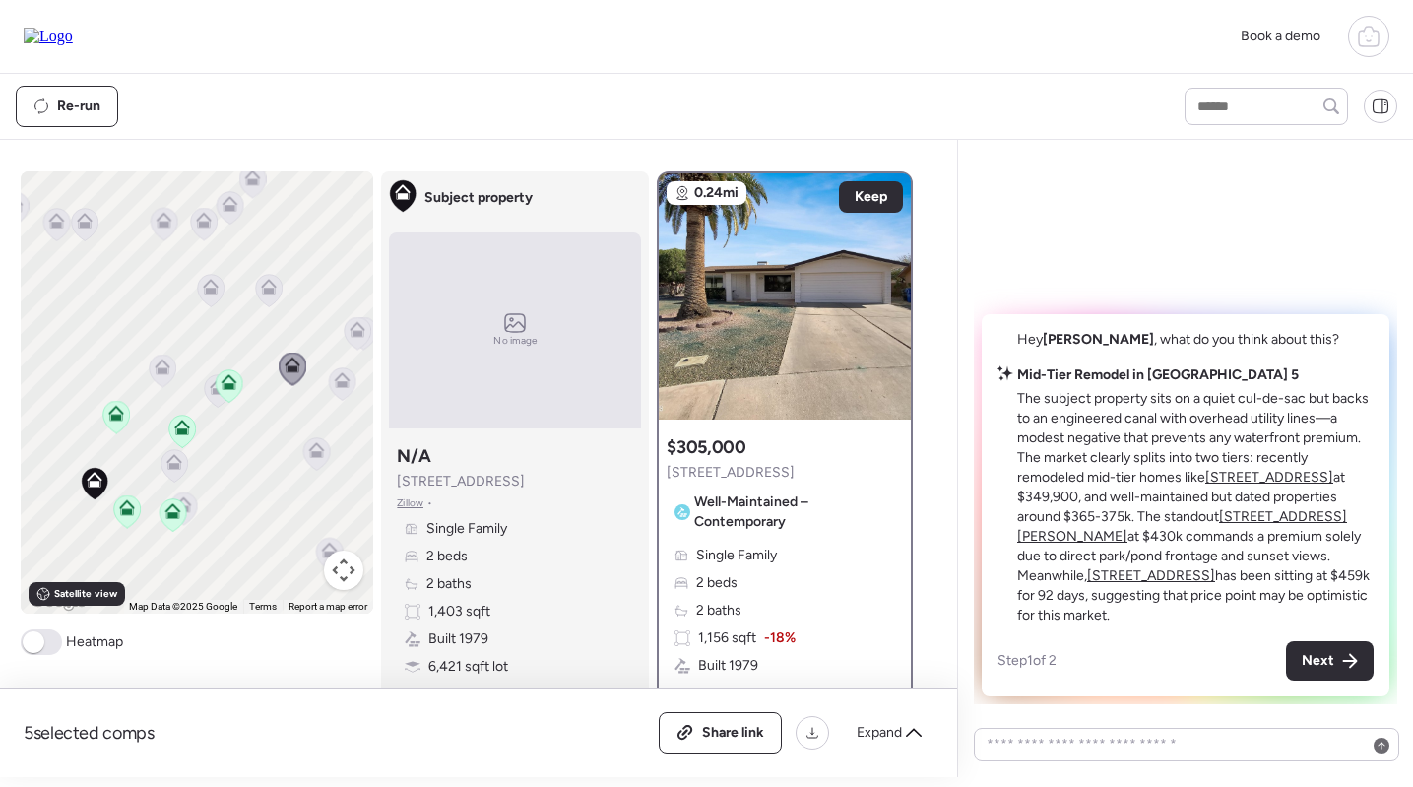
click at [344, 374] on icon at bounding box center [343, 380] width 16 height 16
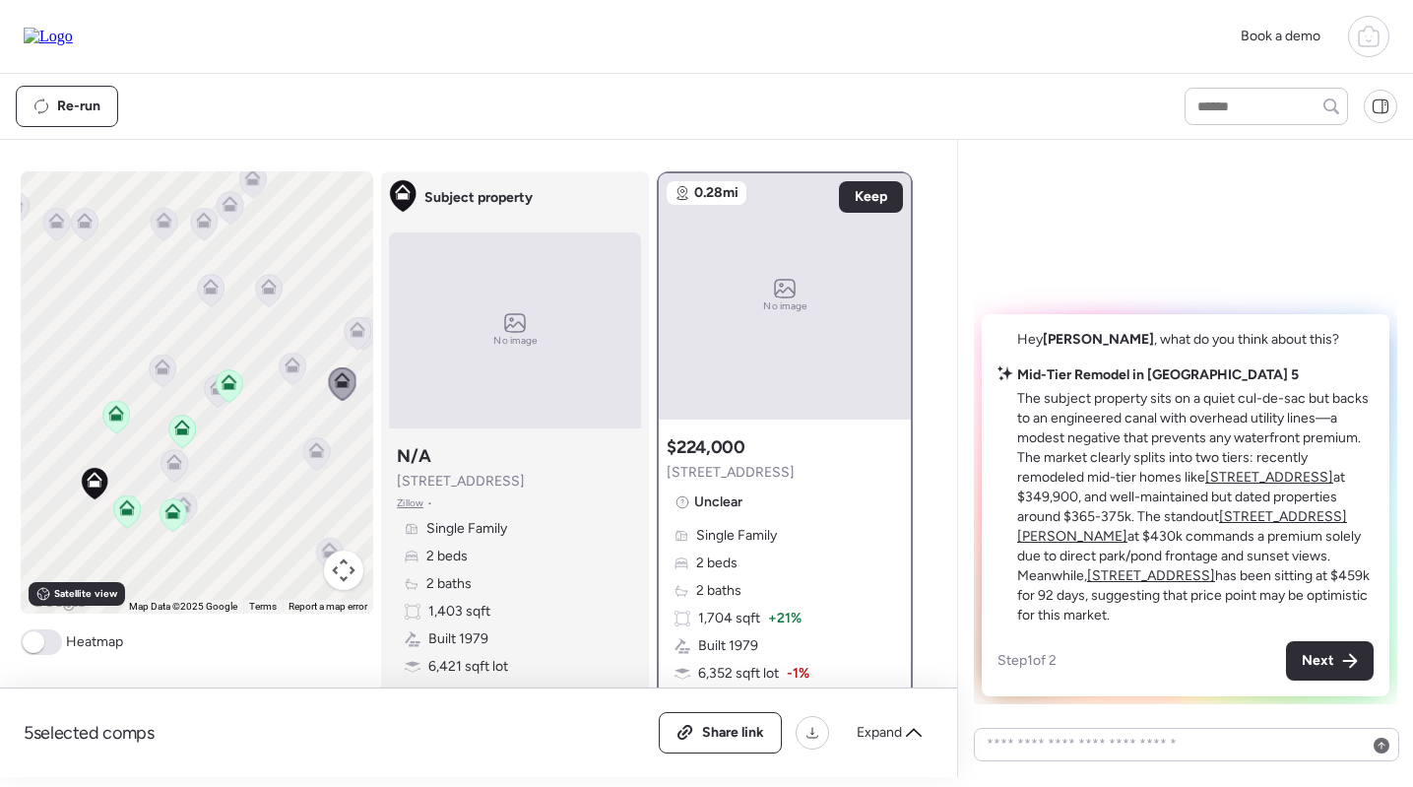
click at [361, 319] on icon at bounding box center [358, 333] width 27 height 32
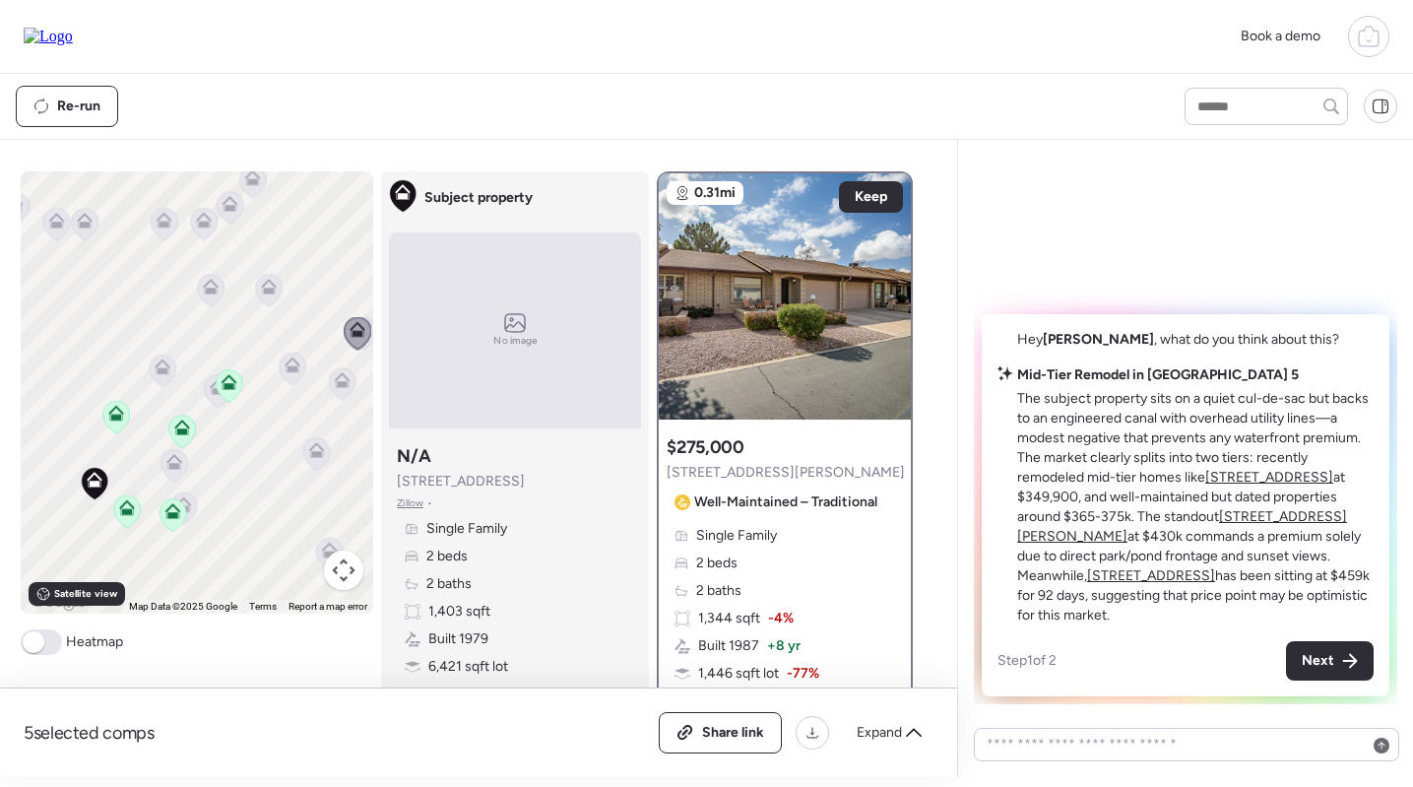
click at [268, 300] on icon at bounding box center [269, 290] width 27 height 32
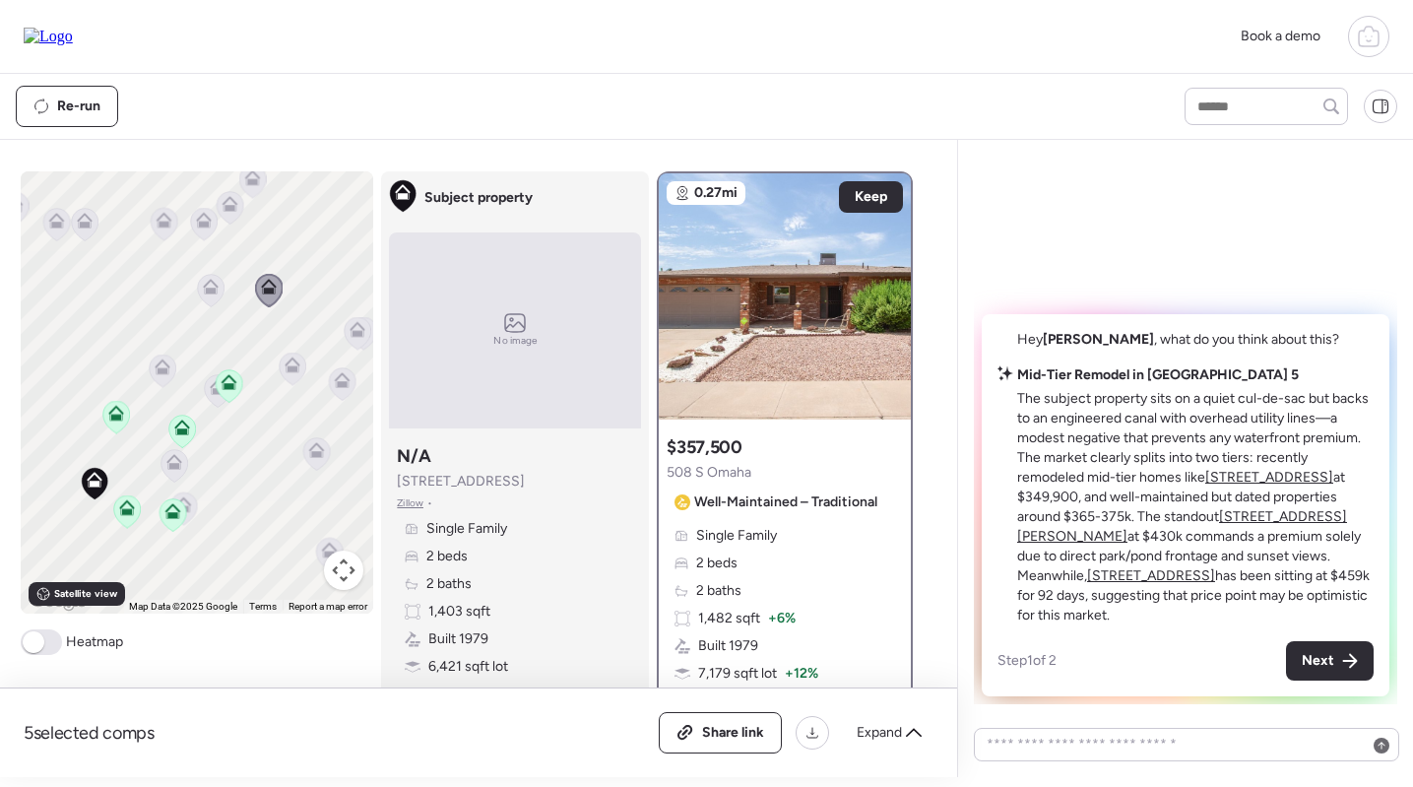
click at [208, 299] on icon at bounding box center [211, 290] width 27 height 32
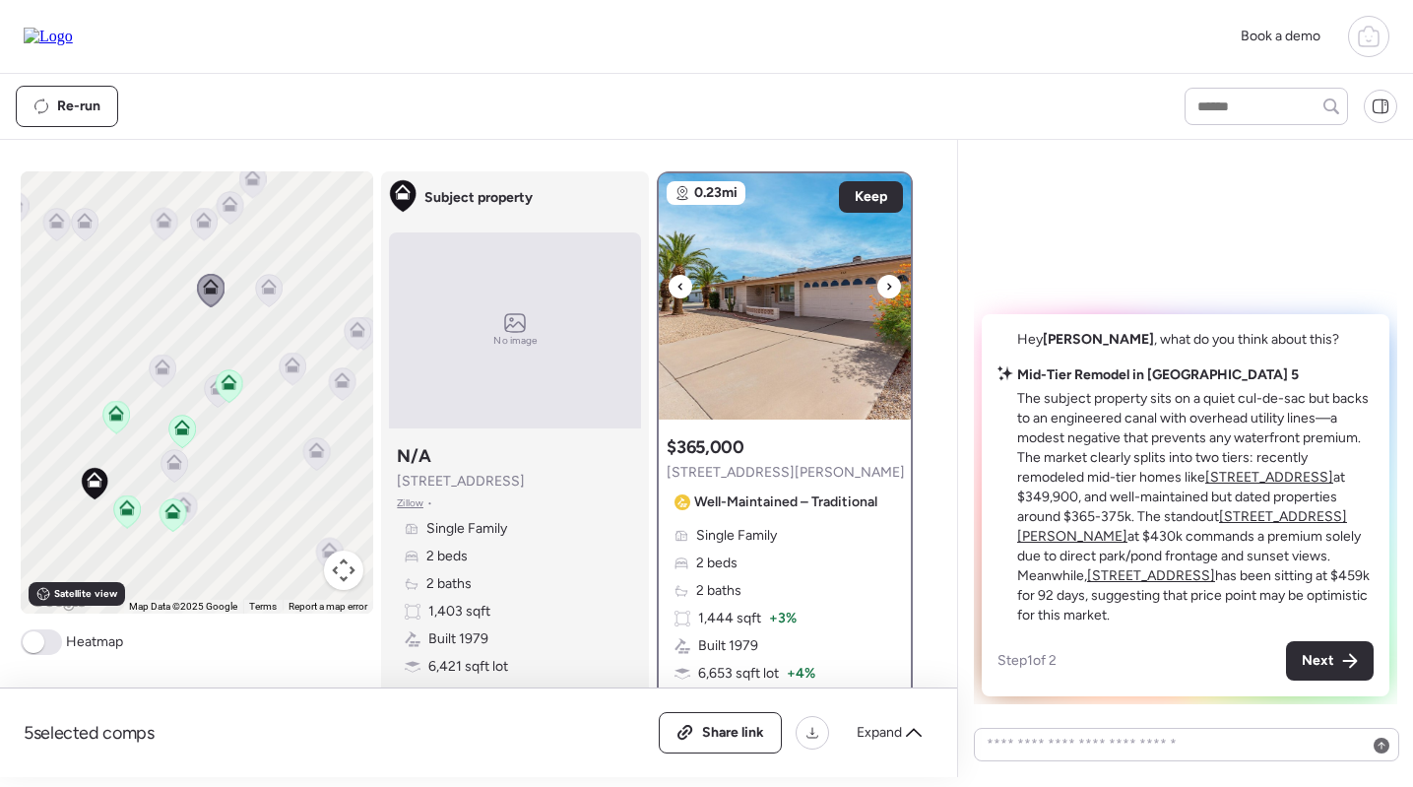
click at [784, 325] on img at bounding box center [785, 296] width 252 height 246
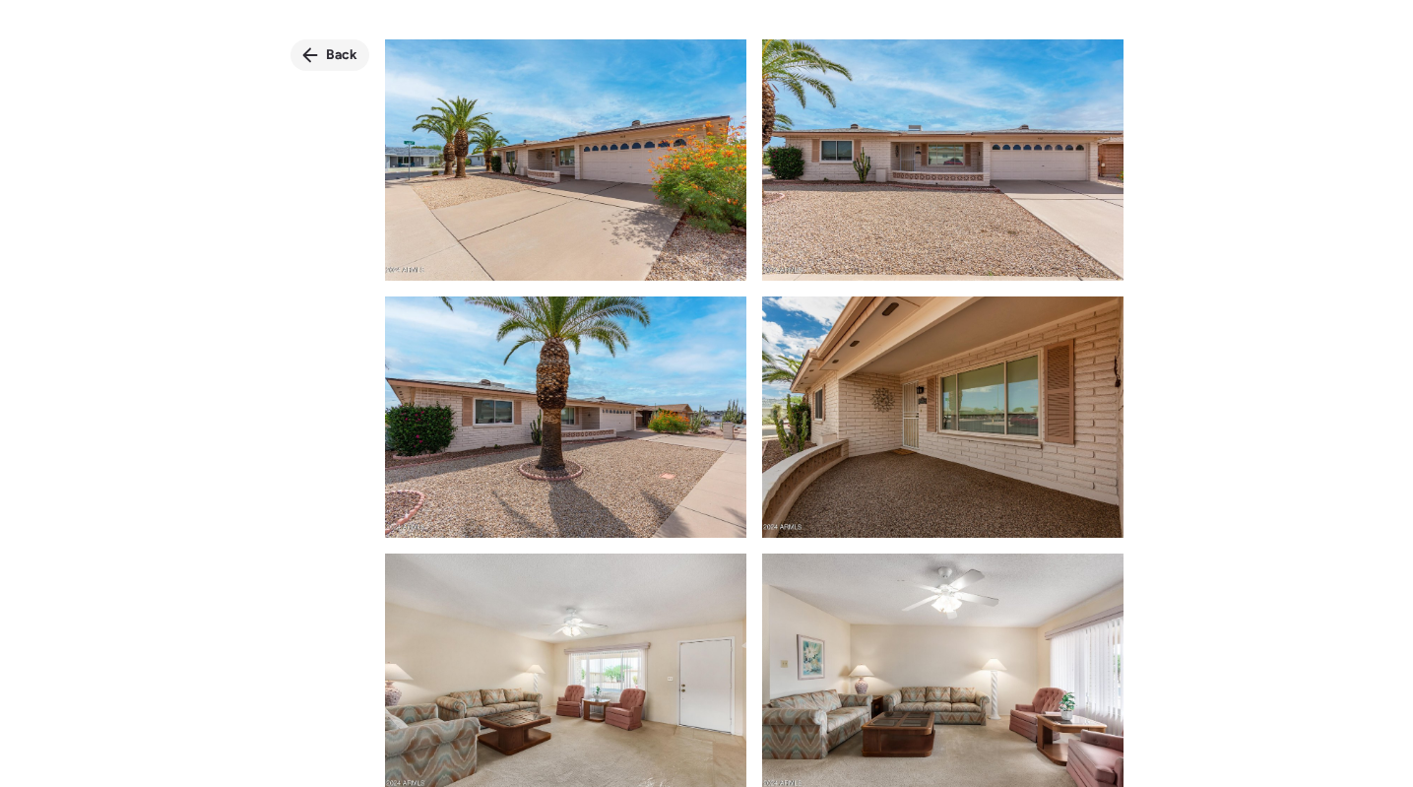
click at [351, 60] on span "Back" at bounding box center [342, 55] width 32 height 20
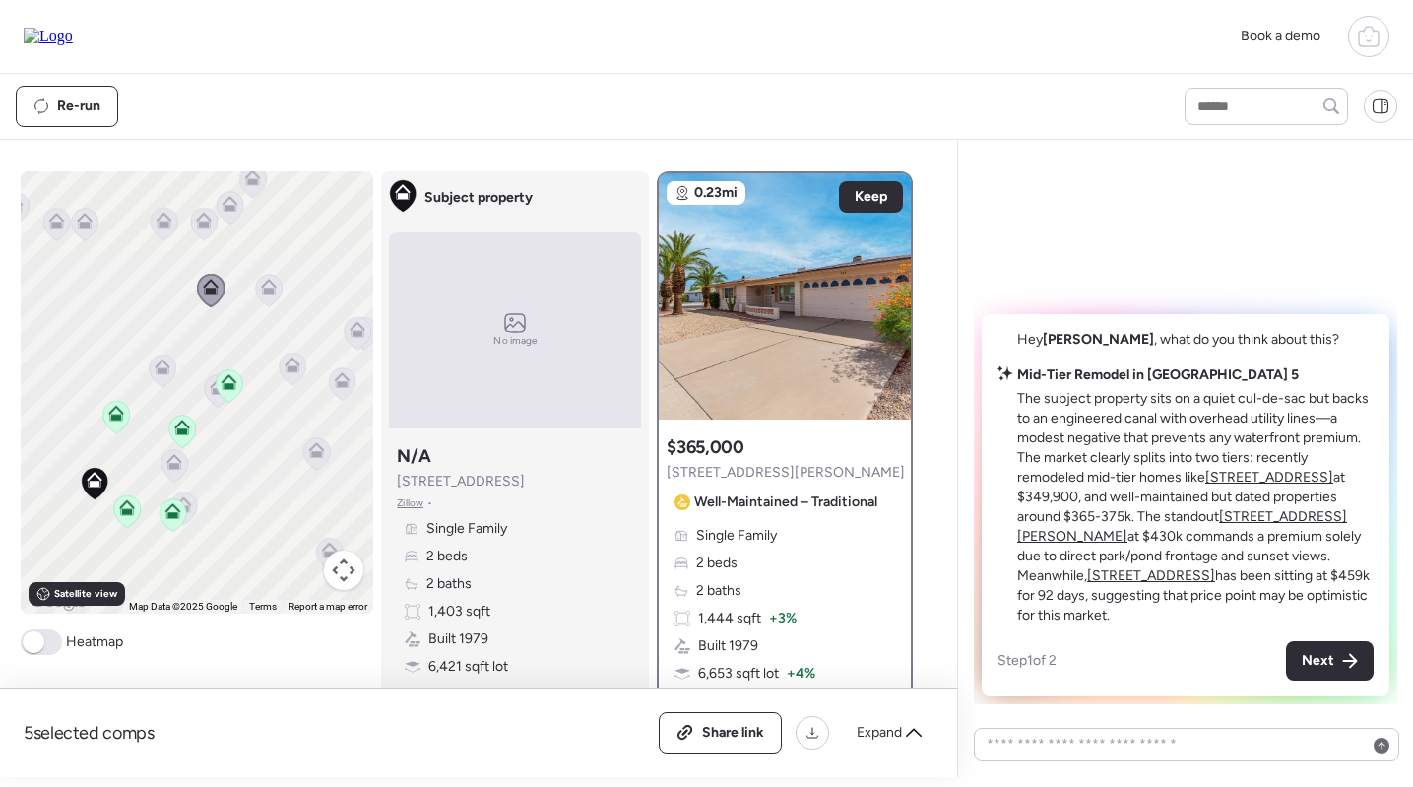
click at [400, 501] on span "Zillow" at bounding box center [410, 503] width 27 height 16
click at [159, 230] on icon at bounding box center [164, 224] width 27 height 32
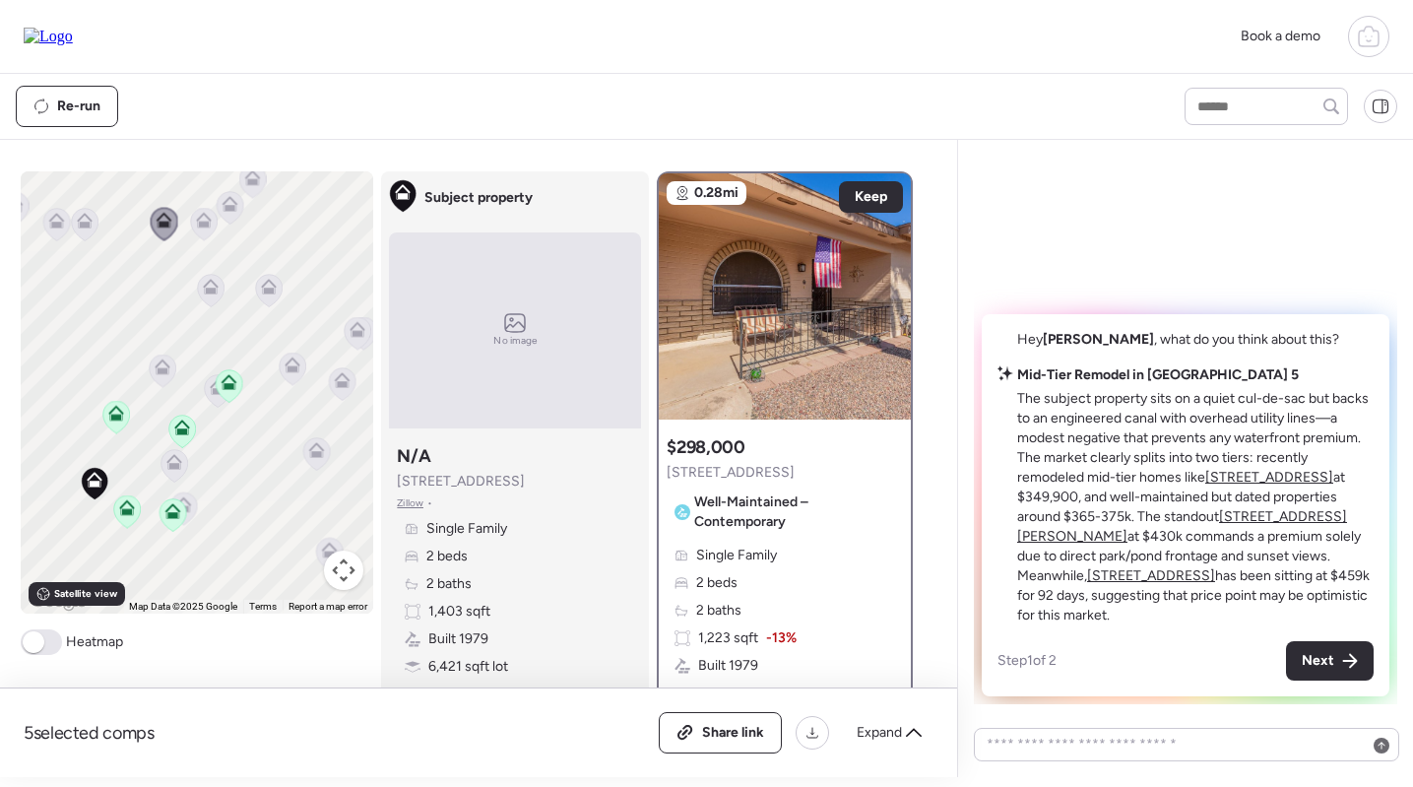
click at [158, 375] on icon at bounding box center [163, 370] width 27 height 32
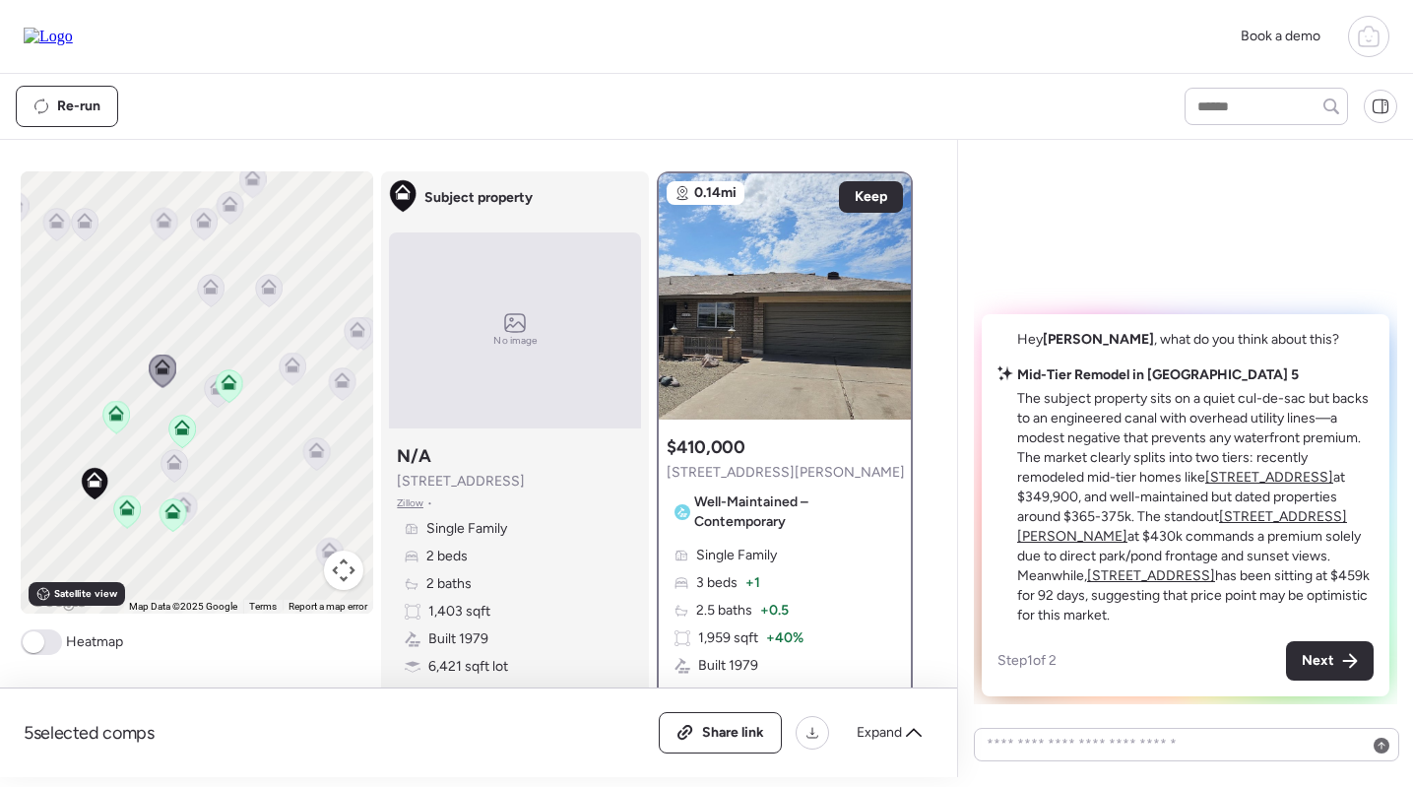
click at [109, 429] on icon at bounding box center [116, 416] width 28 height 33
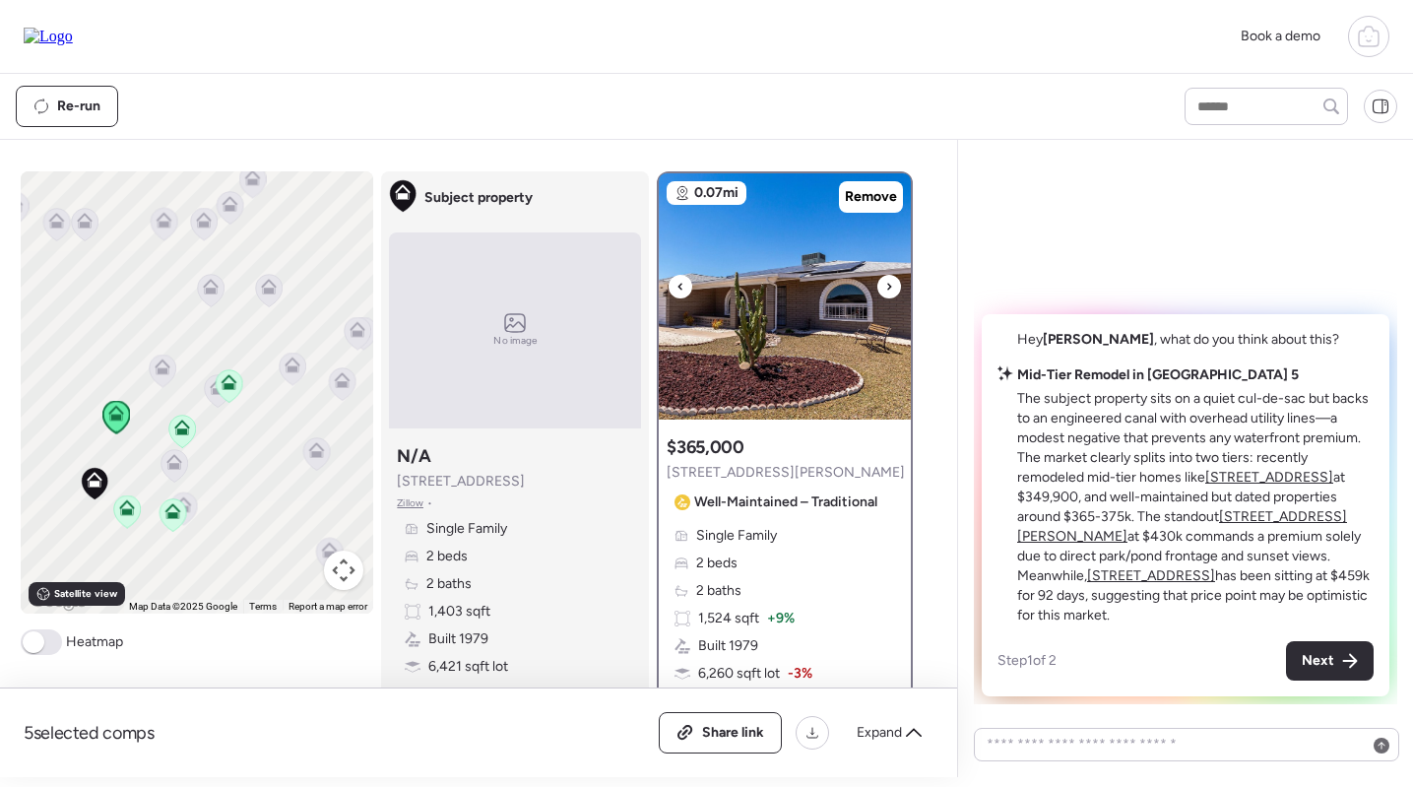
click at [709, 318] on img at bounding box center [785, 296] width 252 height 246
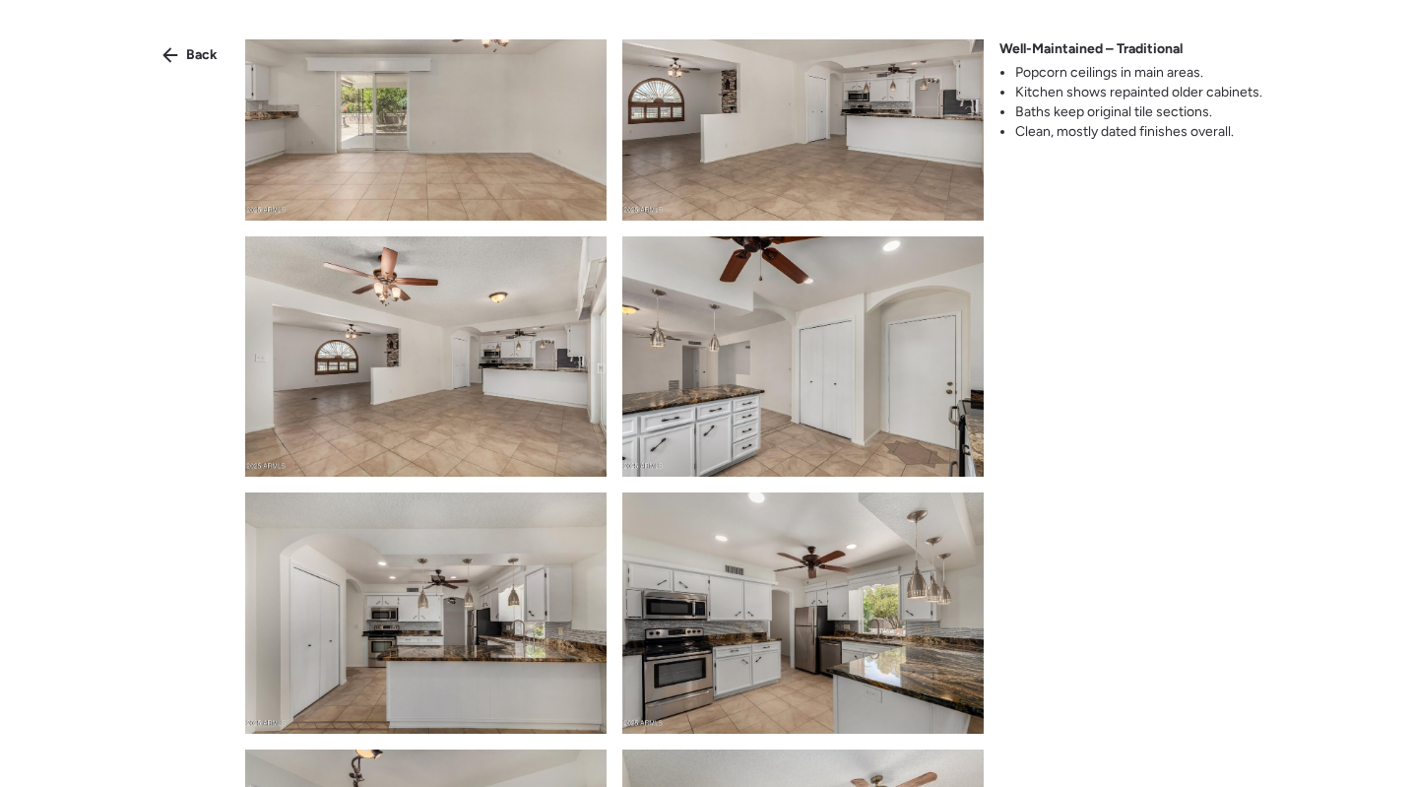
scroll to position [1507, 0]
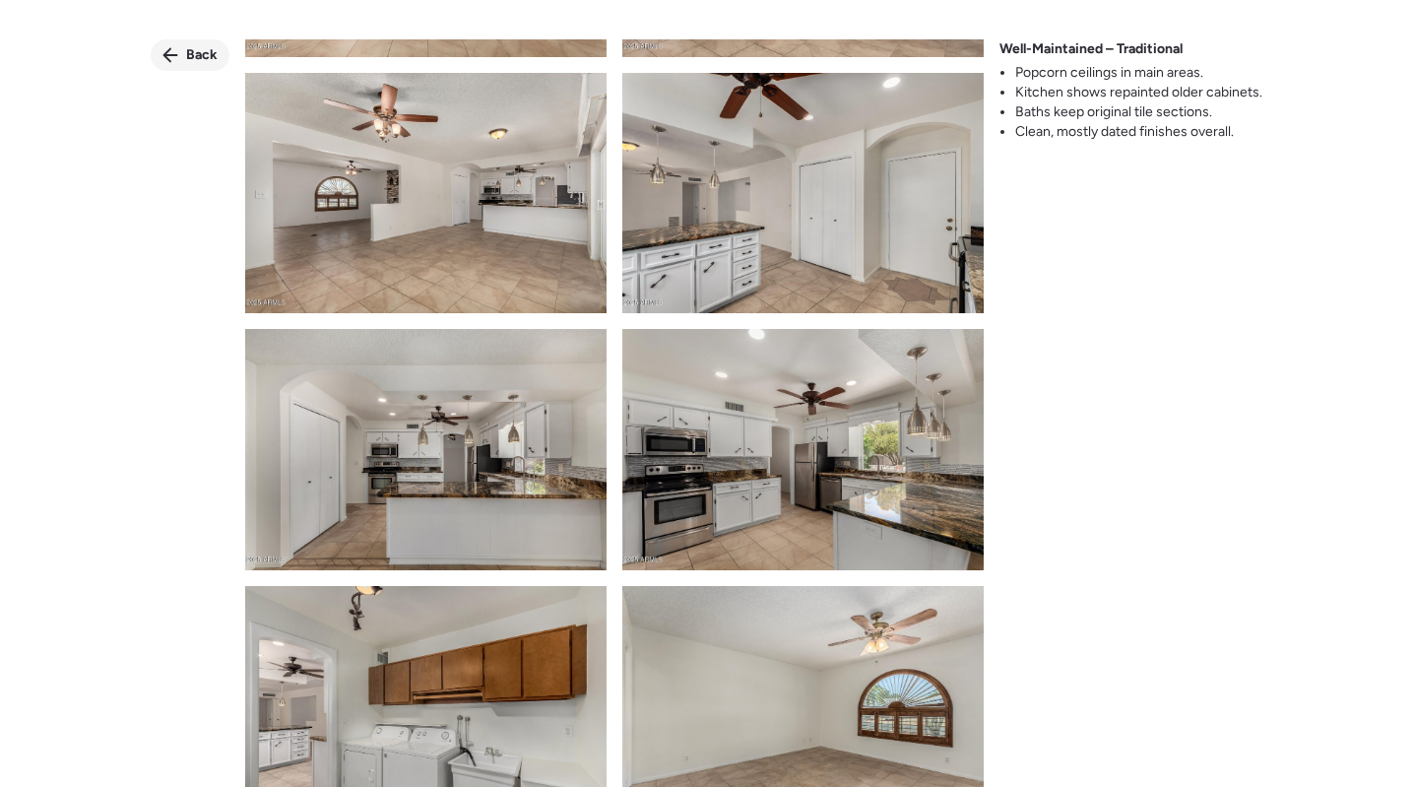
click at [198, 69] on div "Back" at bounding box center [190, 55] width 79 height 32
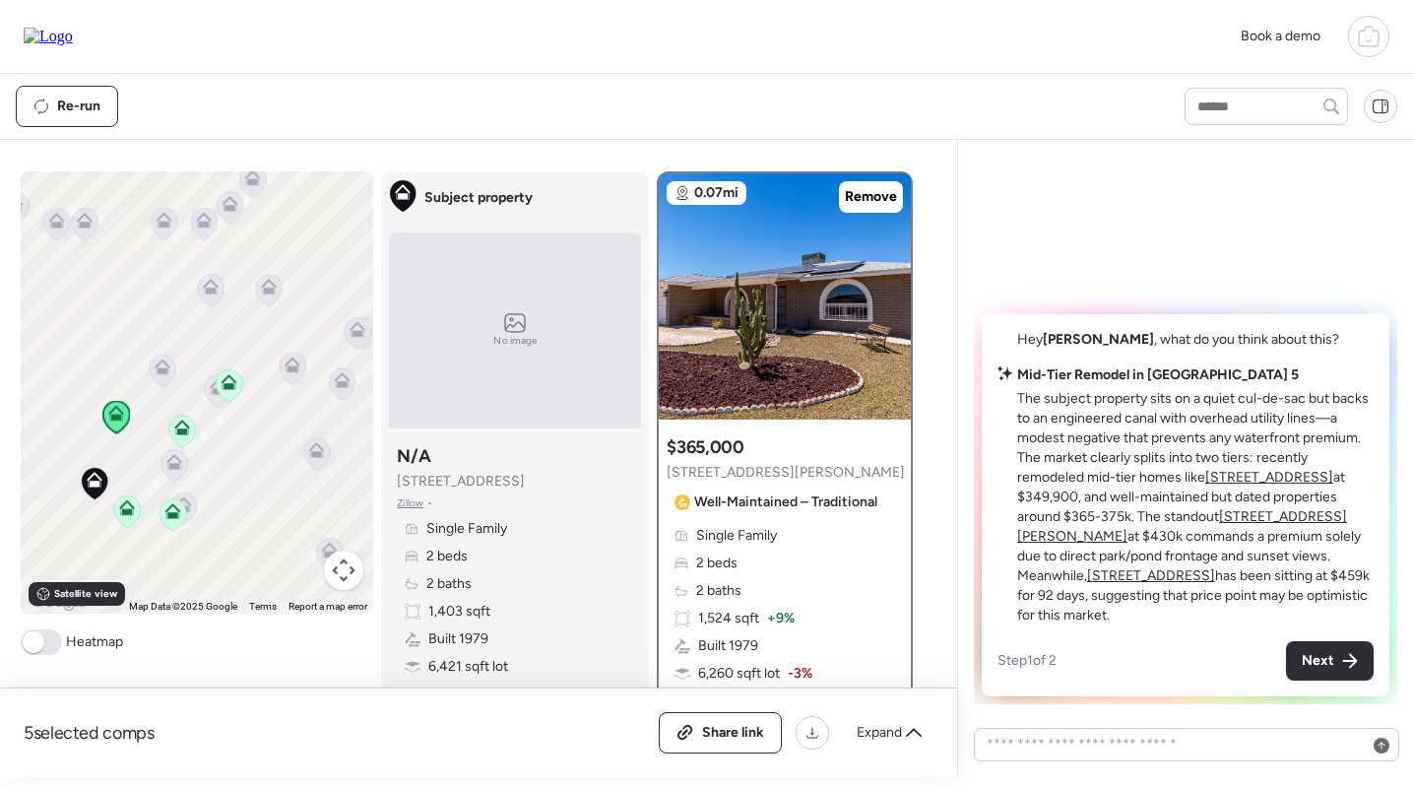
click at [126, 502] on icon at bounding box center [126, 503] width 15 height 9
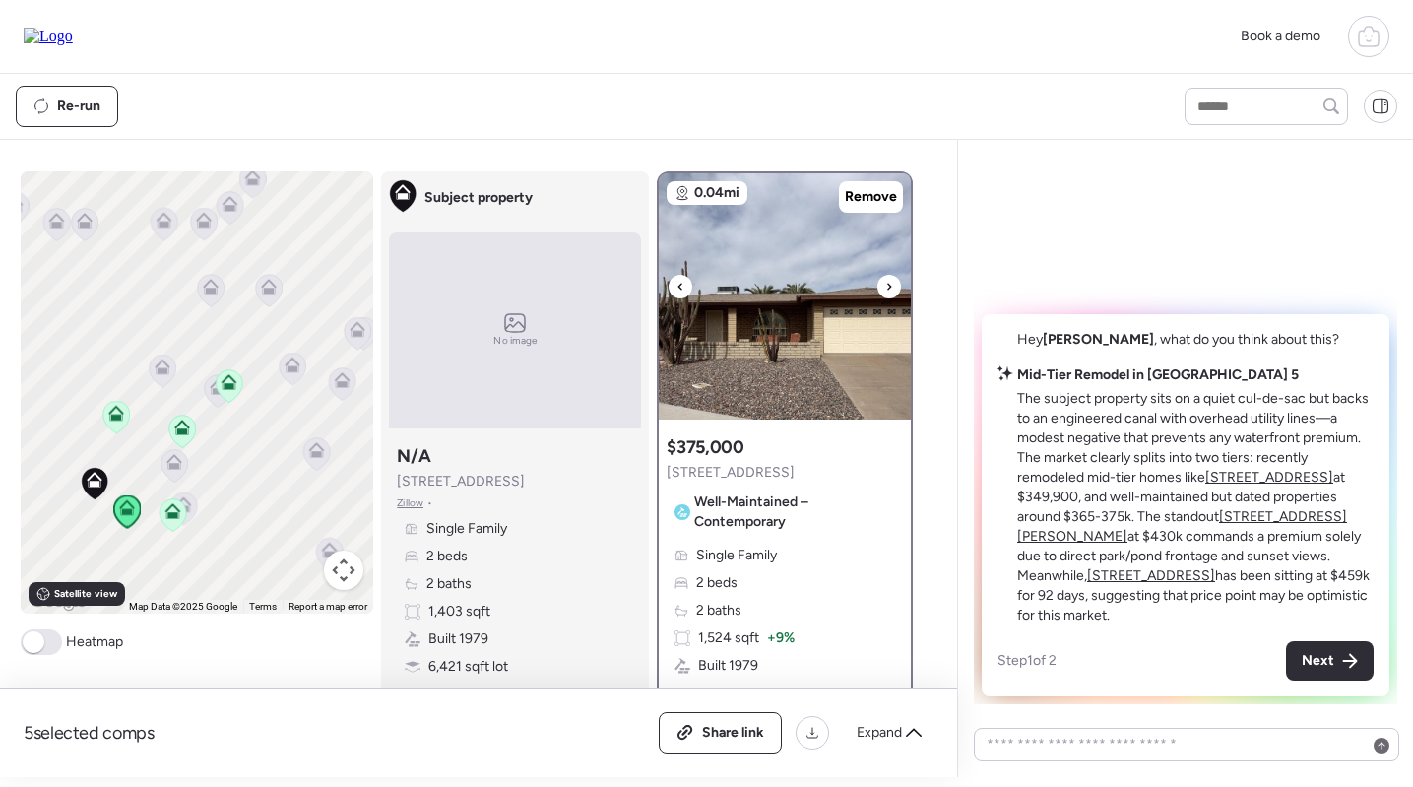
click at [764, 292] on img at bounding box center [785, 296] width 252 height 246
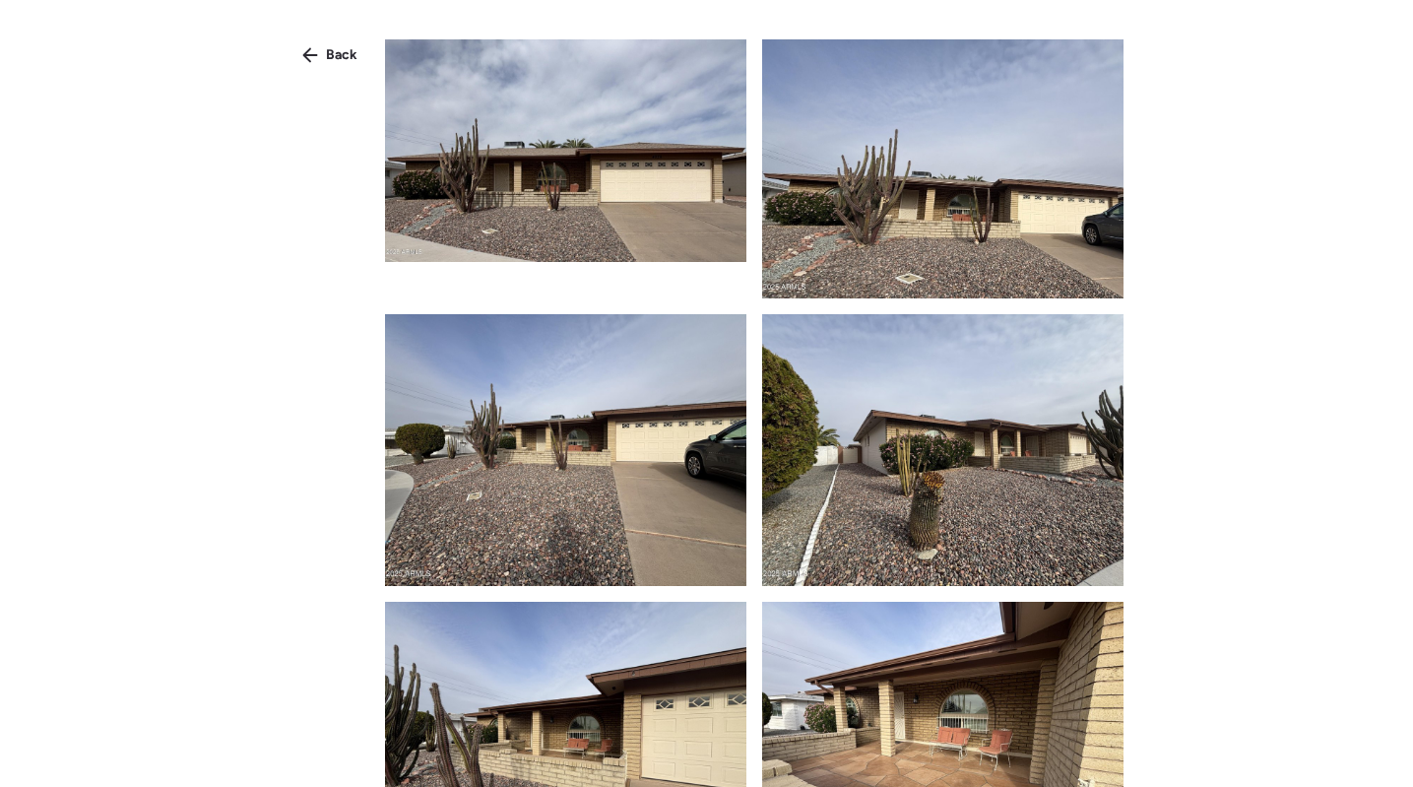
scroll to position [634, 0]
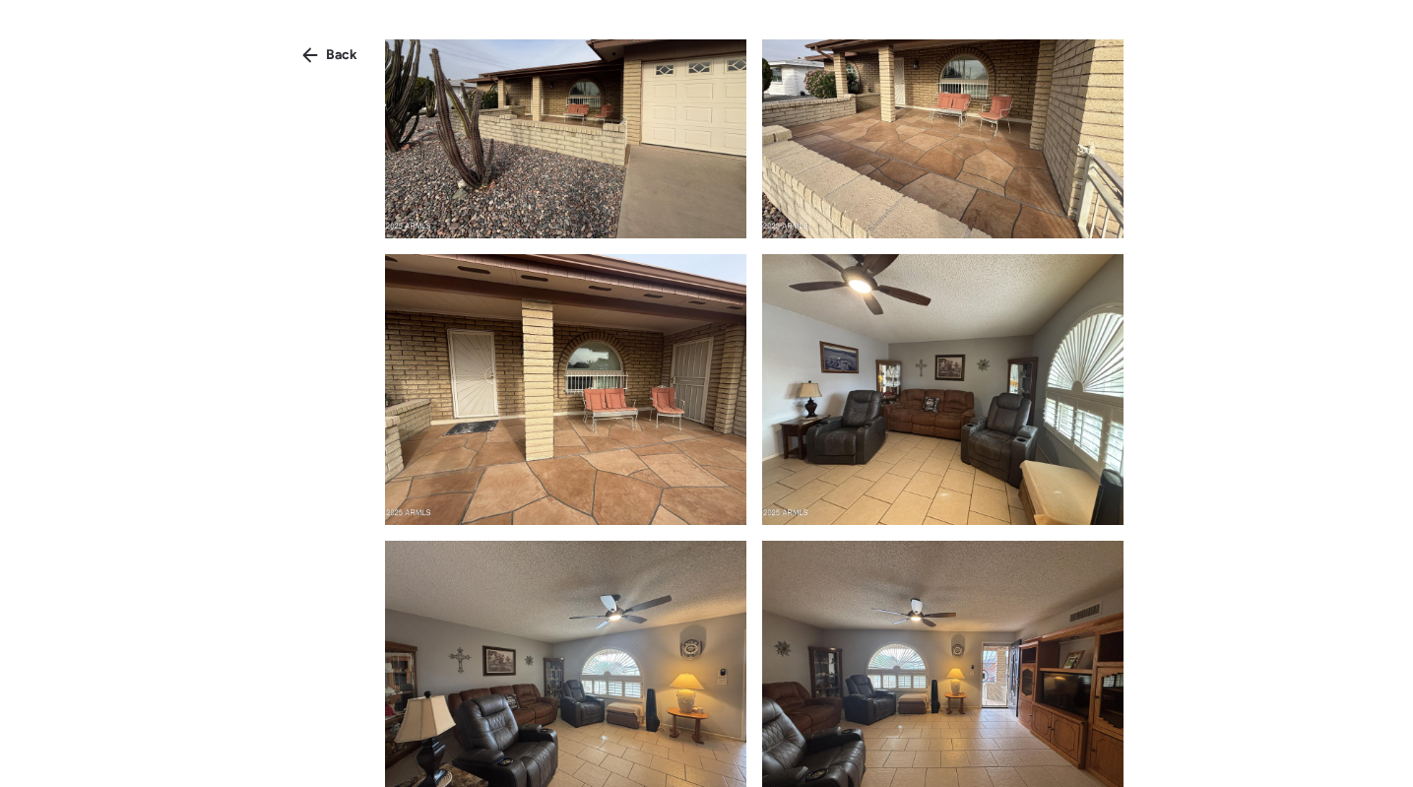
click at [327, 73] on div "Back" at bounding box center [706, 428] width 1413 height 857
click at [343, 53] on span "Back" at bounding box center [342, 55] width 32 height 20
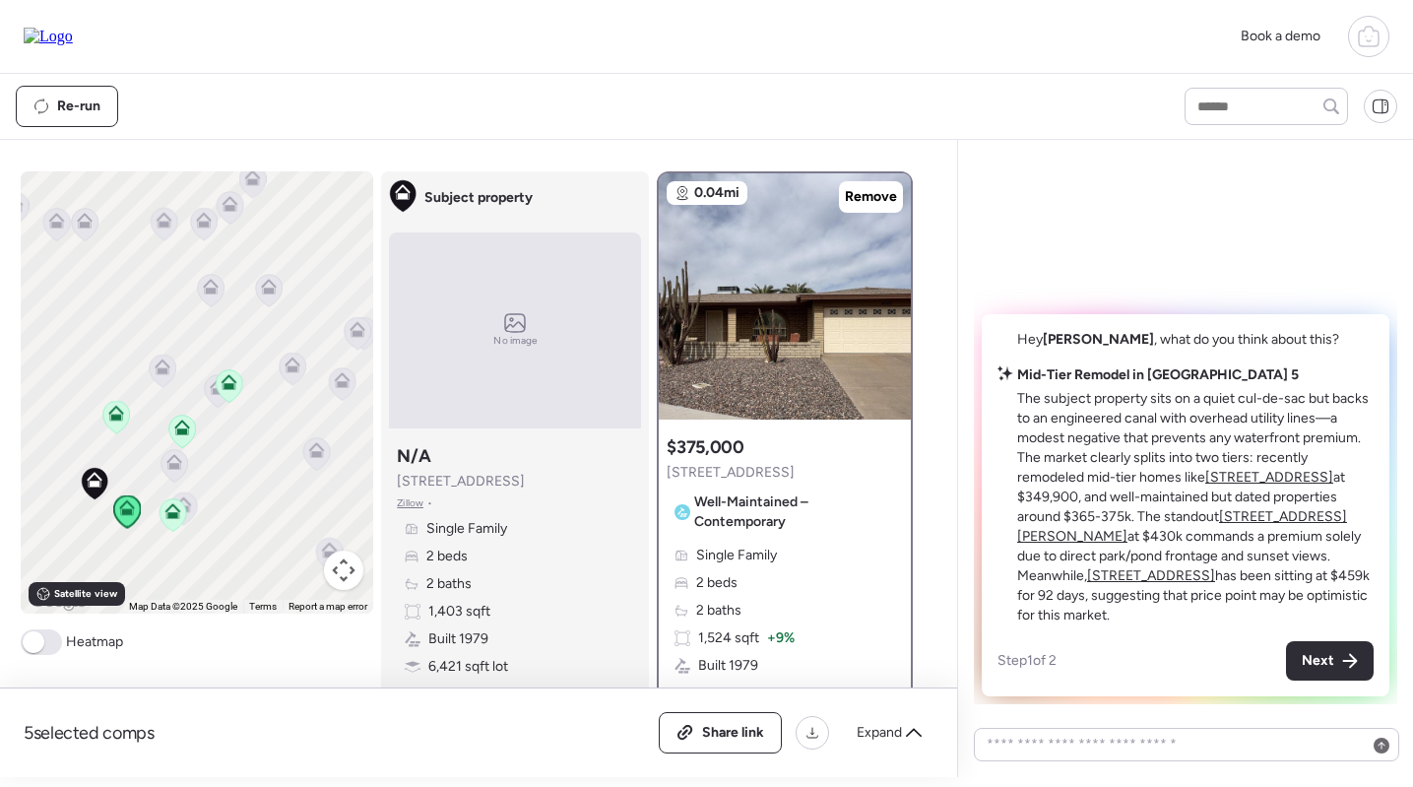
click at [169, 510] on icon at bounding box center [173, 511] width 16 height 16
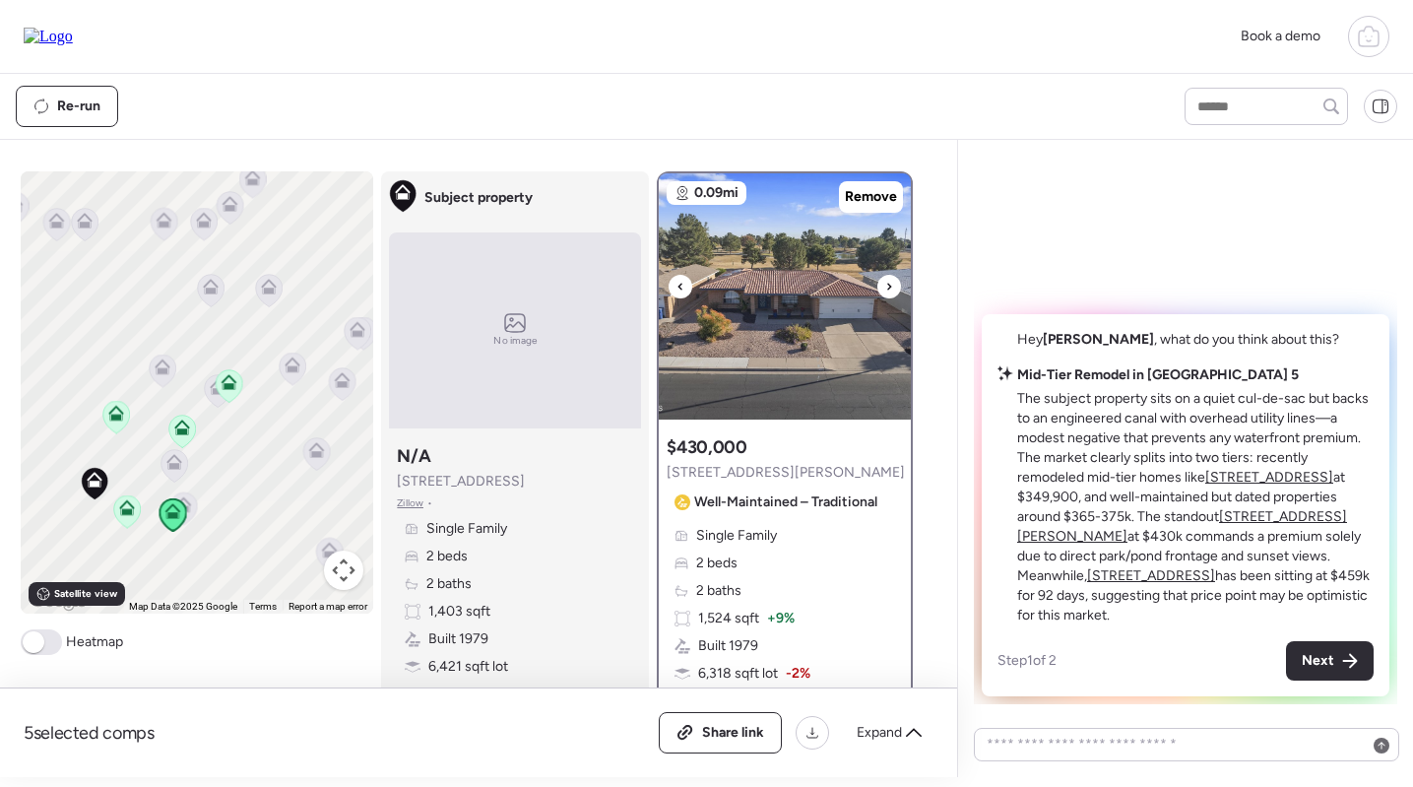
click at [792, 334] on img at bounding box center [785, 296] width 252 height 246
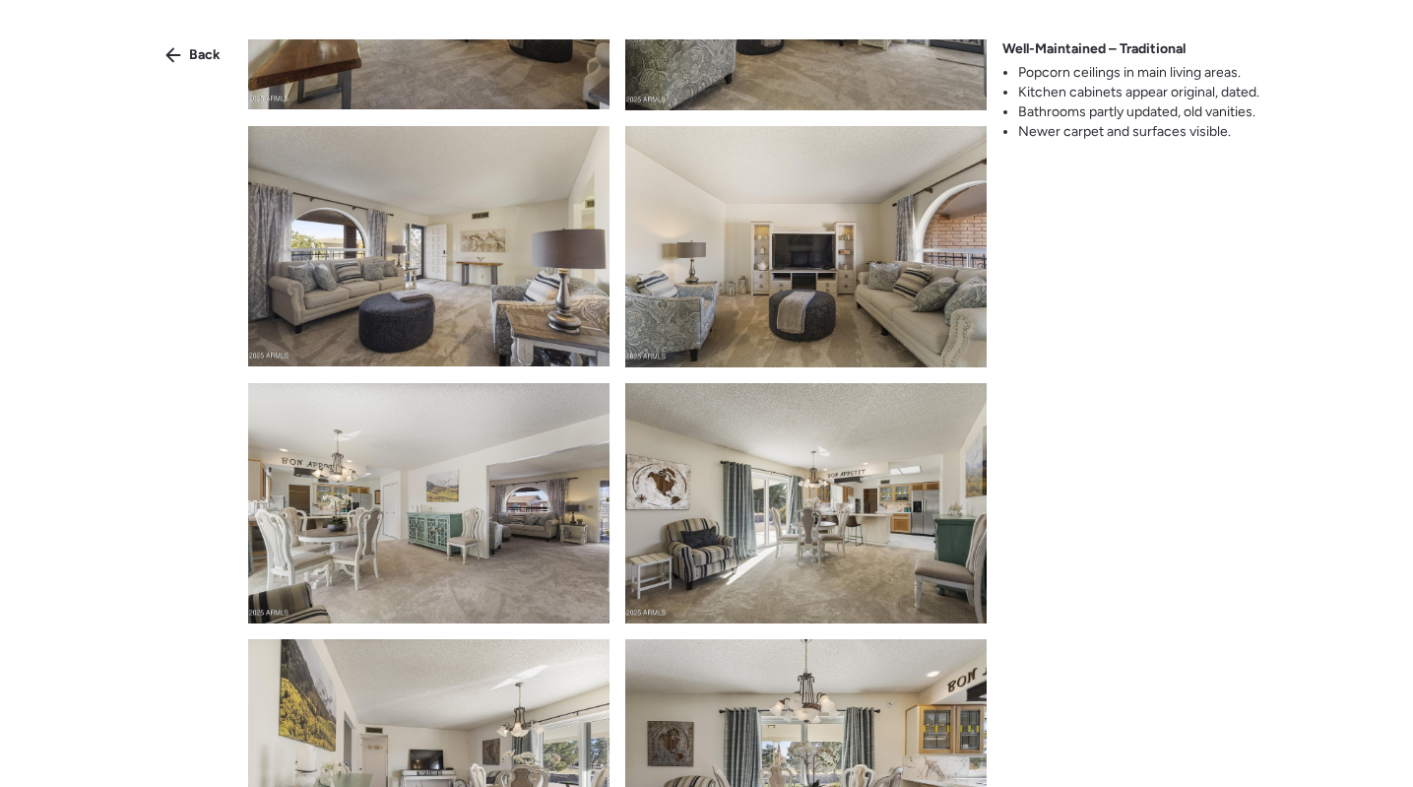
scroll to position [3401, 0]
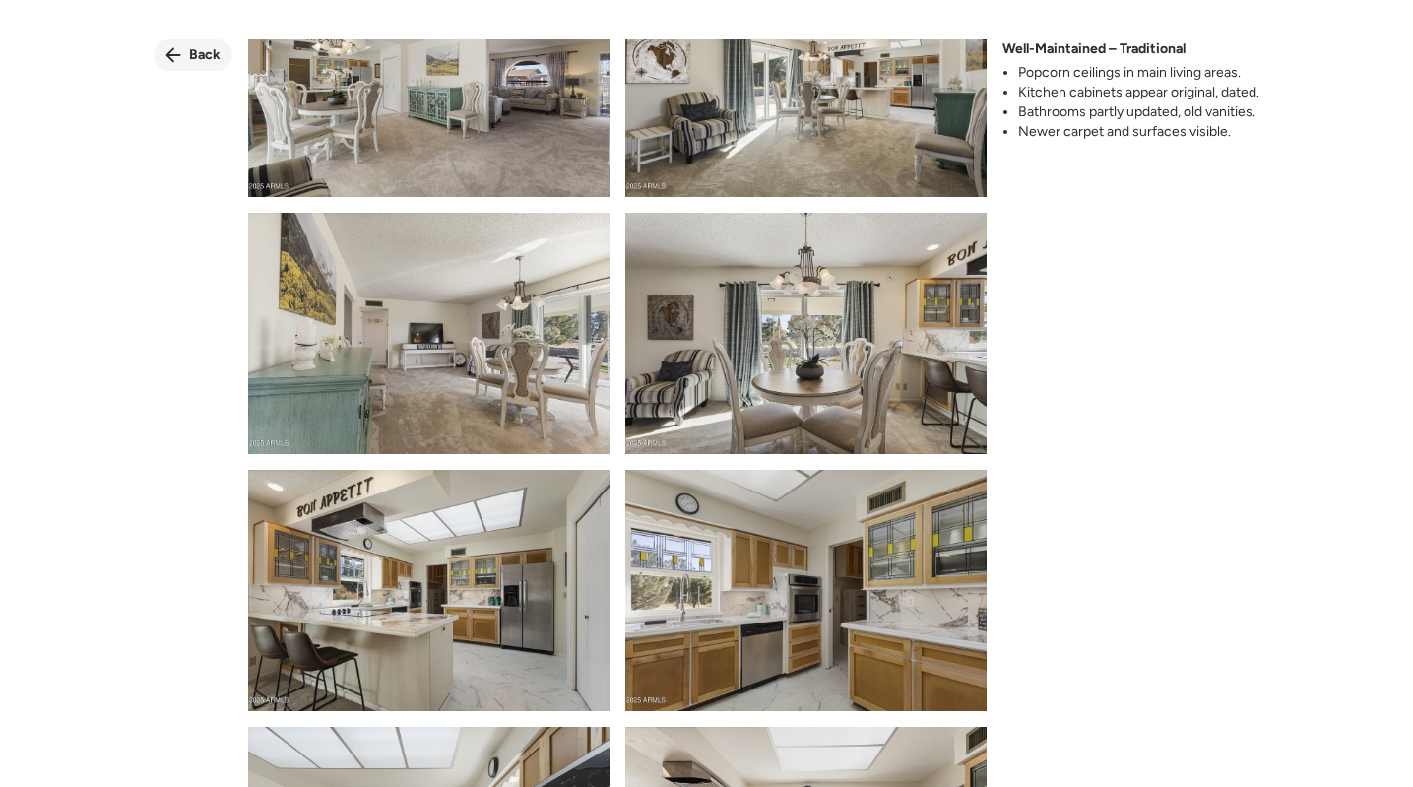
click at [177, 48] on icon at bounding box center [173, 55] width 16 height 16
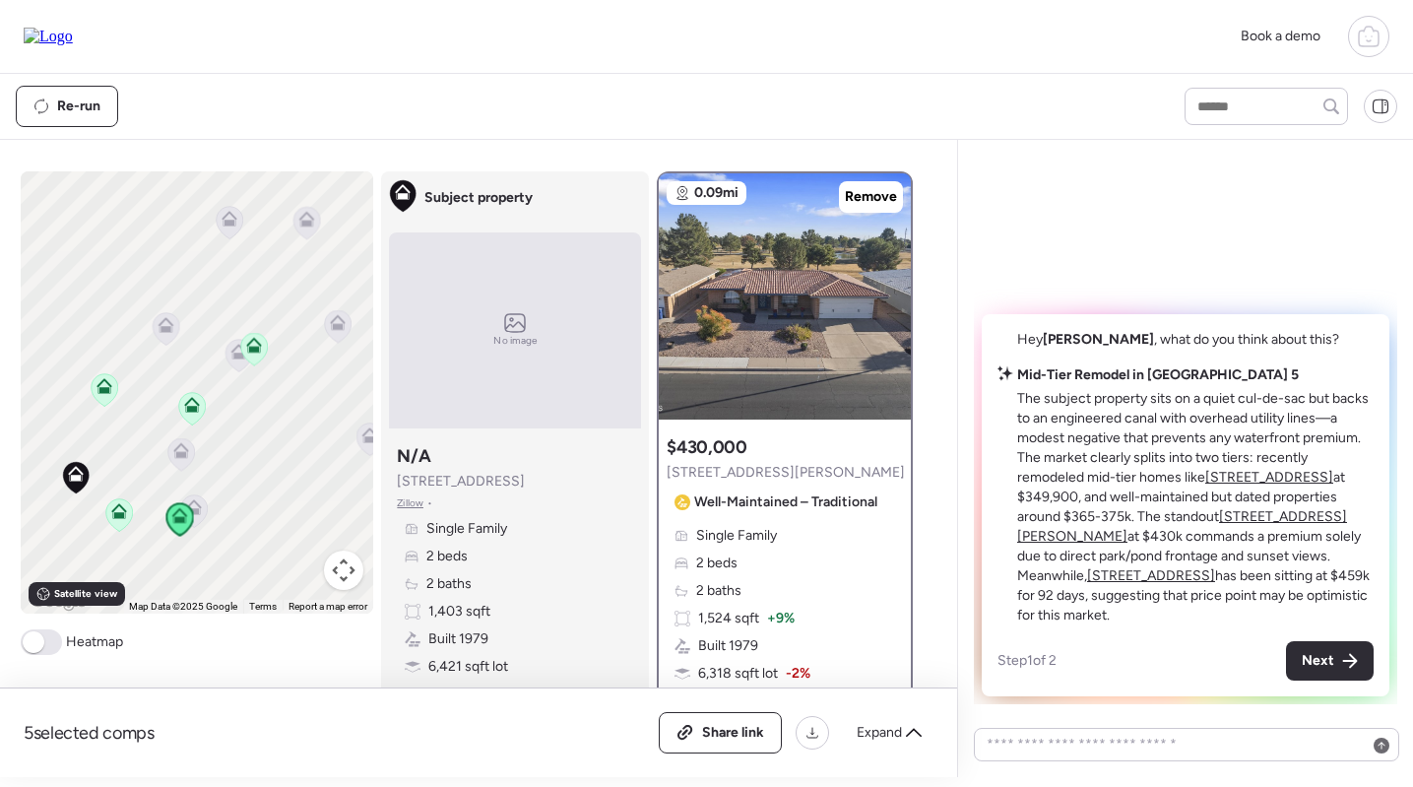
click at [203, 509] on icon at bounding box center [194, 510] width 27 height 32
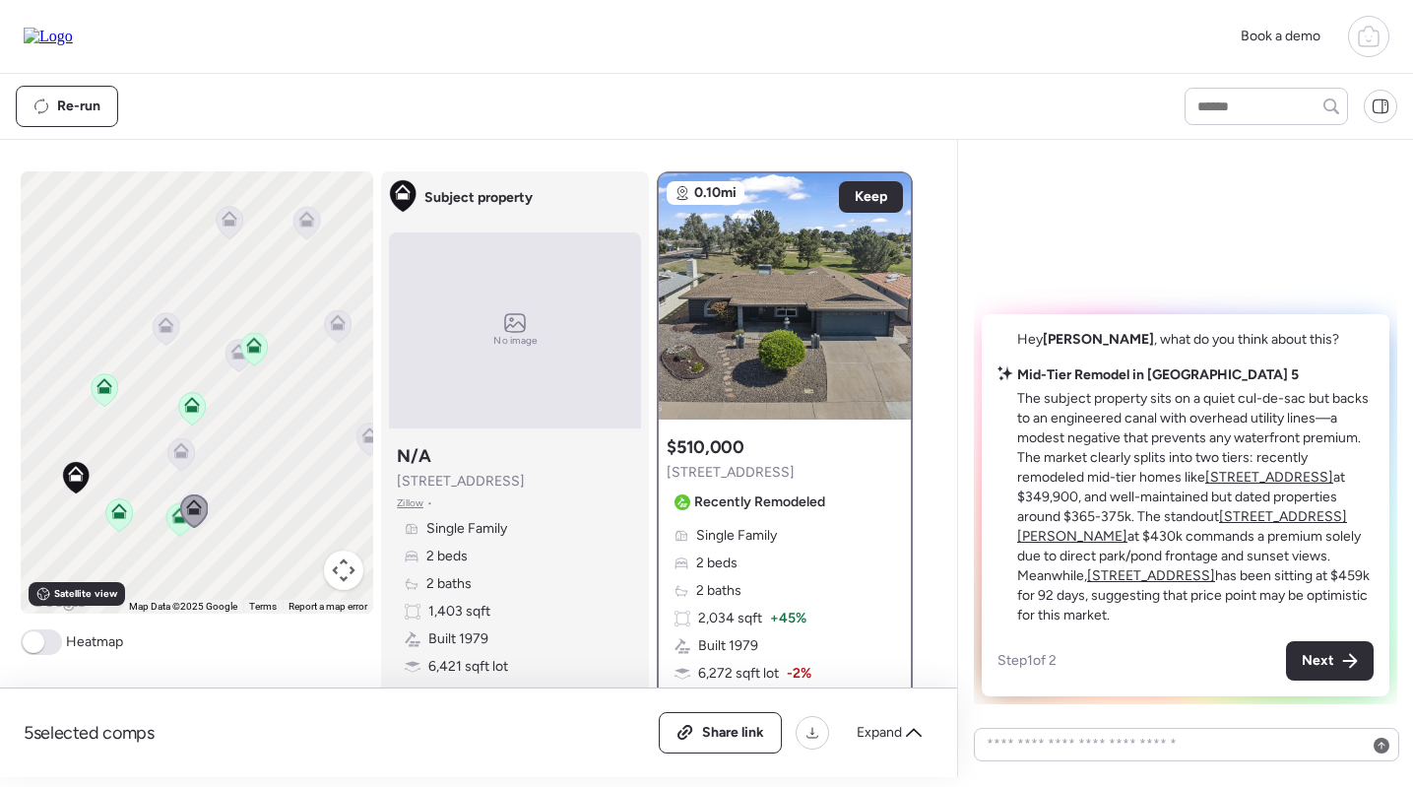
click at [180, 447] on icon at bounding box center [181, 450] width 16 height 16
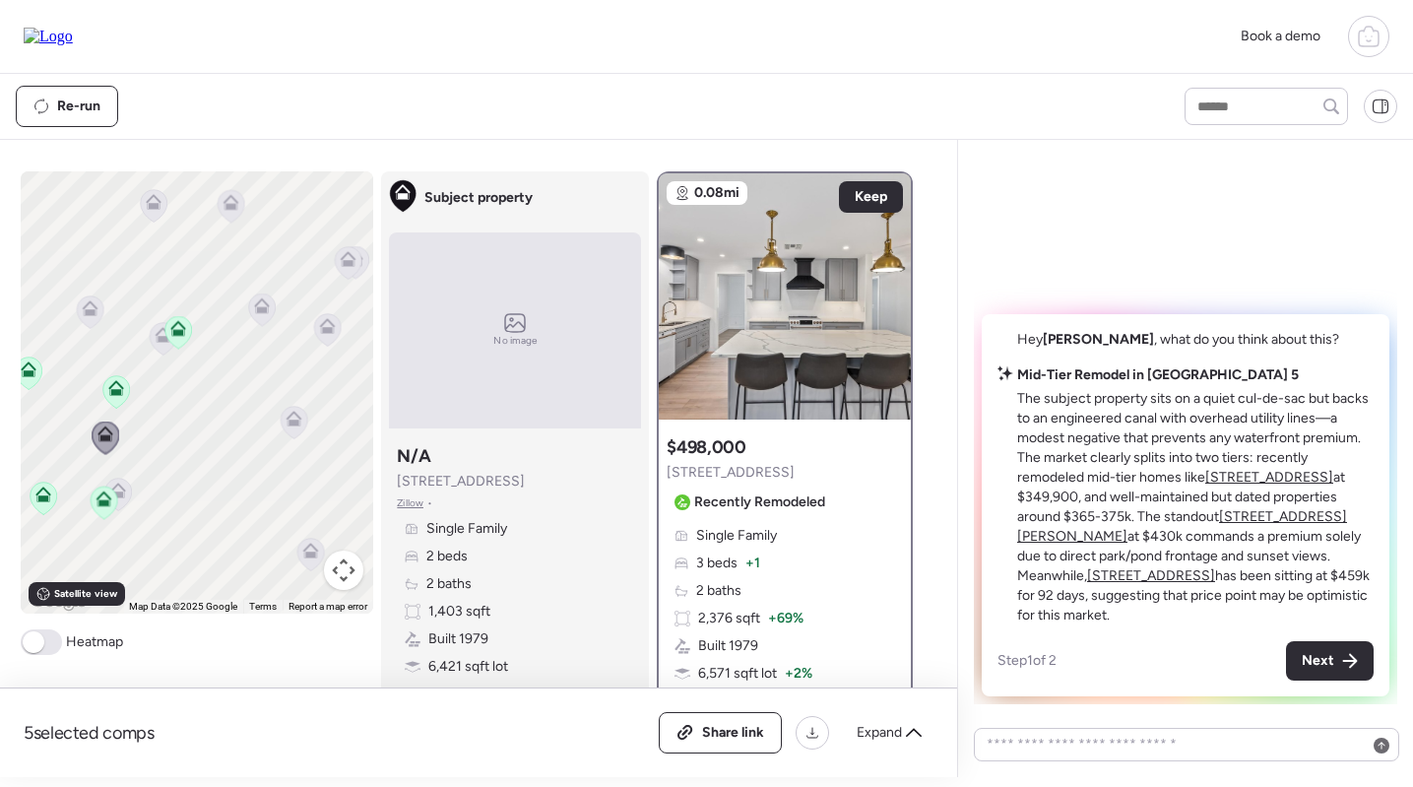
drag, startPoint x: 252, startPoint y: 446, endPoint x: 169, endPoint y: 429, distance: 84.4
click at [169, 429] on div "To navigate, press the arrow keys. To activate drag with keyboard, press Alt + …" at bounding box center [197, 392] width 353 height 442
click at [286, 424] on icon at bounding box center [281, 418] width 27 height 32
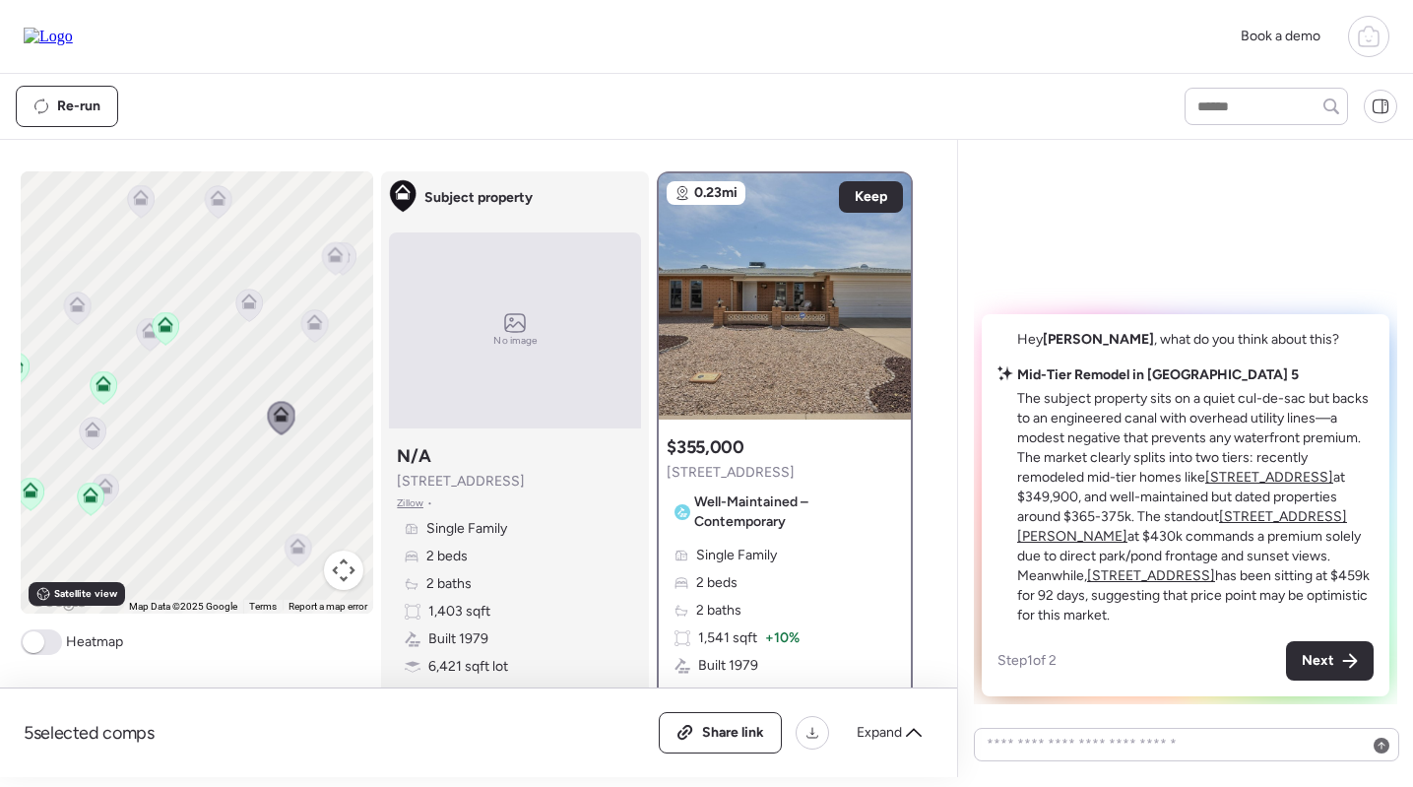
click at [311, 563] on icon at bounding box center [298, 549] width 28 height 33
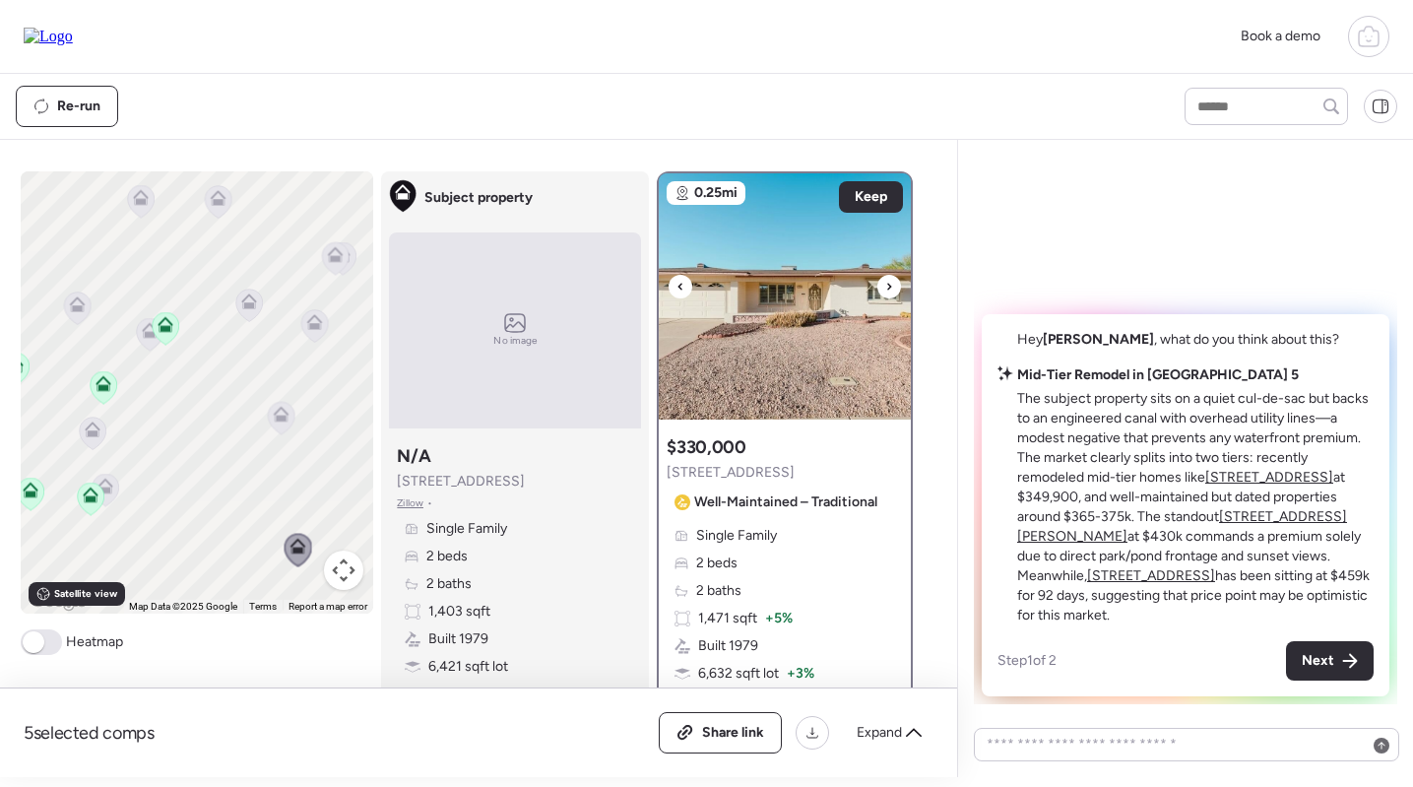
click at [743, 363] on img at bounding box center [785, 296] width 252 height 246
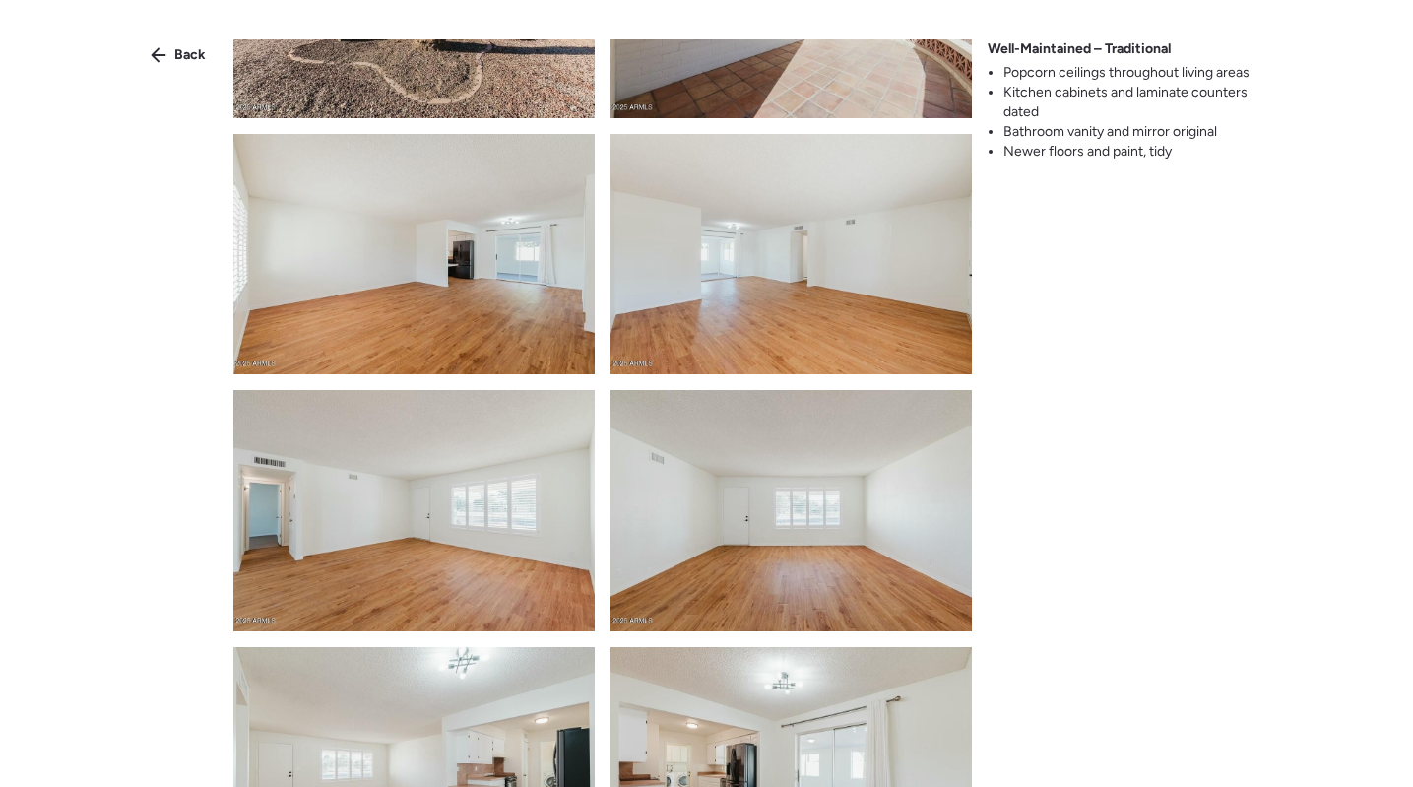
scroll to position [876, 0]
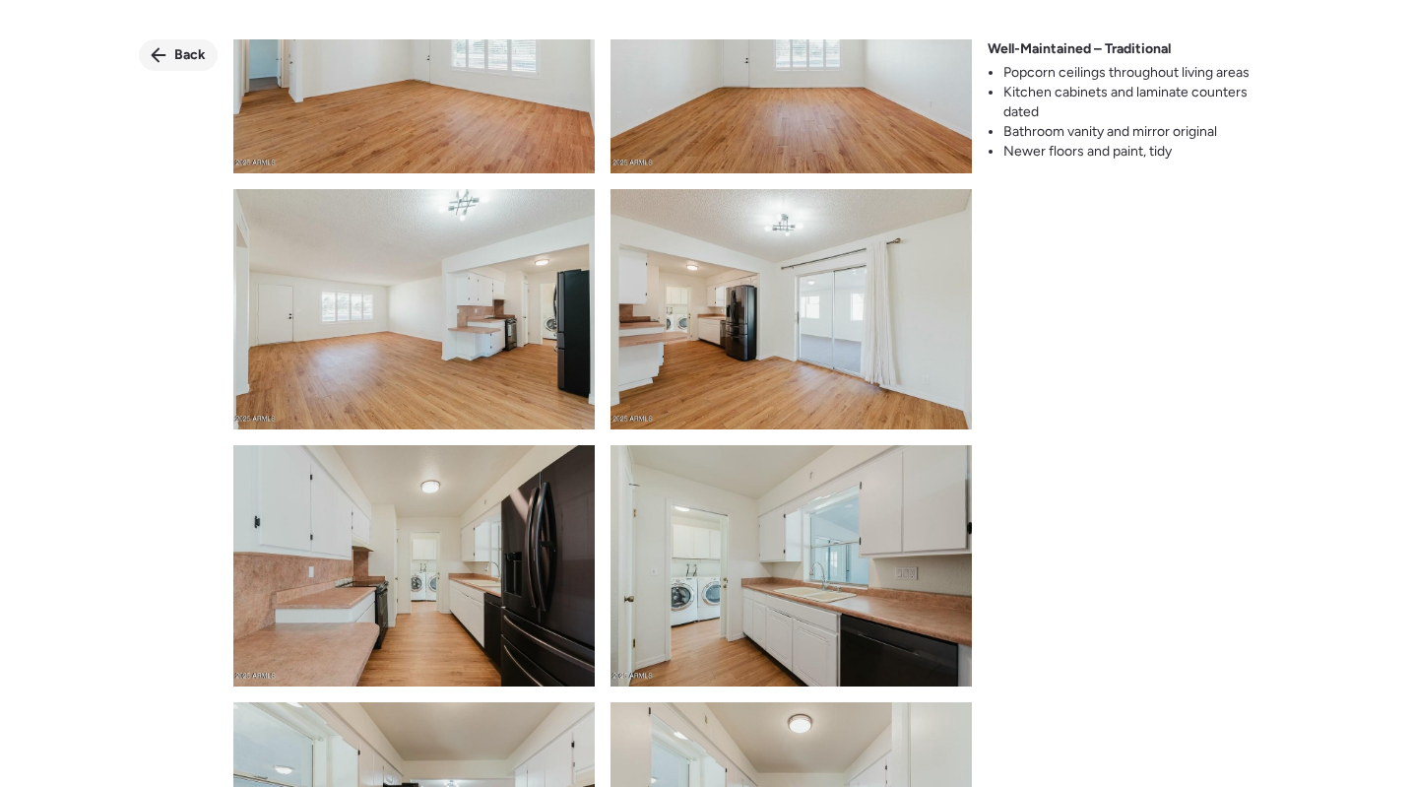
click at [194, 55] on span "Back" at bounding box center [190, 55] width 32 height 20
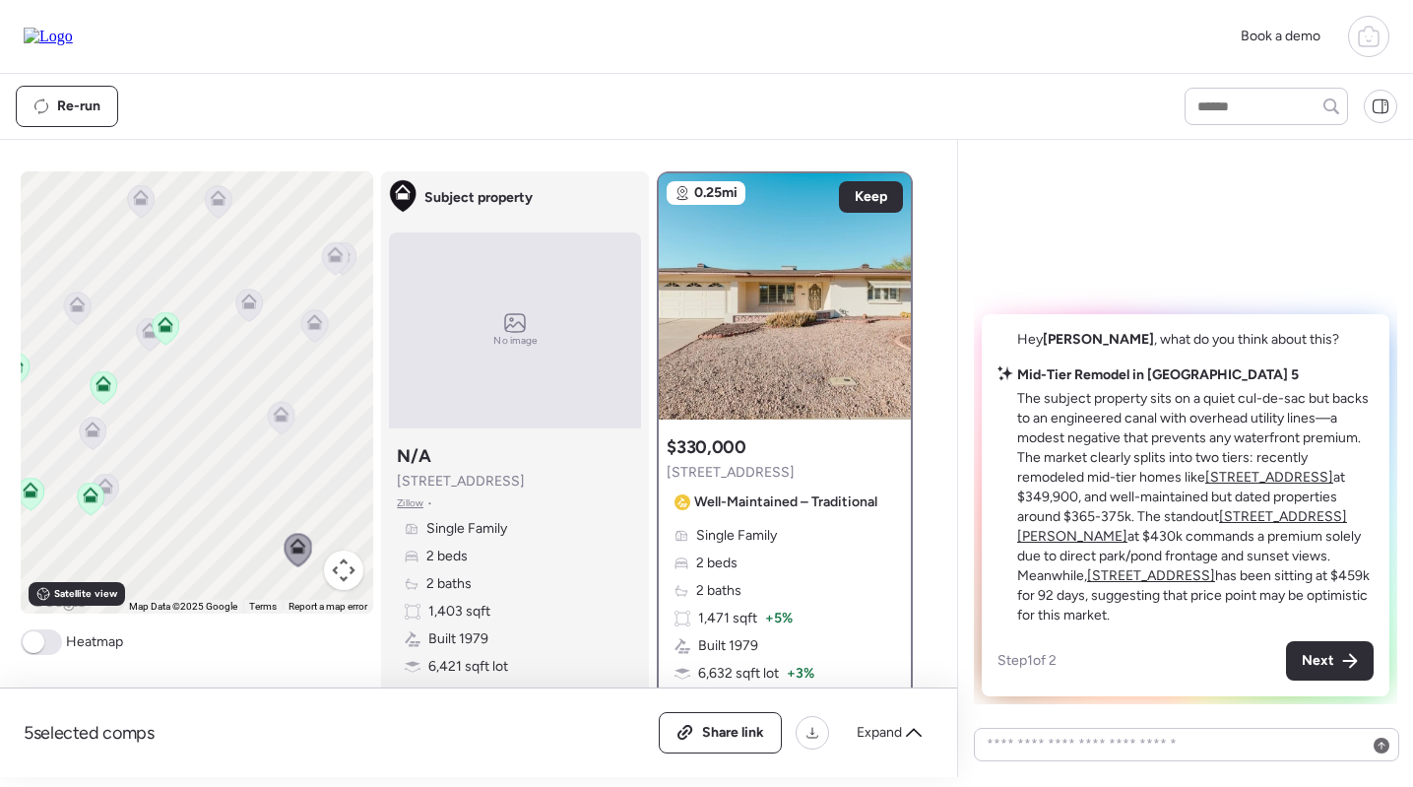
click at [172, 335] on icon at bounding box center [166, 328] width 27 height 32
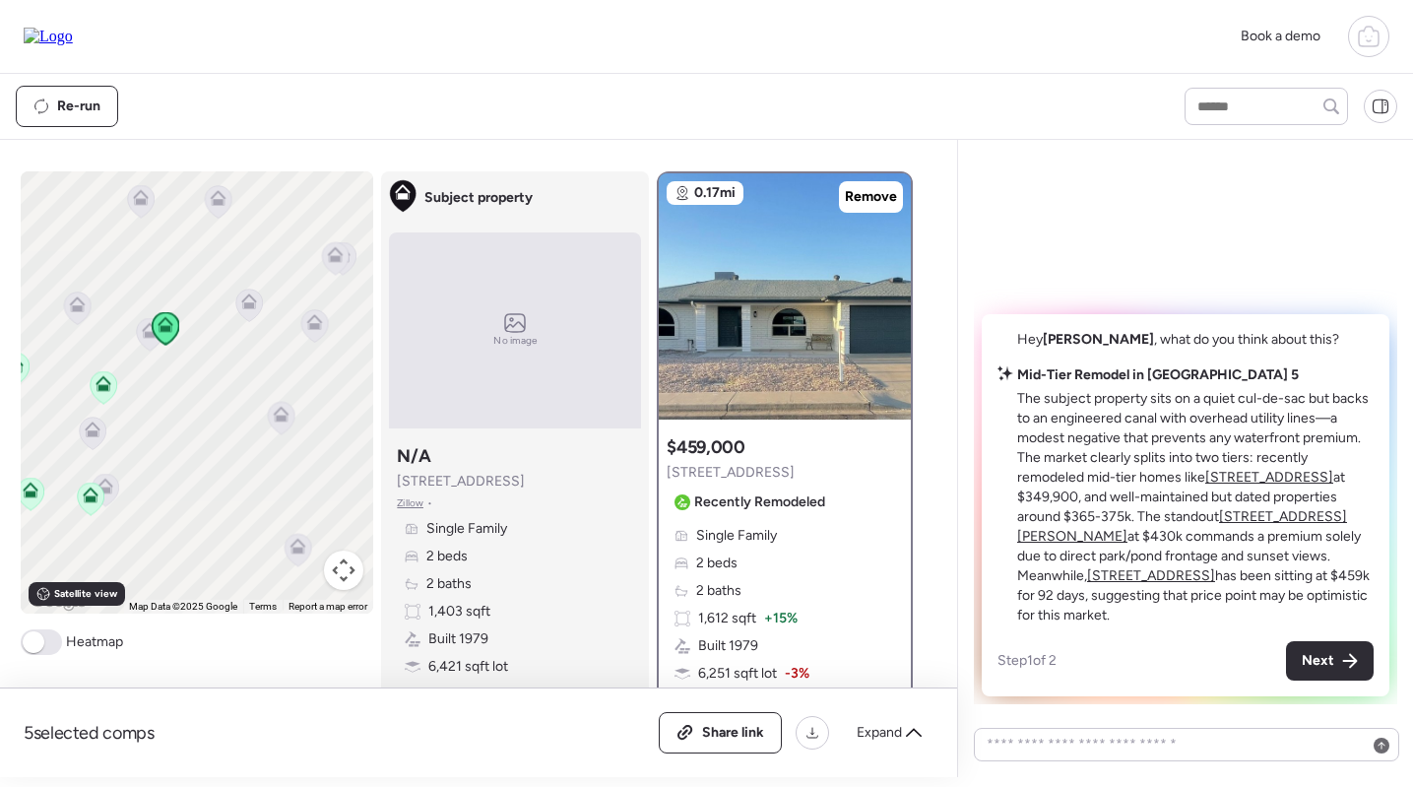
click at [145, 337] on icon at bounding box center [149, 334] width 13 height 6
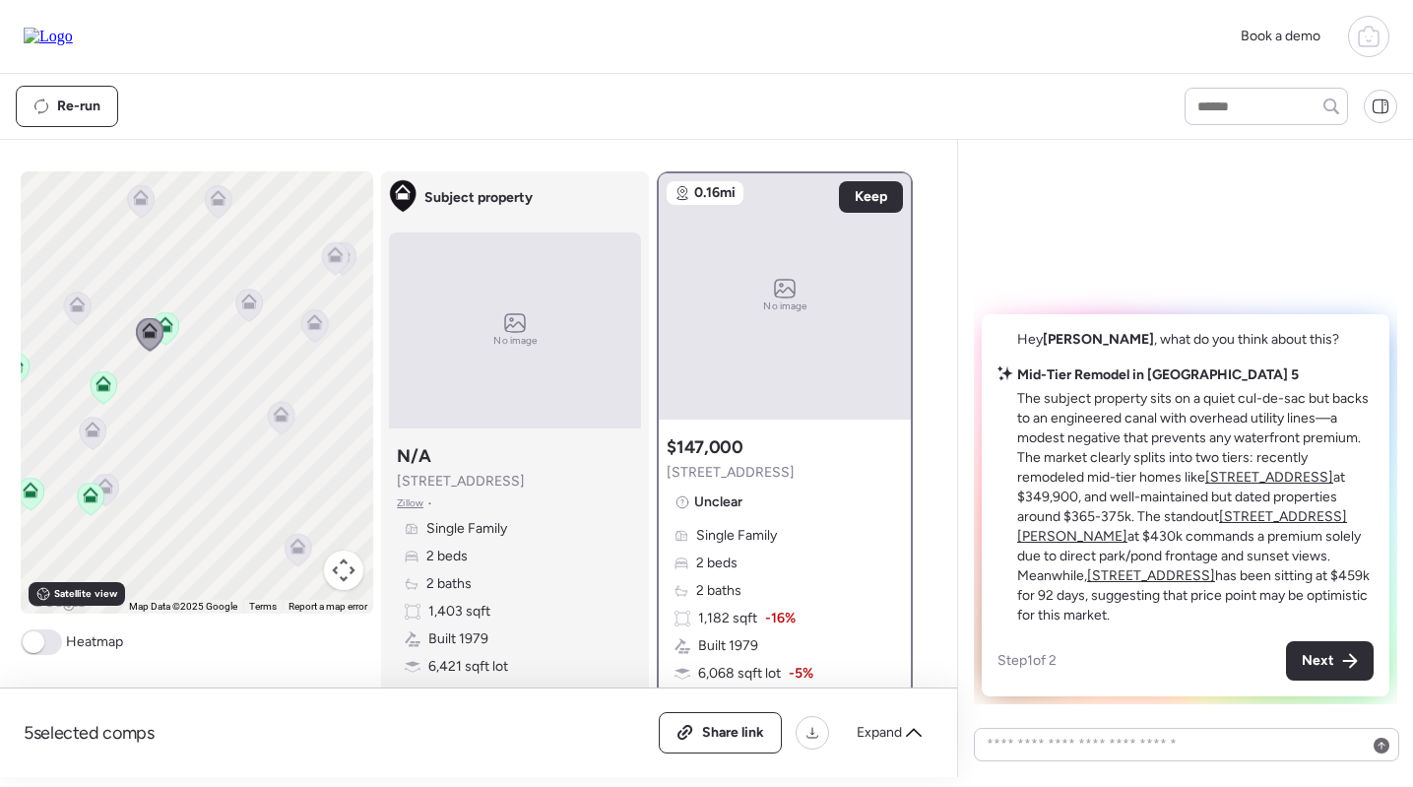
click at [82, 309] on icon at bounding box center [77, 308] width 13 height 6
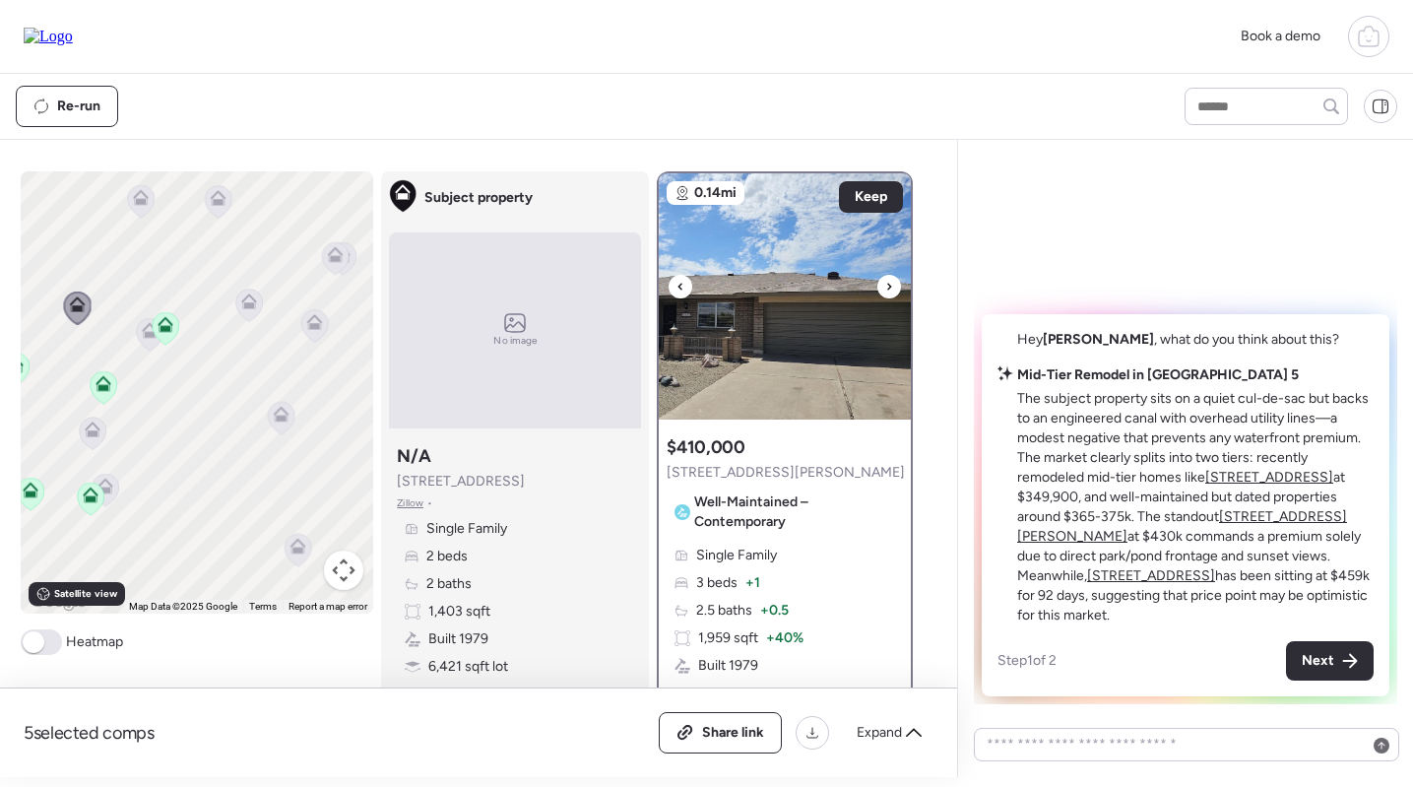
click at [750, 353] on img at bounding box center [785, 296] width 252 height 246
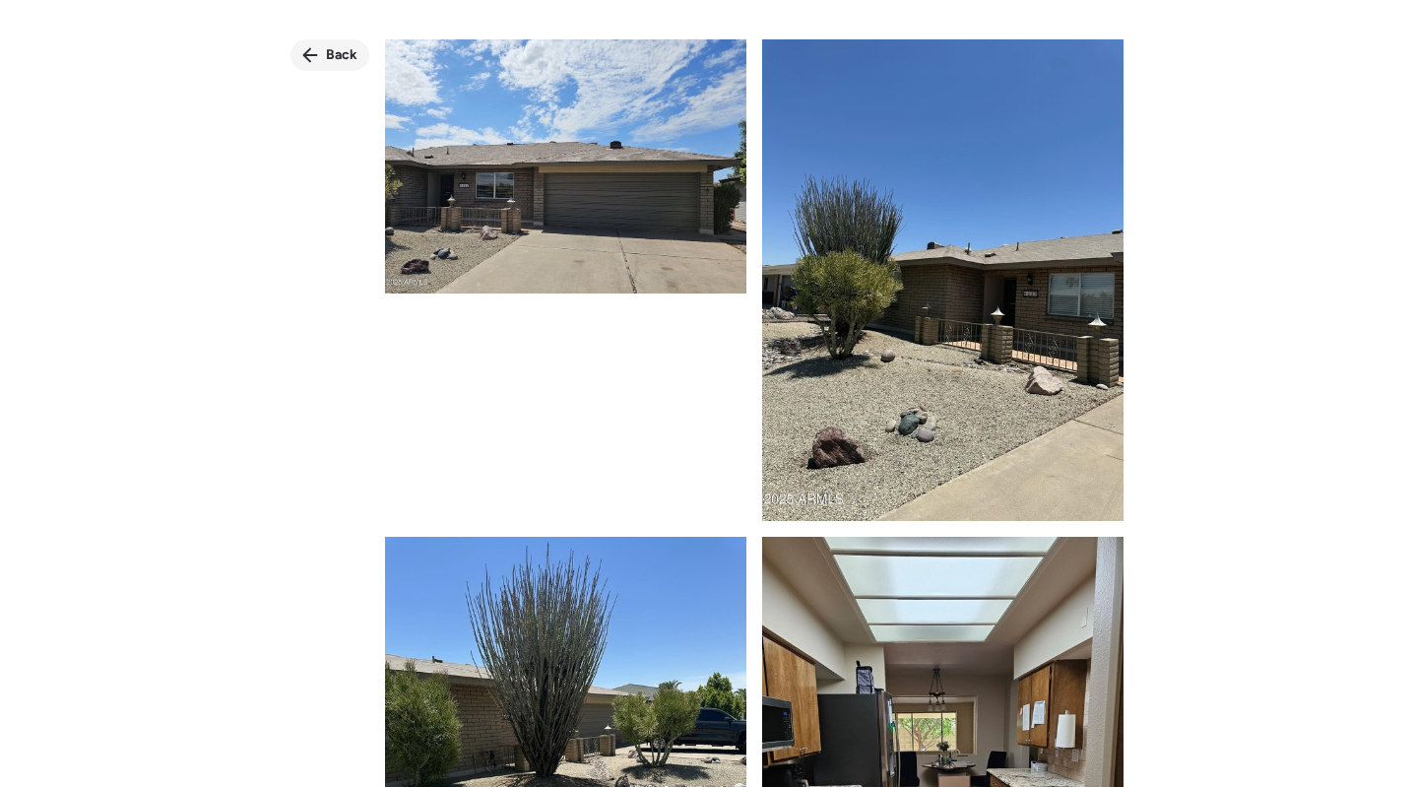
click at [334, 58] on span "Back" at bounding box center [342, 55] width 32 height 20
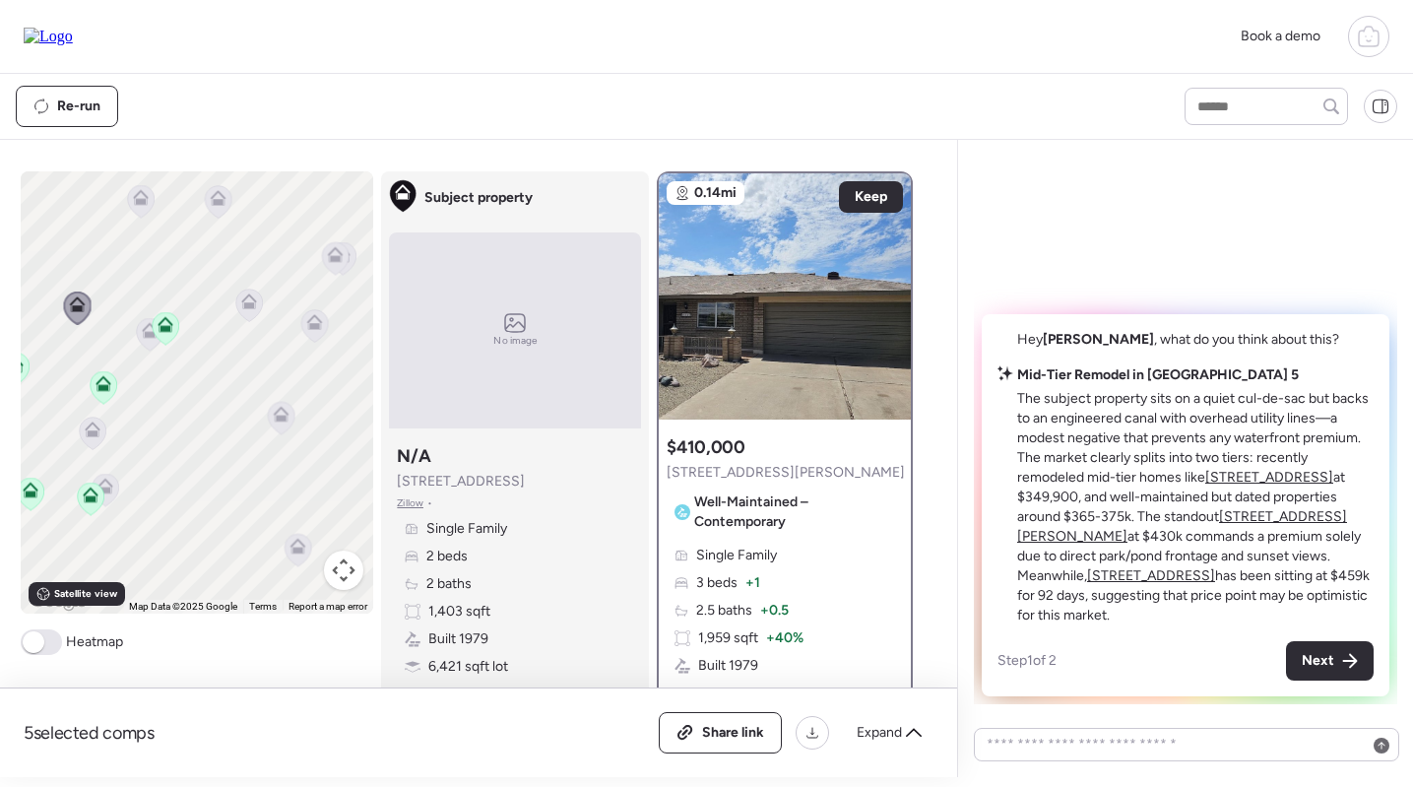
click at [271, 432] on icon at bounding box center [282, 417] width 28 height 33
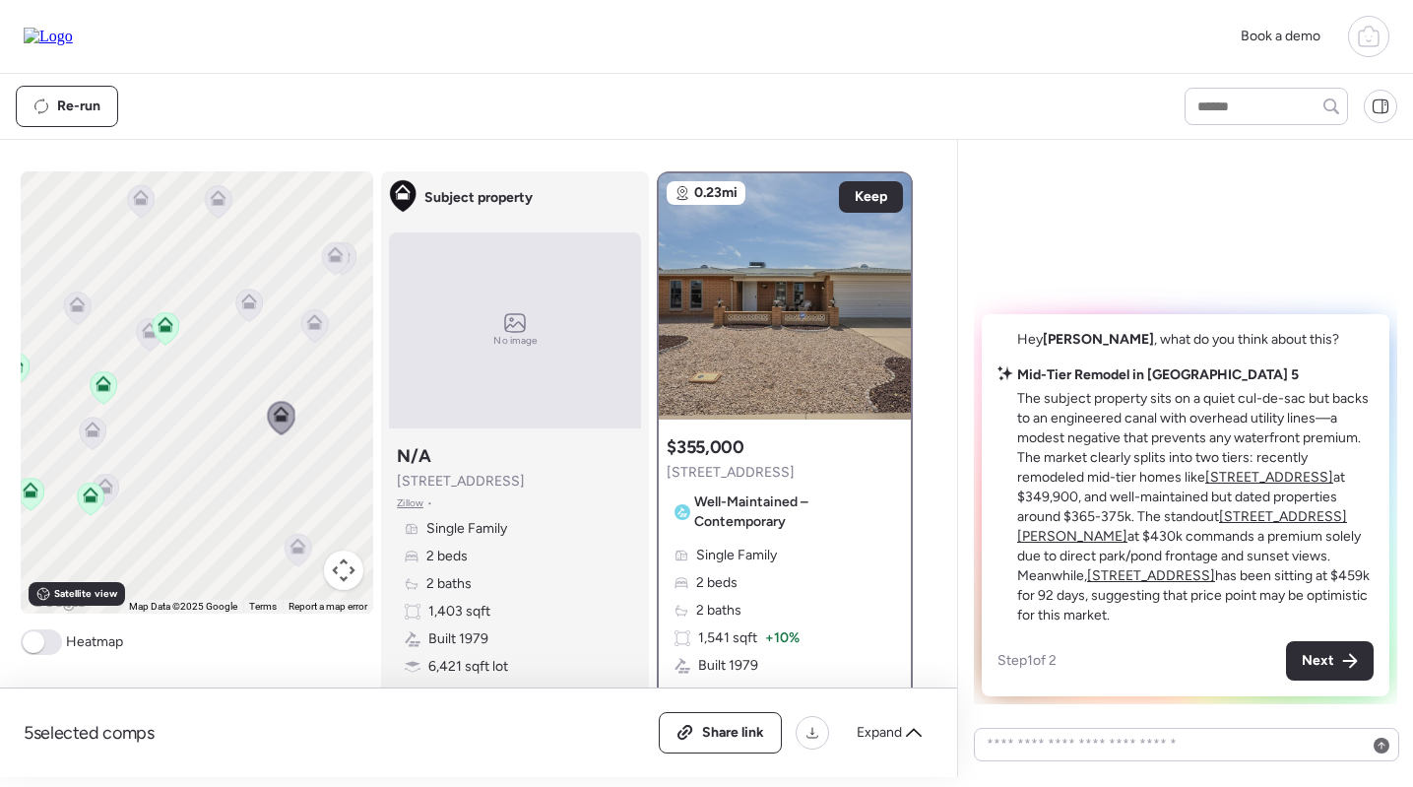
click at [344, 316] on div "To navigate, press the arrow keys. To activate drag with keyboard, press Alt + …" at bounding box center [197, 392] width 353 height 442
click at [312, 337] on icon at bounding box center [314, 325] width 27 height 32
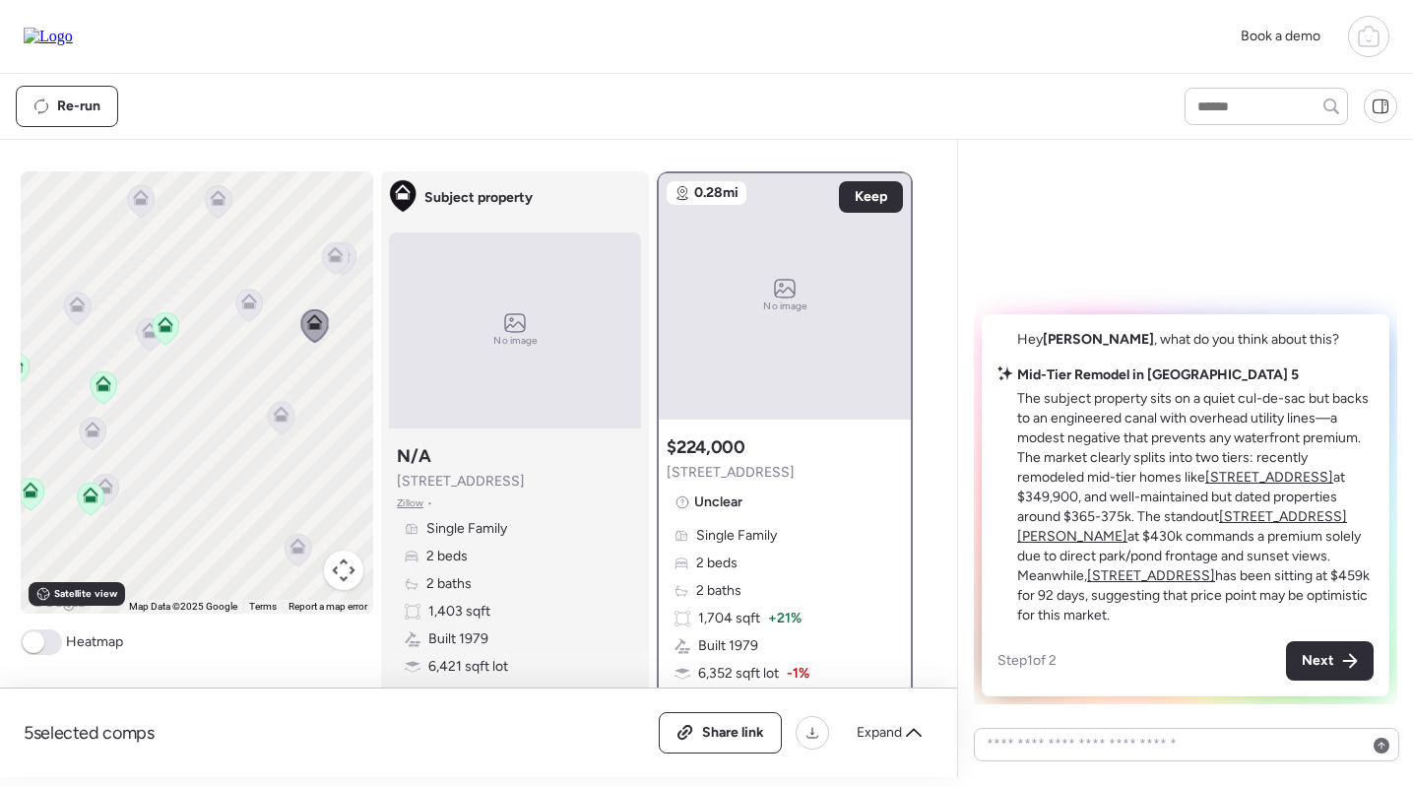
click at [251, 316] on icon at bounding box center [249, 304] width 27 height 32
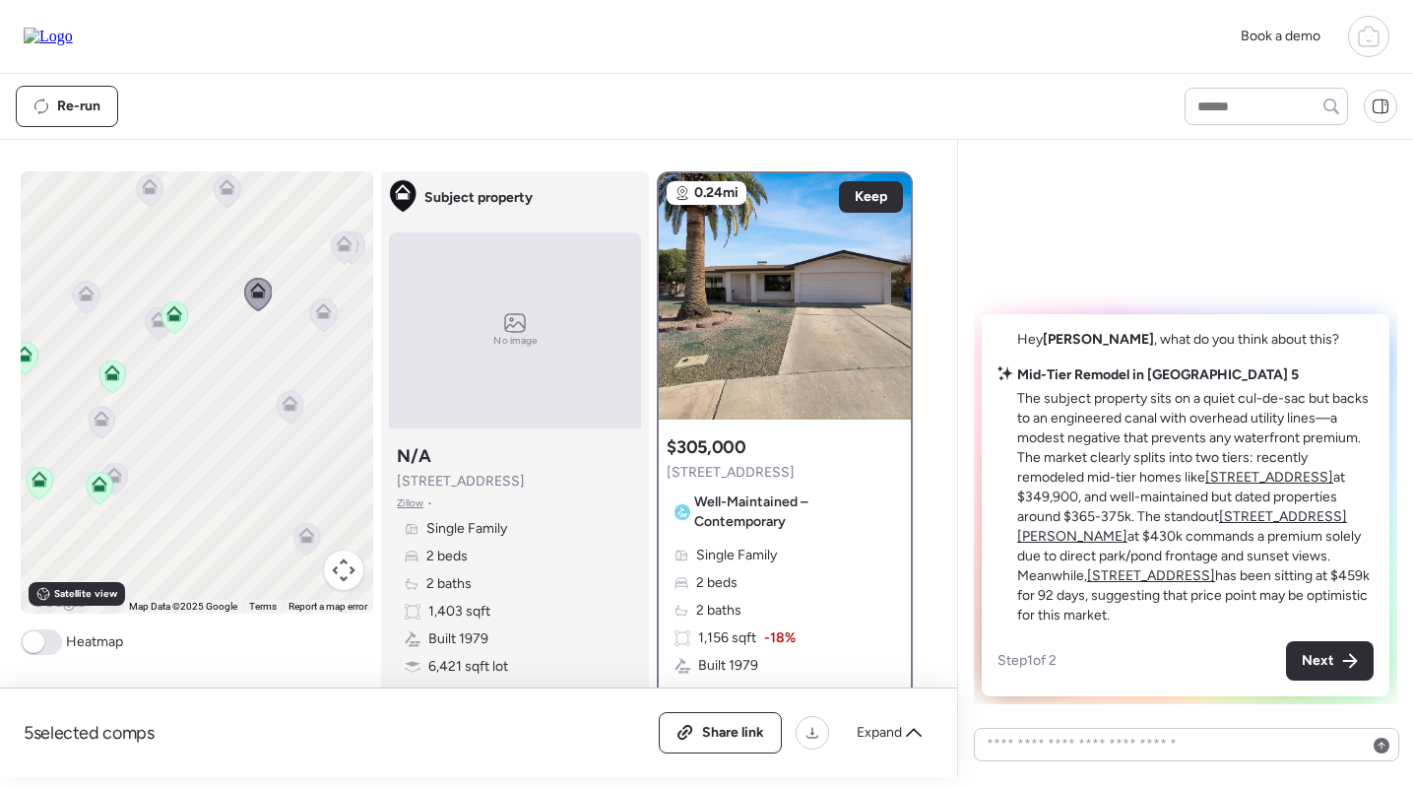
drag, startPoint x: 227, startPoint y: 369, endPoint x: 285, endPoint y: 313, distance: 80.8
click at [286, 313] on div "To navigate, press the arrow keys. To activate drag with keyboard, press Alt + …" at bounding box center [197, 392] width 353 height 442
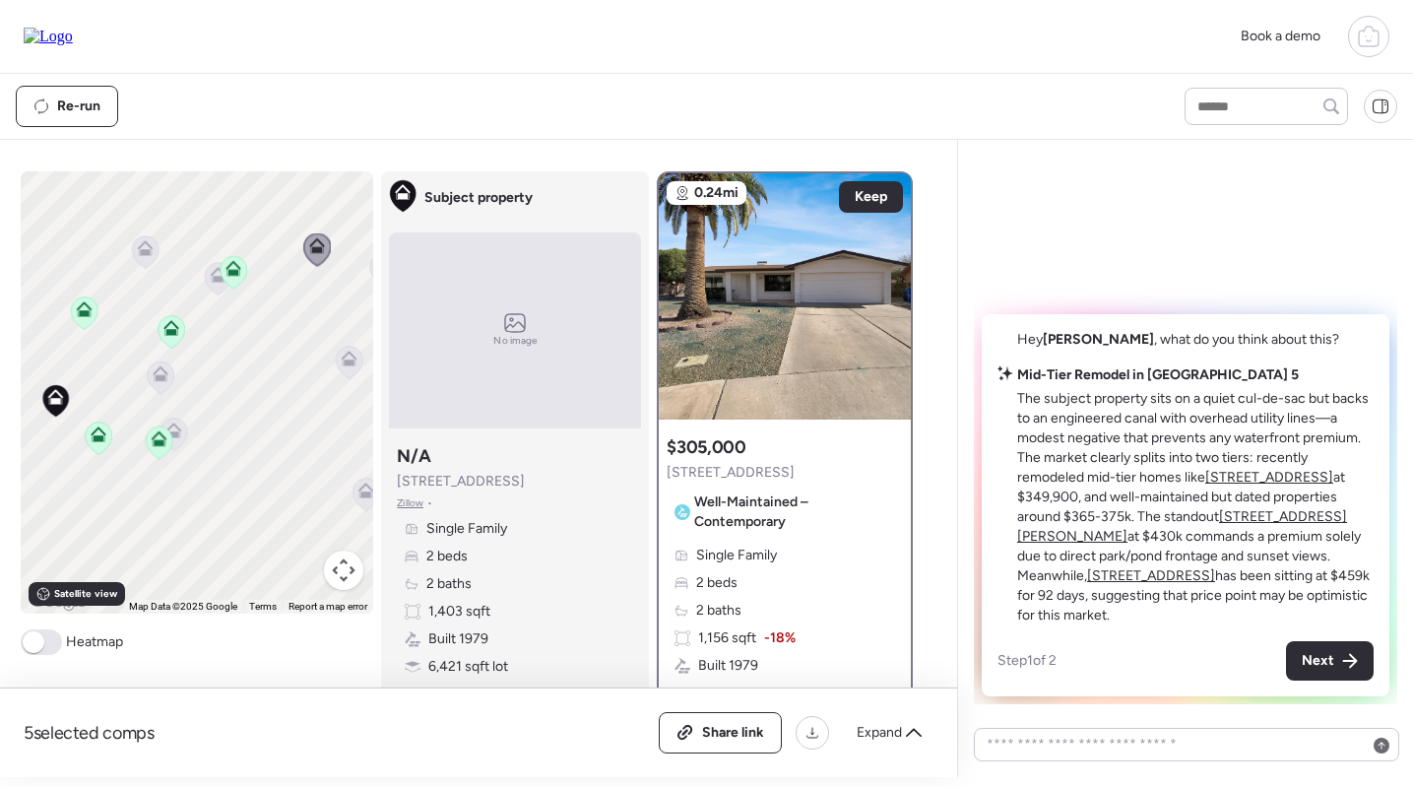
click at [106, 446] on icon at bounding box center [99, 437] width 27 height 32
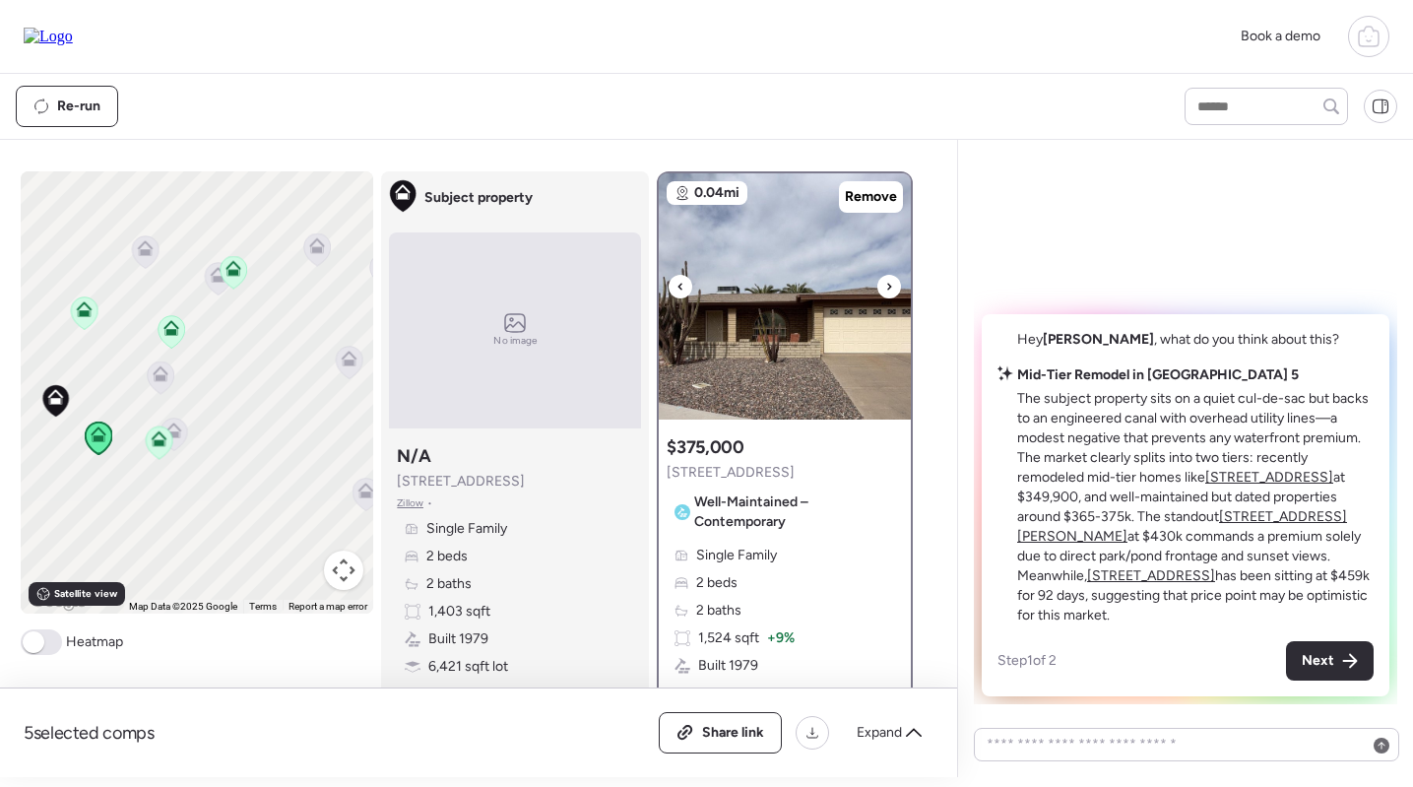
click at [708, 339] on img at bounding box center [785, 296] width 252 height 246
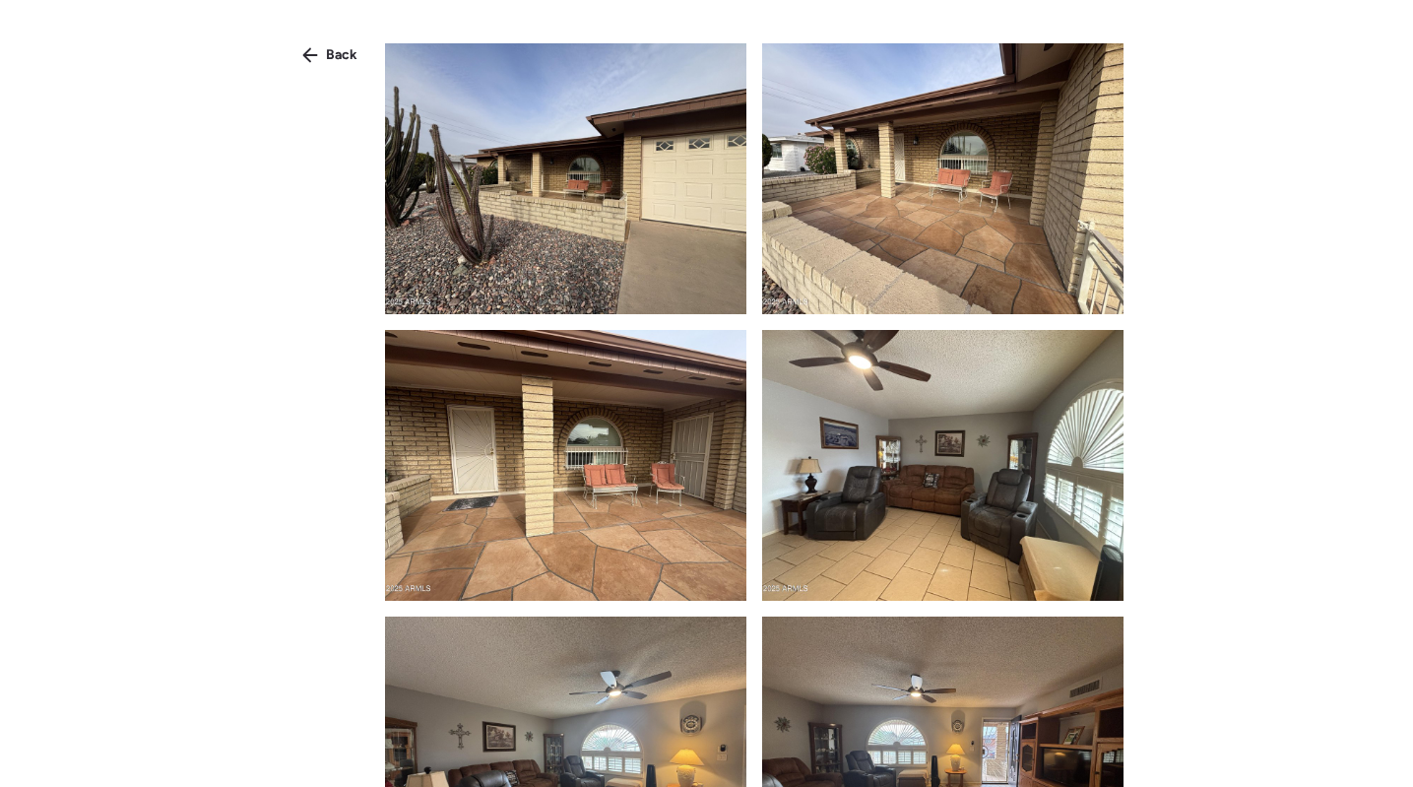
scroll to position [892, 0]
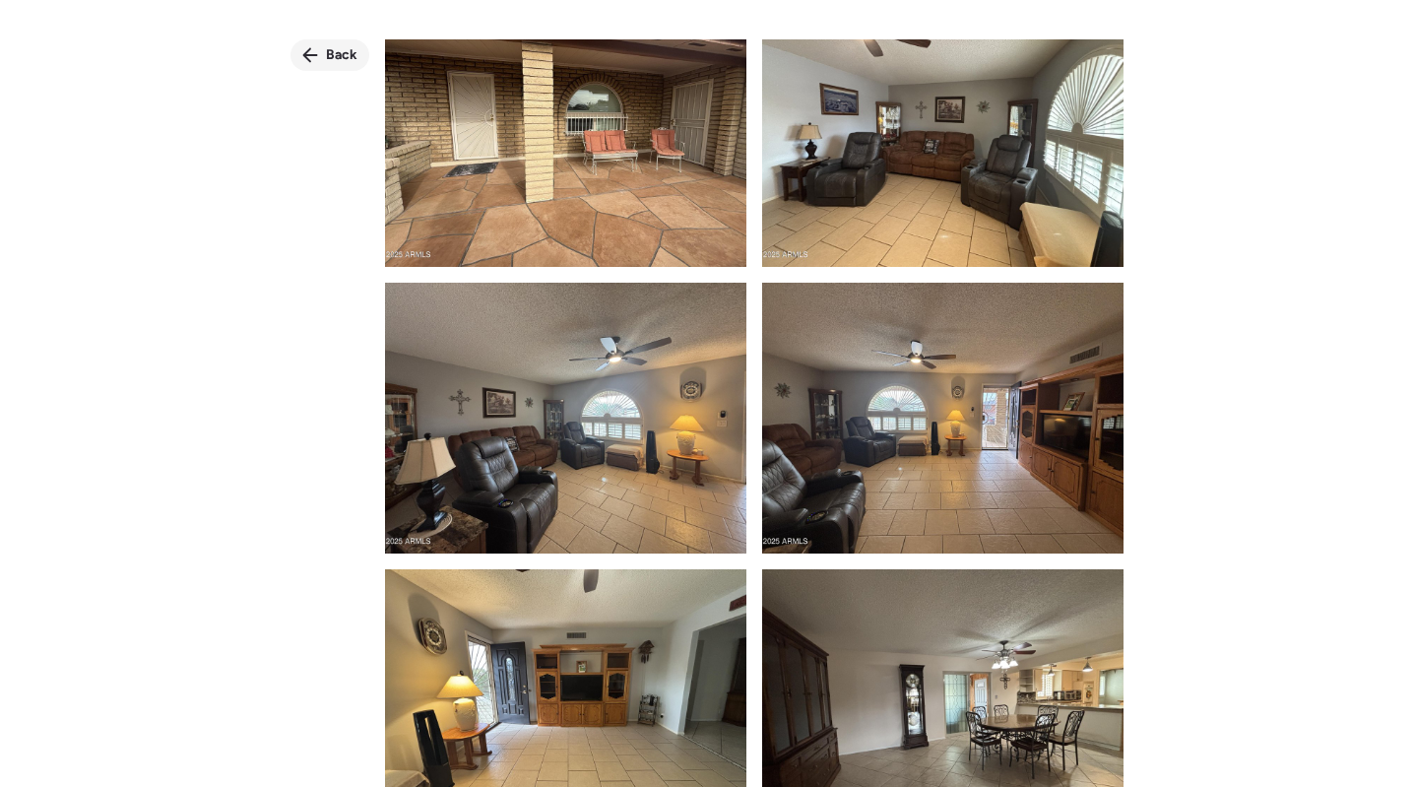
click at [314, 52] on icon at bounding box center [310, 55] width 16 height 16
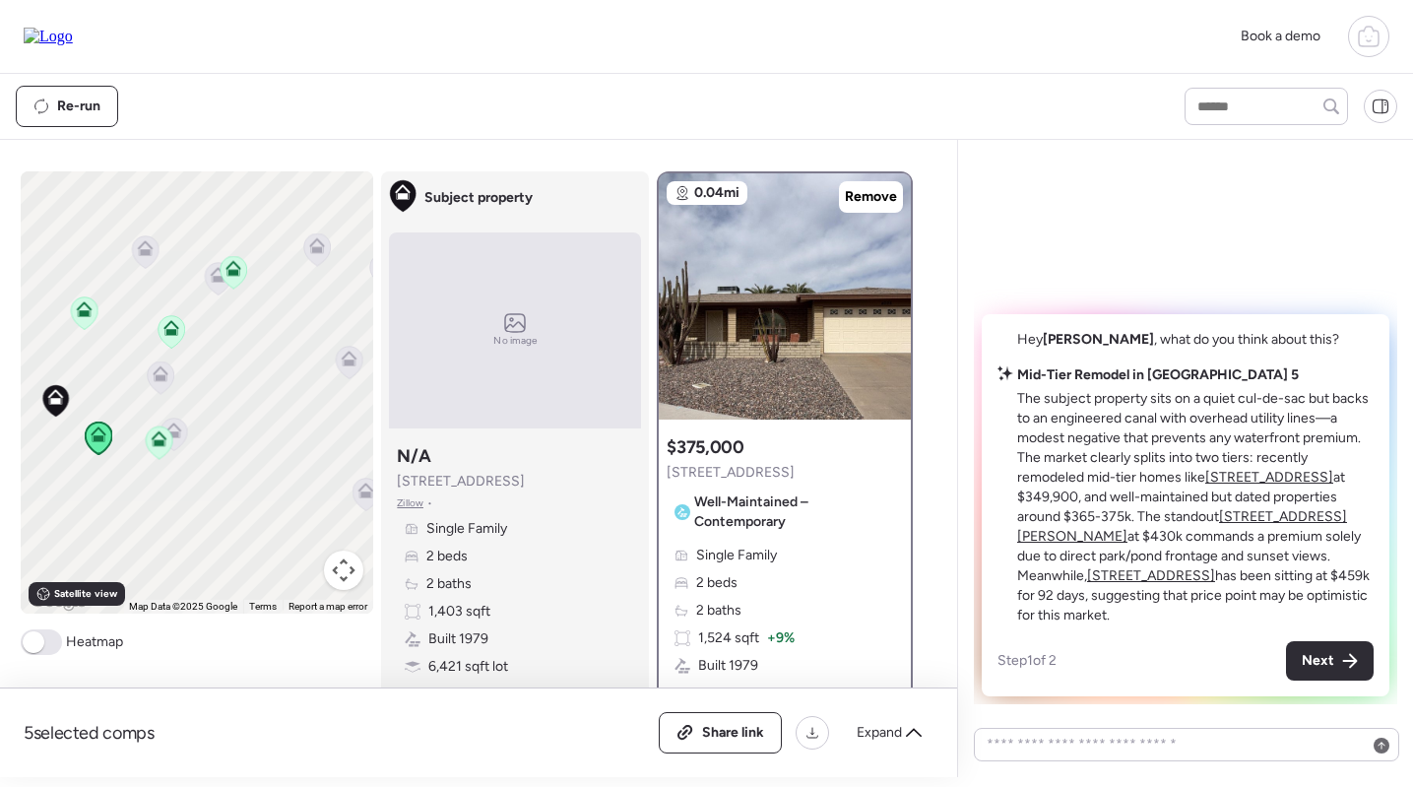
click at [152, 447] on icon at bounding box center [159, 442] width 27 height 32
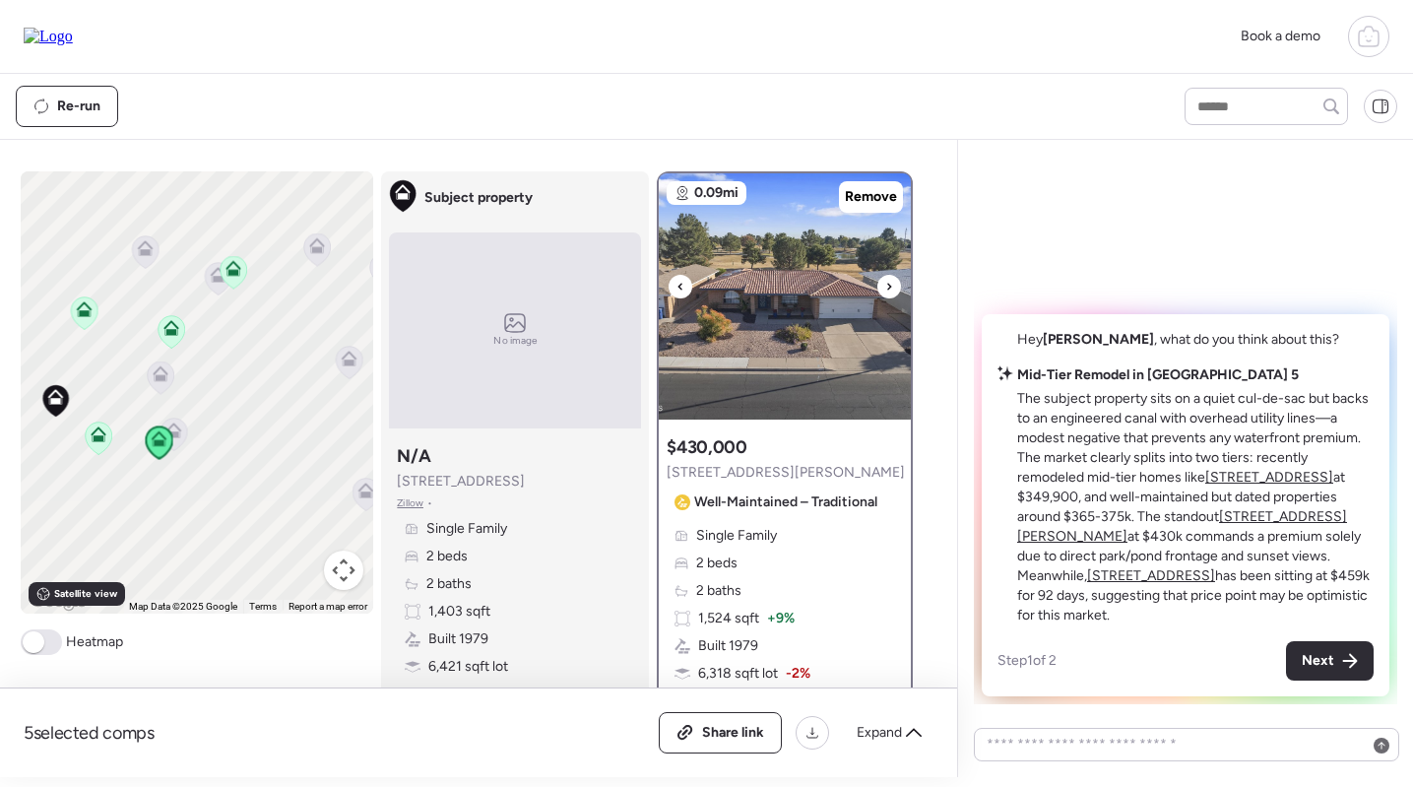
click at [792, 322] on img at bounding box center [785, 296] width 252 height 246
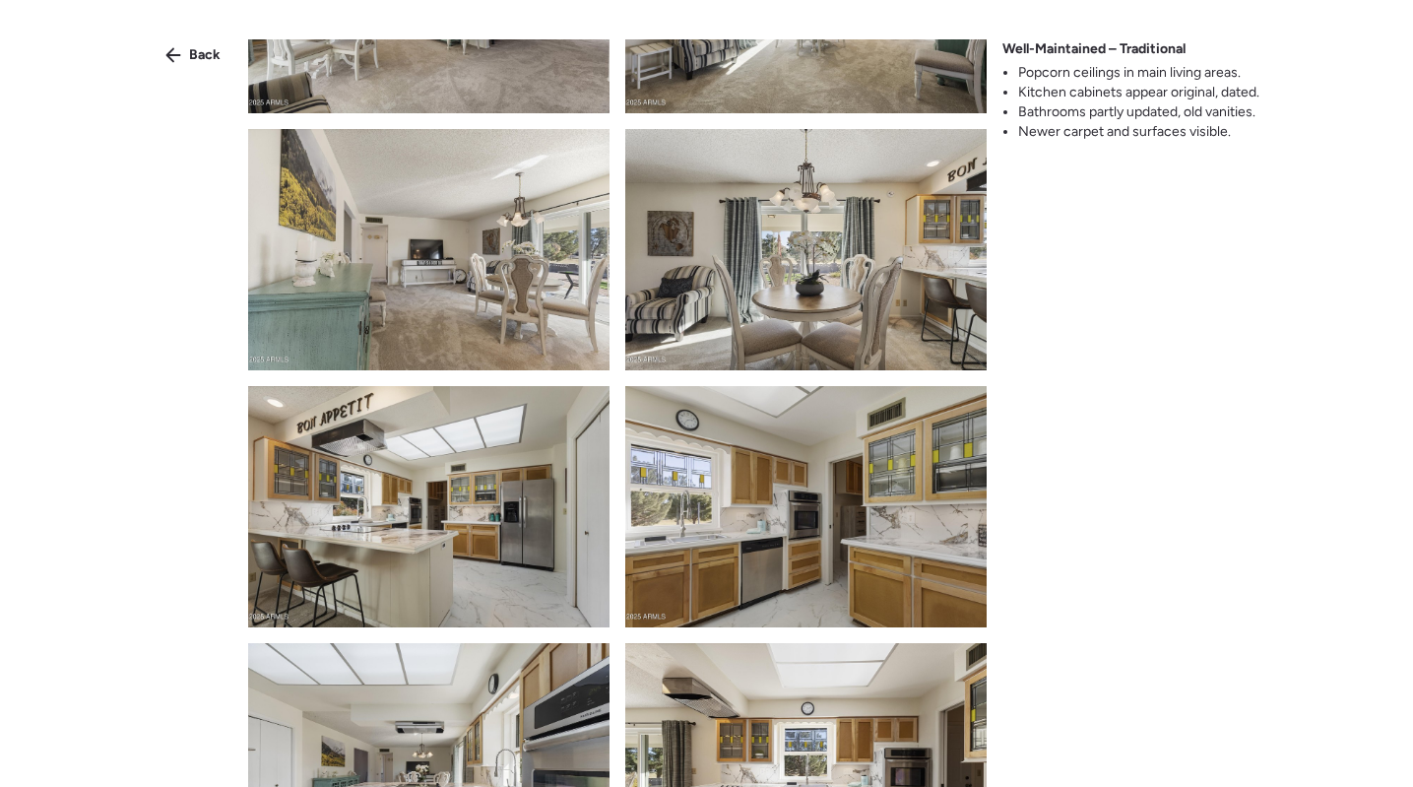
scroll to position [4098, 0]
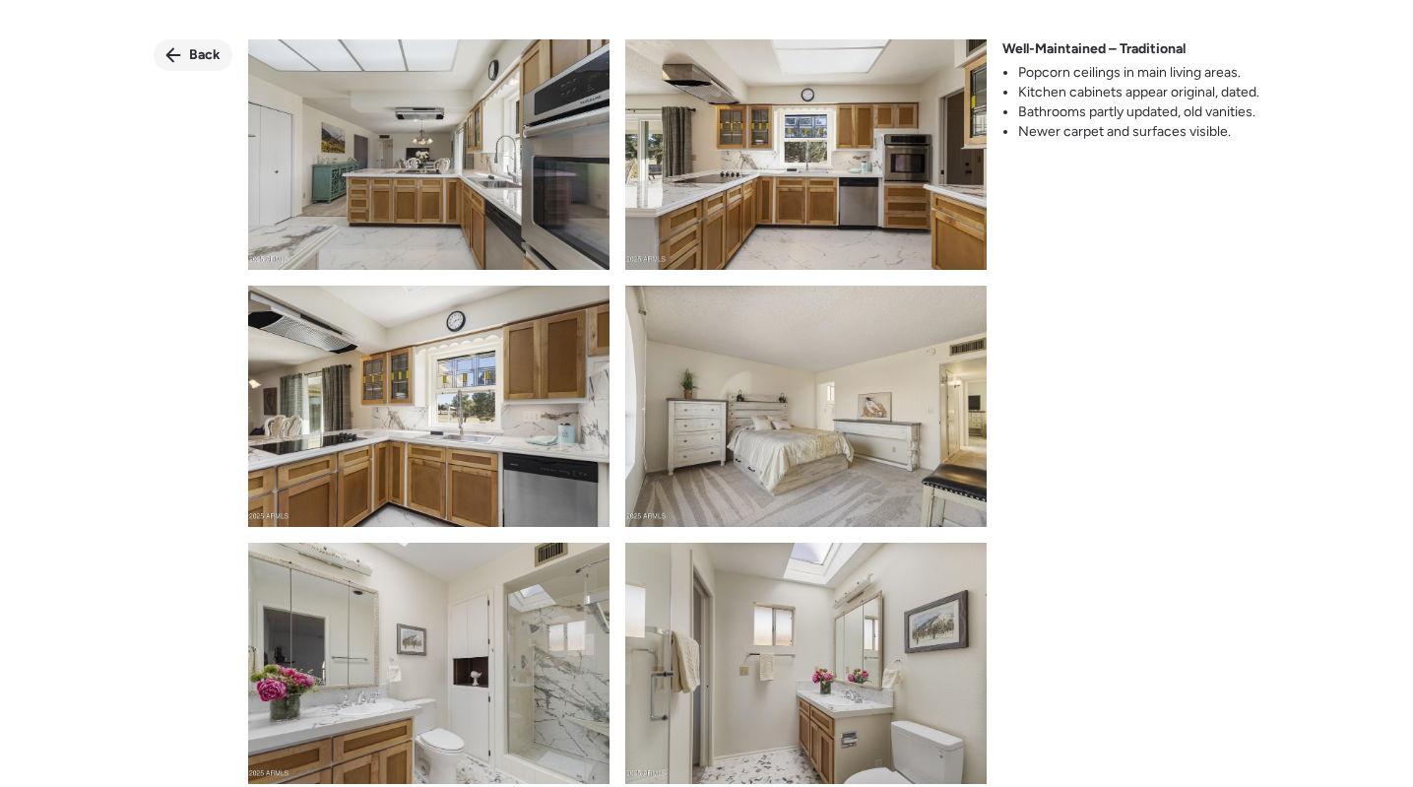
click at [179, 50] on icon at bounding box center [173, 55] width 16 height 16
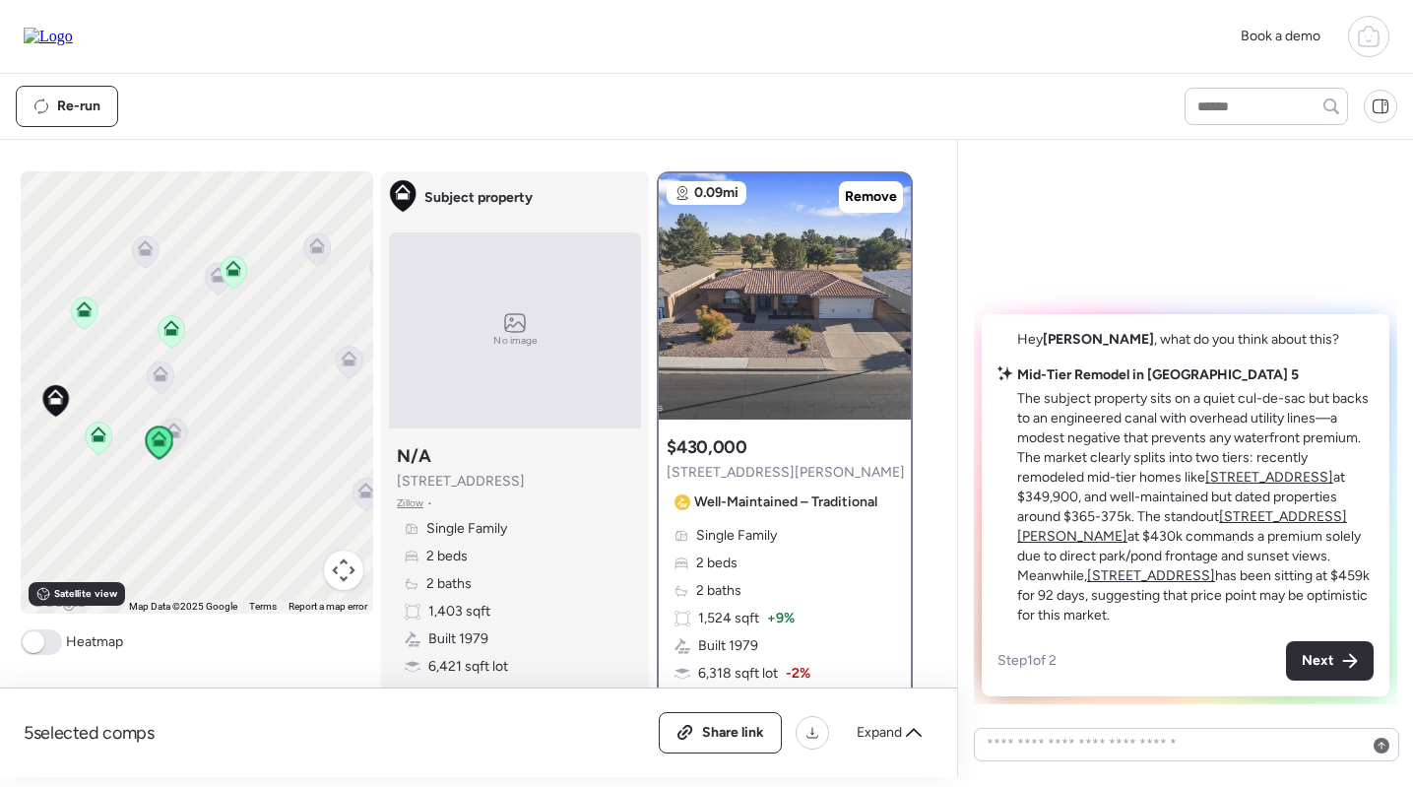
click at [178, 332] on icon at bounding box center [171, 328] width 16 height 16
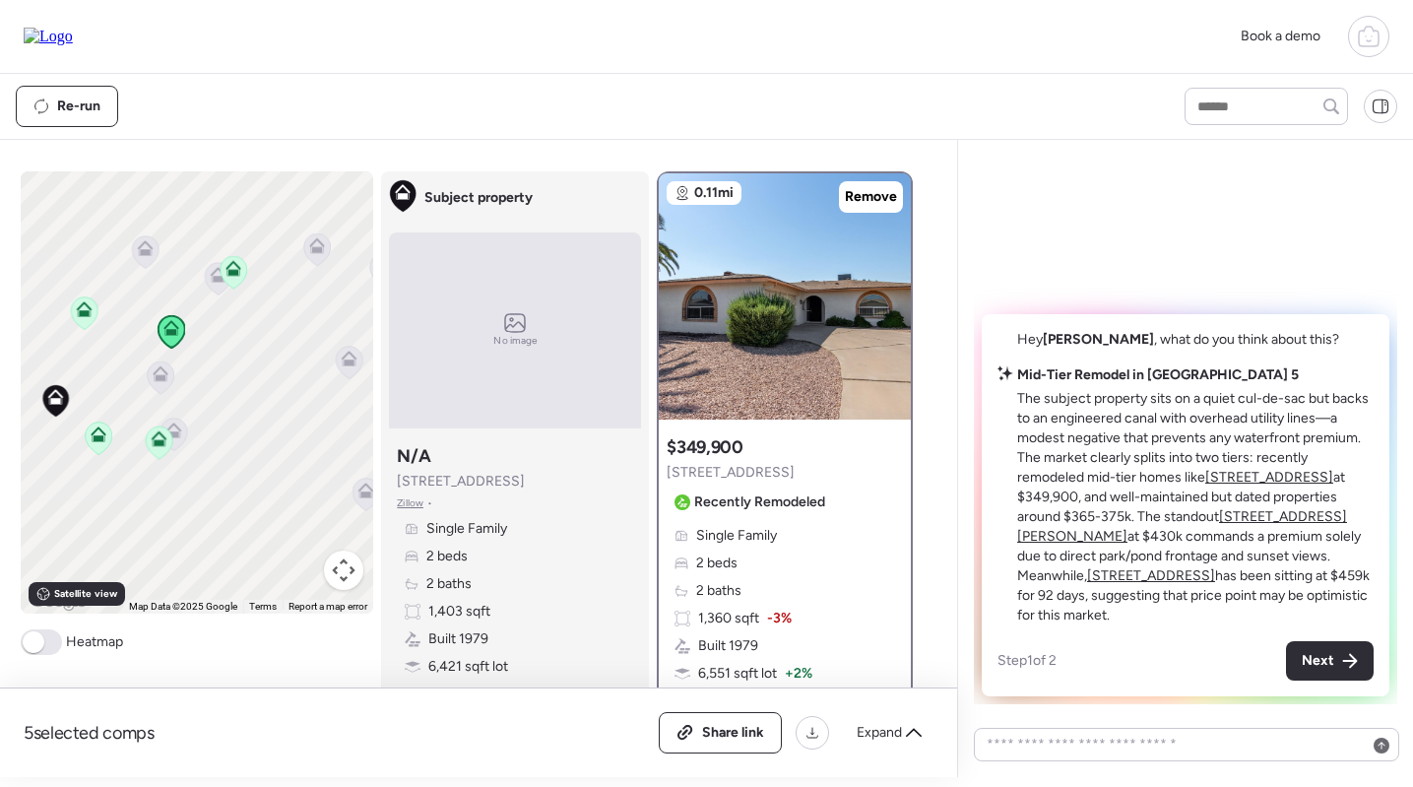
click at [80, 315] on icon at bounding box center [84, 313] width 13 height 6
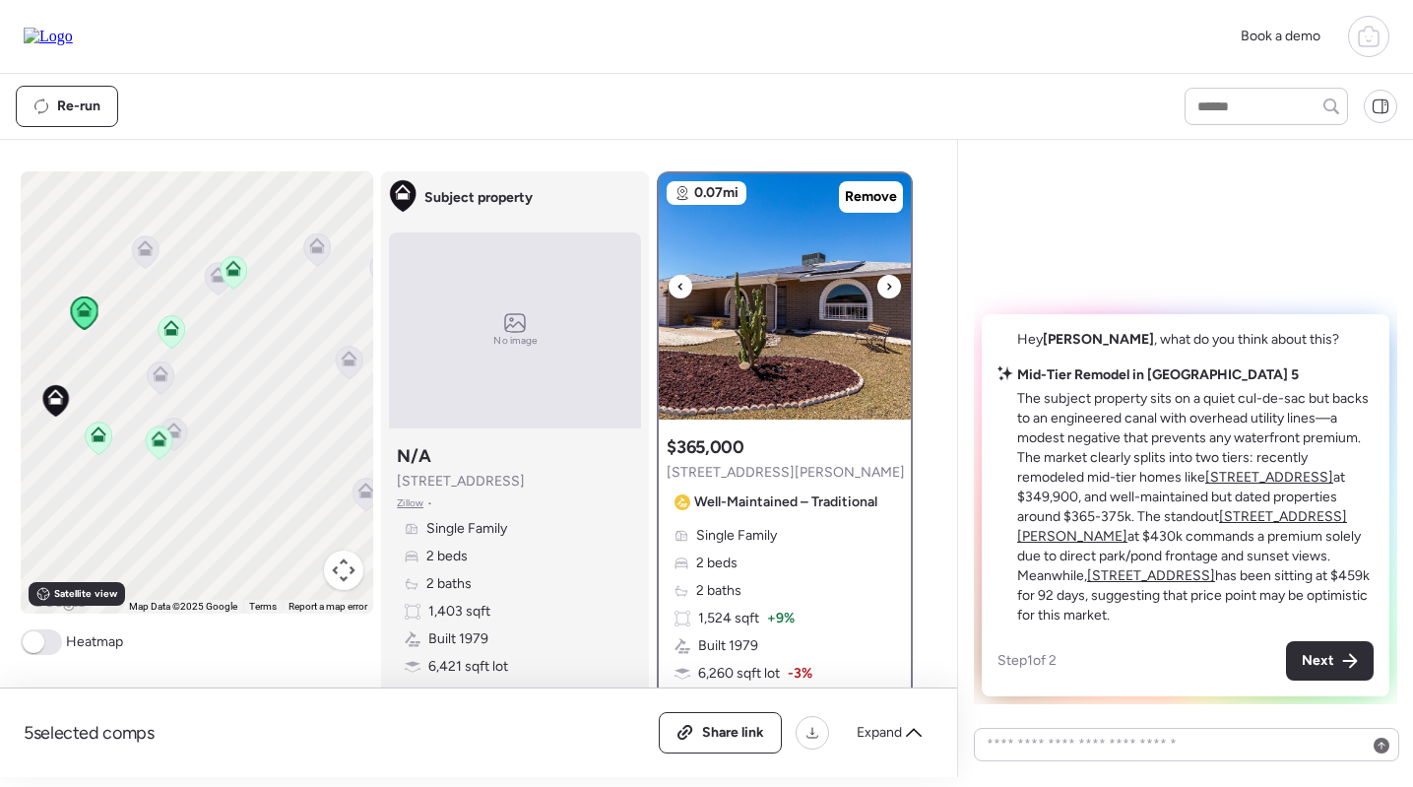
click at [797, 362] on img at bounding box center [785, 296] width 252 height 246
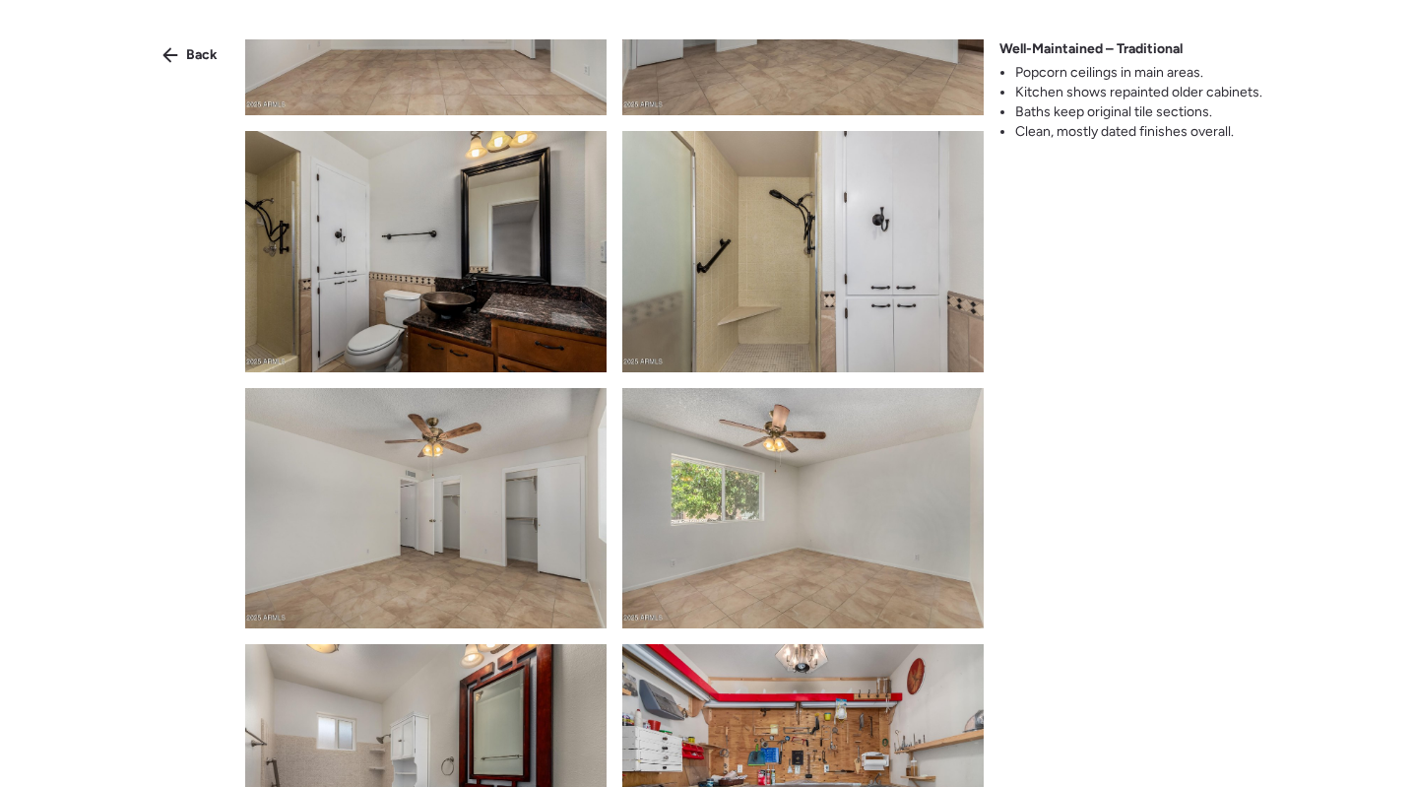
scroll to position [2759, 0]
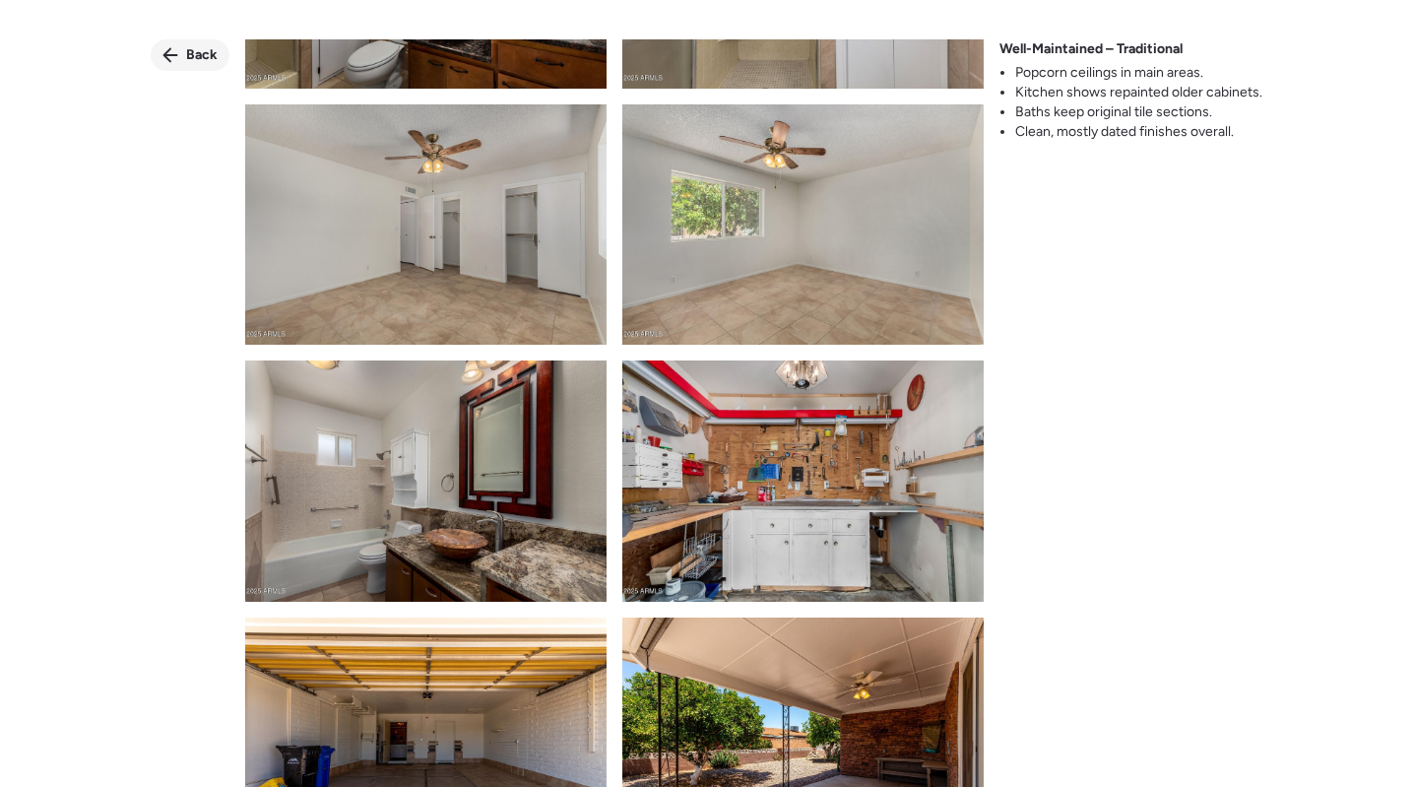
click at [185, 62] on div "Back" at bounding box center [190, 55] width 79 height 32
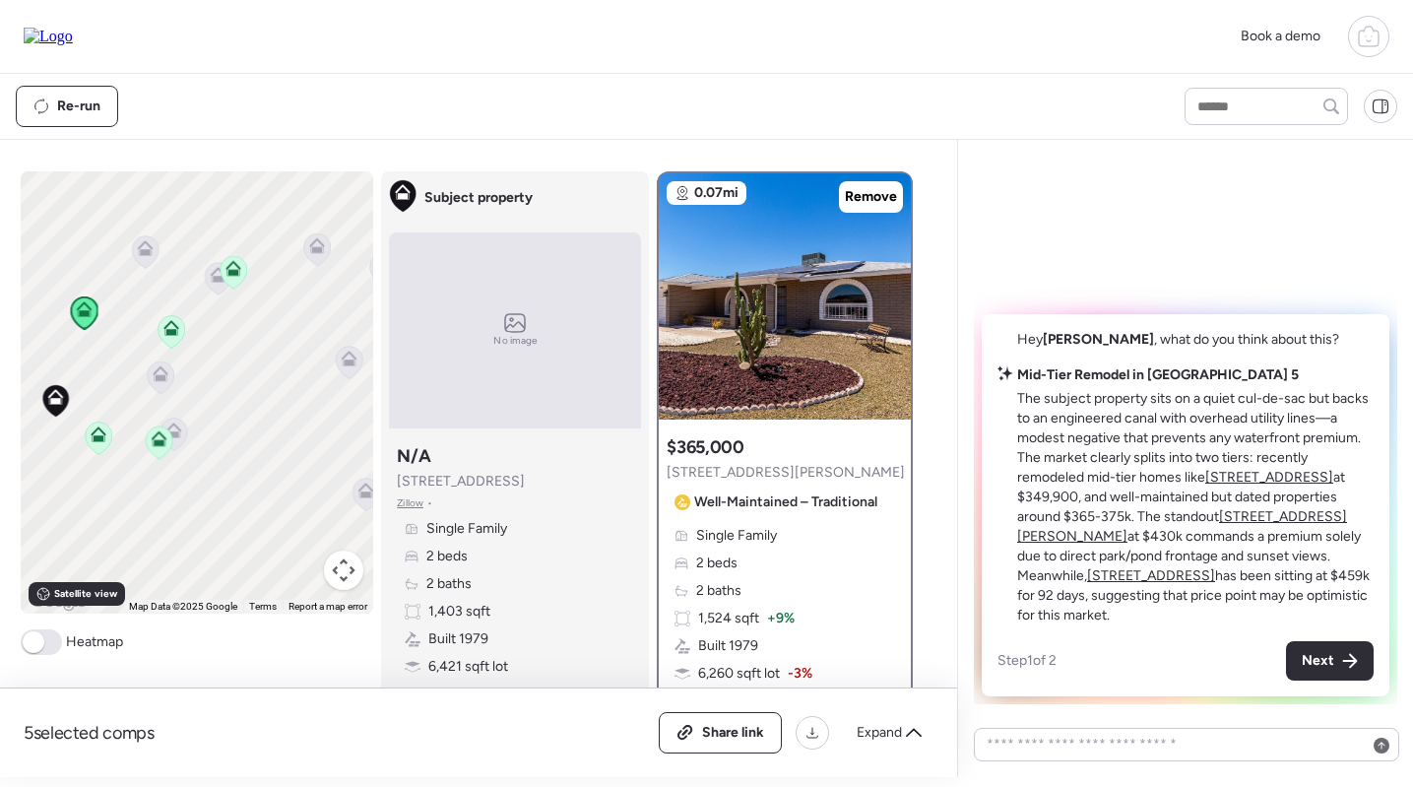
click at [214, 273] on icon at bounding box center [218, 271] width 15 height 9
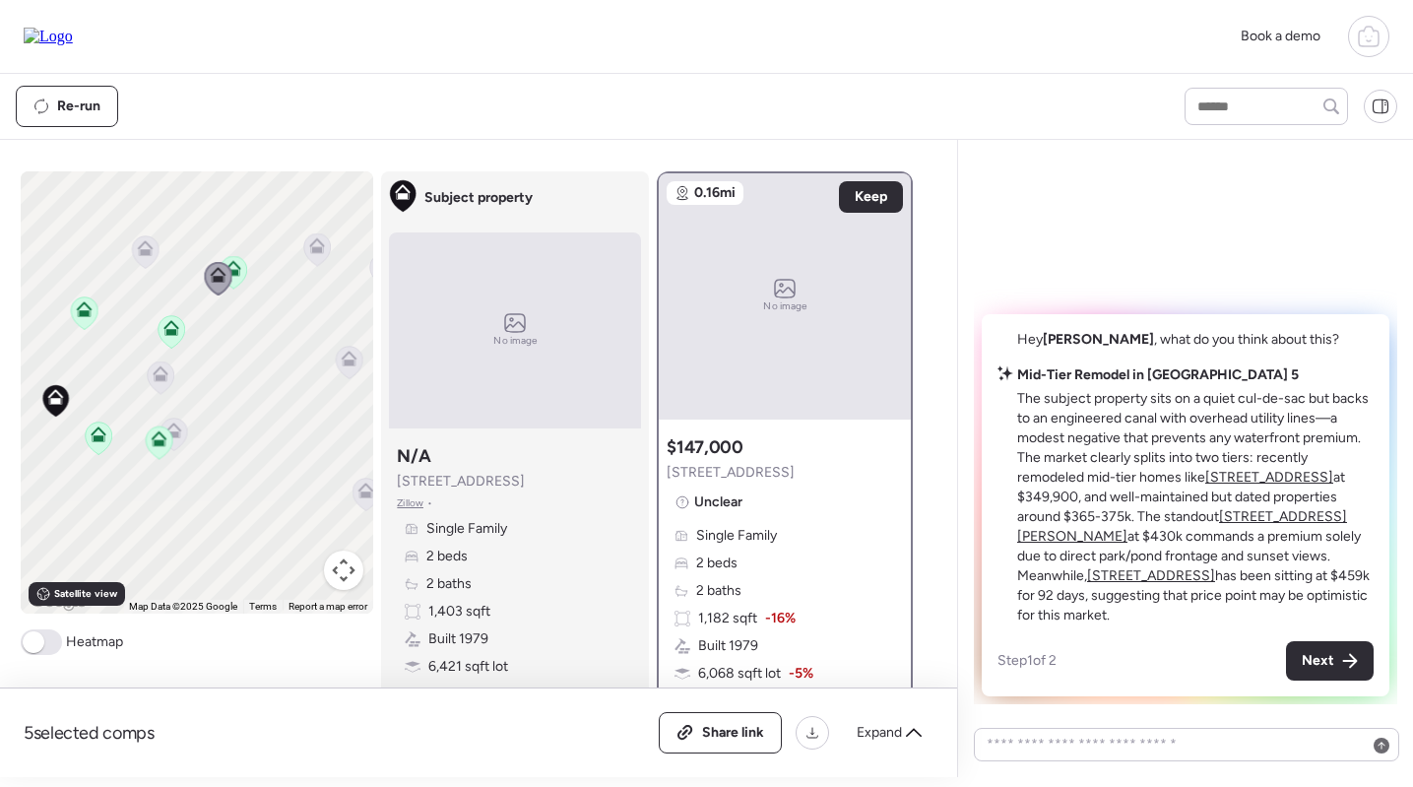
click at [234, 272] on icon at bounding box center [232, 272] width 13 height 6
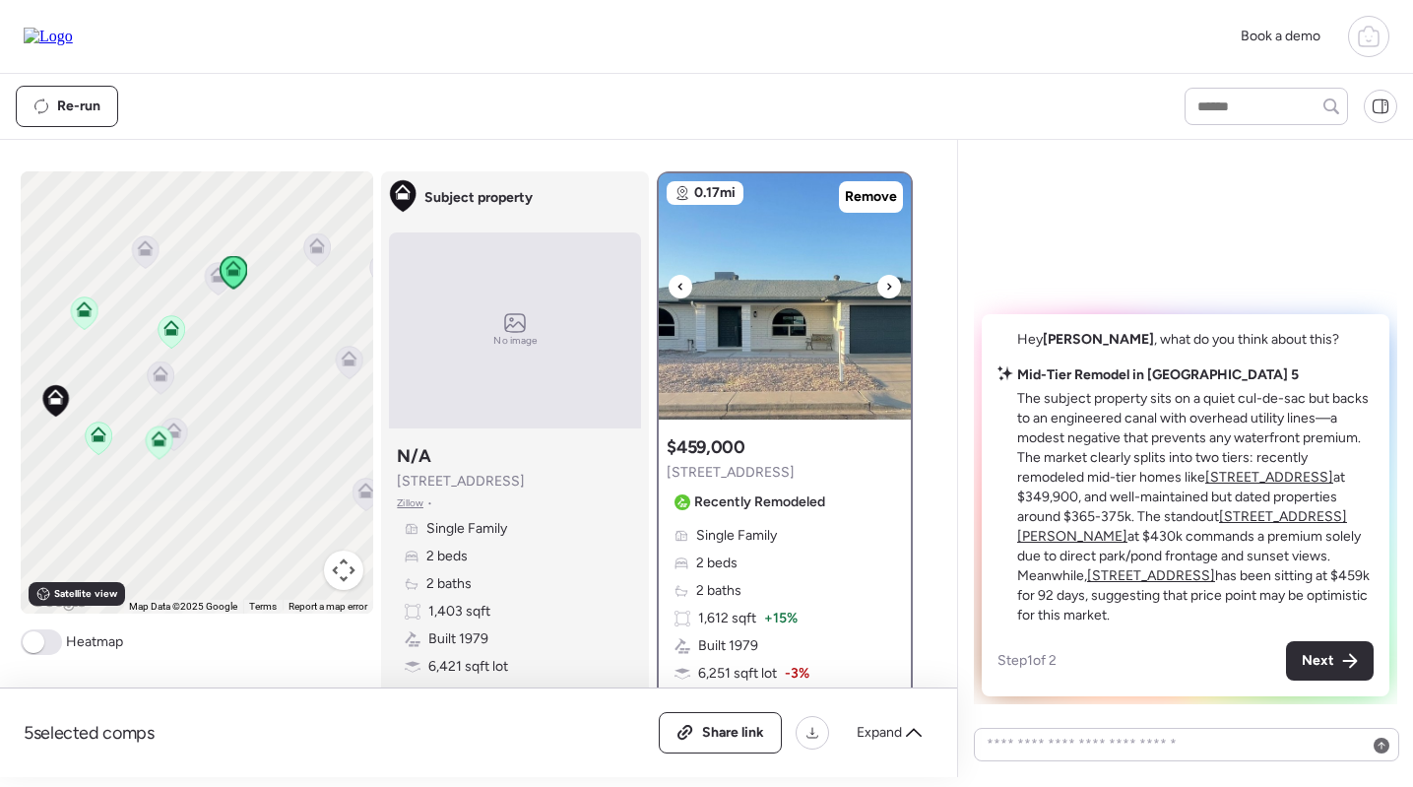
click at [764, 309] on img at bounding box center [785, 296] width 252 height 246
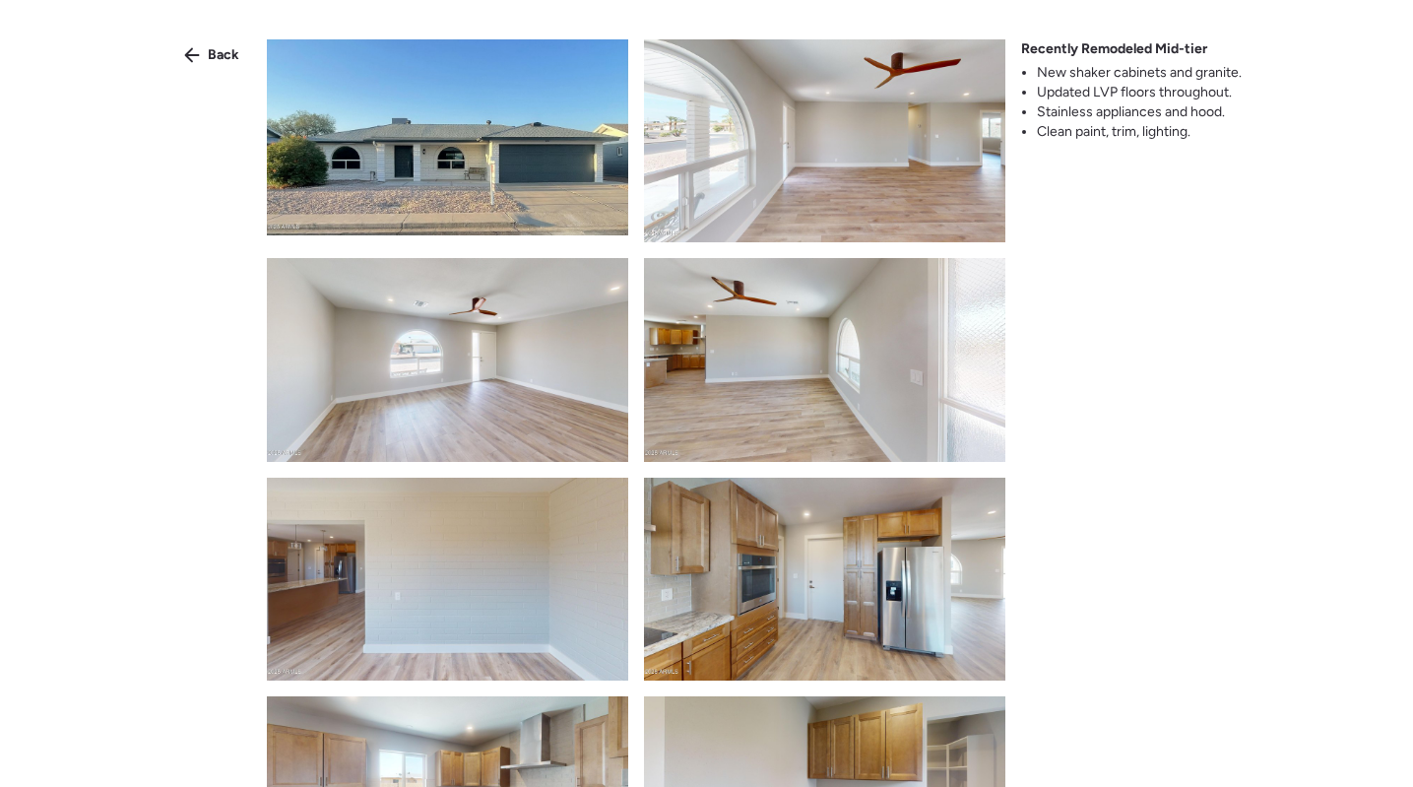
scroll to position [1518, 0]
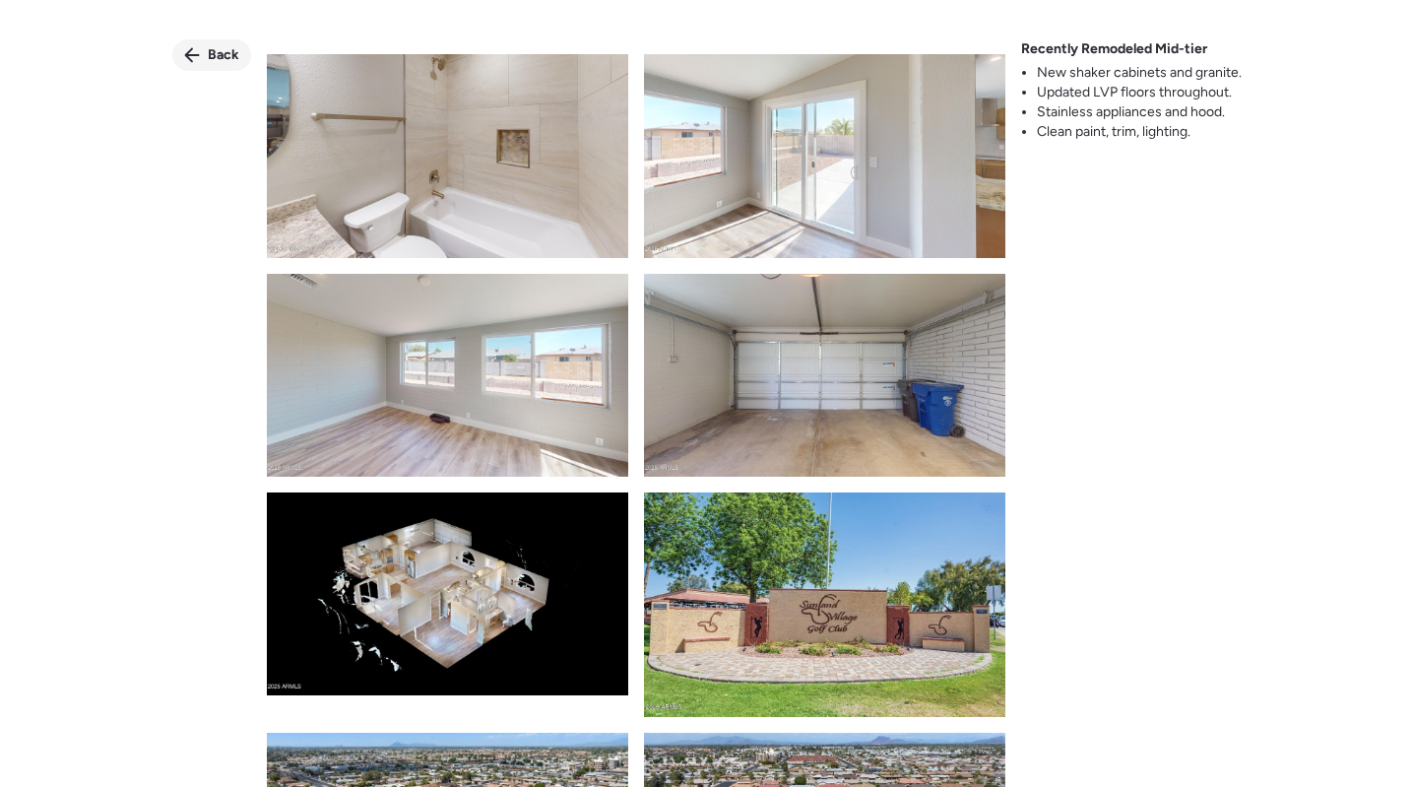
click at [223, 61] on span "Back" at bounding box center [224, 55] width 32 height 20
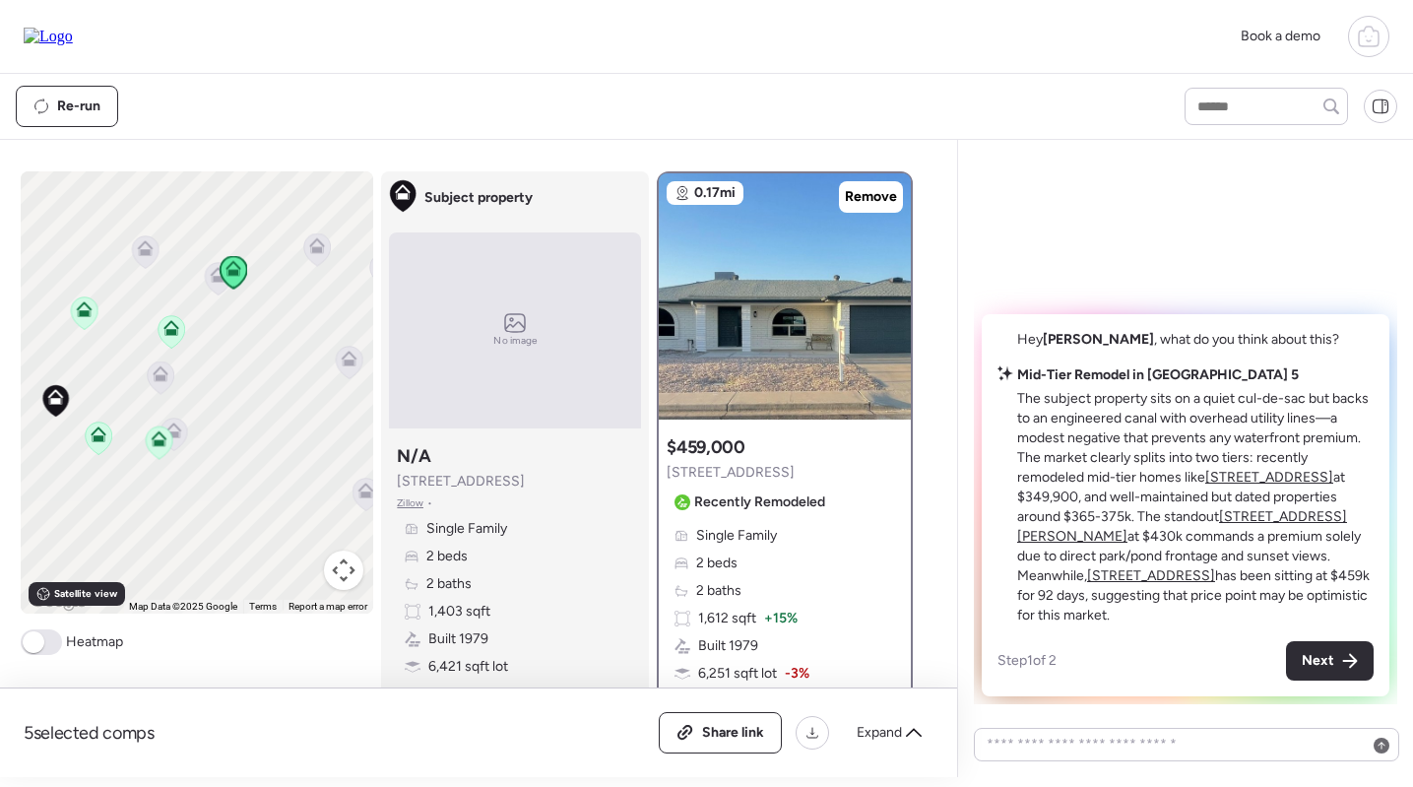
click at [139, 259] on icon at bounding box center [145, 251] width 27 height 32
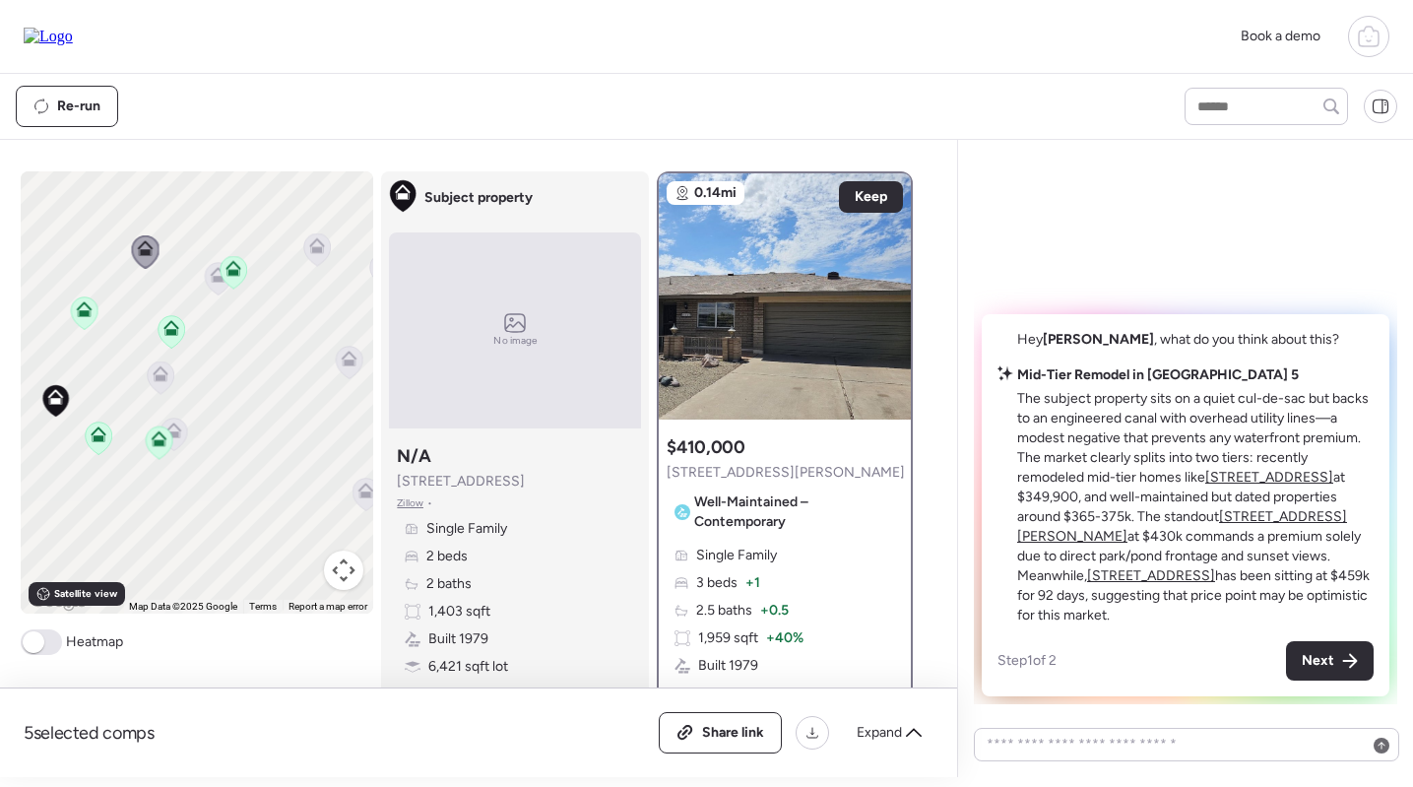
click at [319, 256] on icon at bounding box center [317, 249] width 27 height 32
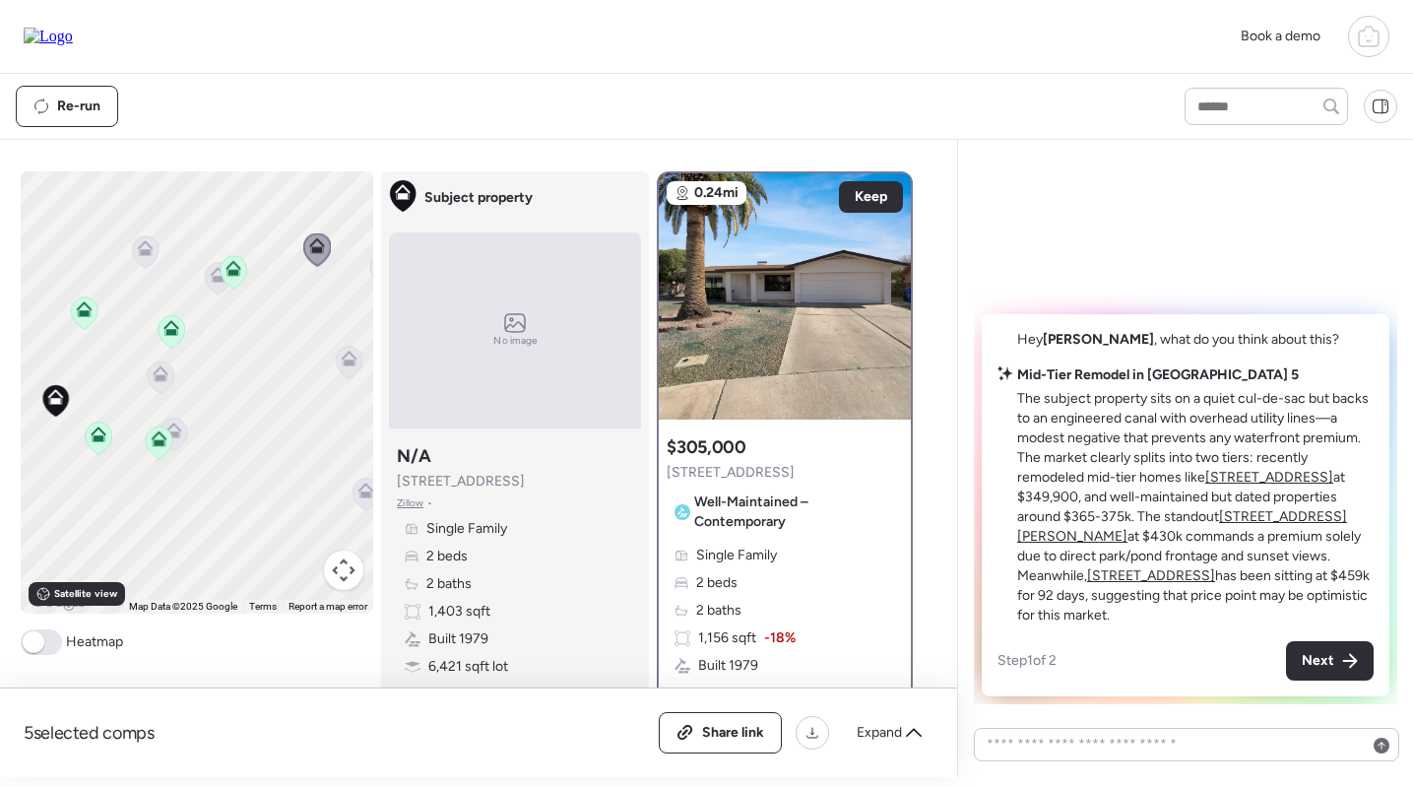
click at [348, 365] on icon at bounding box center [349, 362] width 13 height 6
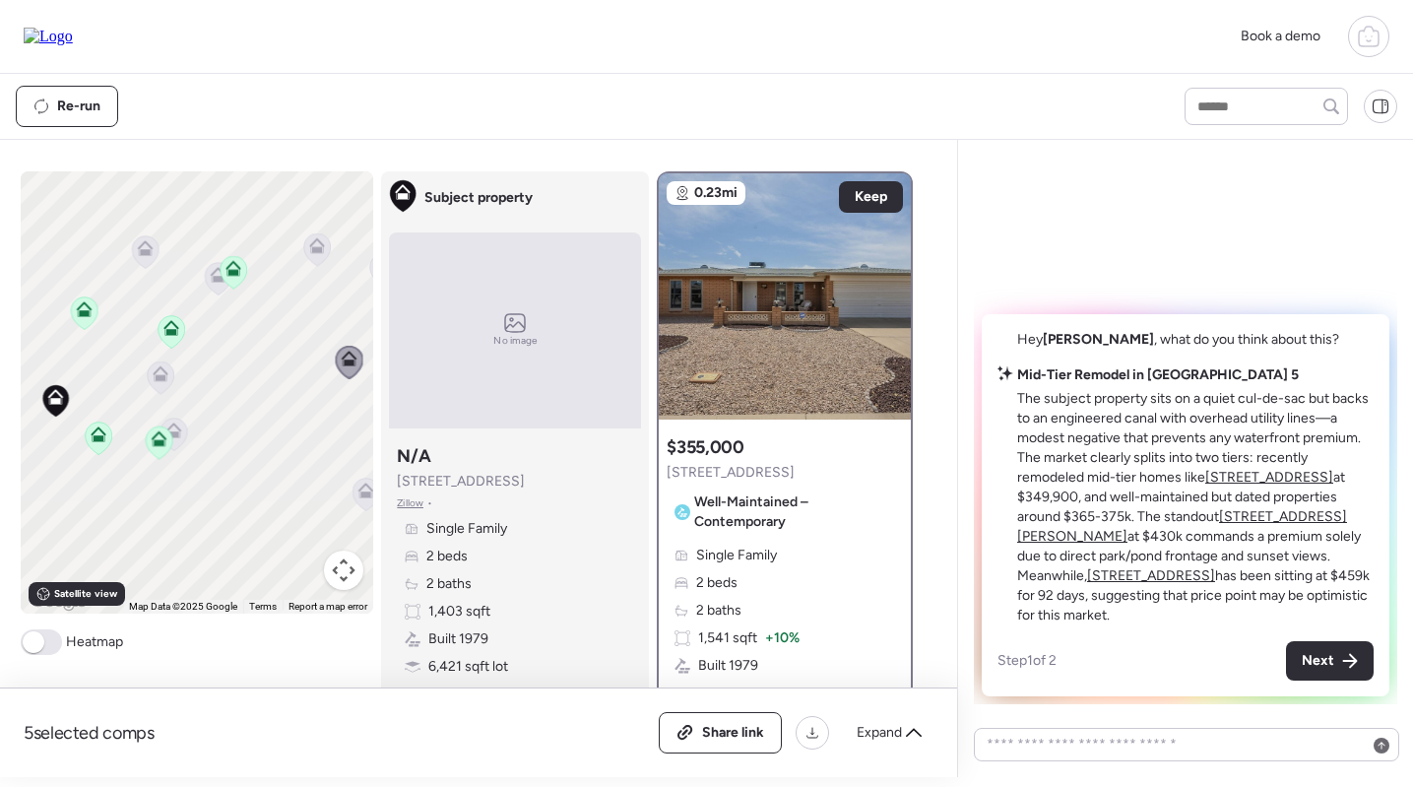
drag, startPoint x: 232, startPoint y: 426, endPoint x: 128, endPoint y: 426, distance: 104.3
click at [128, 426] on div "To navigate, press the arrow keys. To activate drag with keyboard, press Alt + …" at bounding box center [197, 392] width 353 height 442
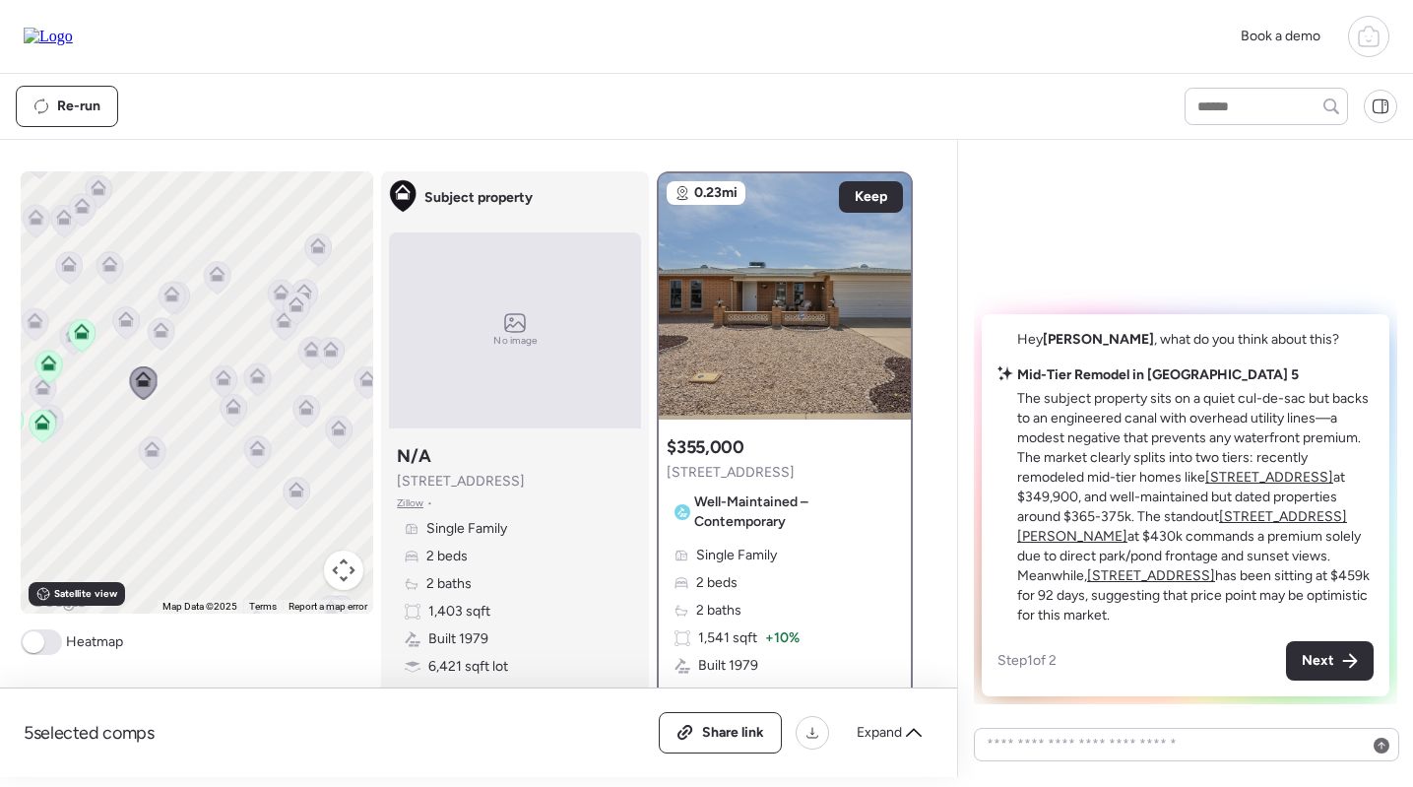
click at [158, 459] on icon at bounding box center [152, 452] width 27 height 32
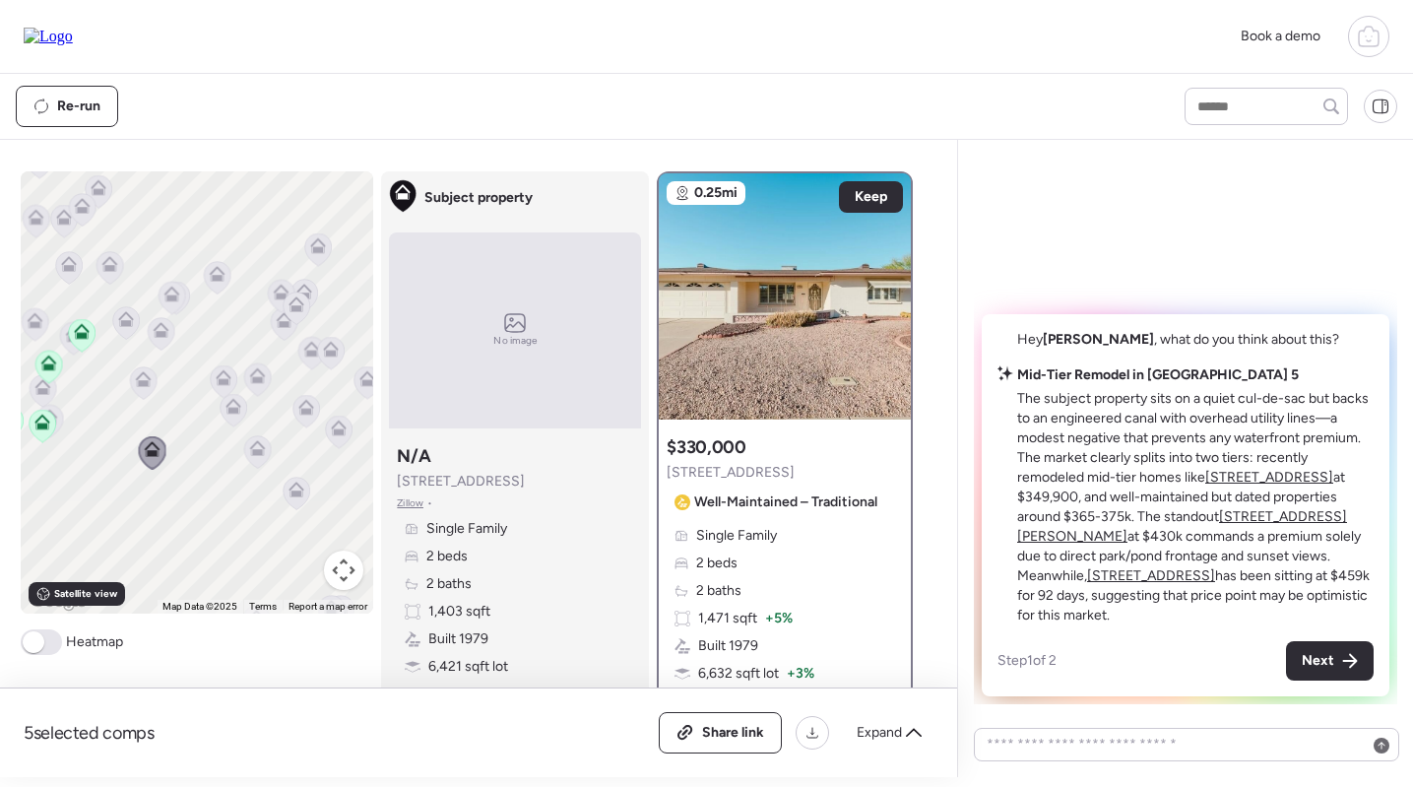
click at [621, 279] on div "No image" at bounding box center [515, 330] width 252 height 196
click at [762, 287] on img at bounding box center [785, 296] width 252 height 246
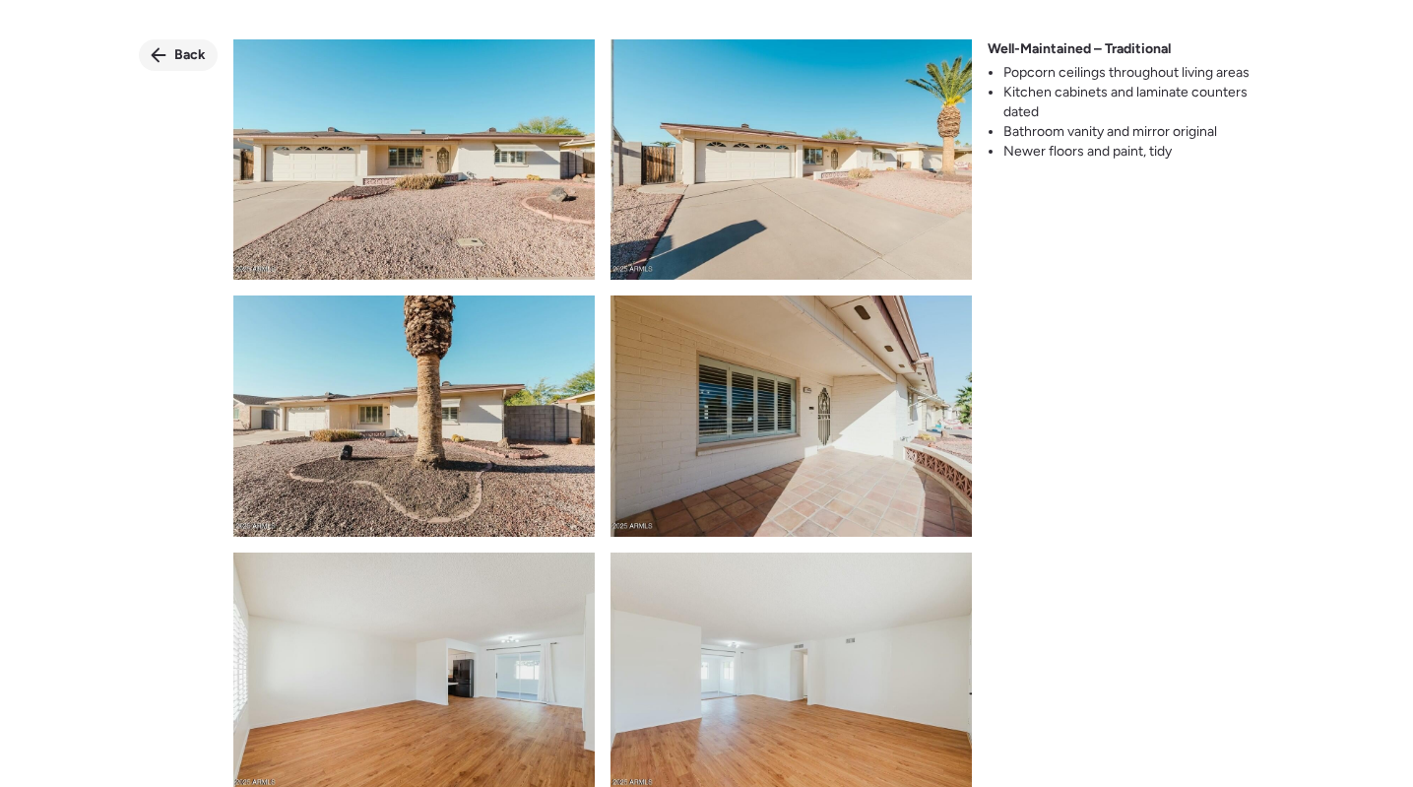
click at [171, 56] on div "Back" at bounding box center [178, 55] width 79 height 32
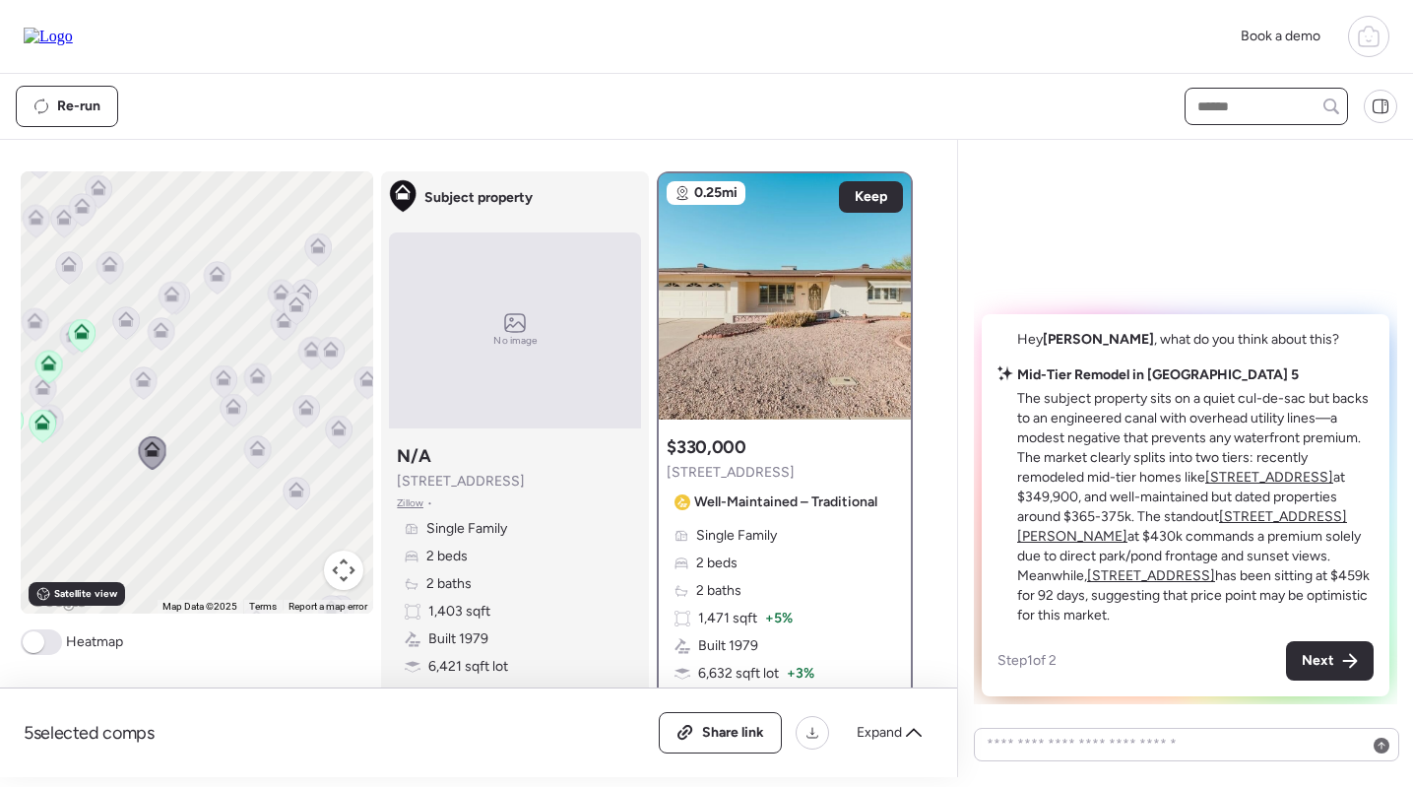
click at [1290, 115] on input "text" at bounding box center [1266, 107] width 146 height 28
paste input "**********"
type input "**********"
click at [1260, 148] on span "4042 E Crescent Ave, Mesa, AZ 85206" at bounding box center [1256, 143] width 128 height 20
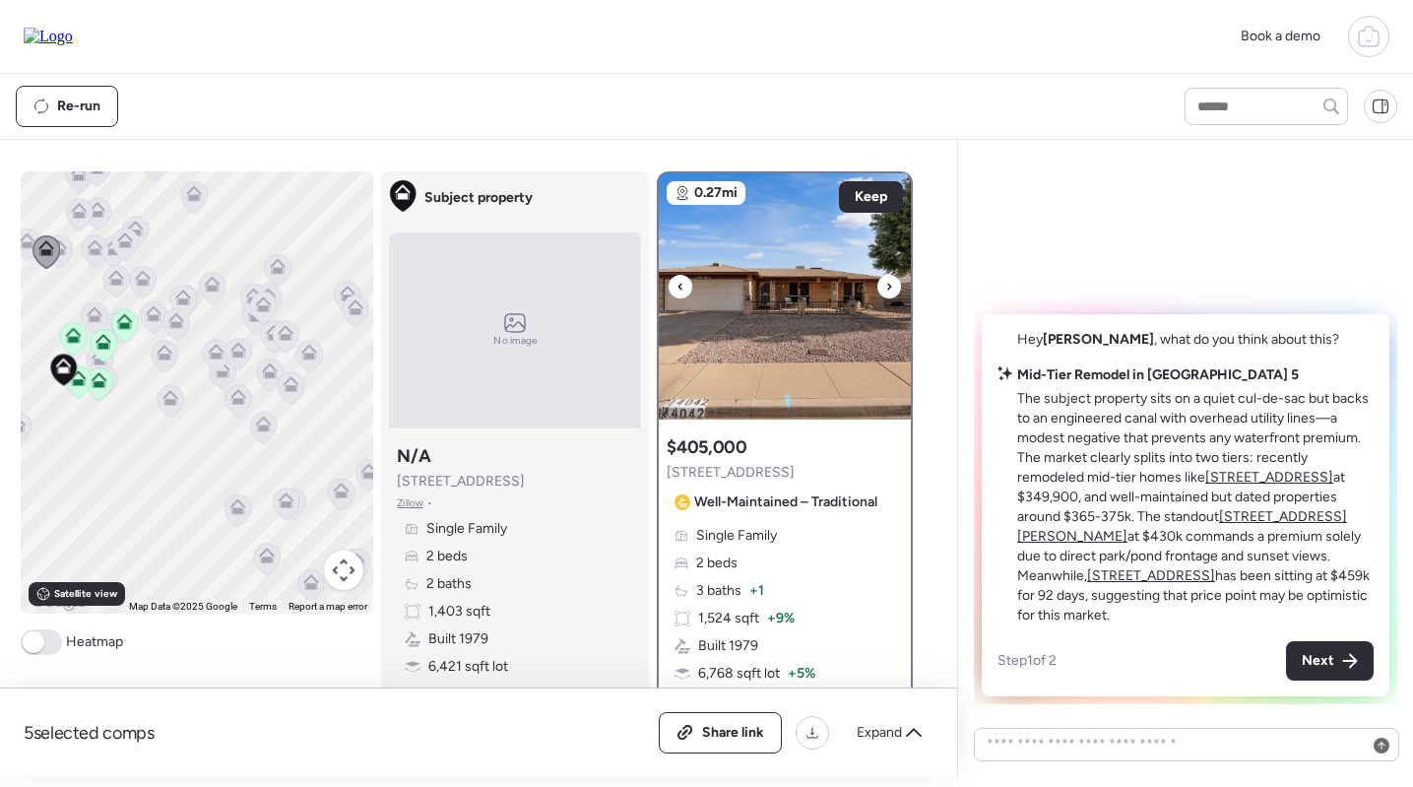
click at [788, 325] on img at bounding box center [785, 296] width 252 height 246
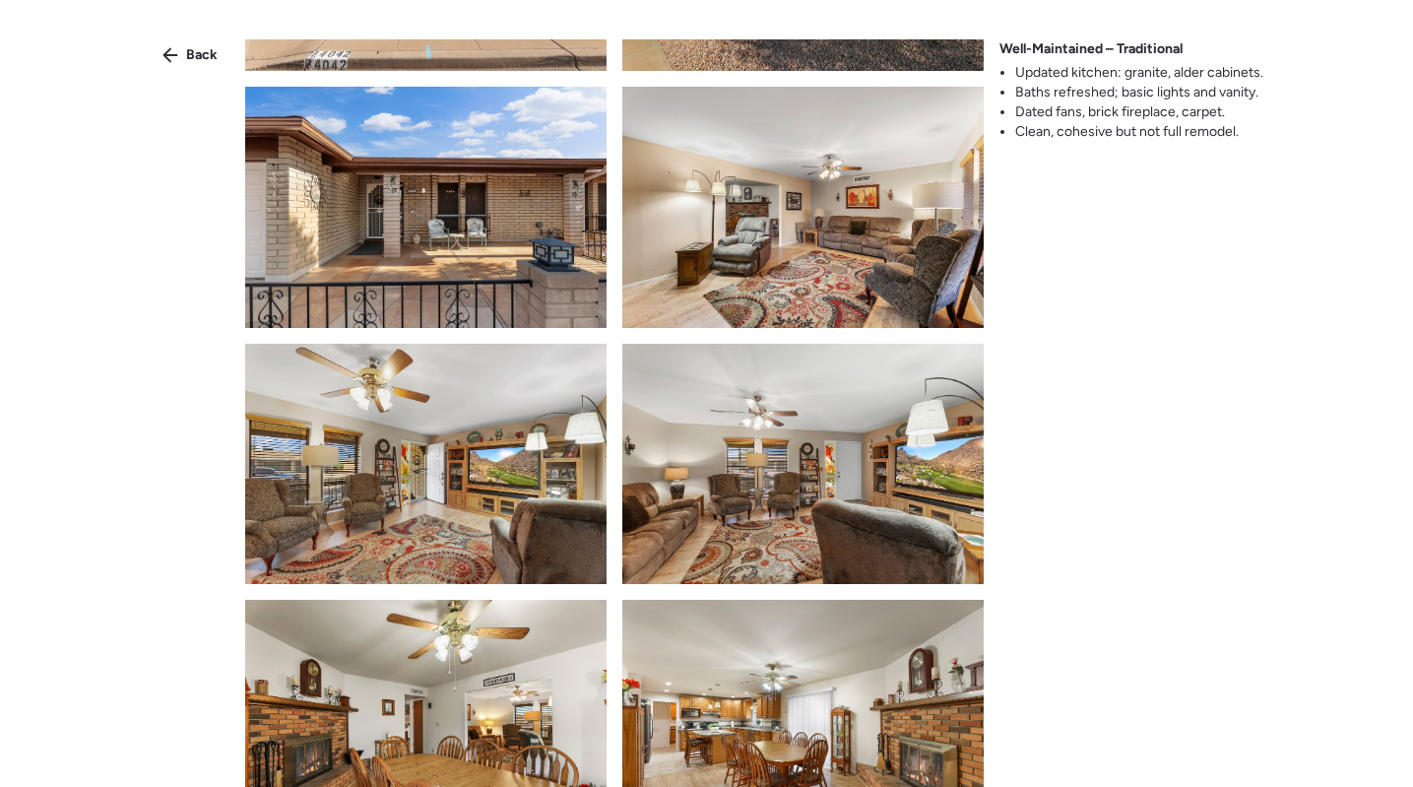
scroll to position [754, 0]
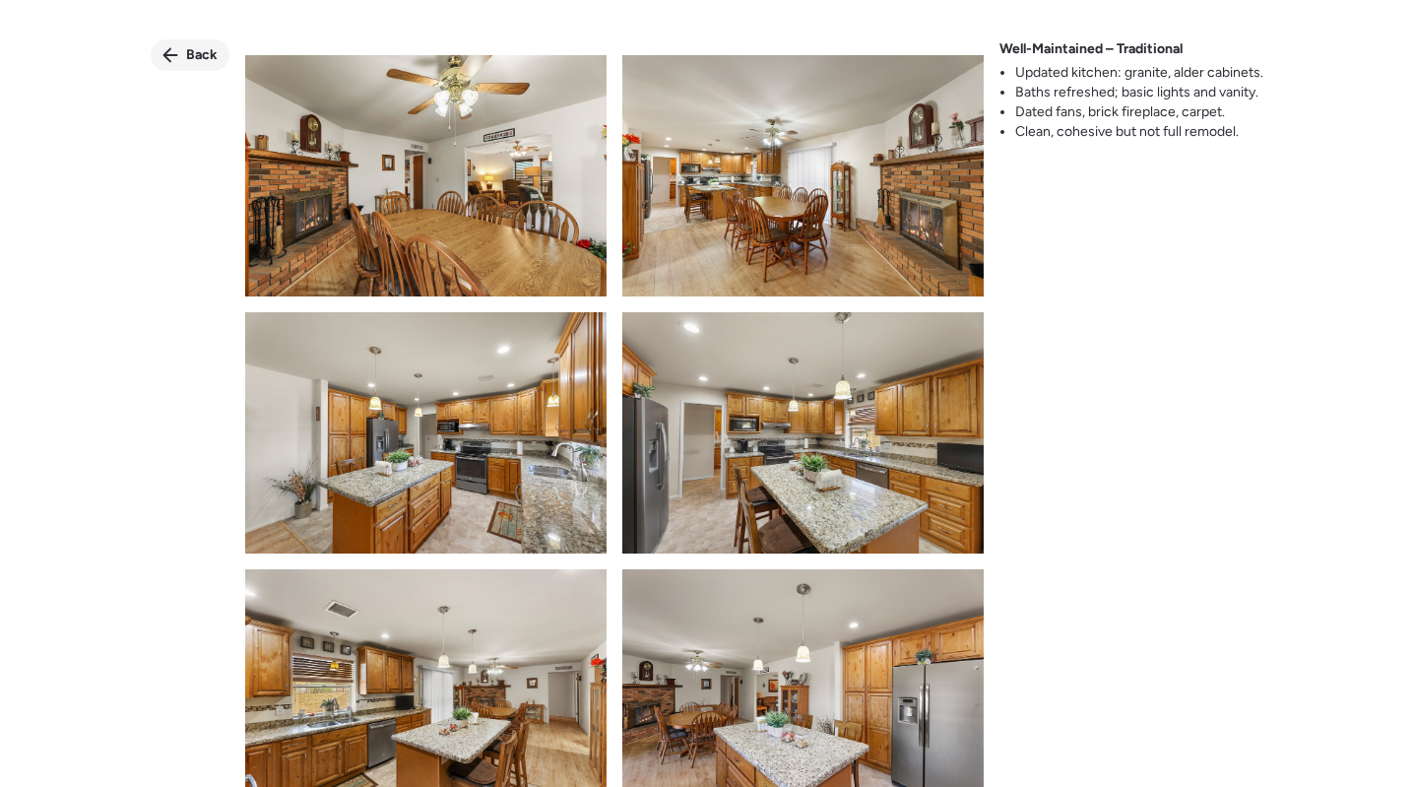
click at [181, 59] on div "Back" at bounding box center [190, 55] width 79 height 32
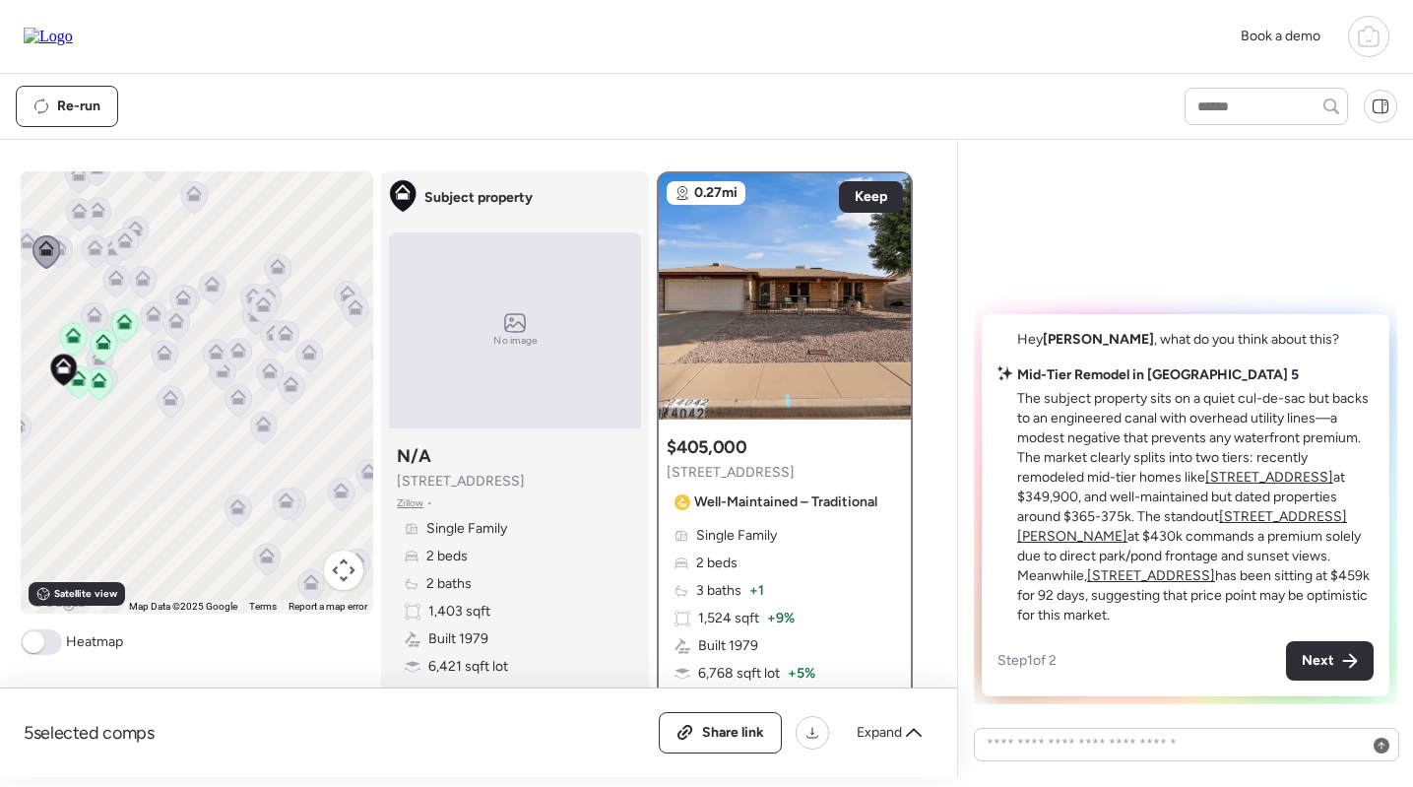
click at [1266, 473] on u "4108 E Carmel Ave" at bounding box center [1269, 477] width 128 height 17
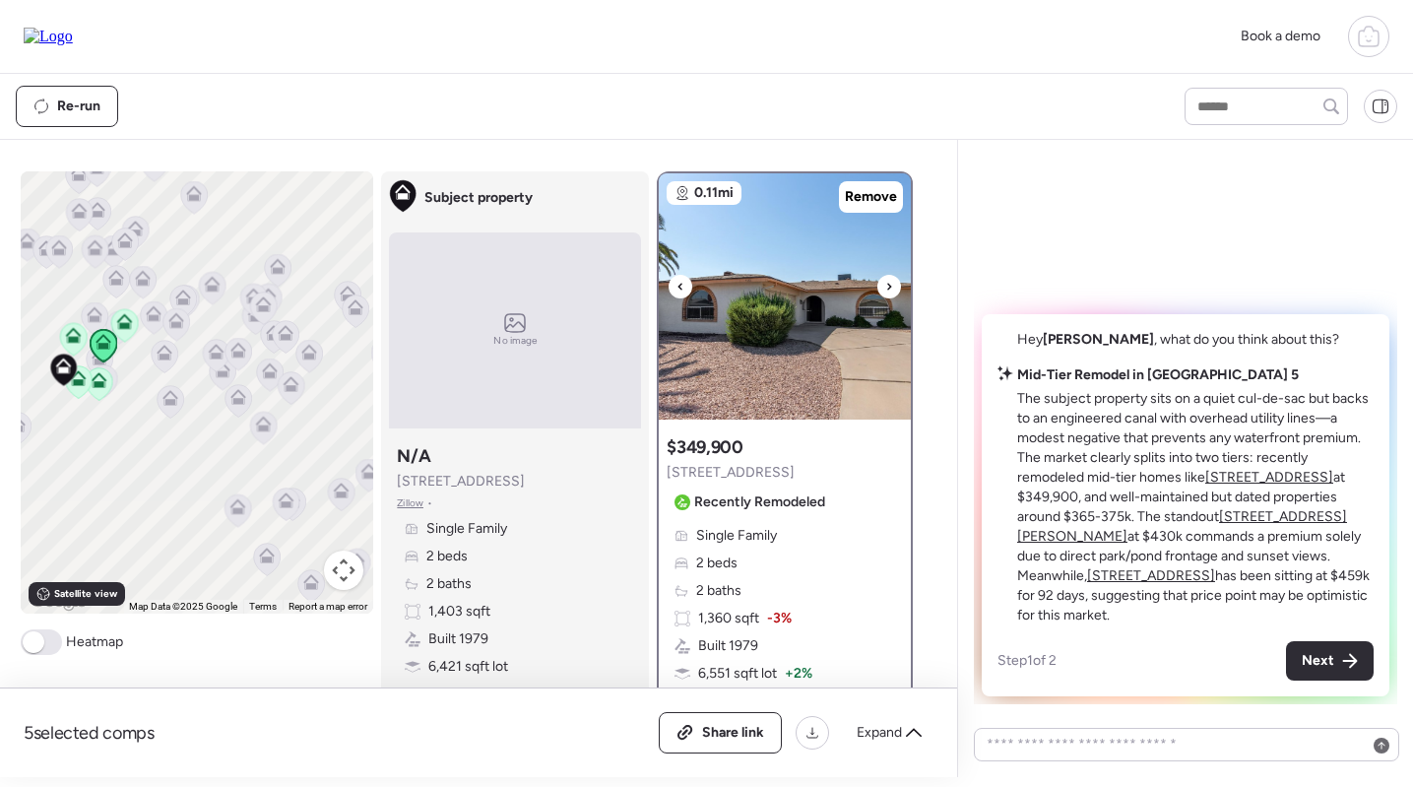
click at [815, 358] on img at bounding box center [785, 296] width 252 height 246
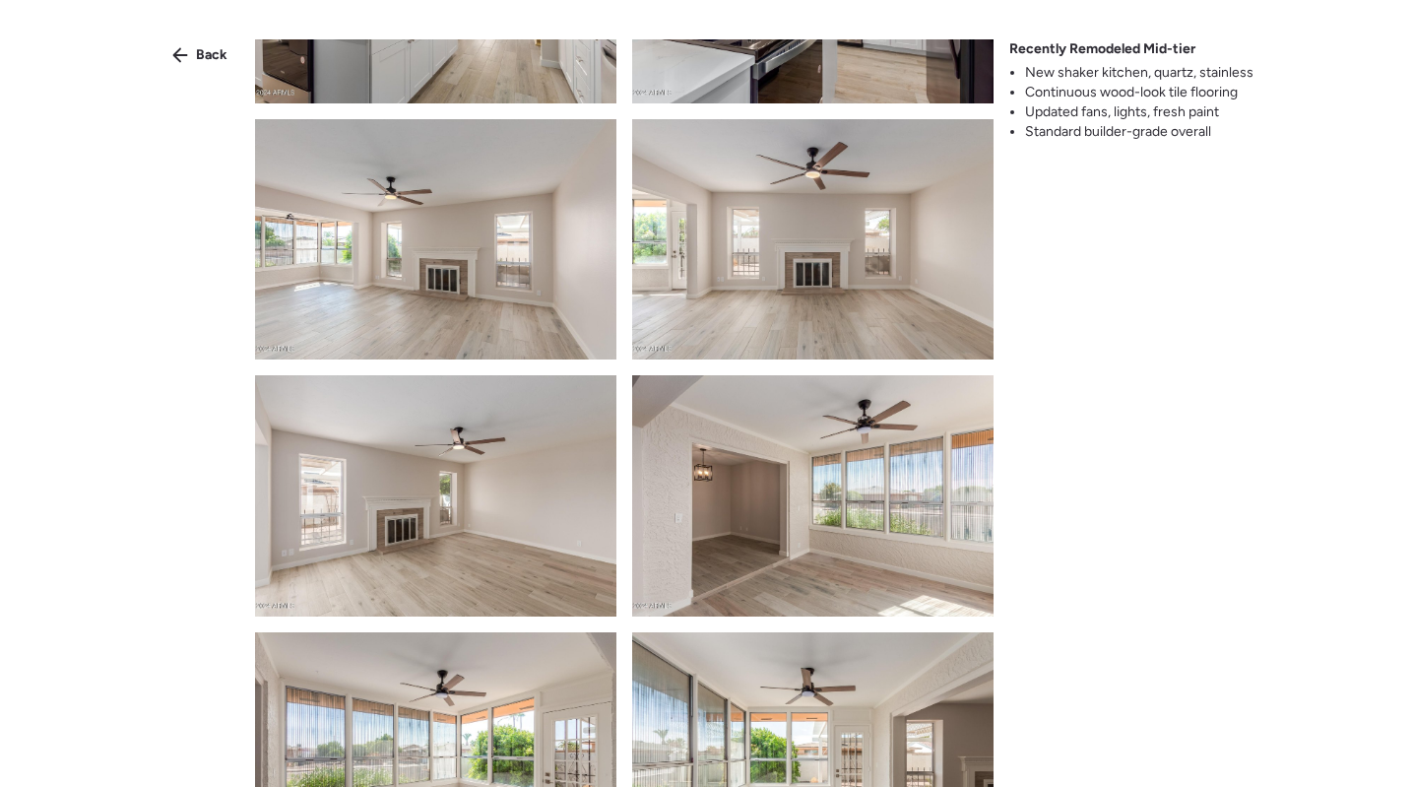
scroll to position [487, 0]
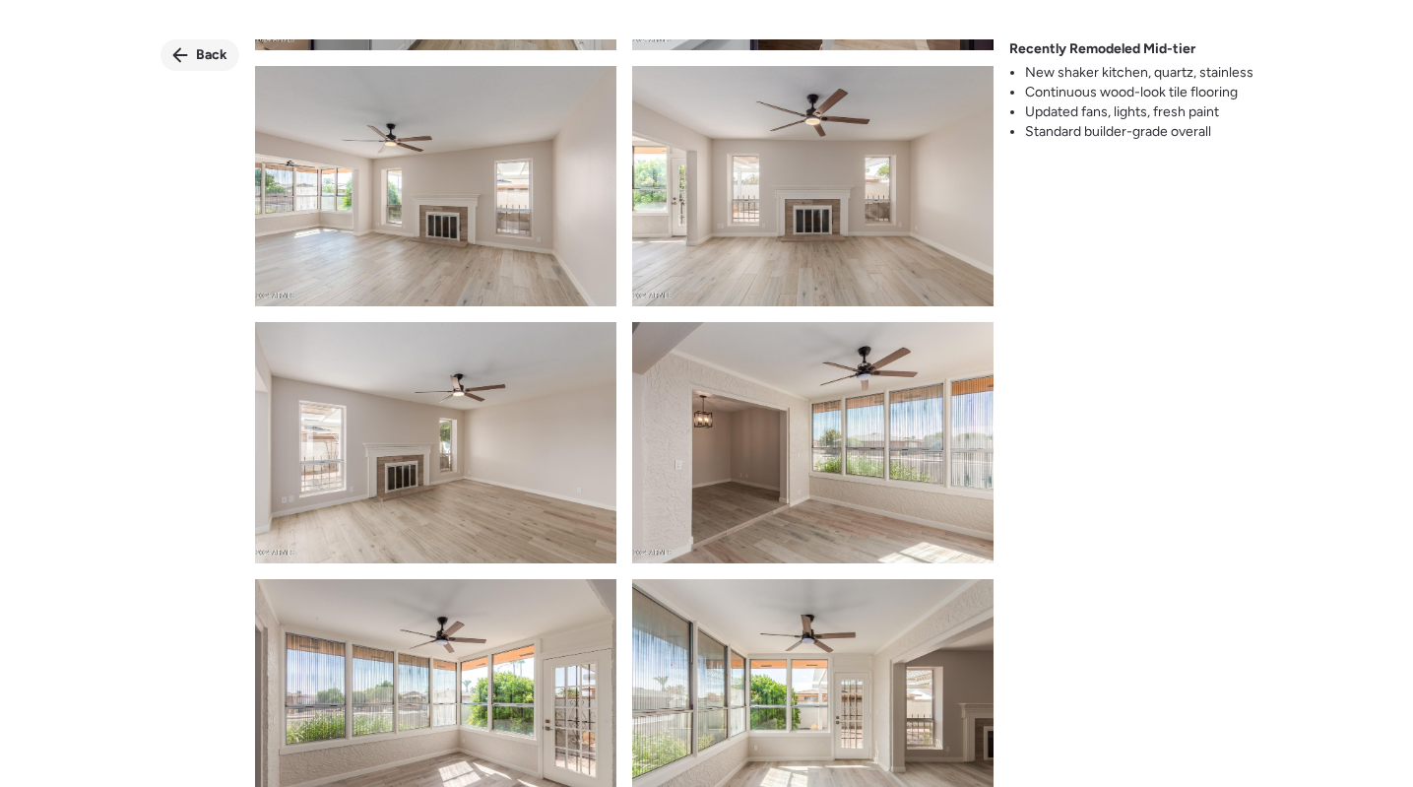
click at [186, 56] on icon at bounding box center [179, 55] width 15 height 15
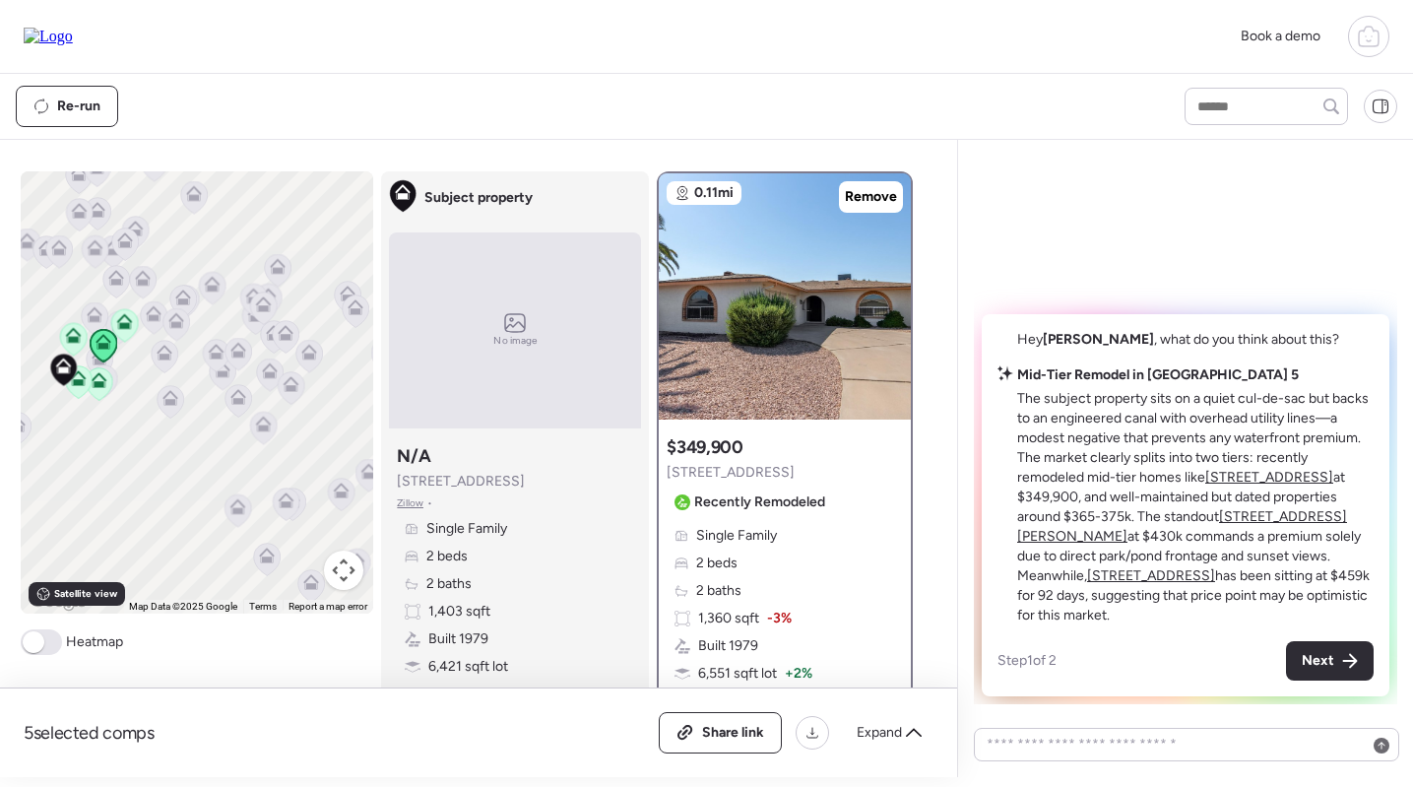
scroll to position [0, 0]
click at [1248, 521] on u "4047 E Catalina Cir" at bounding box center [1182, 526] width 330 height 36
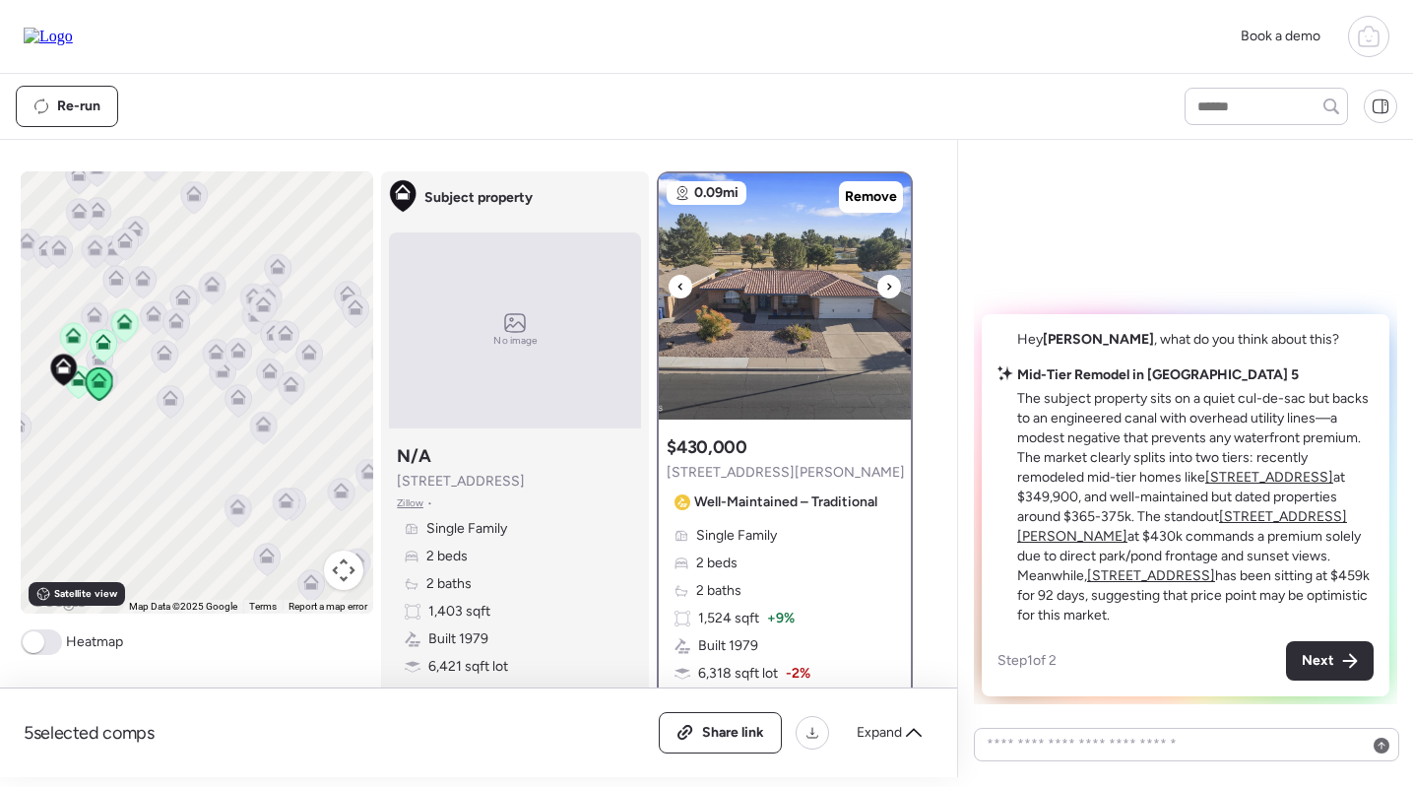
click at [711, 285] on img at bounding box center [785, 296] width 252 height 246
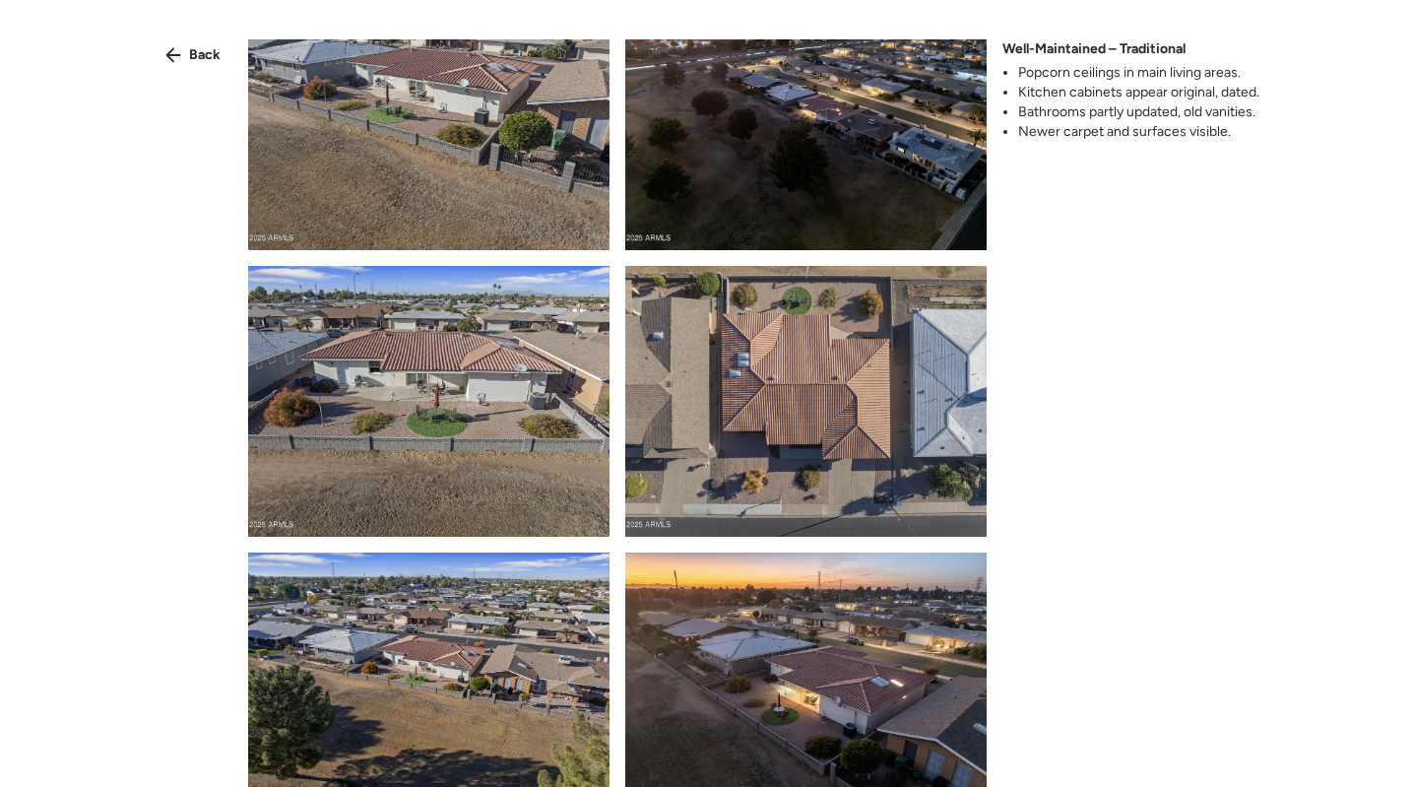
scroll to position [1227, 0]
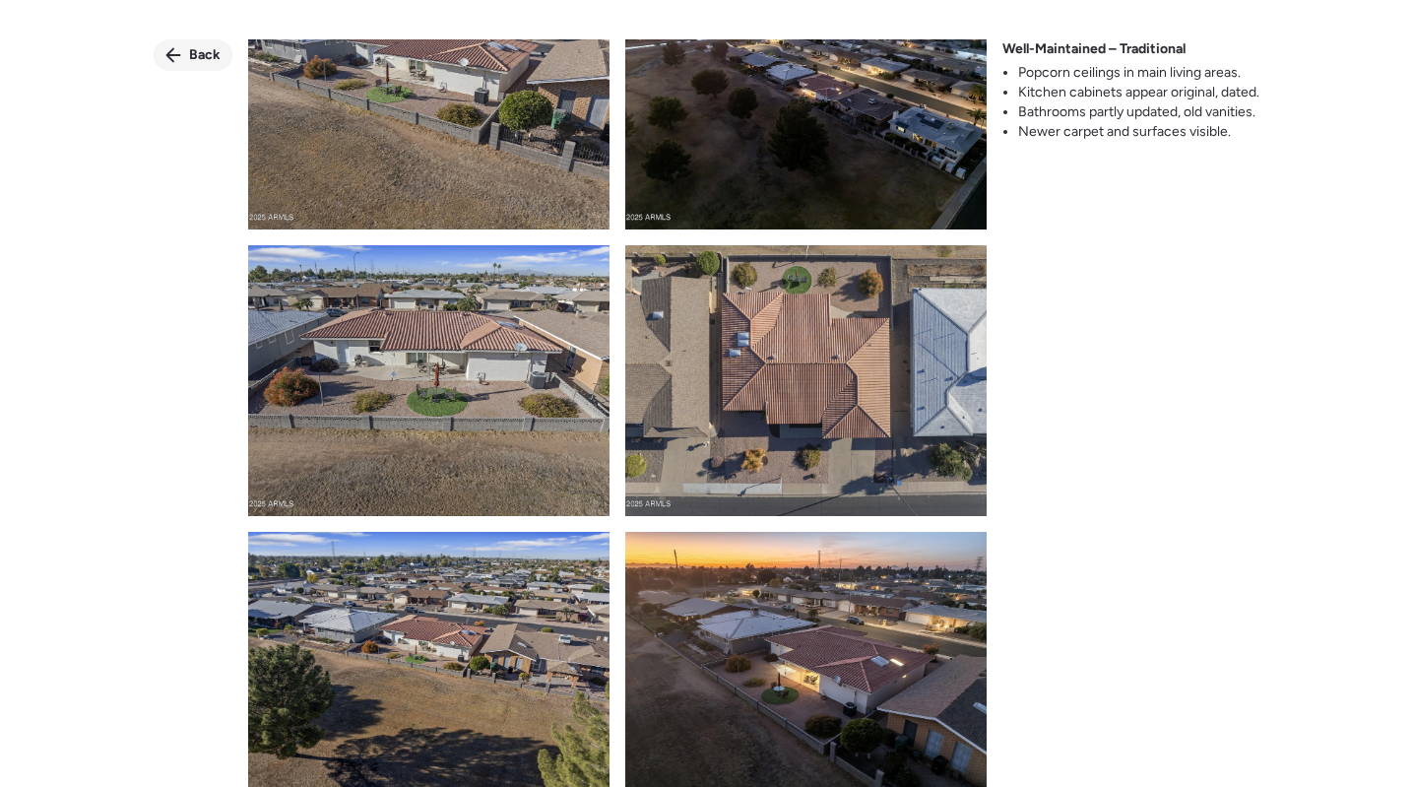
click at [204, 57] on span "Back" at bounding box center [205, 55] width 32 height 20
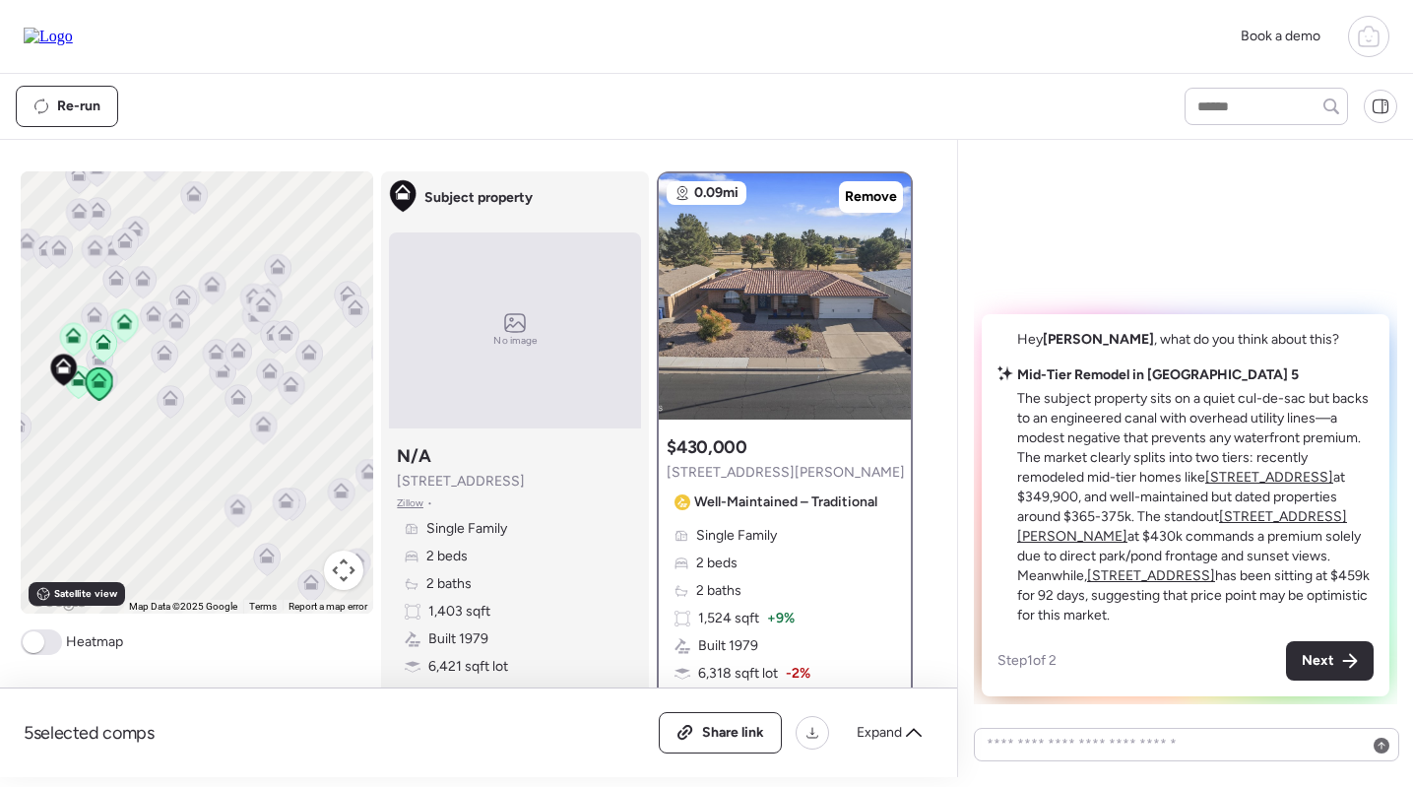
click at [1215, 567] on u "4151 E Clovis Ave" at bounding box center [1151, 575] width 128 height 17
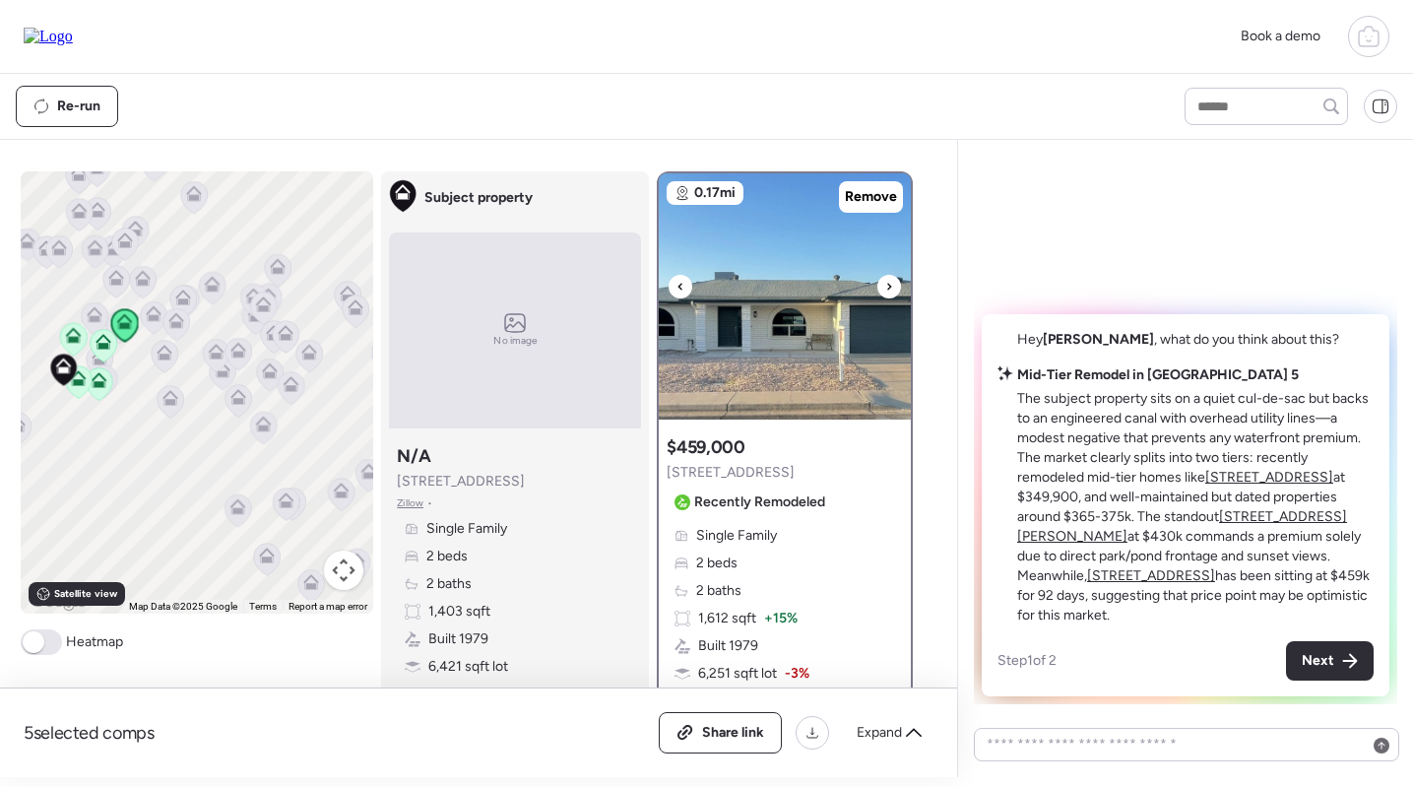
click at [816, 360] on img at bounding box center [785, 296] width 252 height 246
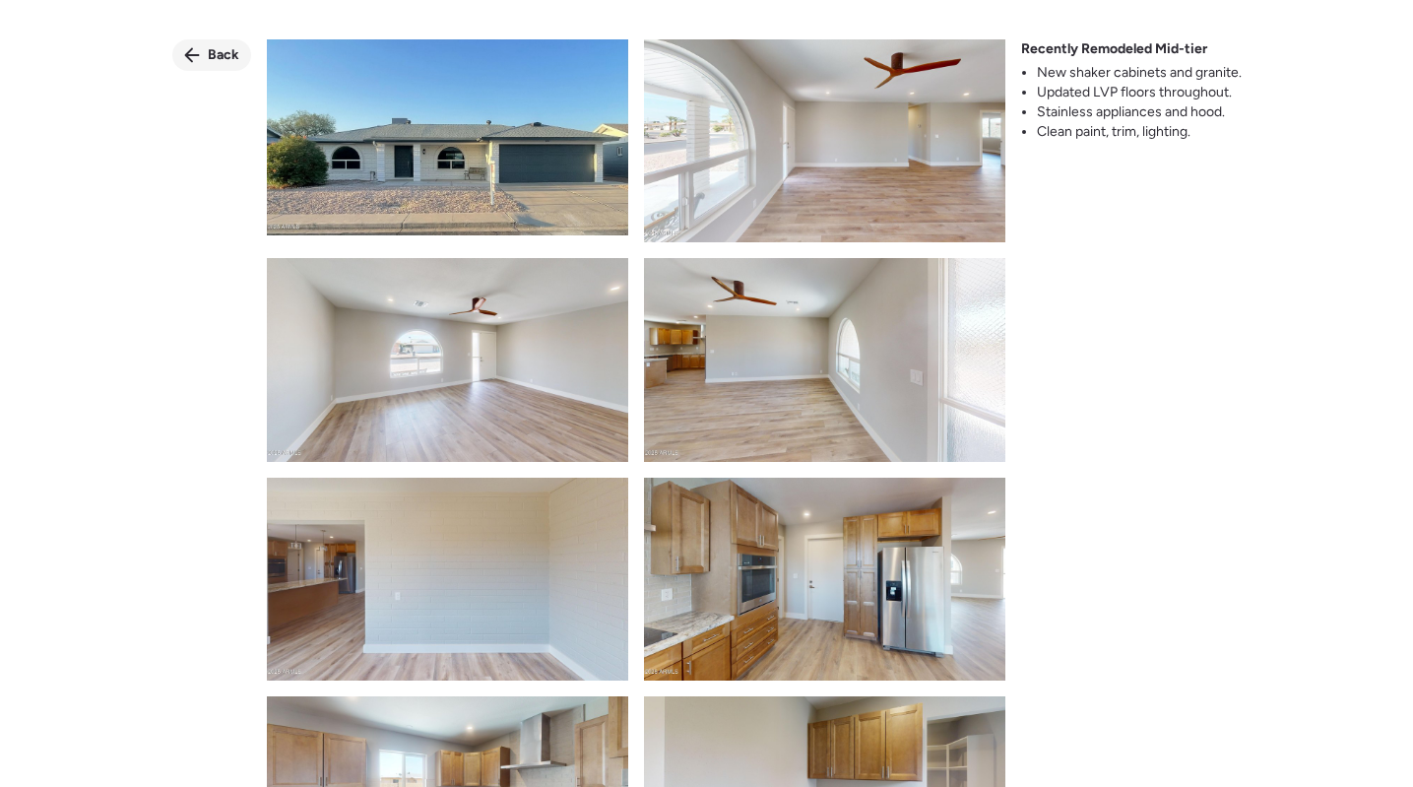
click at [225, 68] on div "Back" at bounding box center [211, 55] width 79 height 32
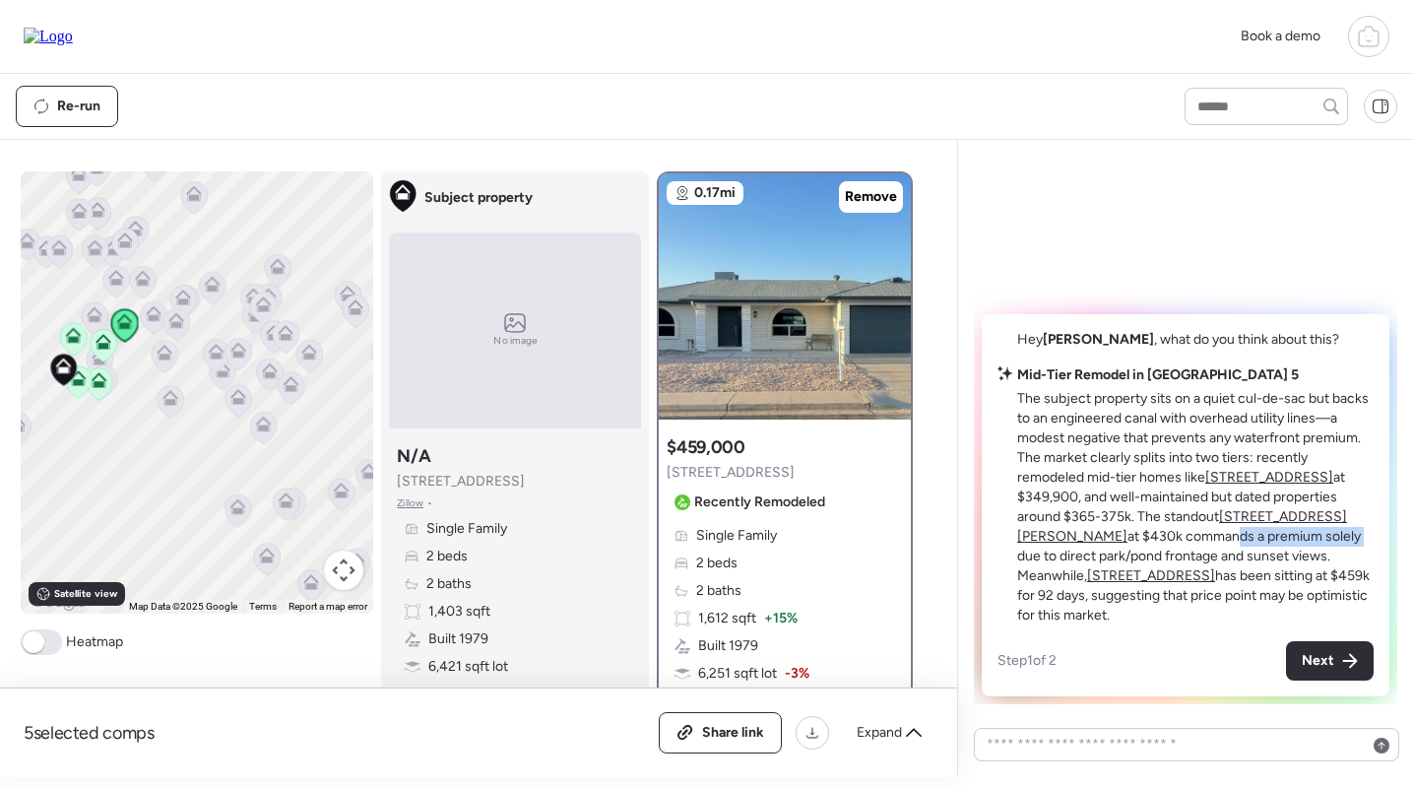
drag, startPoint x: 1107, startPoint y: 531, endPoint x: 1237, endPoint y: 535, distance: 130.0
click at [1237, 535] on p "The subject property sits on a quiet cul-de-sac but backs to an engineered cana…" at bounding box center [1195, 507] width 356 height 236
click at [1299, 545] on p "The subject property sits on a quiet cul-de-sac but backs to an engineered cana…" at bounding box center [1195, 507] width 356 height 236
click at [1331, 650] on div "Next" at bounding box center [1330, 660] width 88 height 39
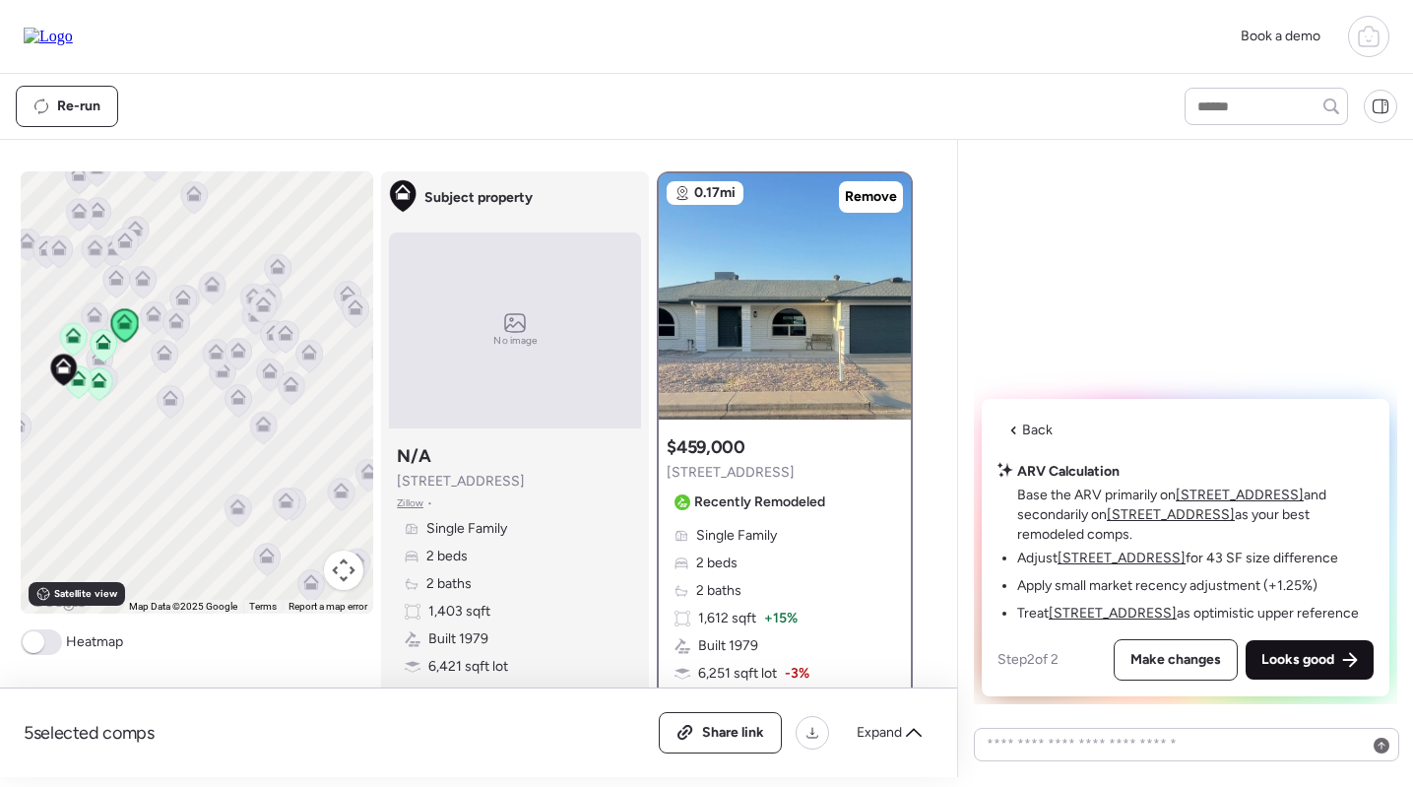
click at [1321, 660] on span "Looks good" at bounding box center [1297, 660] width 73 height 20
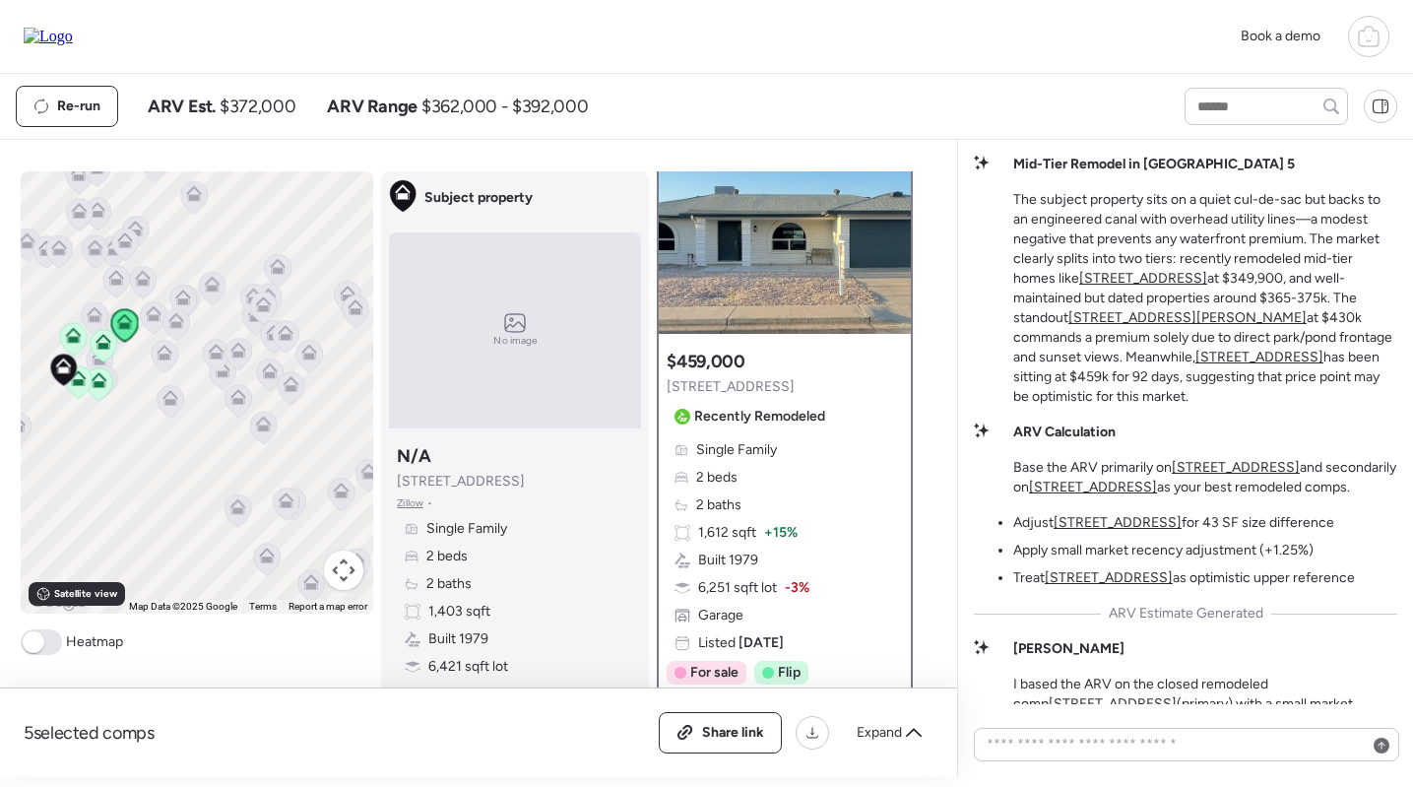
scroll to position [-287, 0]
click at [1195, 356] on u "4151 E Clovis Ave" at bounding box center [1259, 356] width 128 height 17
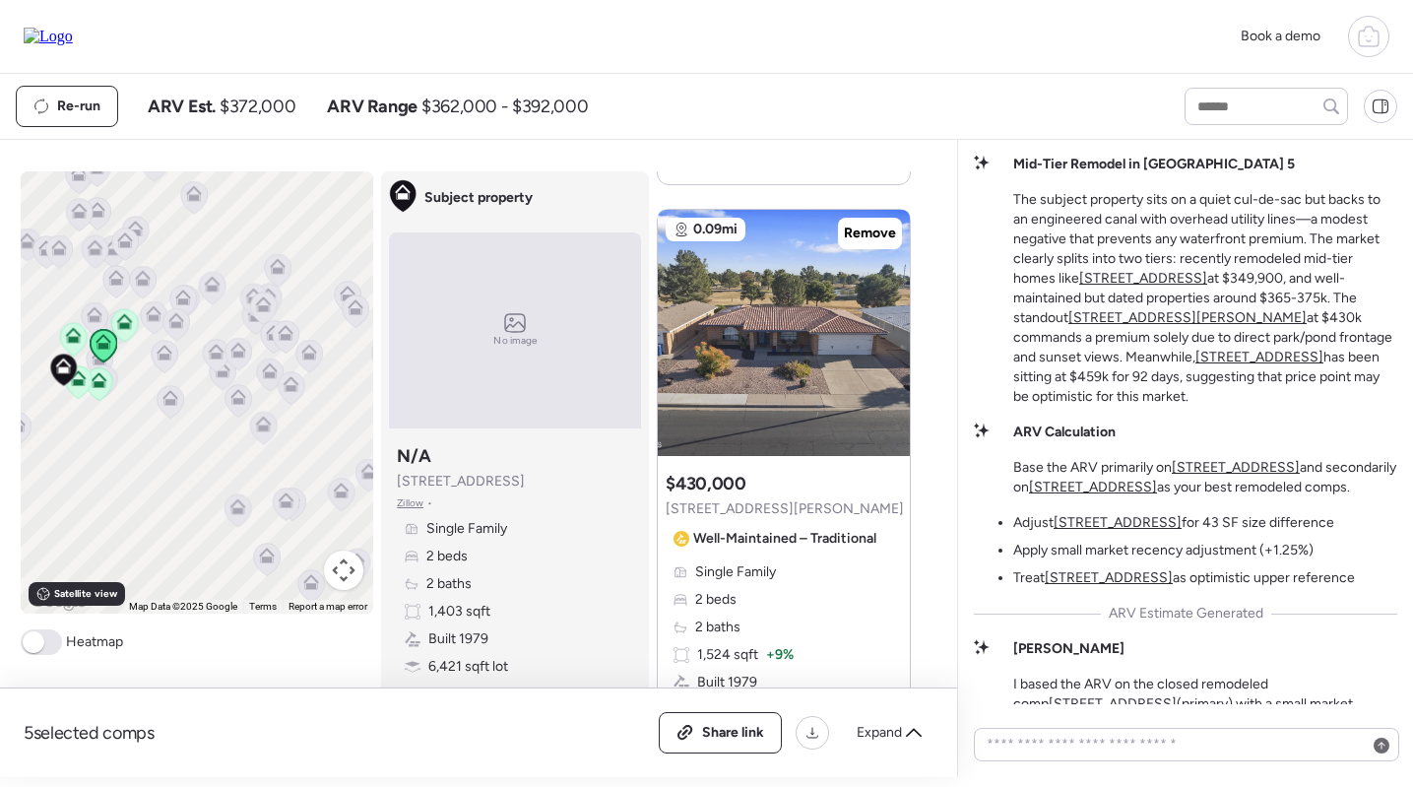
scroll to position [2713, 0]
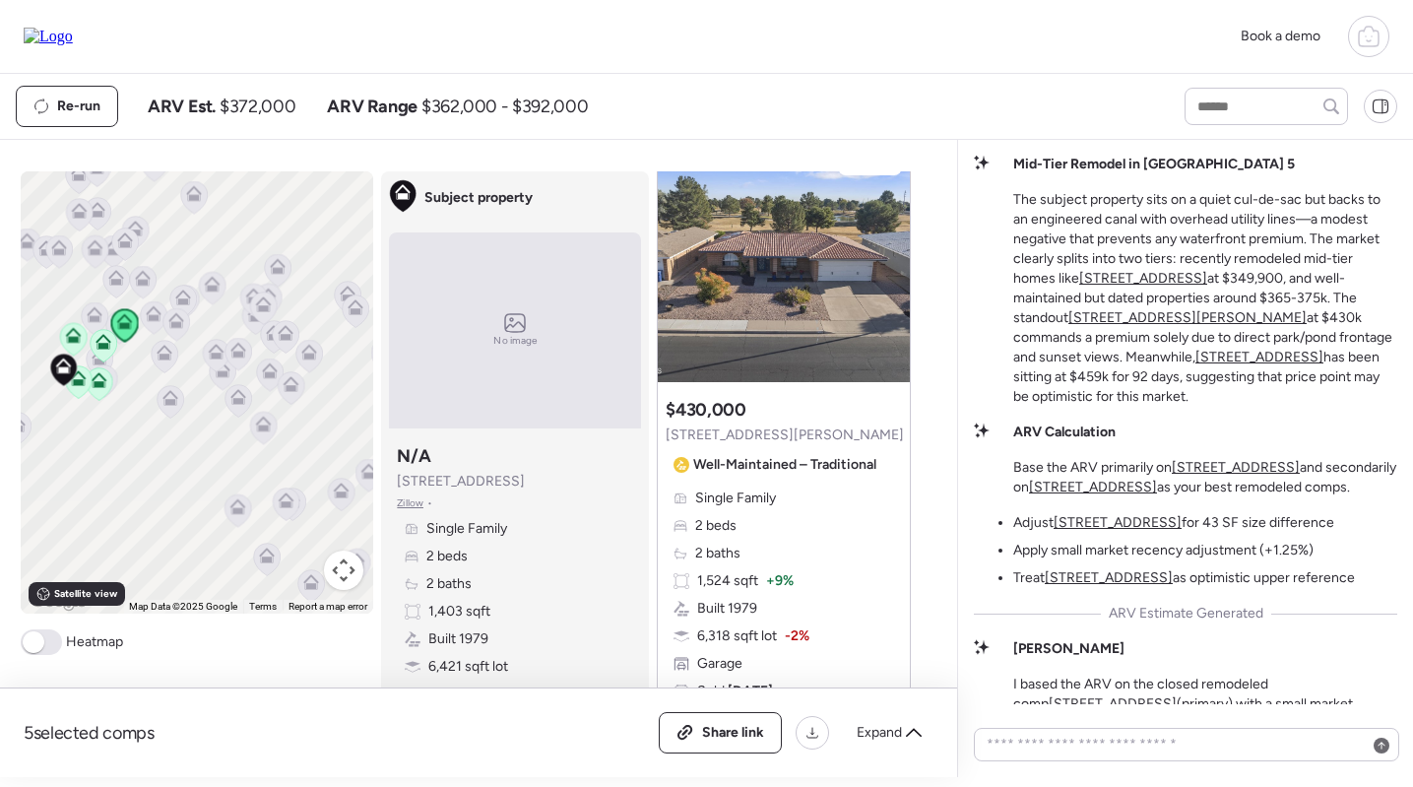
click at [1370, 30] on icon at bounding box center [1369, 37] width 24 height 24
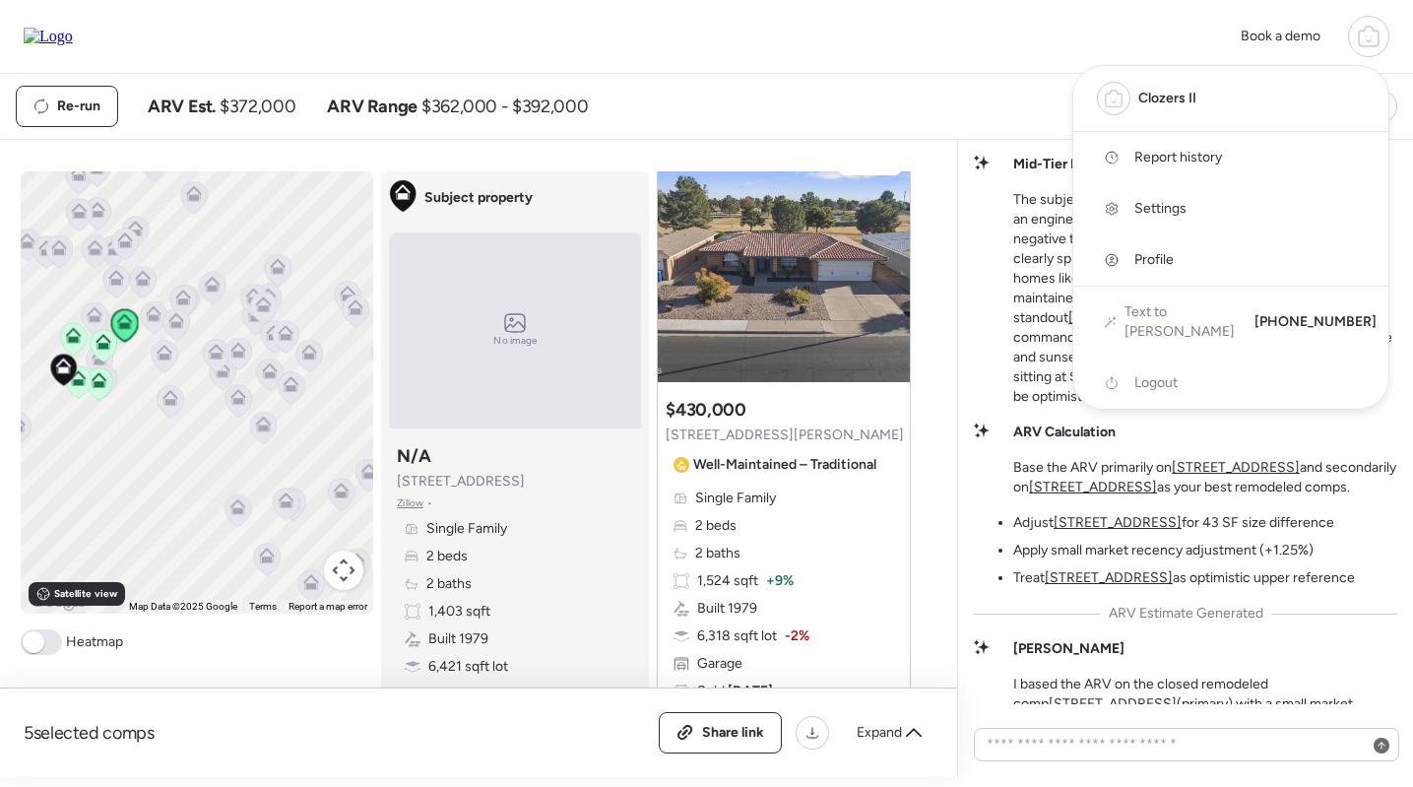
click at [1048, 31] on div "Book a demo Clozers II Report history Settings Profile Text to ARV +1 (659) 218…" at bounding box center [706, 36] width 1365 height 41
click at [1197, 22] on div "Book a demo Clozers II Report history Settings Profile Text to ARV +1 (659) 218…" at bounding box center [706, 36] width 1365 height 41
click at [1046, 117] on div at bounding box center [706, 338] width 1413 height 787
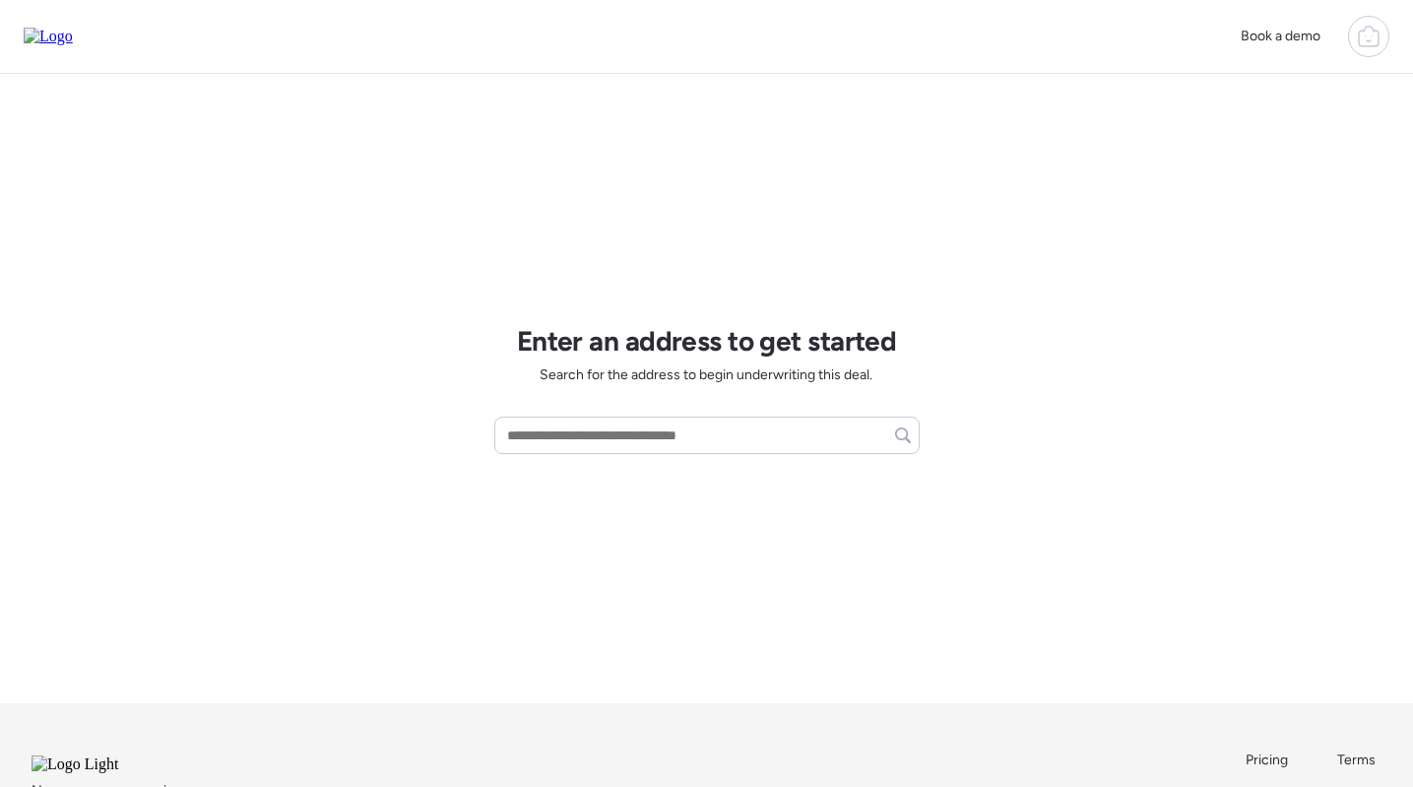
click at [1374, 29] on icon at bounding box center [1369, 37] width 24 height 24
click at [1146, 373] on span "Logout" at bounding box center [1155, 383] width 43 height 20
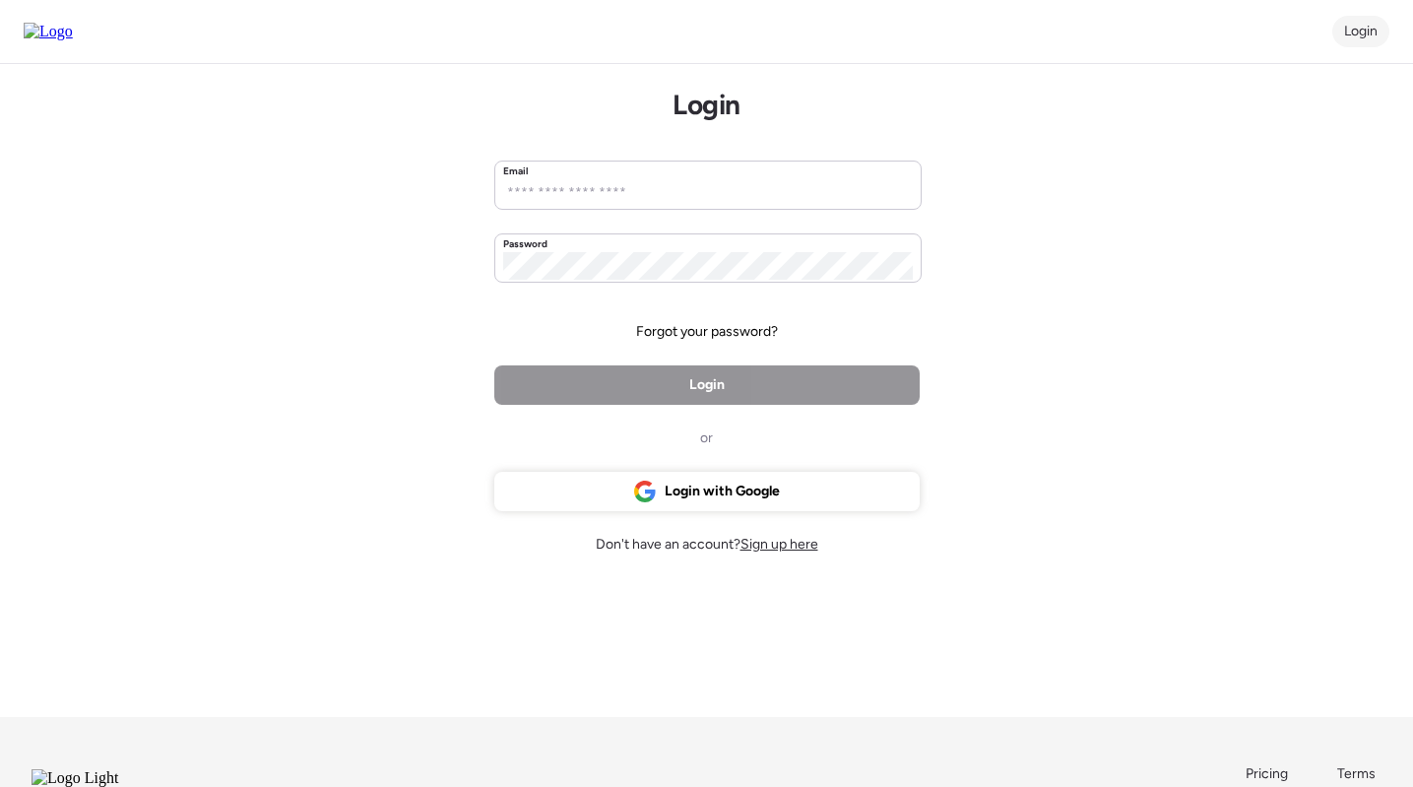
click at [1365, 39] on span "Login" at bounding box center [1360, 31] width 33 height 17
click at [788, 489] on div "Login with Google" at bounding box center [706, 491] width 425 height 39
